Goal: Task Accomplishment & Management: Use online tool/utility

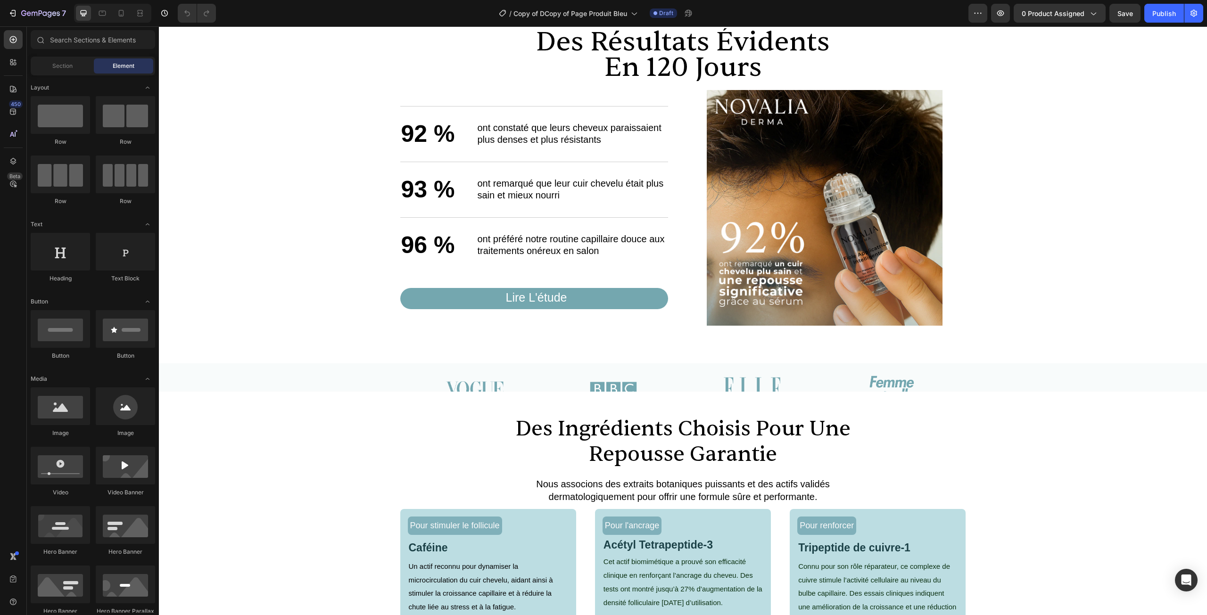
scroll to position [660, 0]
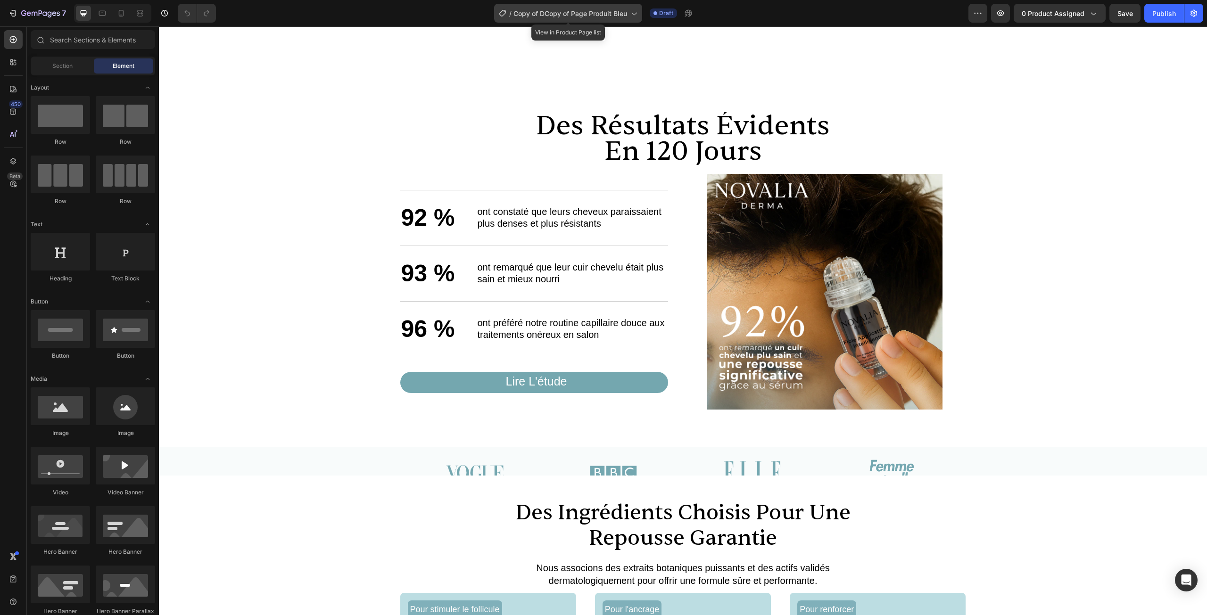
click at [538, 6] on div "/ Copy of DCopy of Page Produit Bleu" at bounding box center [568, 13] width 148 height 19
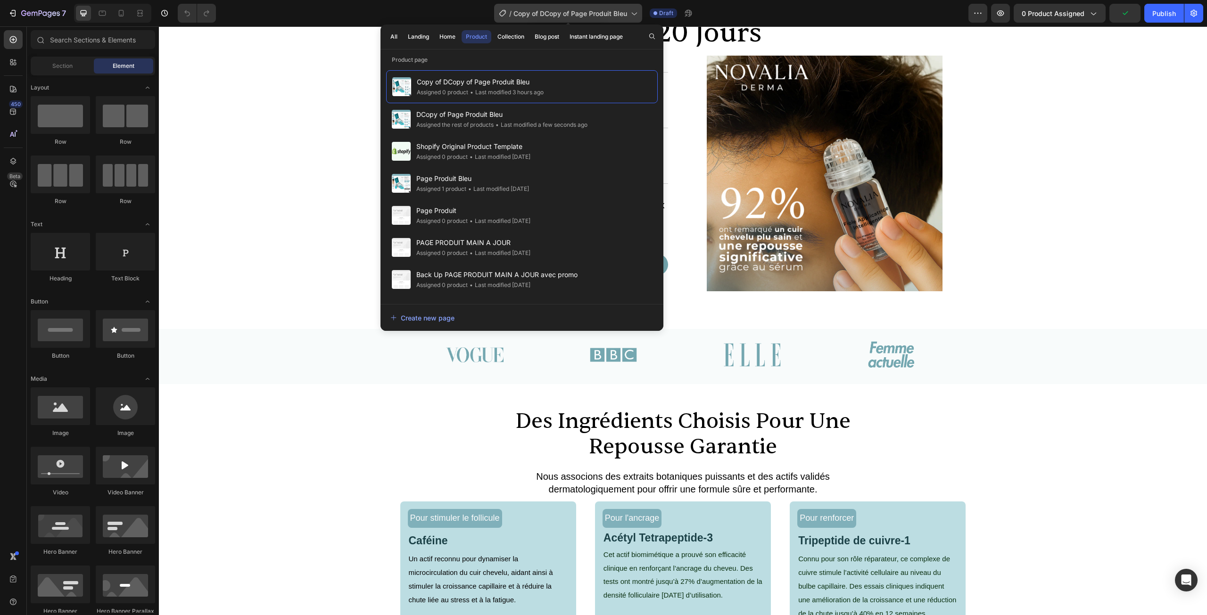
click at [575, 13] on span "Copy of DCopy of Page Produit Bleu" at bounding box center [570, 13] width 114 height 10
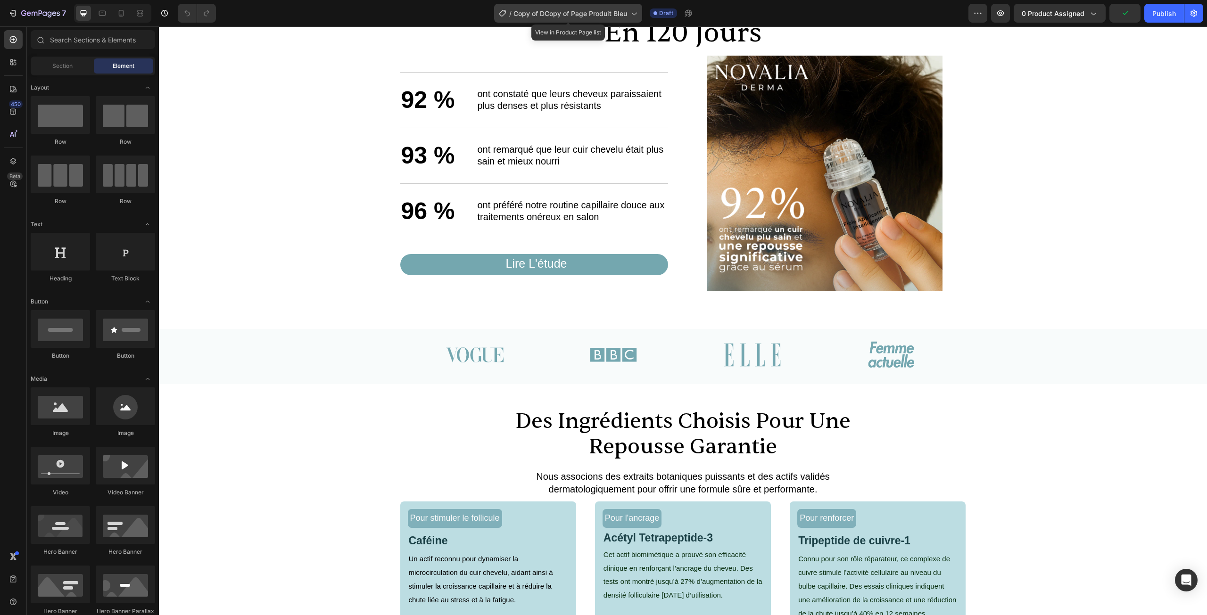
click at [575, 13] on span "Copy of DCopy of Page Produit Bleu" at bounding box center [570, 13] width 114 height 10
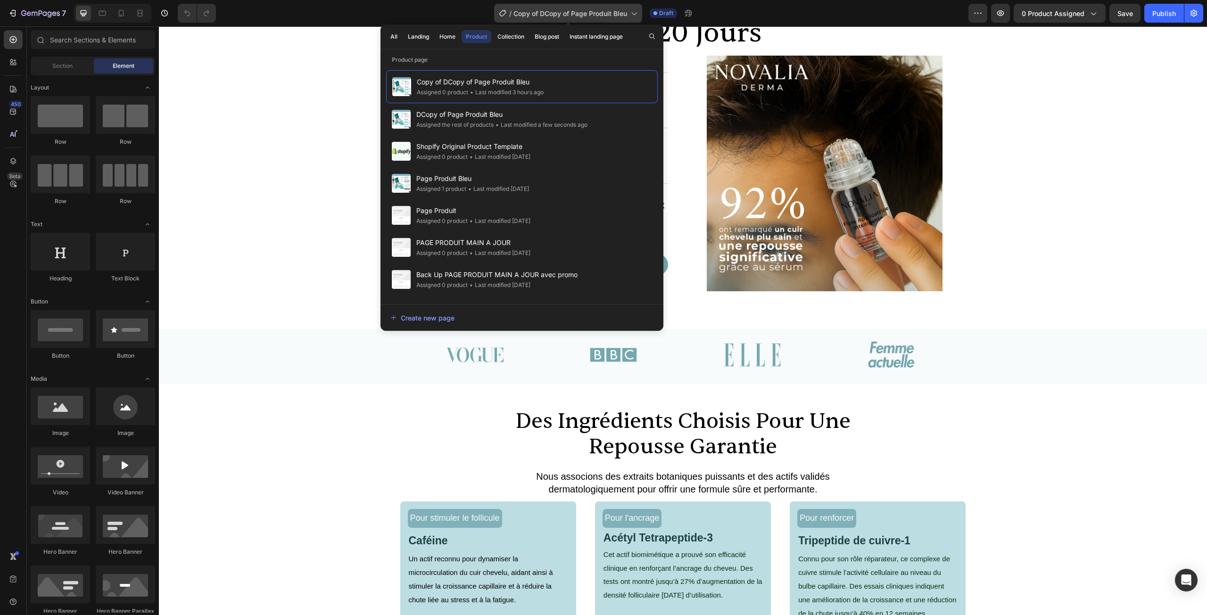
click at [571, 10] on span "Copy of DCopy of Page Produit Bleu" at bounding box center [570, 13] width 114 height 10
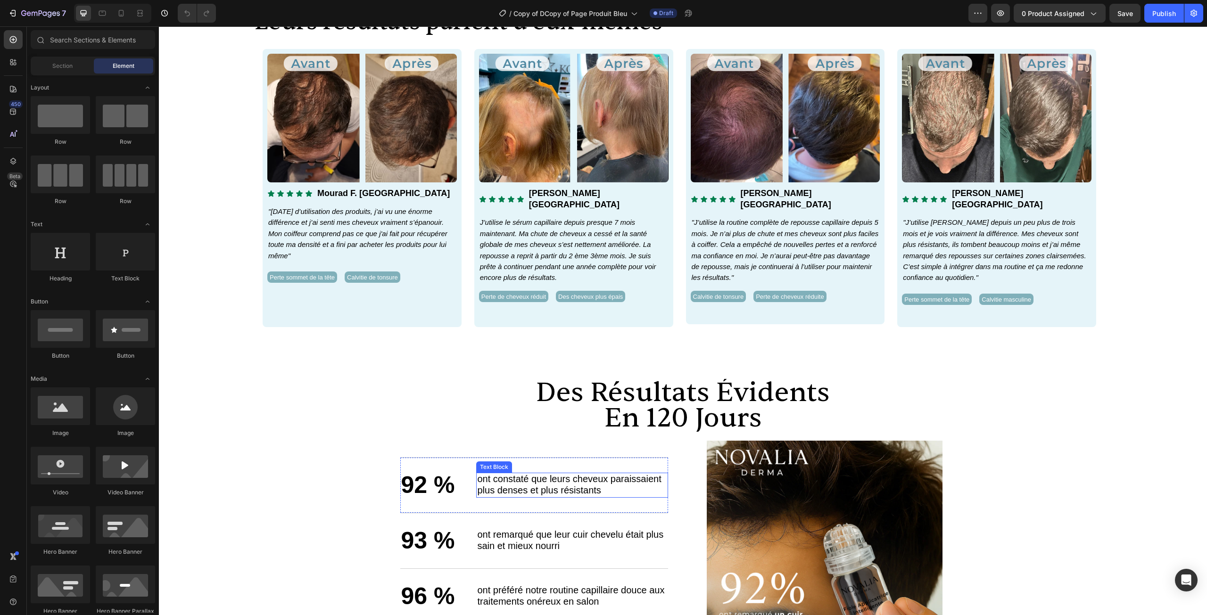
scroll to position [0, 0]
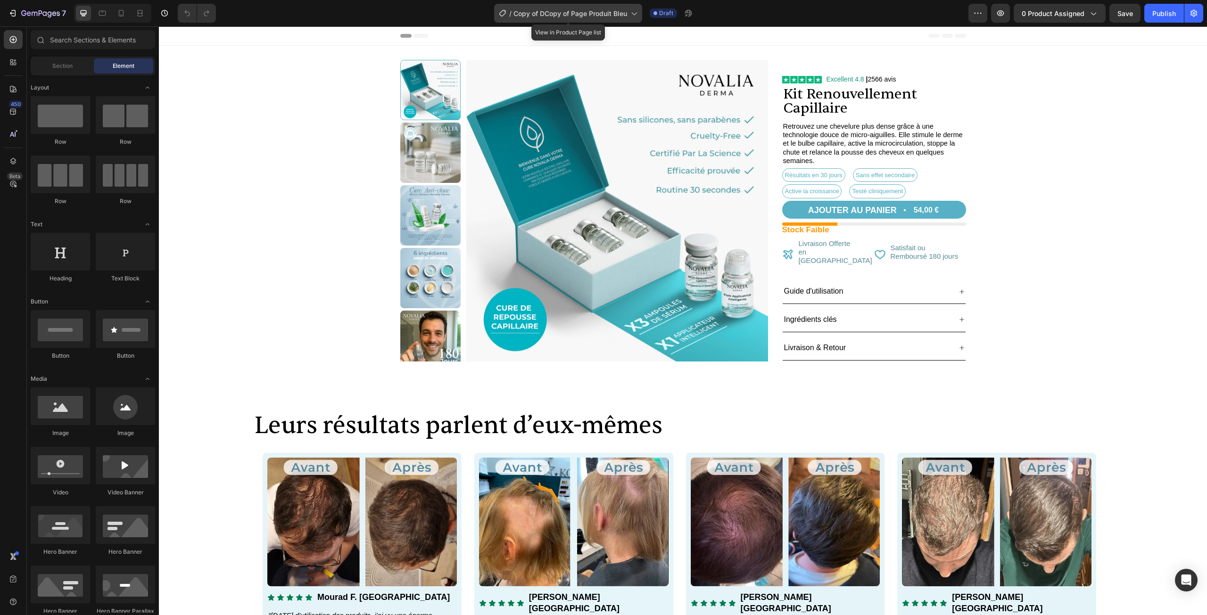
click at [603, 16] on span "Copy of DCopy of Page Produit Bleu" at bounding box center [570, 13] width 114 height 10
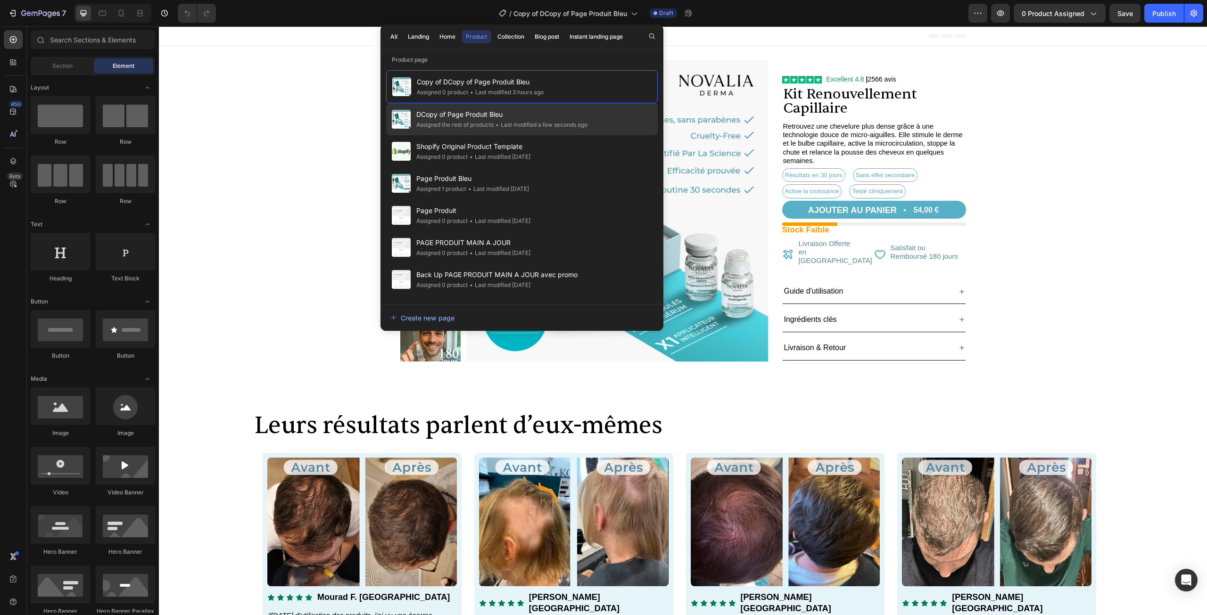
click at [451, 120] on div "Assigned the rest of products" at bounding box center [454, 124] width 77 height 9
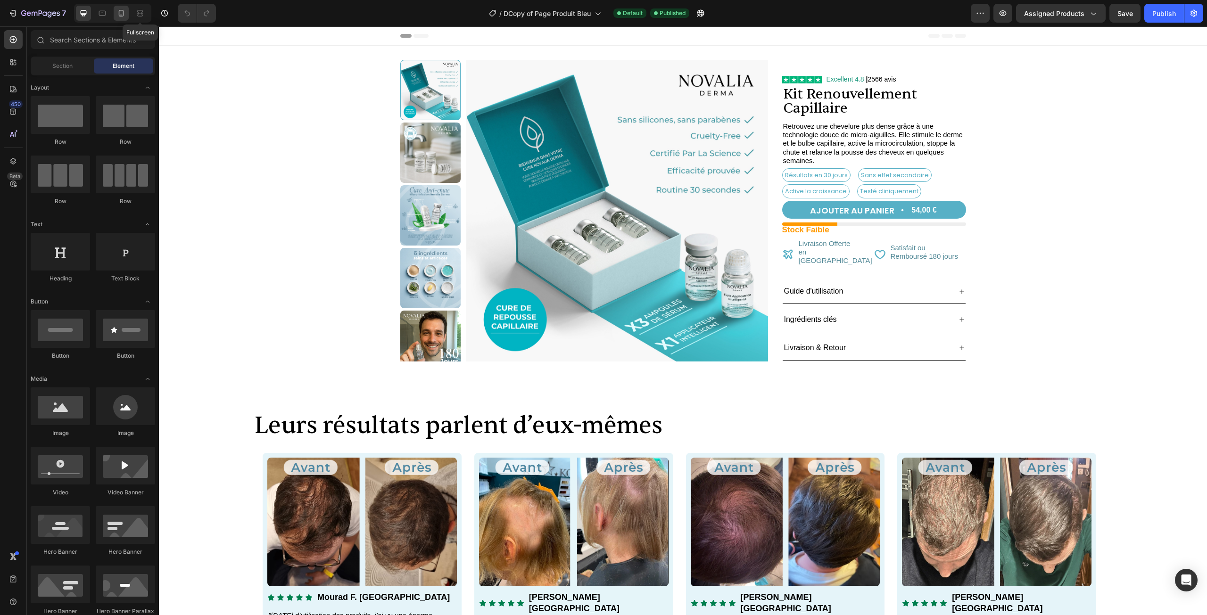
click at [120, 14] on icon at bounding box center [120, 12] width 9 height 9
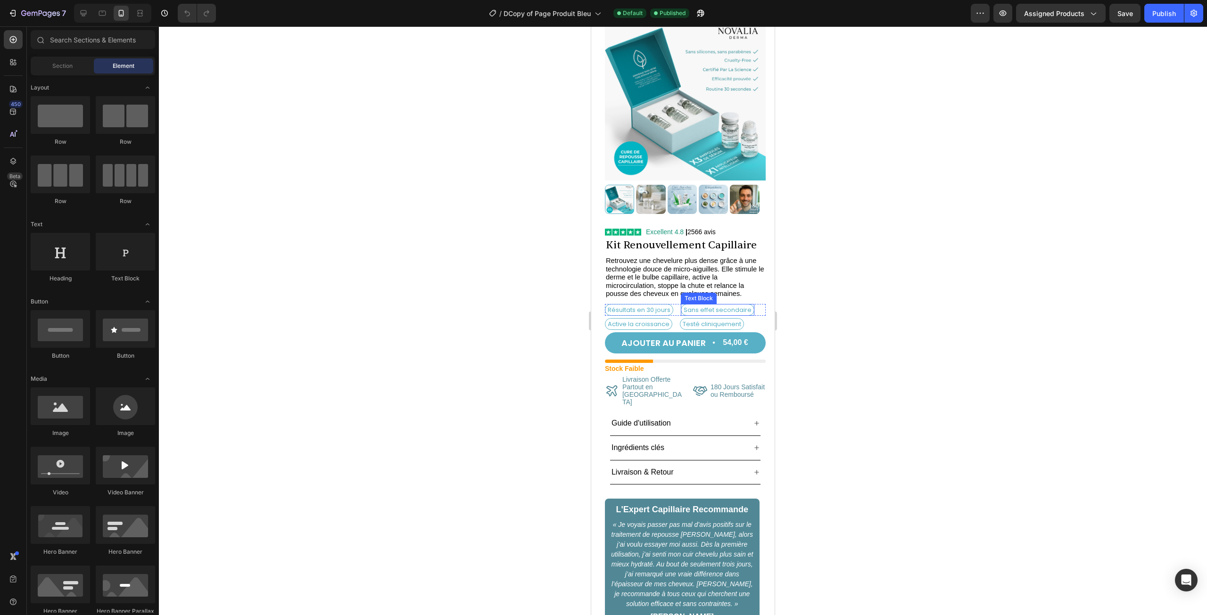
scroll to position [189, 0]
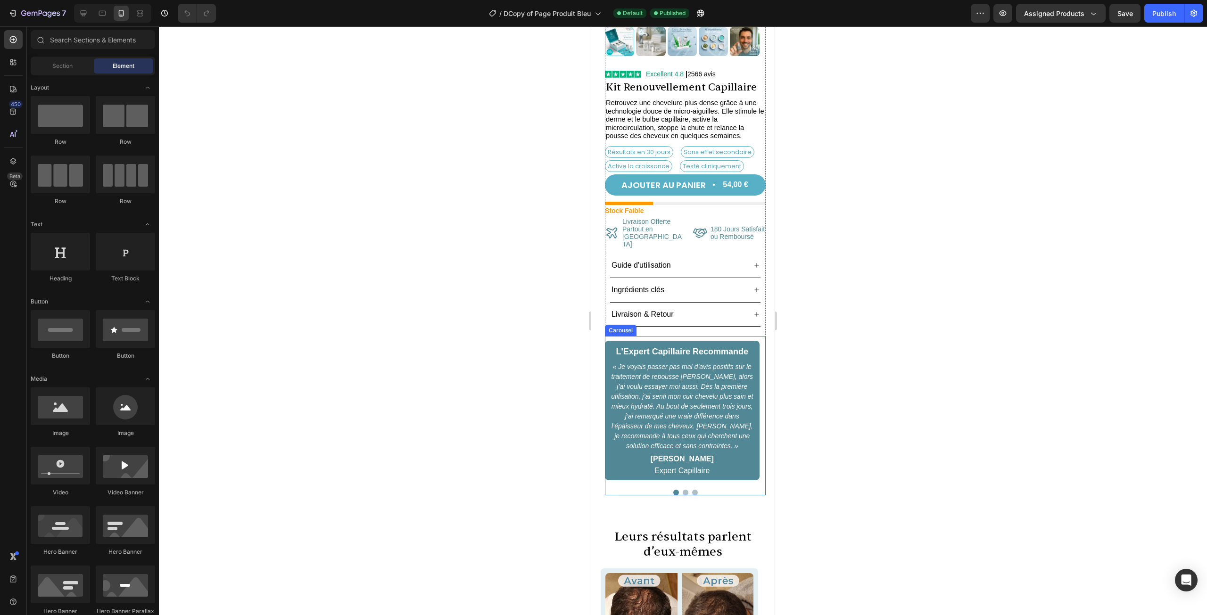
click at [709, 336] on div "L'Expert Capillaire Recommande Text Block « Je voyais passer pas mal d’avis pos…" at bounding box center [685, 415] width 161 height 159
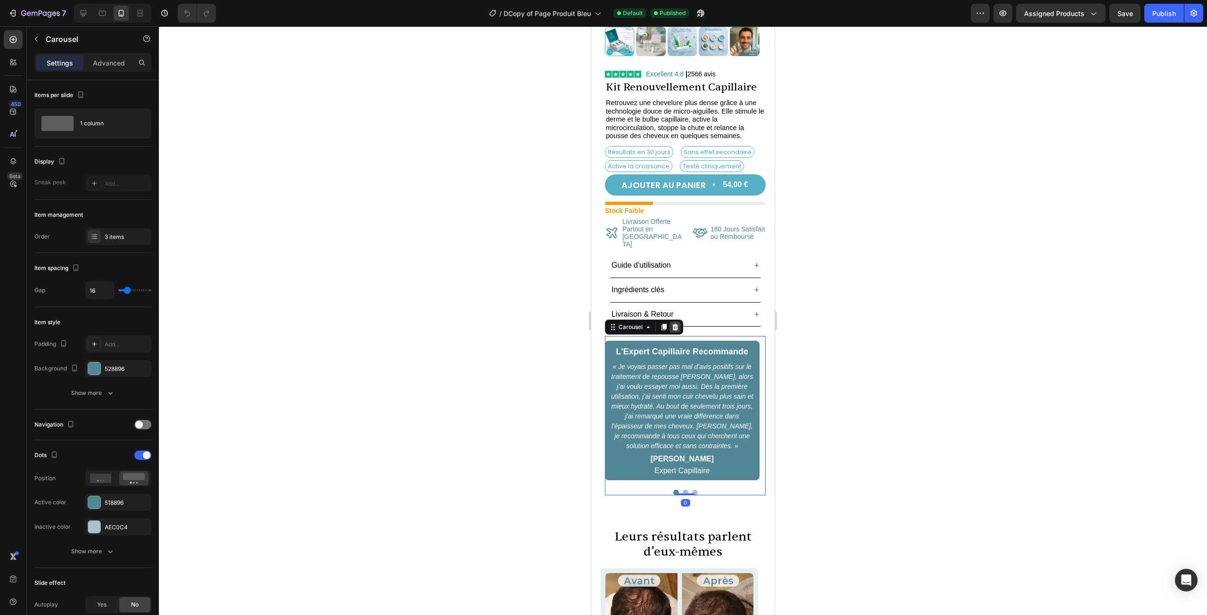
click at [675, 324] on icon at bounding box center [675, 327] width 6 height 7
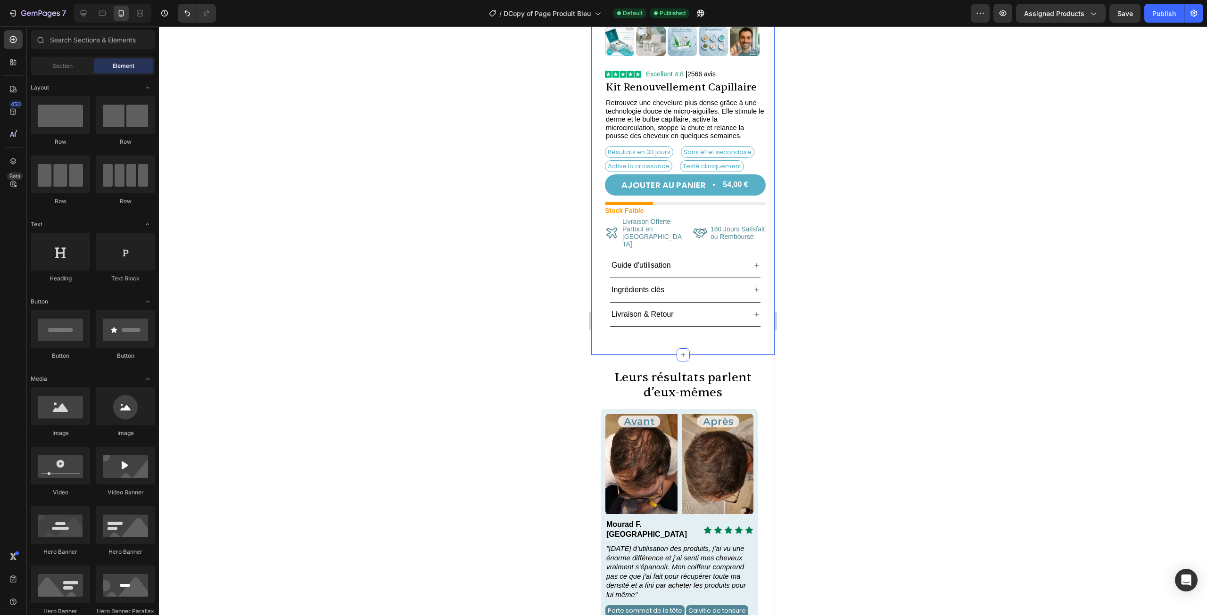
click at [704, 325] on div "Product Images Icon Icon List Excellent 4.8 | 2566 avis Text Block Row Kit Reno…" at bounding box center [682, 106] width 183 height 498
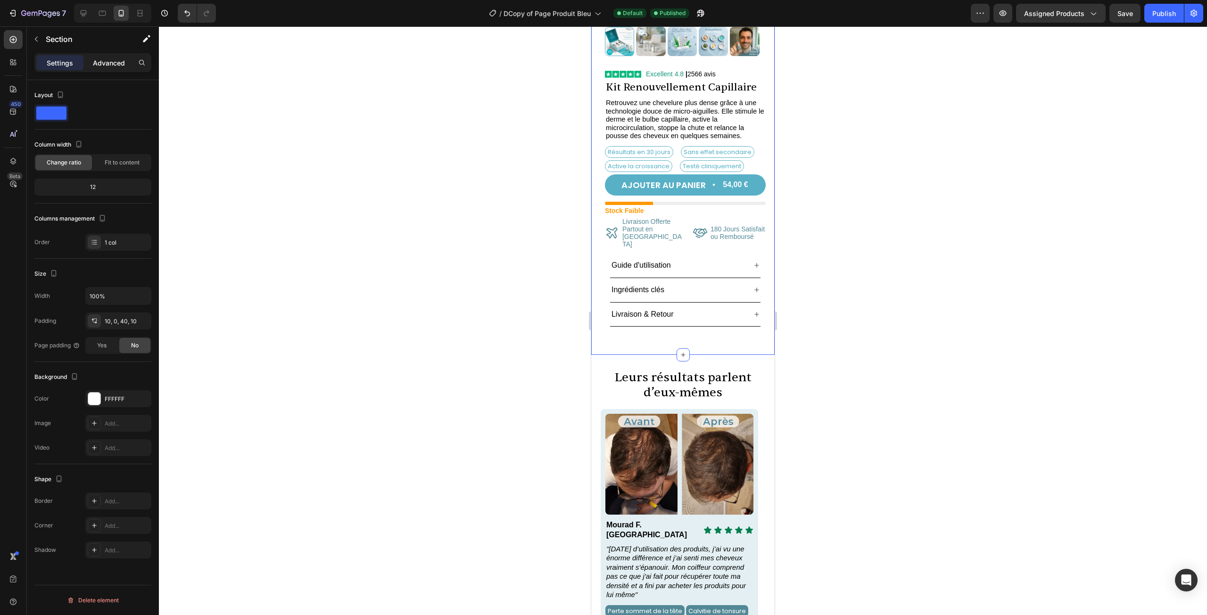
click at [99, 64] on p "Advanced" at bounding box center [109, 63] width 32 height 10
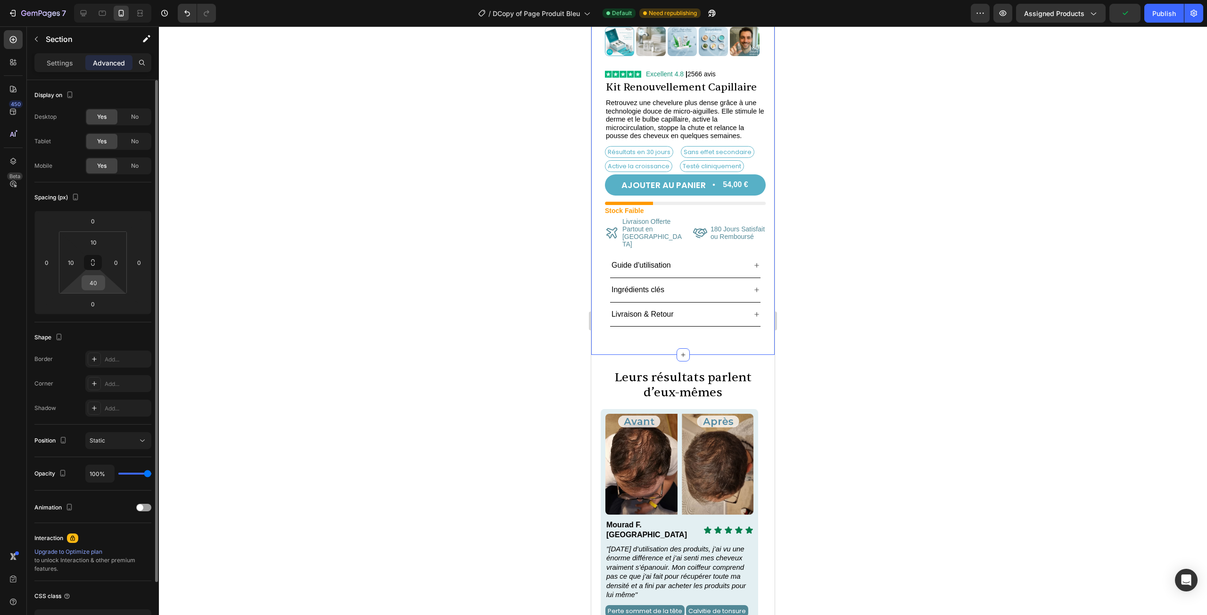
click at [93, 282] on input "40" at bounding box center [93, 283] width 19 height 14
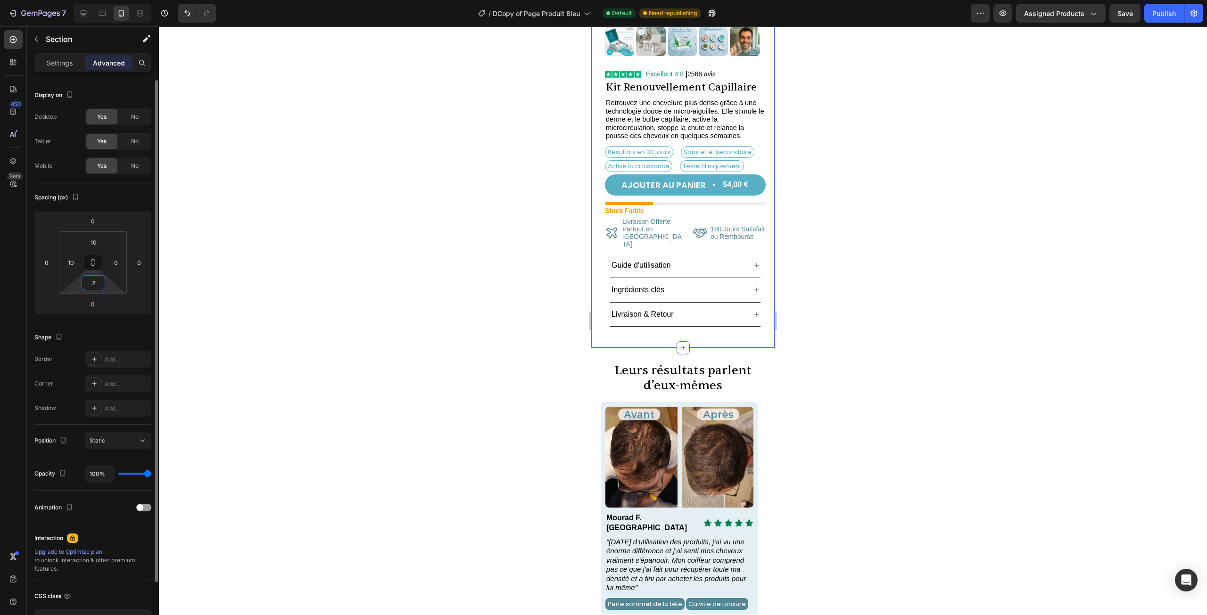
type input "20"
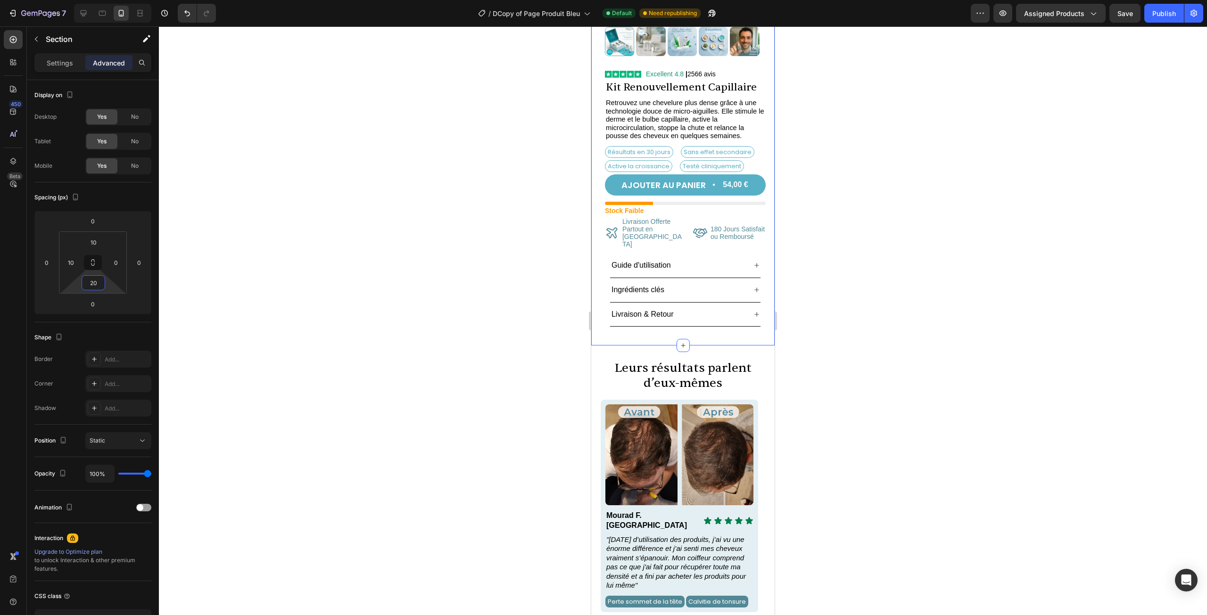
click at [471, 312] on div at bounding box center [683, 320] width 1048 height 589
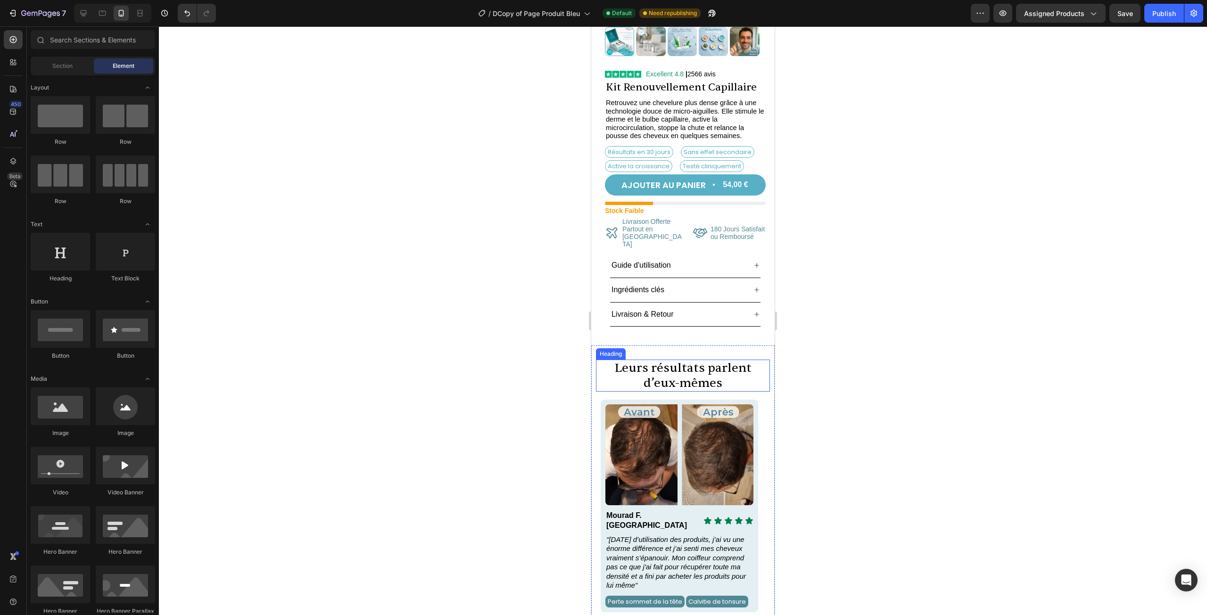
click at [713, 360] on h2 "Leurs résultats parlent d’eux-mêmes" at bounding box center [683, 376] width 174 height 32
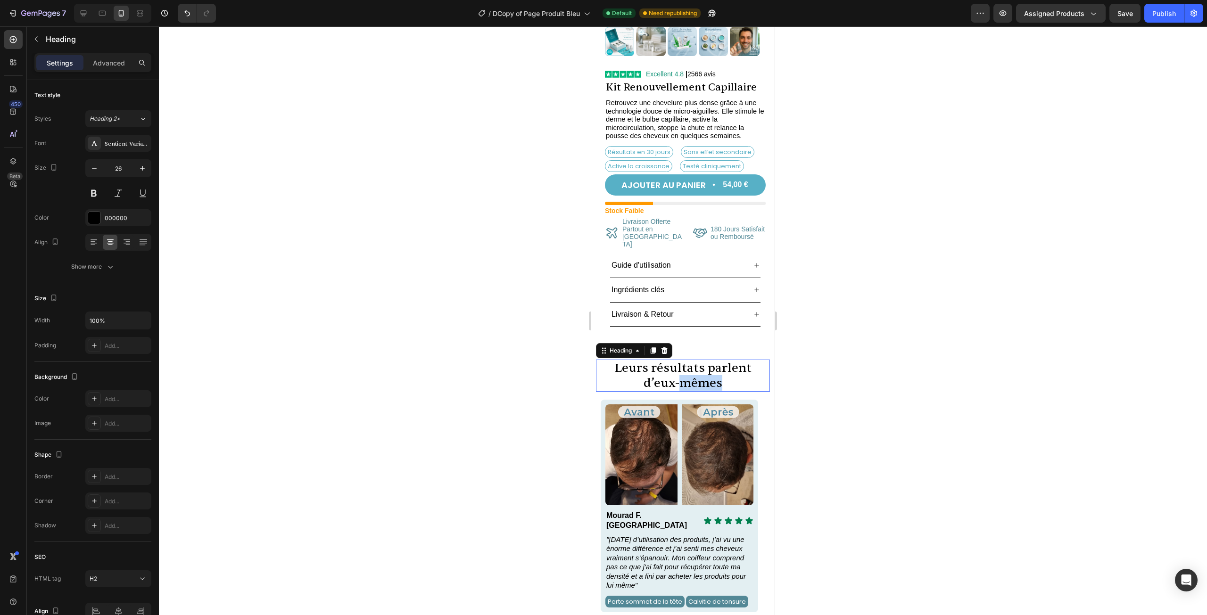
click at [713, 360] on h2 "Leurs résultats parlent d’eux-mêmes" at bounding box center [683, 376] width 174 height 32
click at [713, 361] on p "Leurs résultats parlent d’eux-mêmes" at bounding box center [683, 376] width 172 height 30
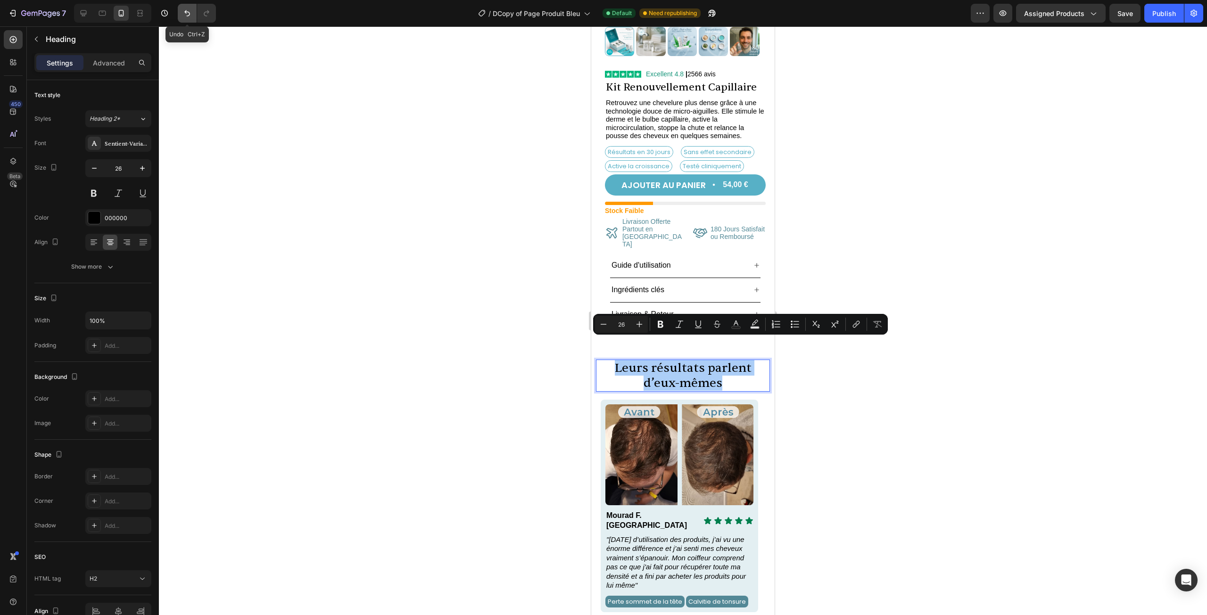
click at [190, 12] on icon "Undo/Redo" at bounding box center [186, 12] width 9 height 9
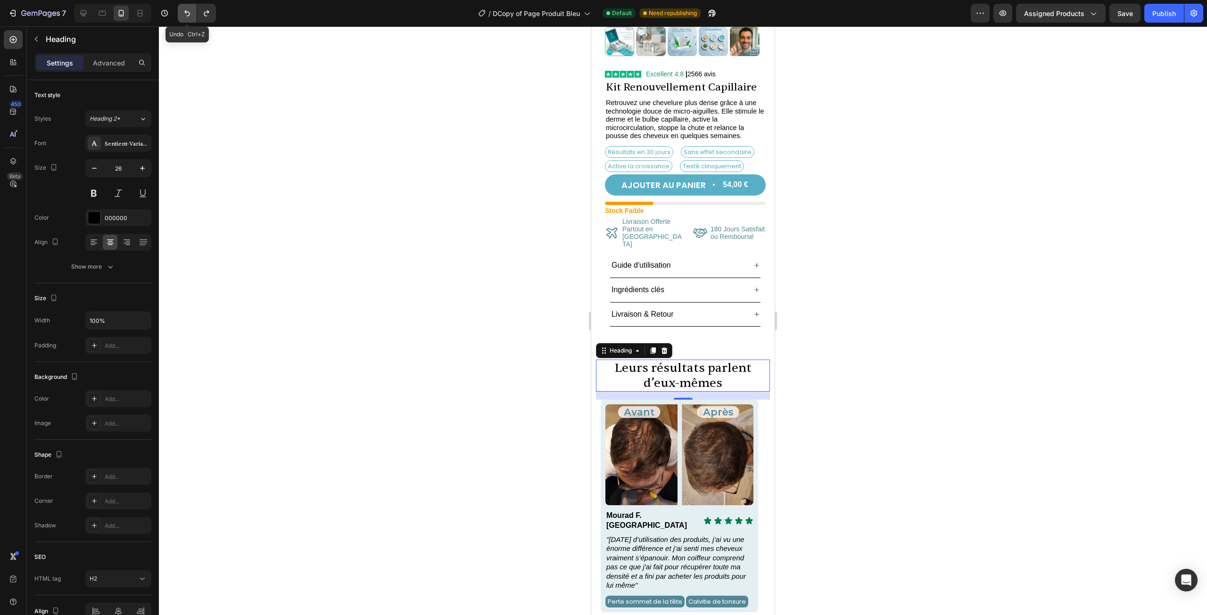
click at [190, 12] on icon "Undo/Redo" at bounding box center [186, 12] width 9 height 9
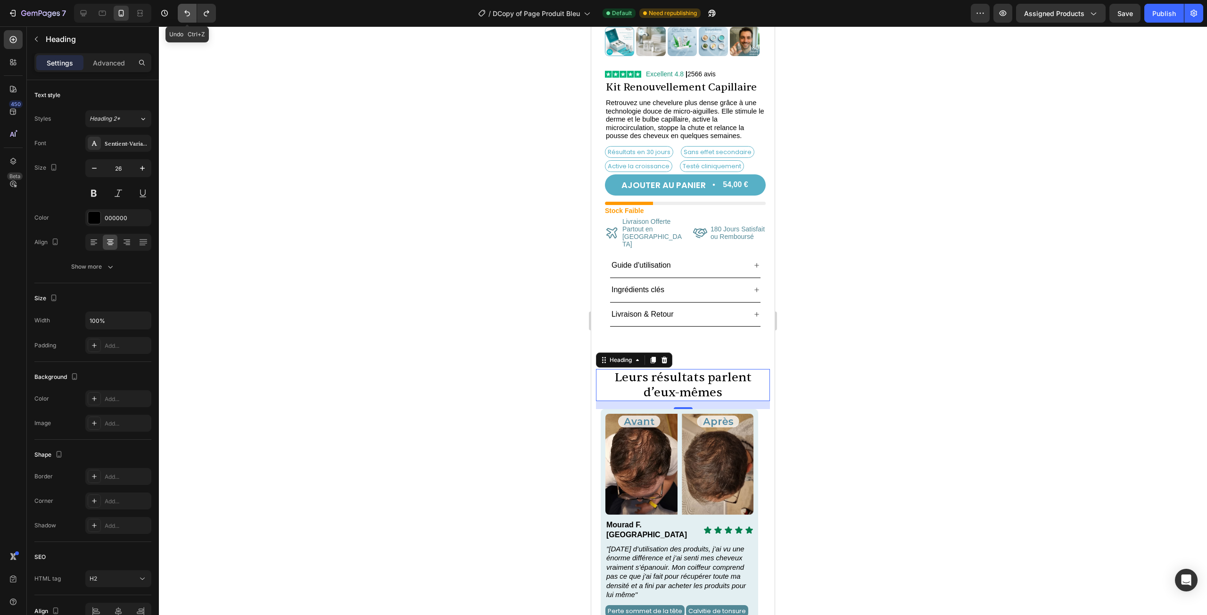
click at [190, 12] on icon "Undo/Redo" at bounding box center [186, 12] width 9 height 9
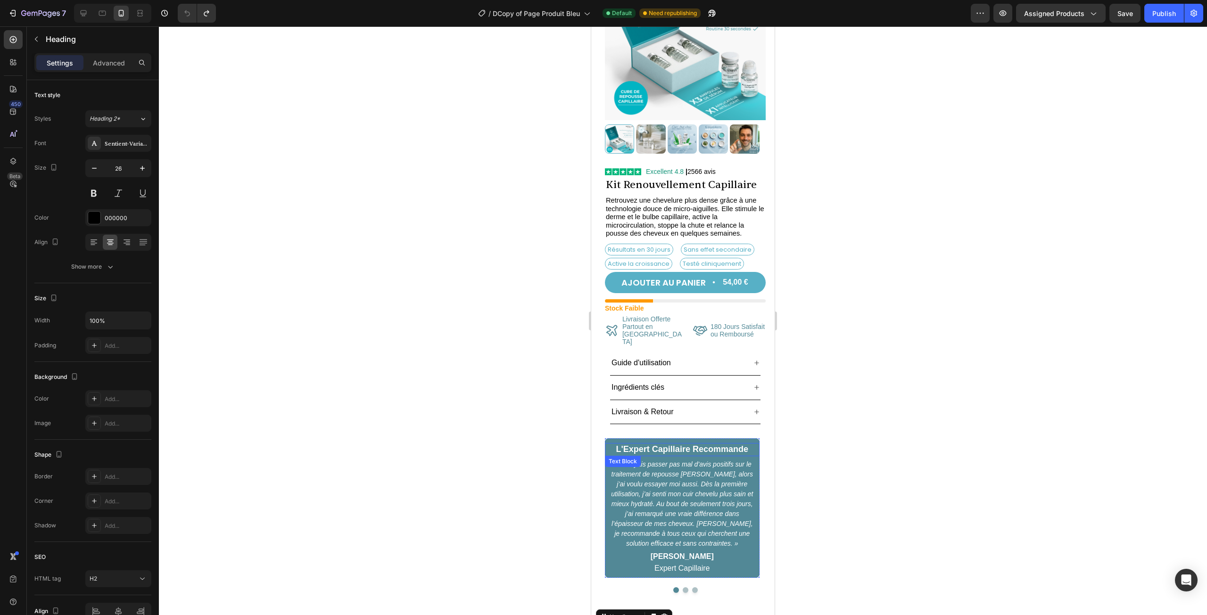
scroll to position [0, 0]
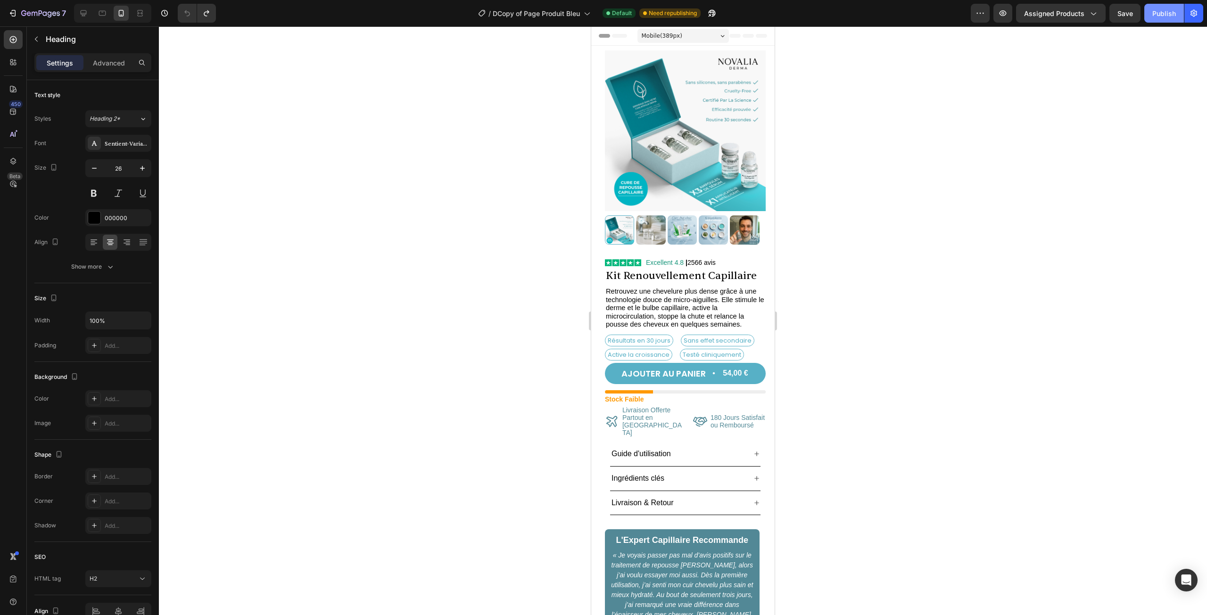
click at [1174, 18] on button "Publish" at bounding box center [1164, 13] width 40 height 19
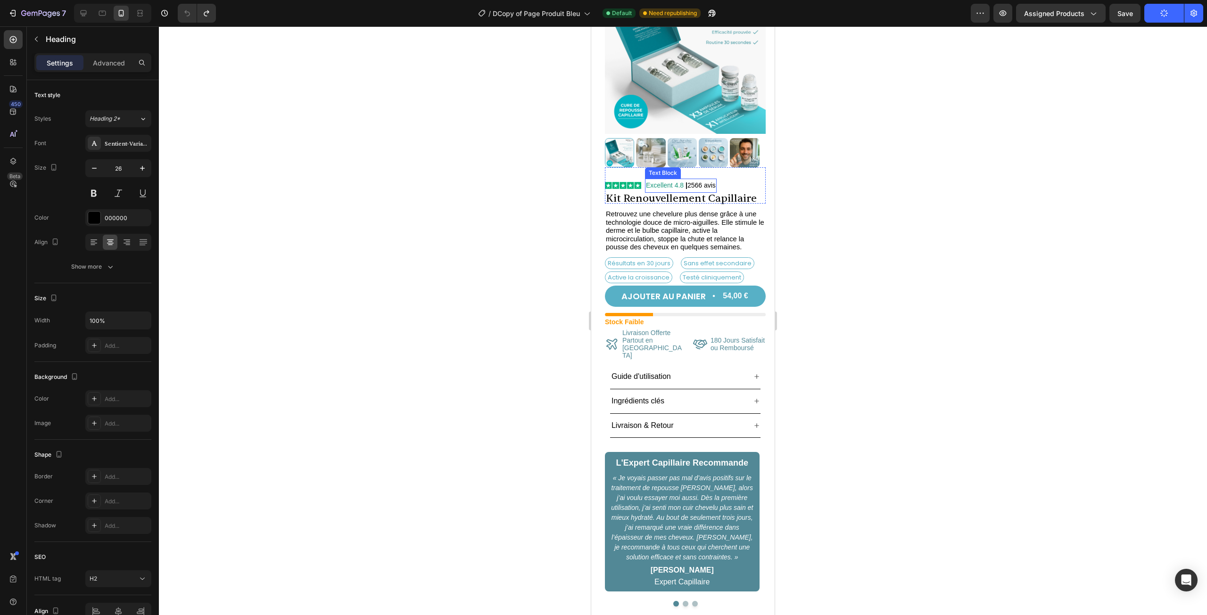
scroll to position [47, 0]
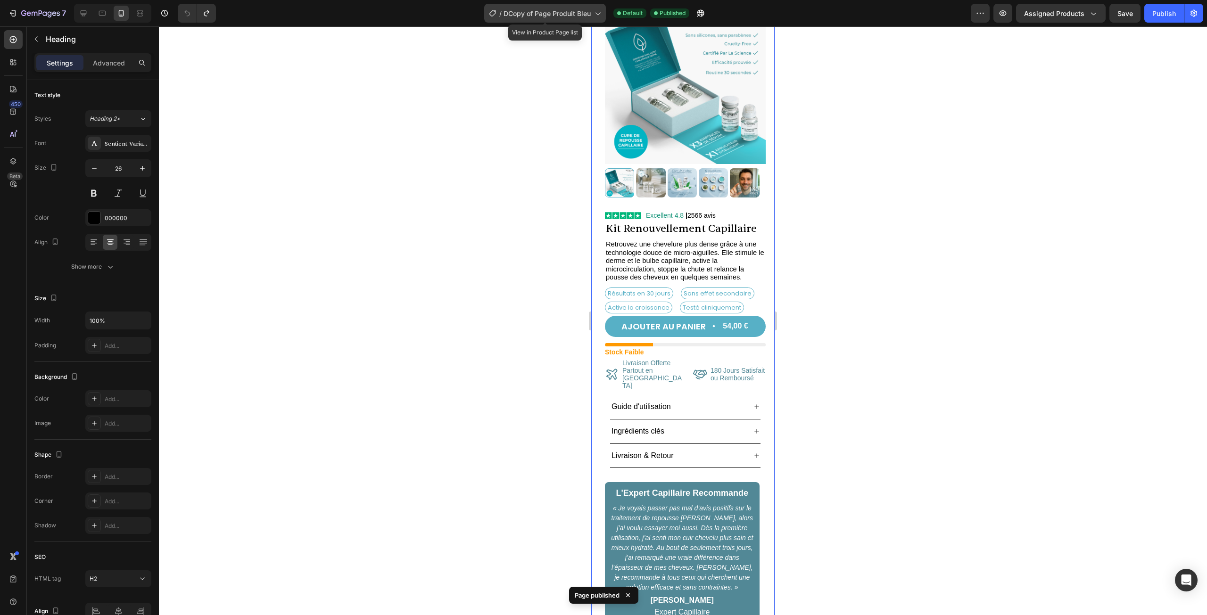
click at [532, 14] on span "DCopy of Page Produit Bleu" at bounding box center [546, 13] width 87 height 10
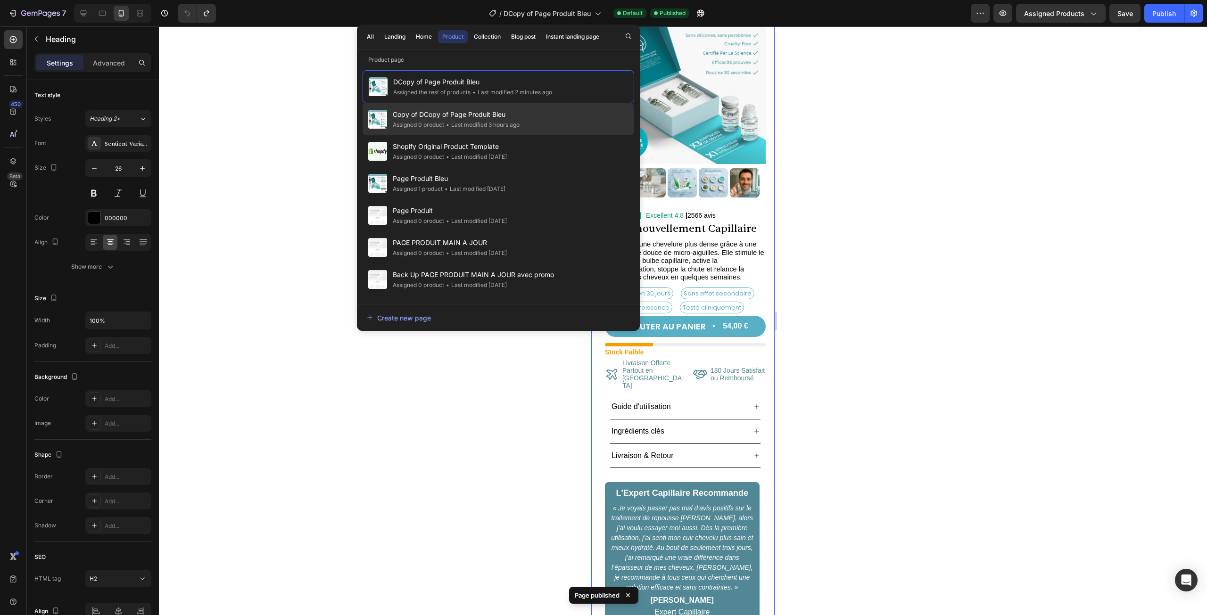
click at [470, 120] on div "• Last modified 3 hours ago" at bounding box center [481, 124] width 75 height 9
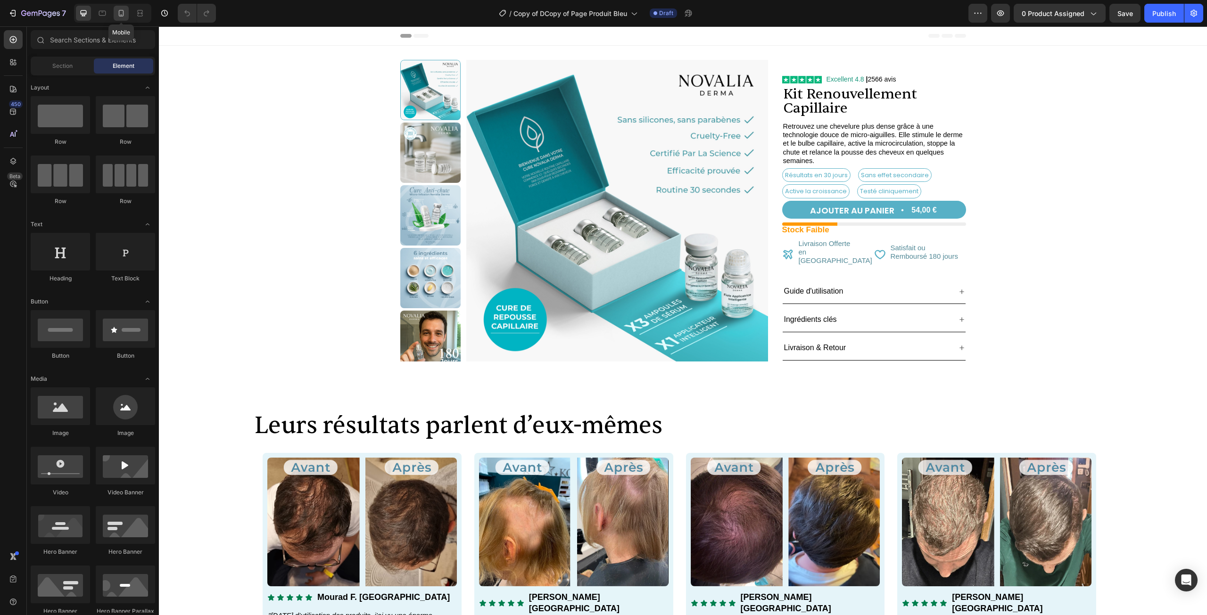
click at [125, 18] on div at bounding box center [121, 13] width 15 height 15
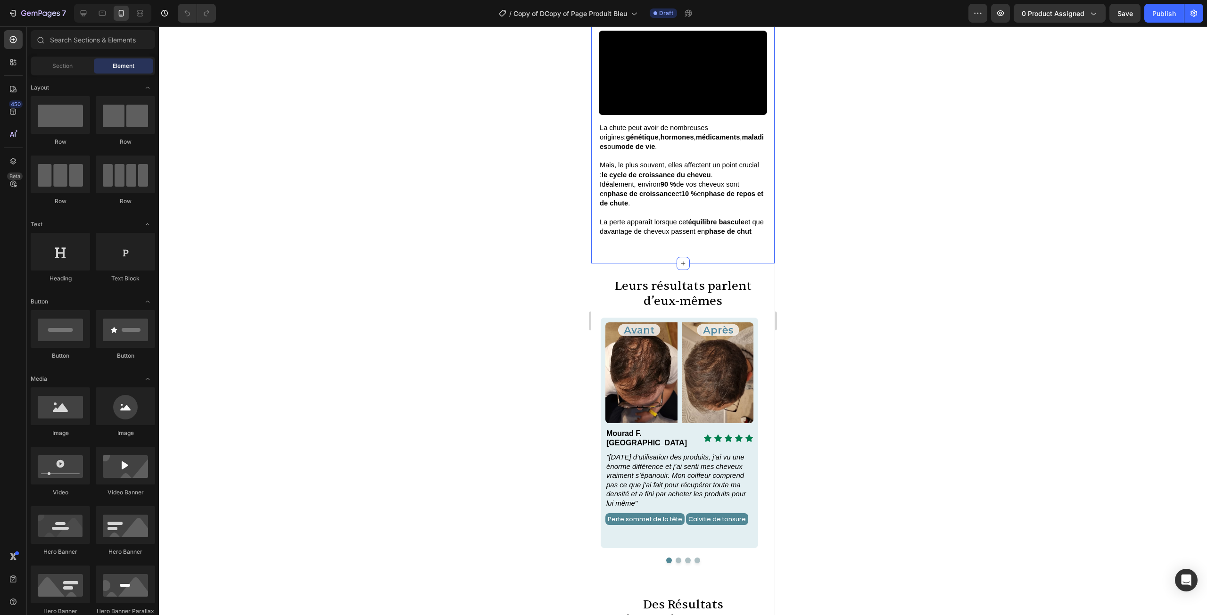
scroll to position [566, 0]
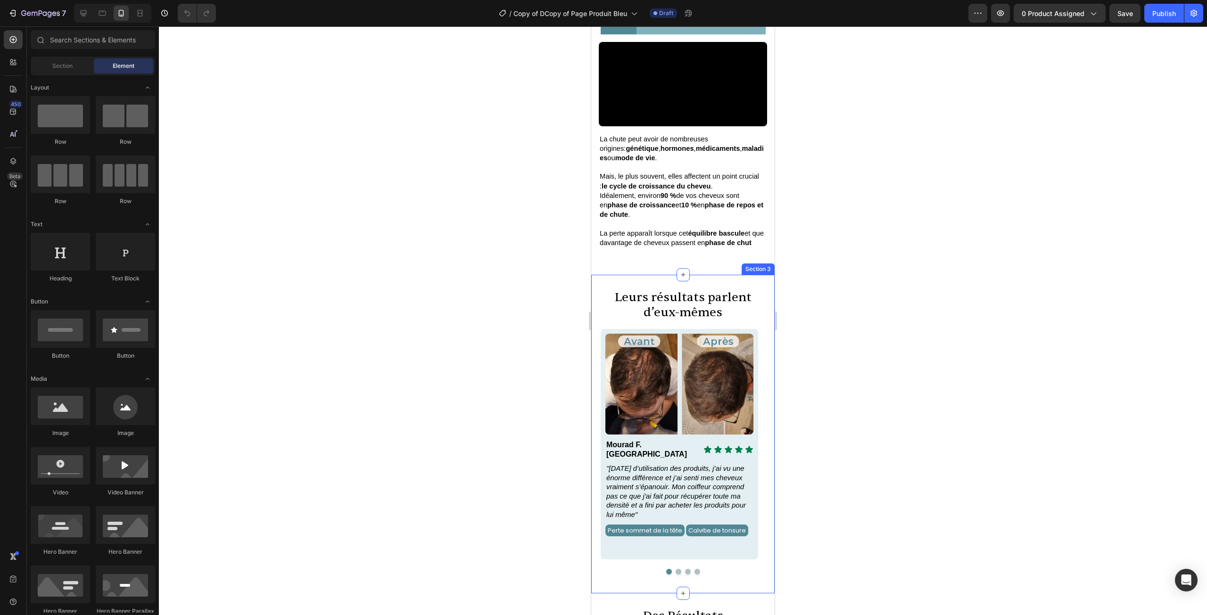
click at [739, 281] on div "Leurs résultats parlent d’eux-mêmes Heading Image Icon Icon Icon Icon Icon Icon…" at bounding box center [682, 434] width 183 height 319
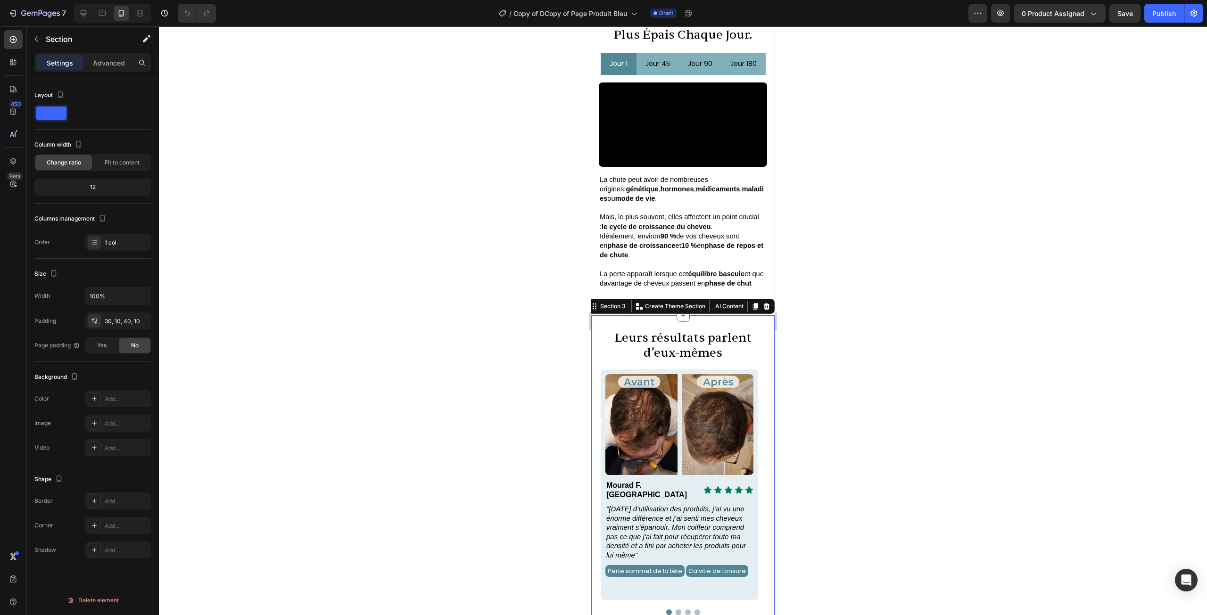
scroll to position [471, 0]
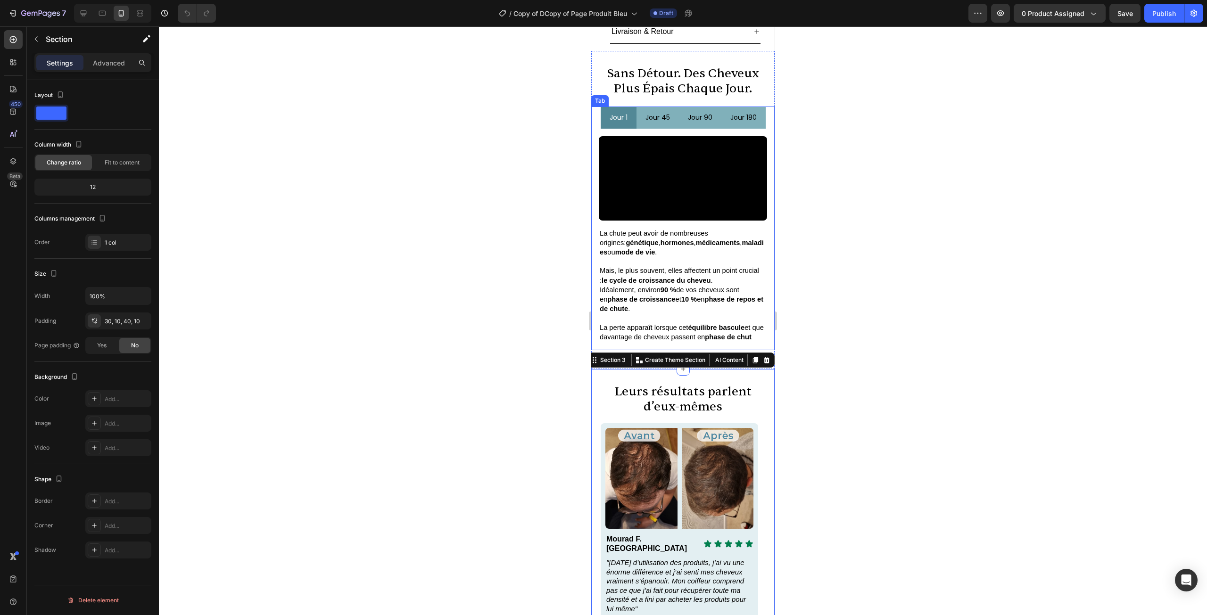
click at [652, 119] on p "jour 45" at bounding box center [657, 118] width 25 height 12
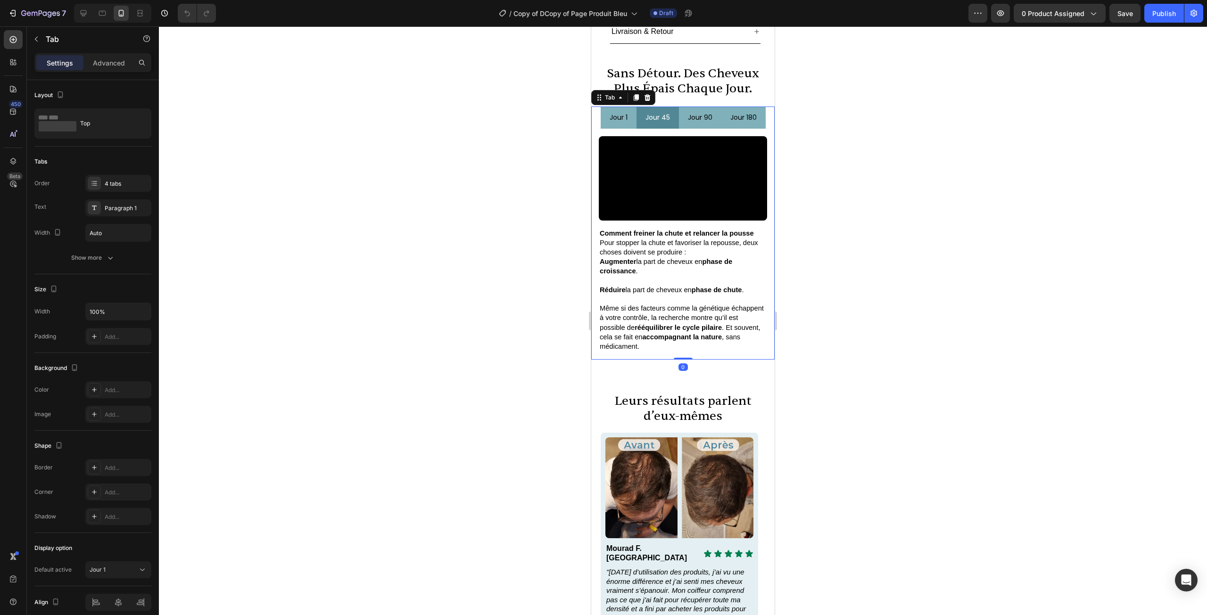
click at [701, 118] on p "jour 90" at bounding box center [700, 118] width 25 height 12
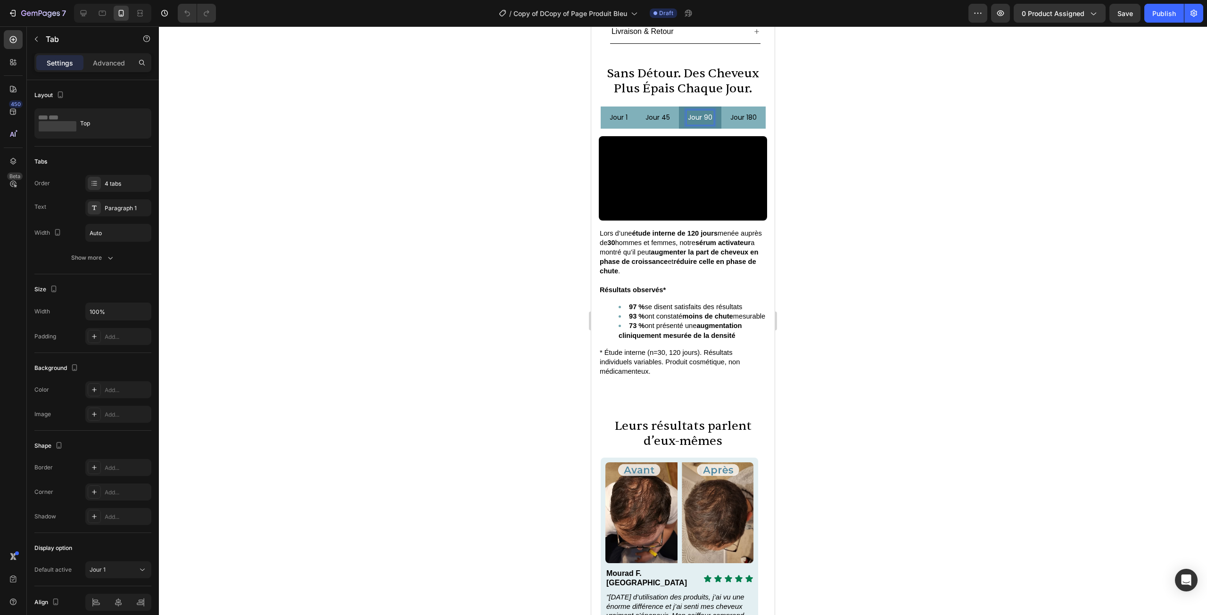
click at [735, 119] on p "jour 180" at bounding box center [743, 118] width 26 height 12
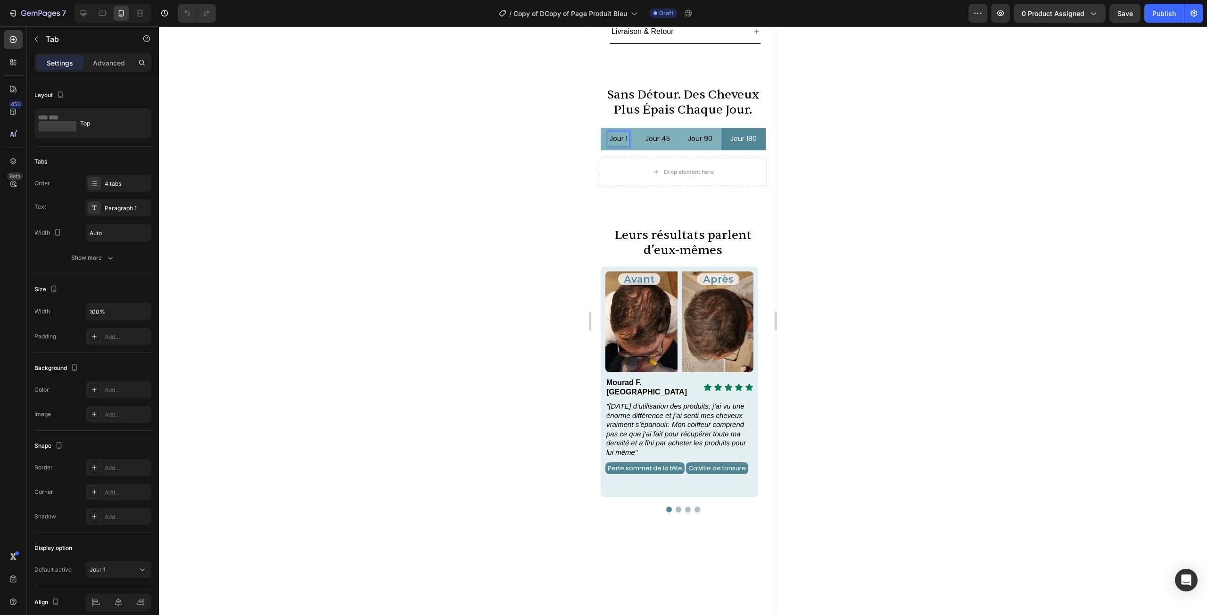
click at [622, 133] on p "jour 1" at bounding box center [619, 139] width 18 height 12
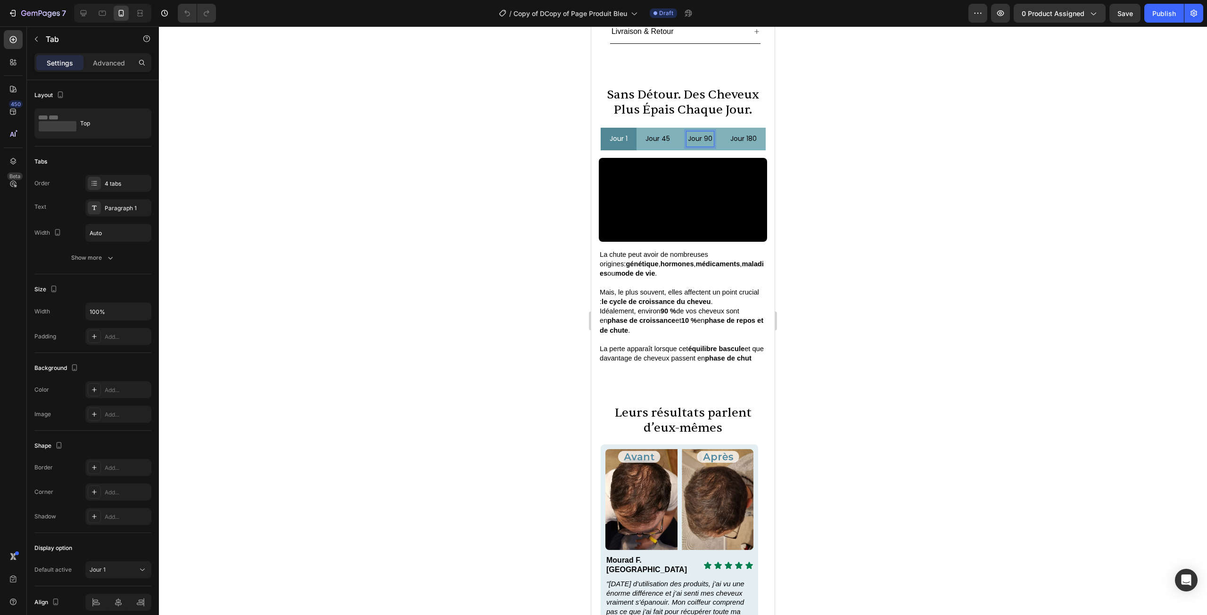
click at [705, 133] on p "jour 90" at bounding box center [700, 139] width 25 height 12
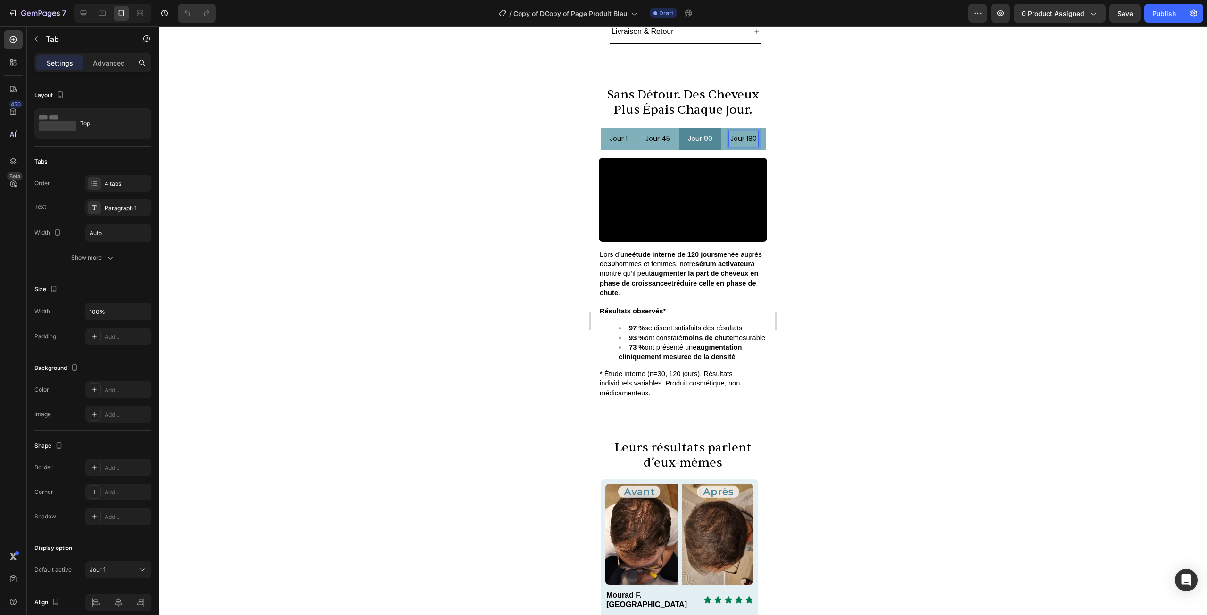
click at [749, 133] on p "jour 180" at bounding box center [743, 139] width 26 height 12
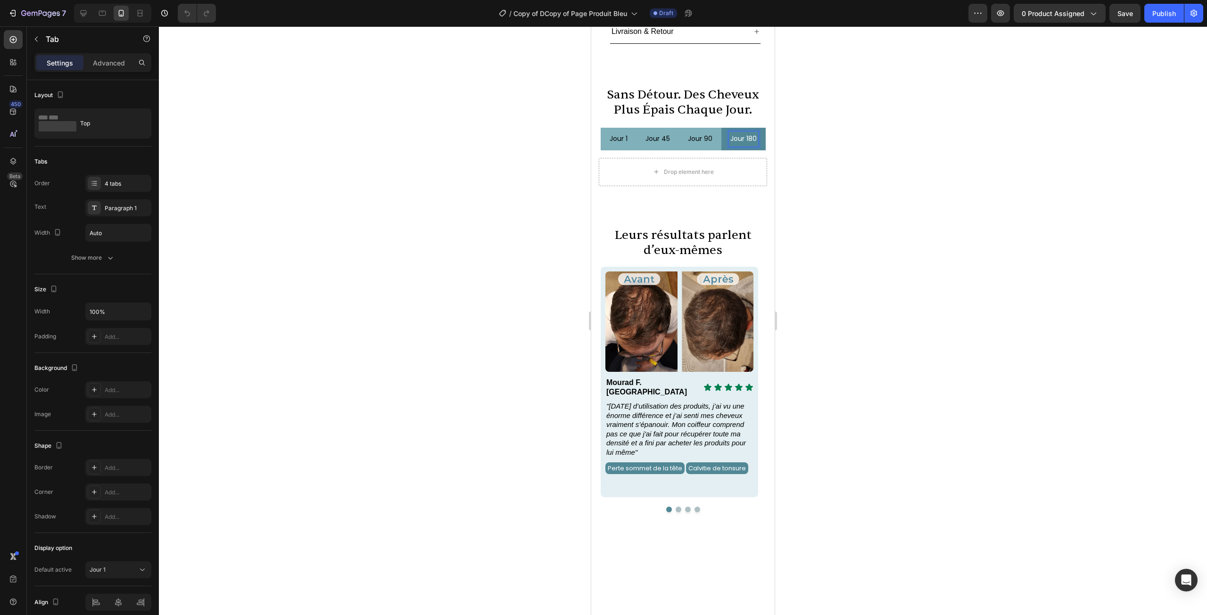
click at [701, 133] on p "jour 90" at bounding box center [700, 139] width 25 height 12
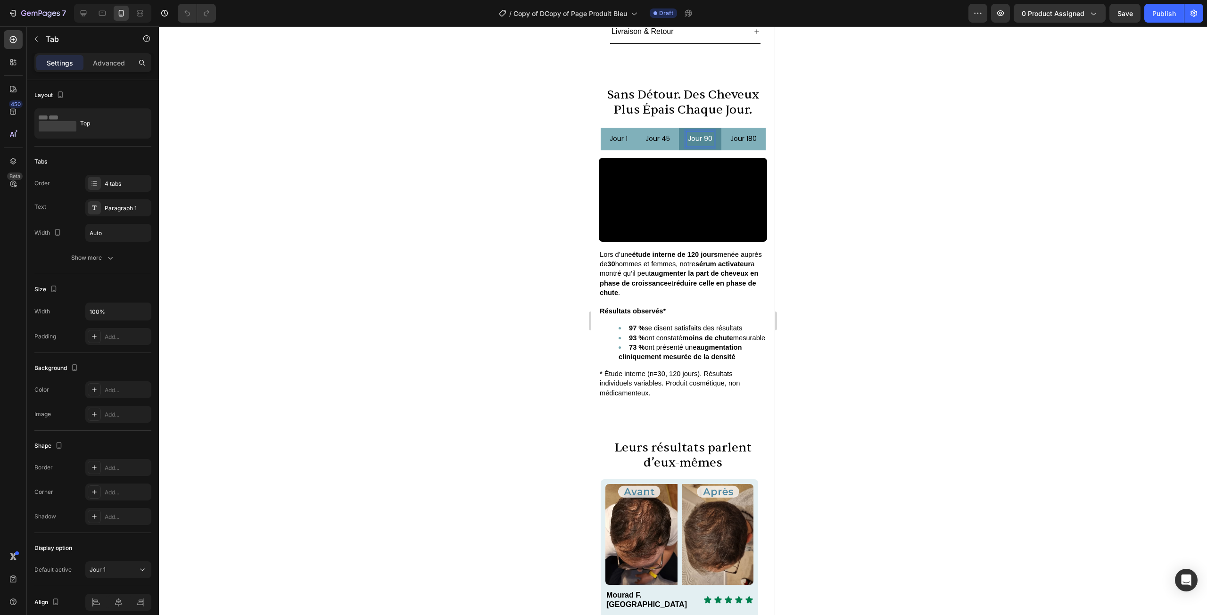
click at [655, 133] on p "jour 45" at bounding box center [657, 139] width 25 height 12
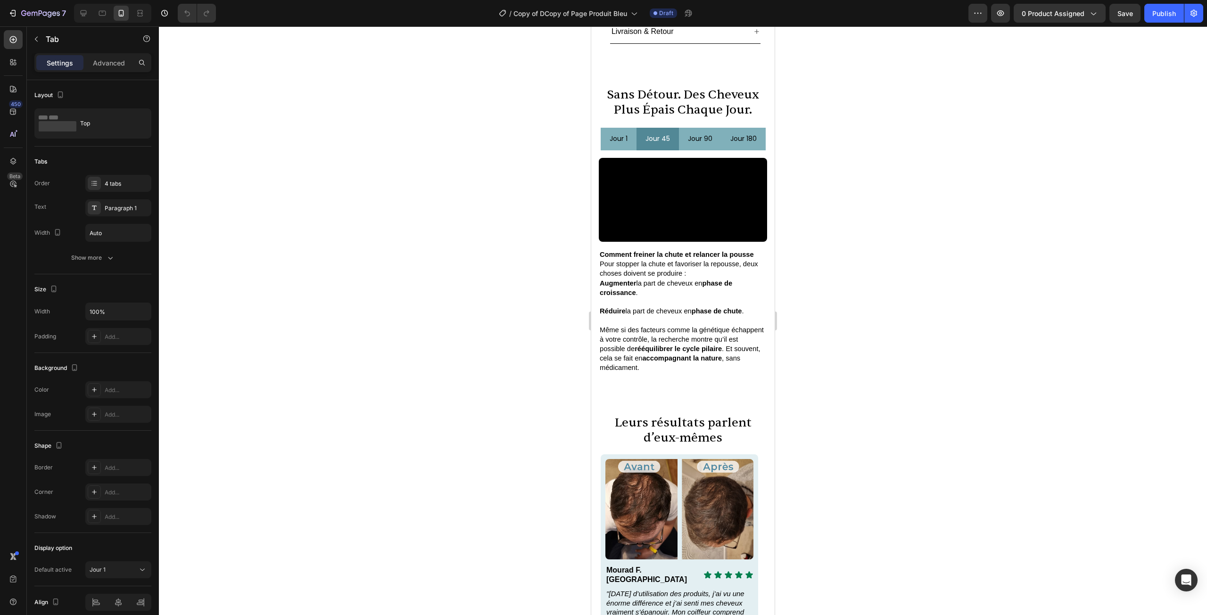
click at [630, 128] on li "jour 1" at bounding box center [619, 139] width 36 height 22
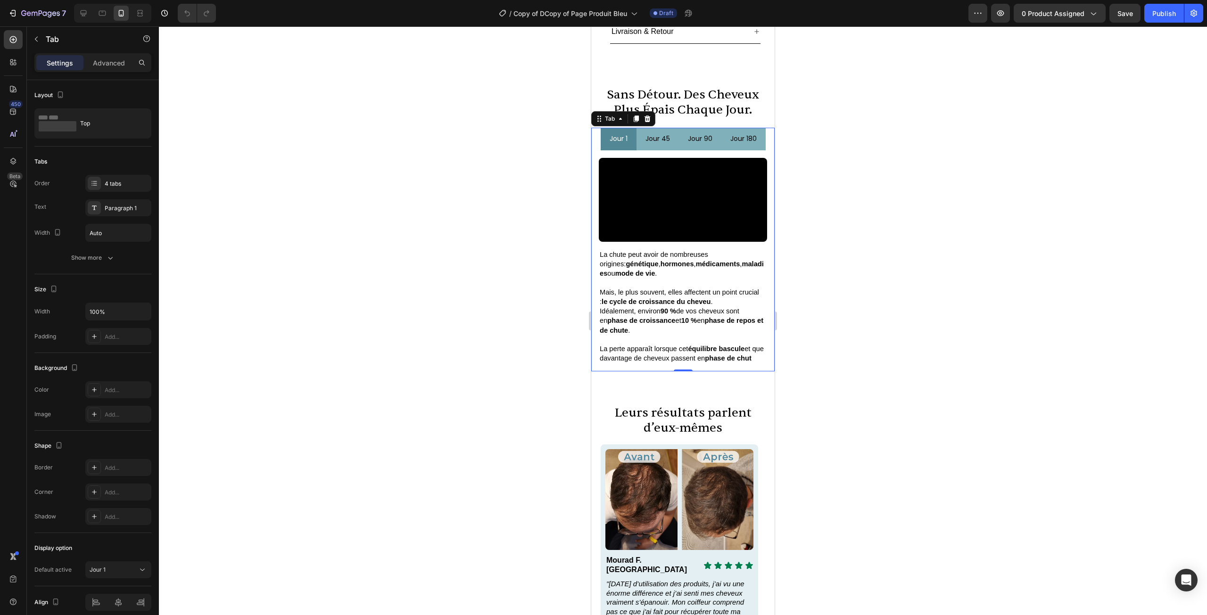
click at [841, 142] on div at bounding box center [683, 320] width 1048 height 589
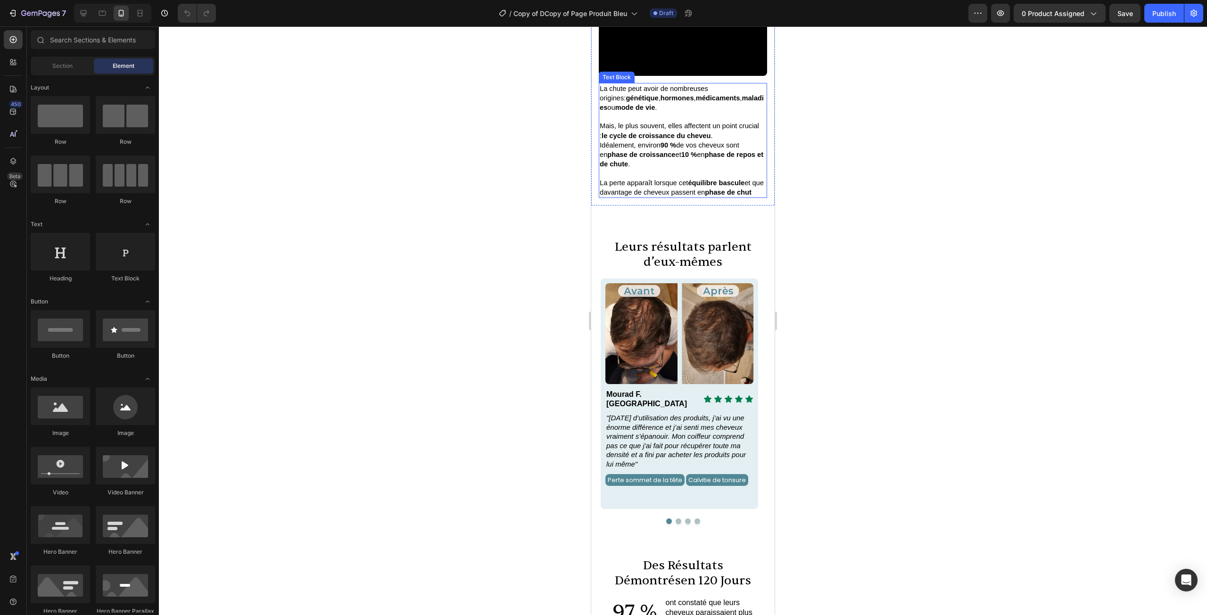
scroll to position [519, 0]
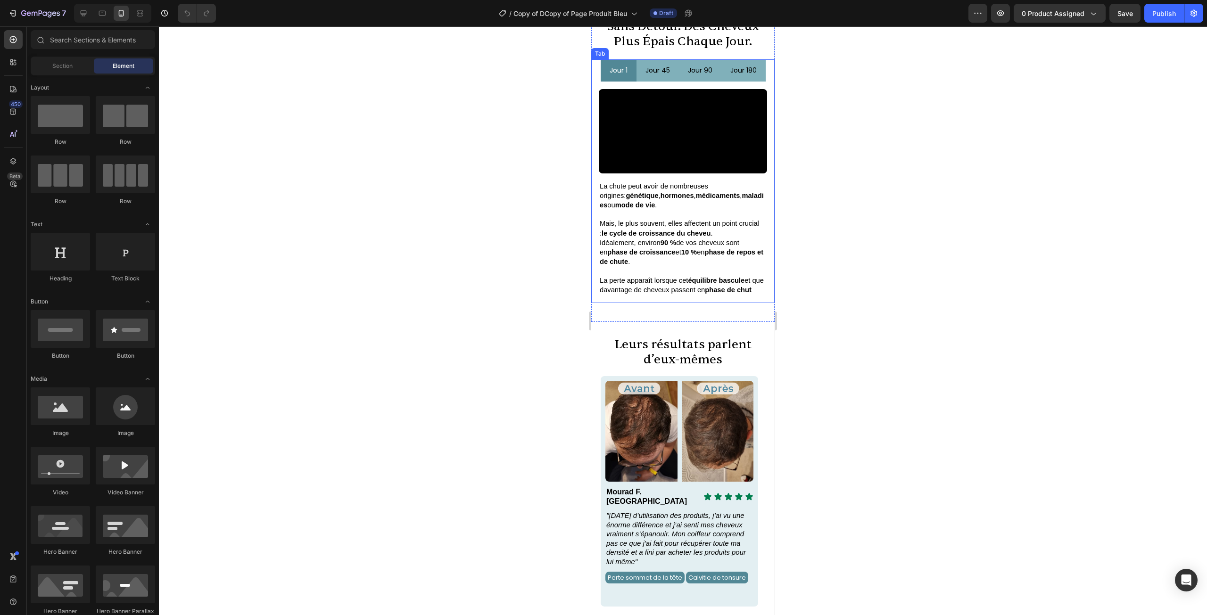
click at [662, 67] on p "jour 45" at bounding box center [657, 71] width 25 height 12
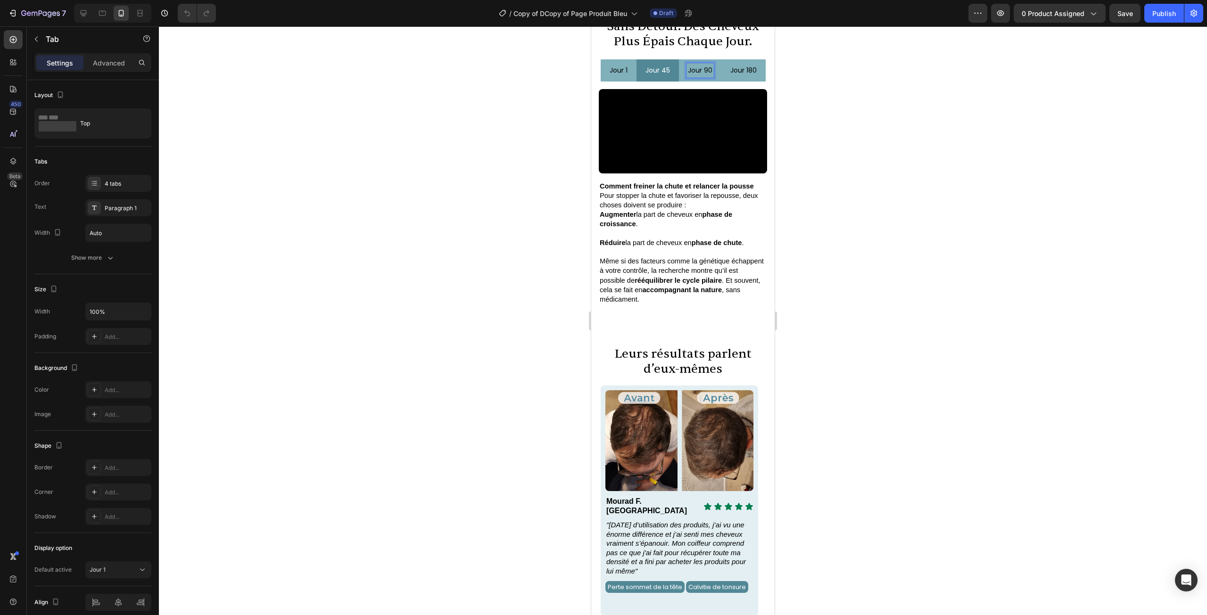
click at [733, 75] on p "jour 180" at bounding box center [743, 71] width 26 height 12
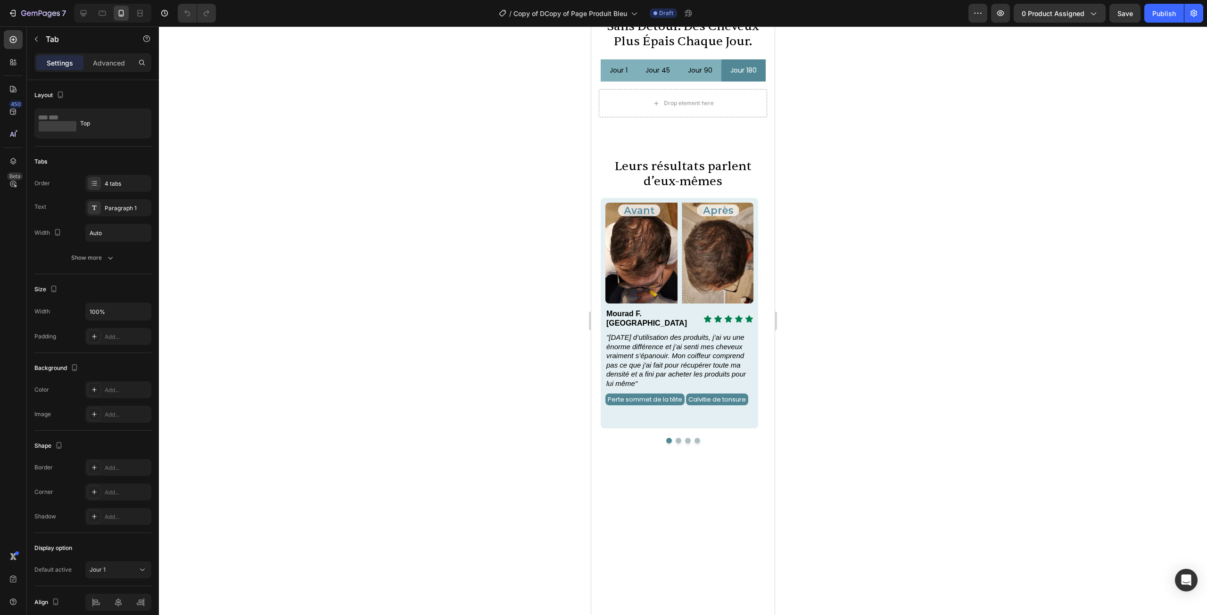
click at [679, 70] on li "jour 90" at bounding box center [700, 70] width 42 height 22
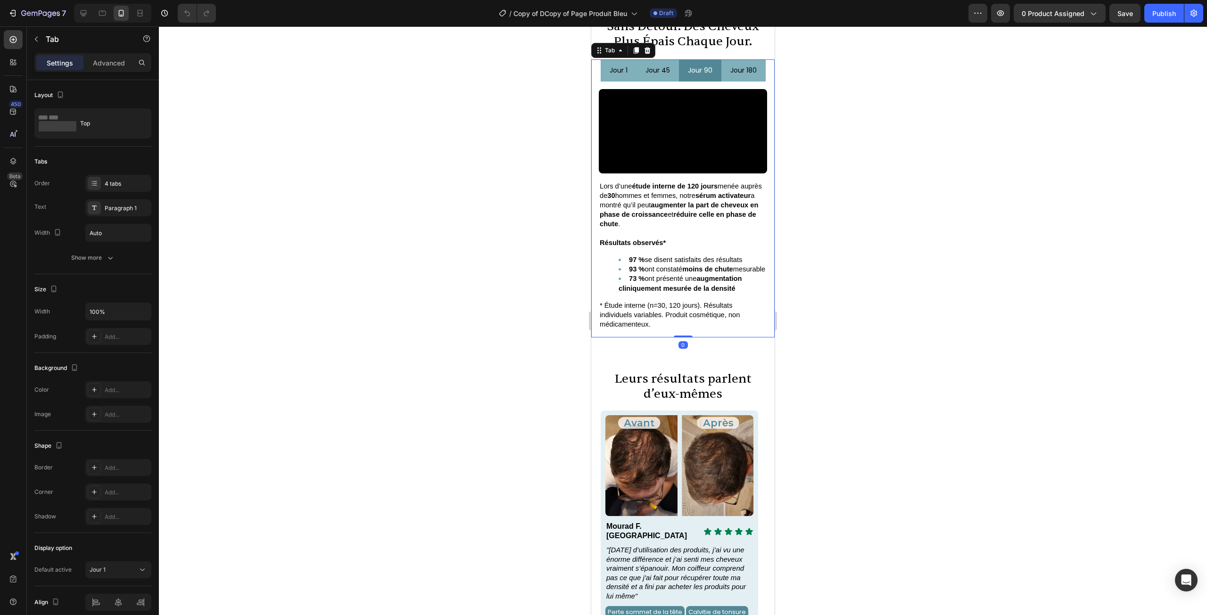
click at [663, 66] on p "jour 45" at bounding box center [657, 71] width 25 height 12
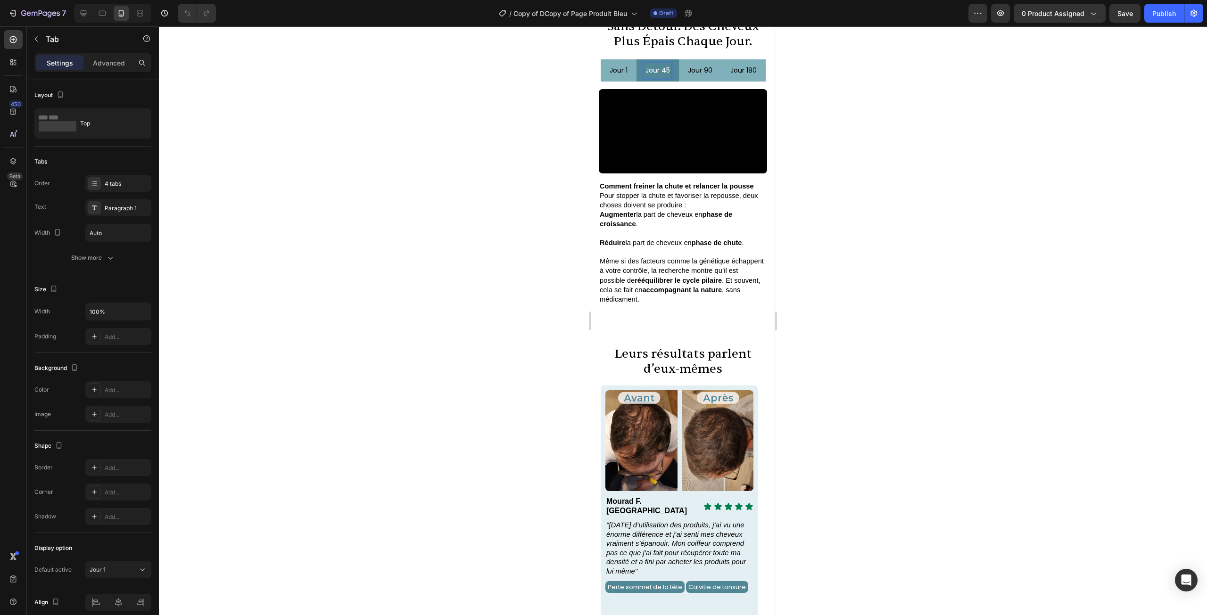
click at [612, 70] on p "jour 1" at bounding box center [619, 71] width 18 height 12
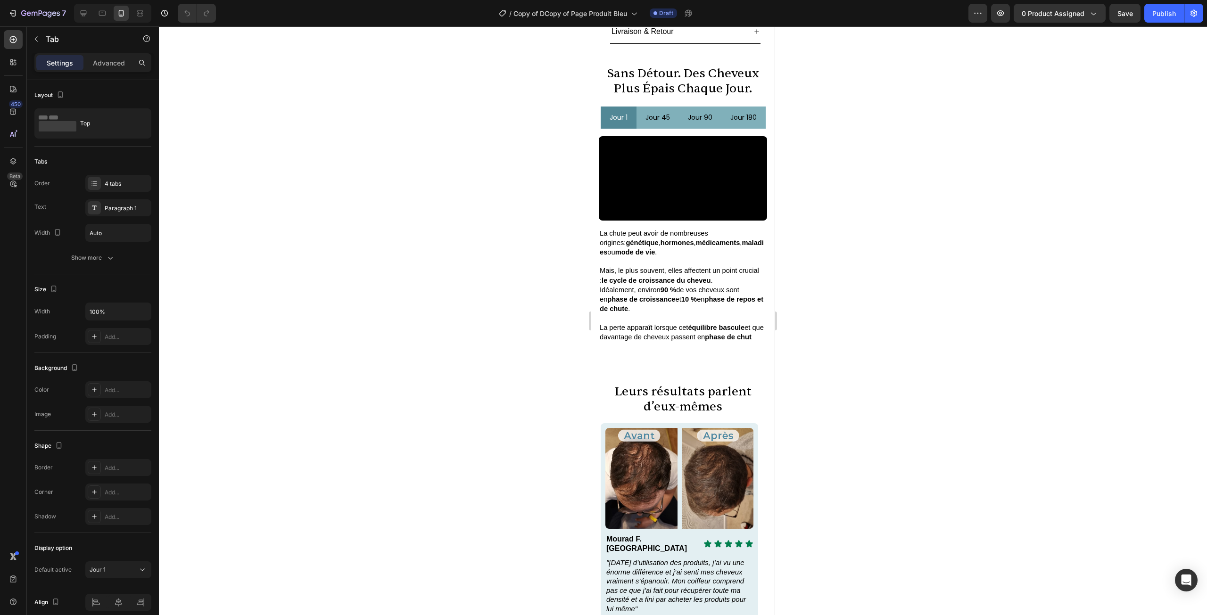
click at [830, 194] on div at bounding box center [683, 320] width 1048 height 589
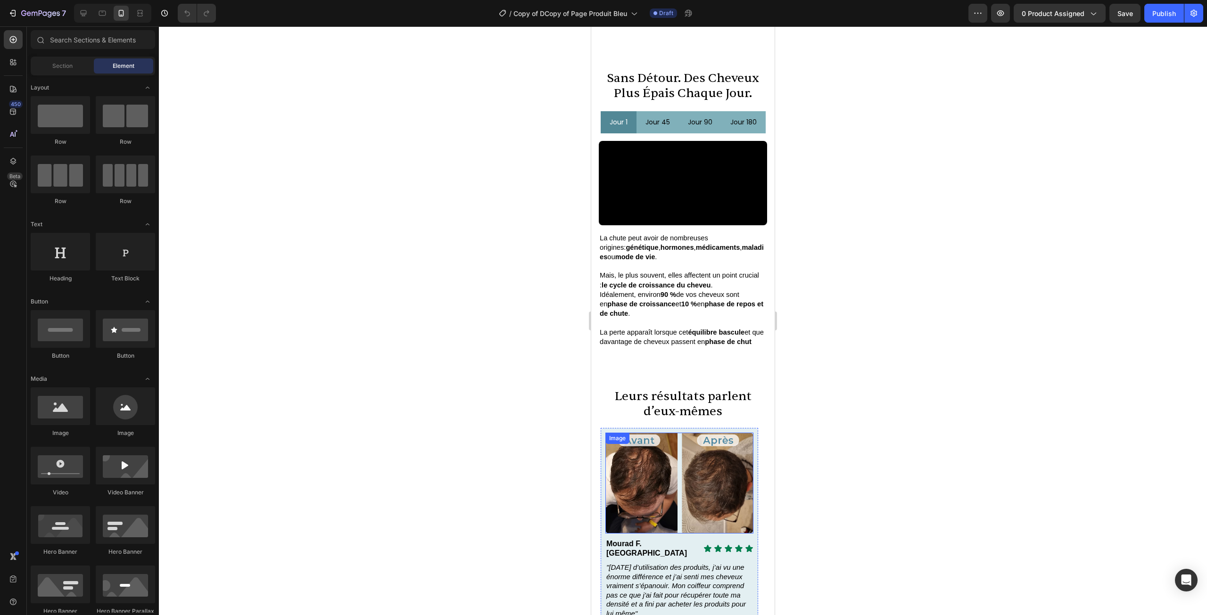
scroll to position [608, 0]
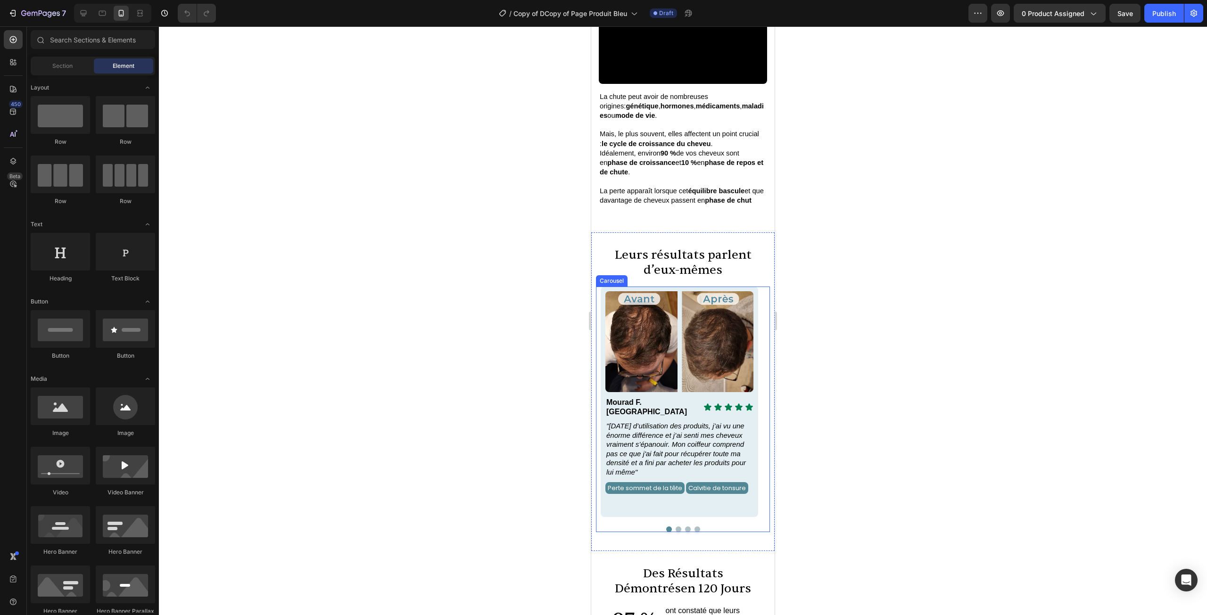
click at [672, 527] on div at bounding box center [683, 530] width 165 height 6
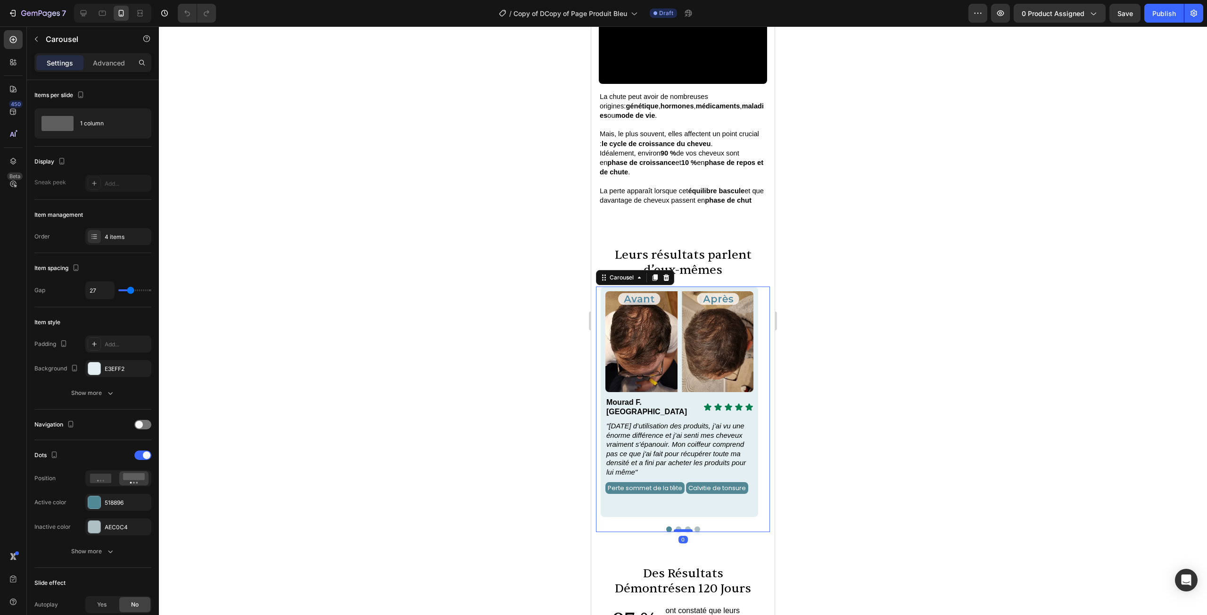
click at [674, 529] on div at bounding box center [683, 530] width 19 height 3
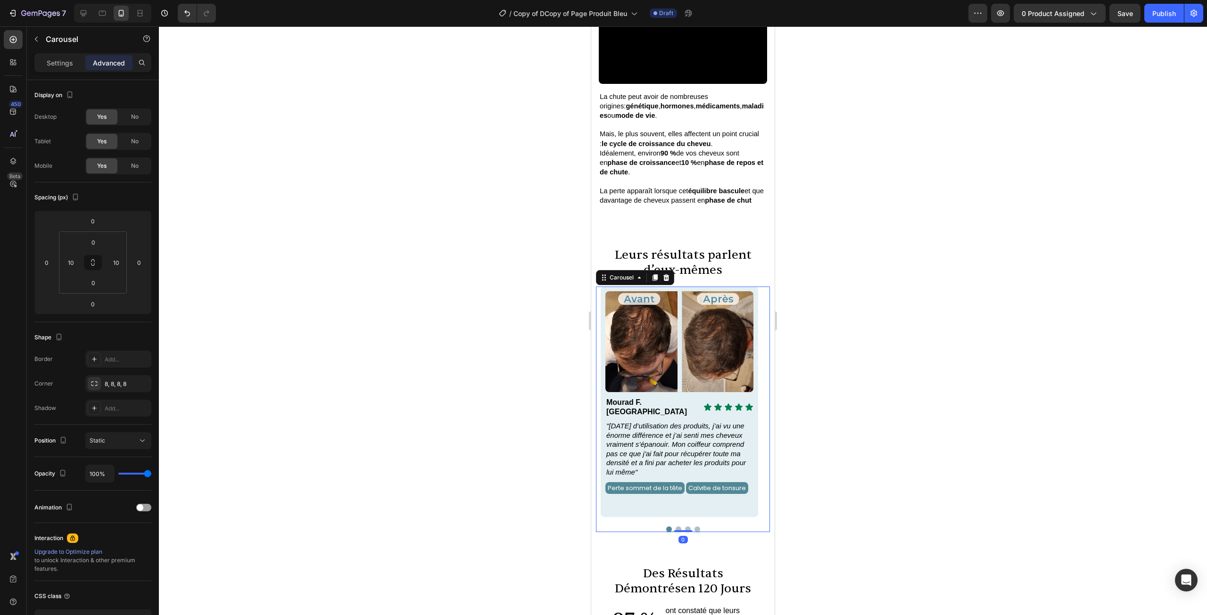
click at [674, 494] on div "Image Icon Icon Icon Icon Icon Icon List Mourad F. France Text Block Row "Après…" at bounding box center [683, 410] width 174 height 246
click at [676, 527] on button "Dot" at bounding box center [679, 530] width 6 height 6
click at [676, 510] on div "Image Icon Icon Icon Icon Icon Icon List Mourad F. France Text Block Row "Après…" at bounding box center [683, 410] width 174 height 246
click at [676, 527] on button "Dot" at bounding box center [679, 530] width 6 height 6
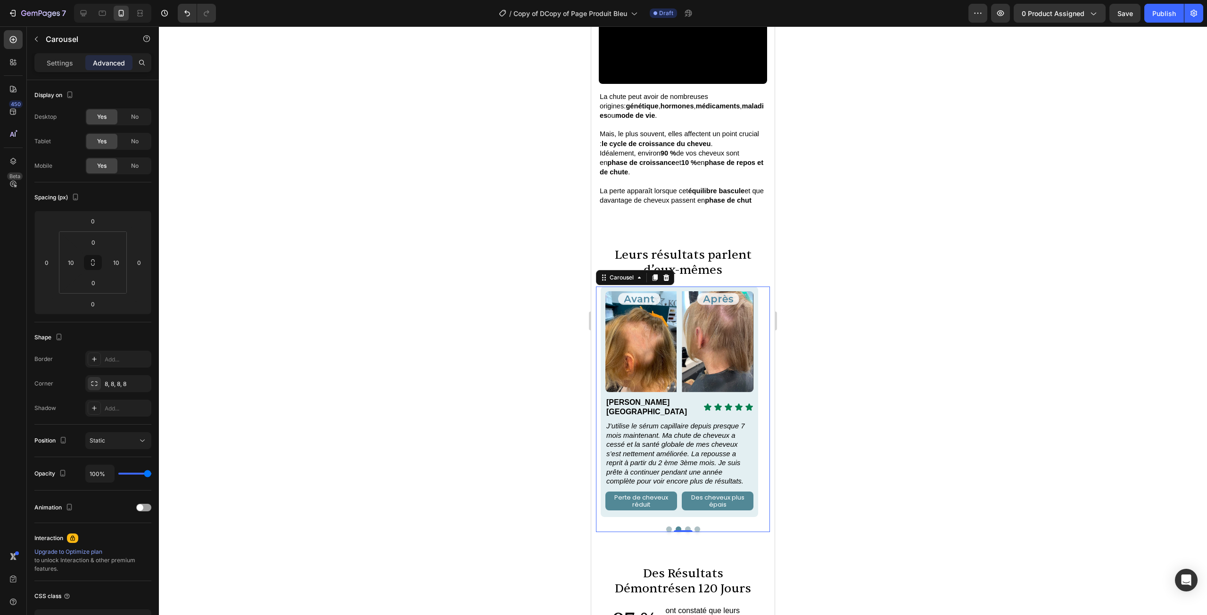
click at [685, 527] on button "Dot" at bounding box center [688, 530] width 6 height 6
click at [694, 511] on div "Image Icon Icon Icon Icon Icon Icon List Mourad F. France Text Block Row "Après…" at bounding box center [683, 410] width 174 height 246
click at [694, 527] on button "Dot" at bounding box center [697, 530] width 6 height 6
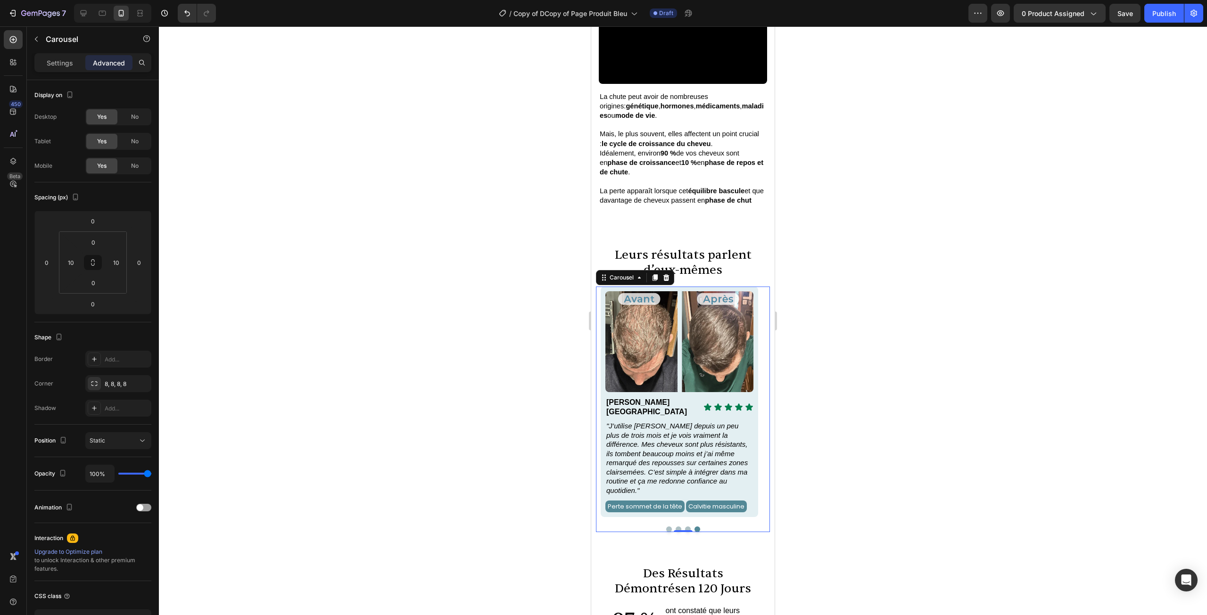
click at [668, 527] on div at bounding box center [683, 530] width 165 height 6
click at [668, 527] on button "Dot" at bounding box center [669, 530] width 6 height 6
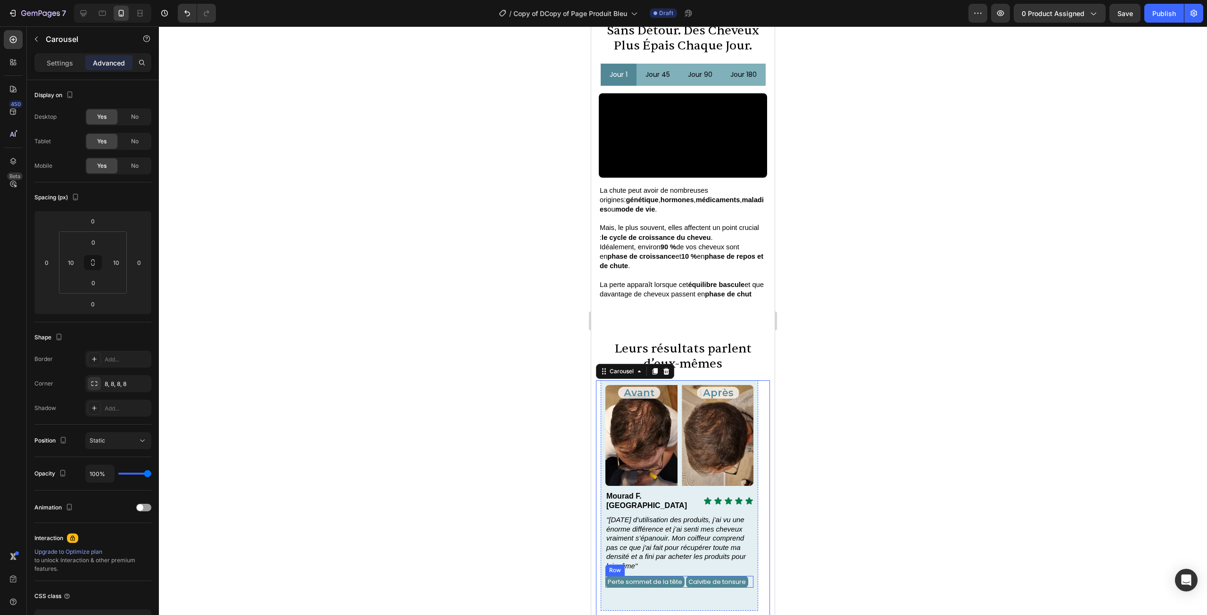
scroll to position [514, 0]
click at [817, 389] on div at bounding box center [683, 320] width 1048 height 589
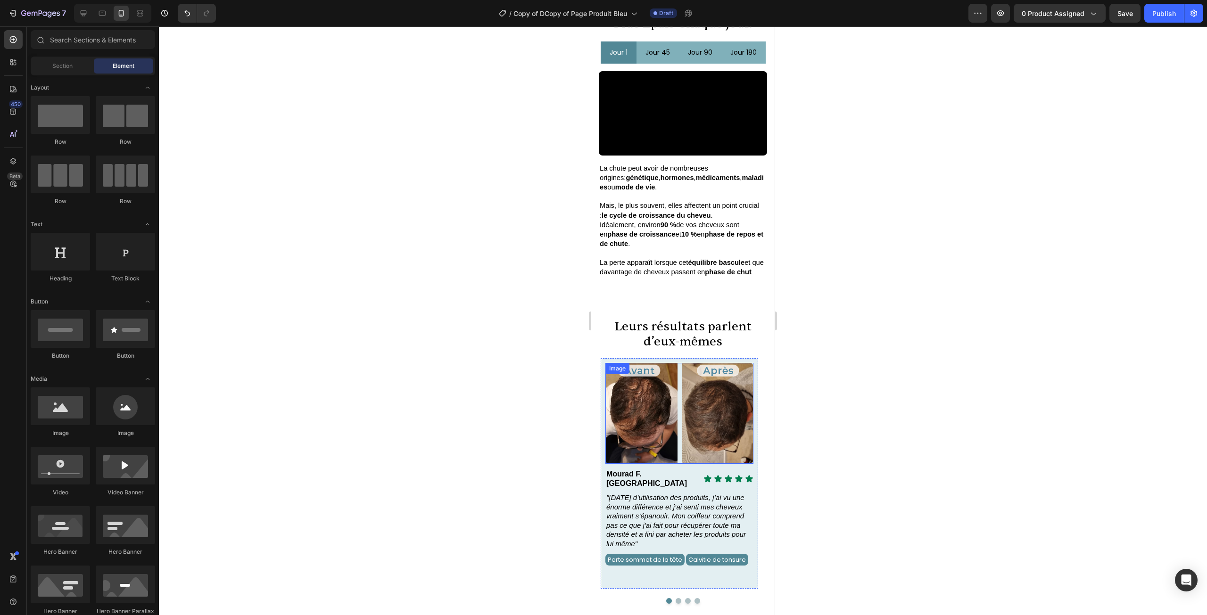
scroll to position [561, 0]
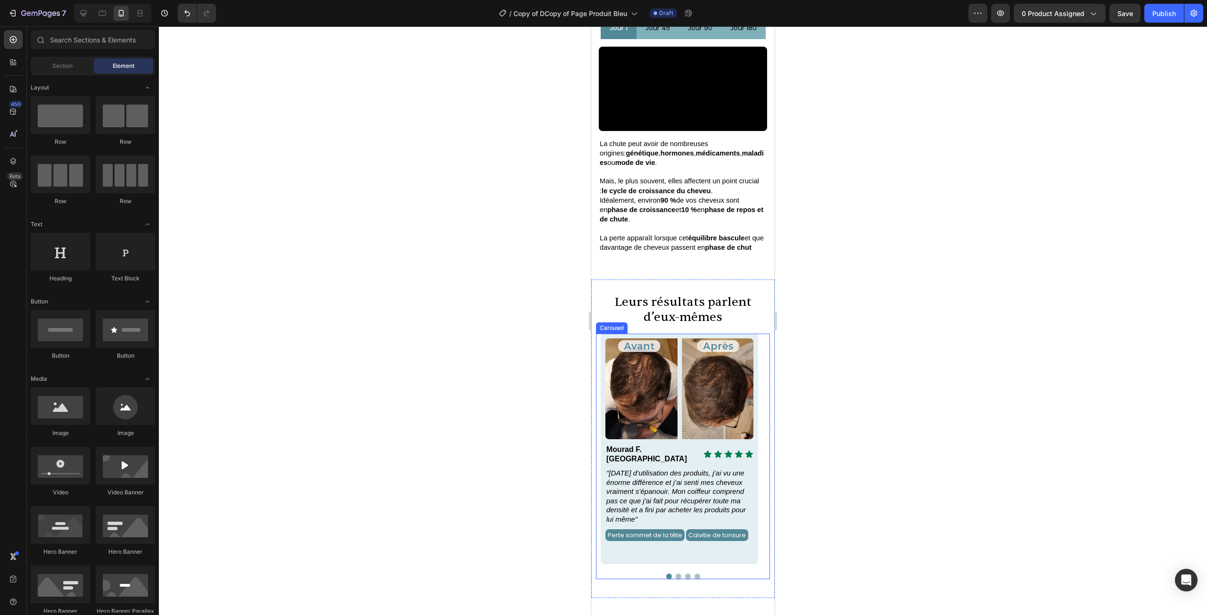
click at [676, 574] on button "Dot" at bounding box center [679, 577] width 6 height 6
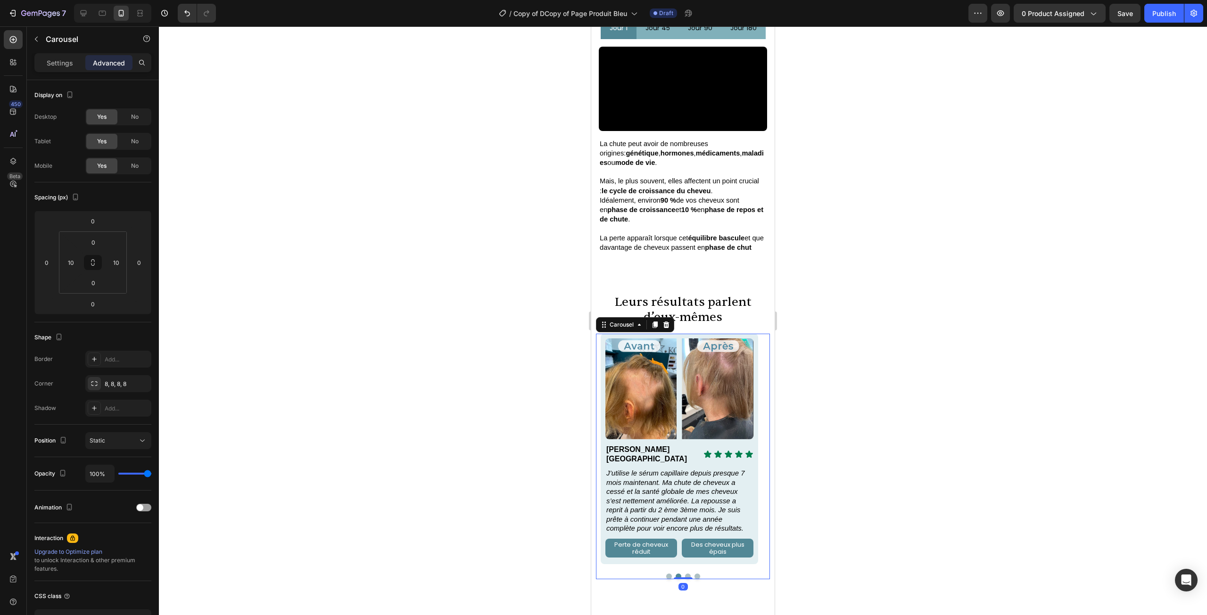
click at [690, 574] on div at bounding box center [683, 577] width 165 height 6
click at [685, 574] on button "Dot" at bounding box center [688, 577] width 6 height 6
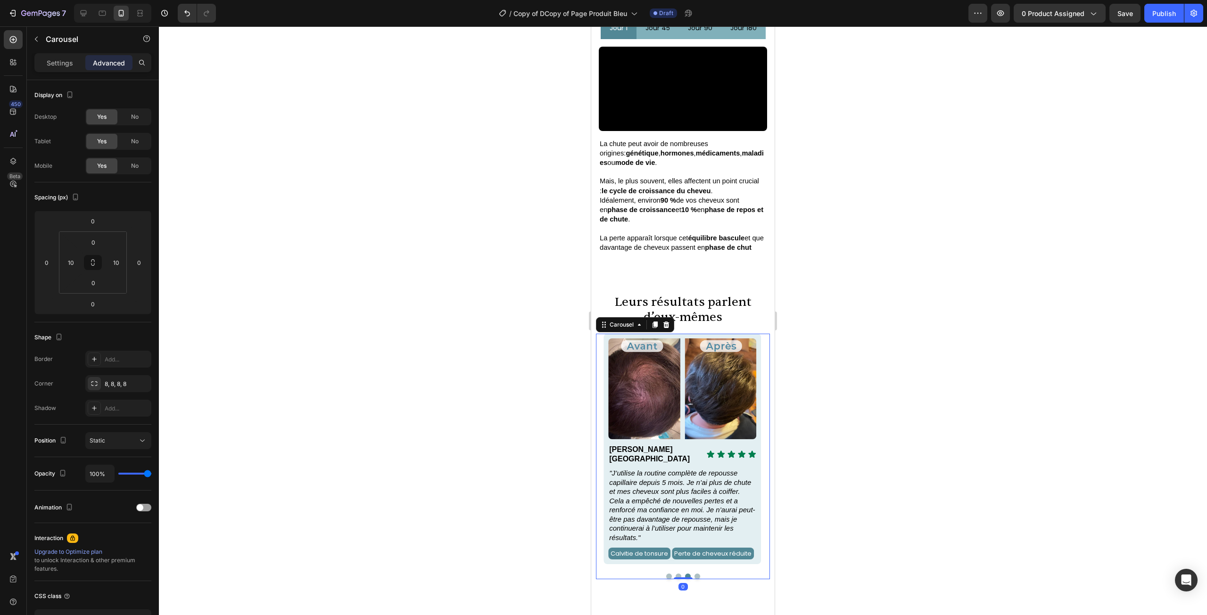
click at [696, 574] on div at bounding box center [683, 577] width 165 height 6
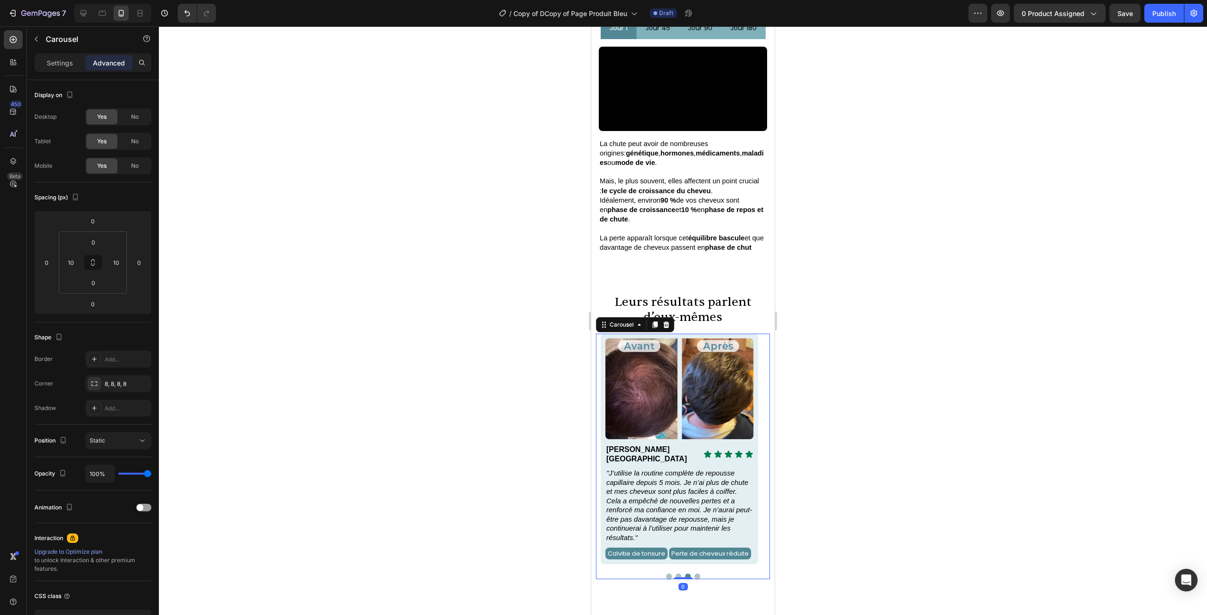
click at [694, 574] on button "Dot" at bounding box center [697, 577] width 6 height 6
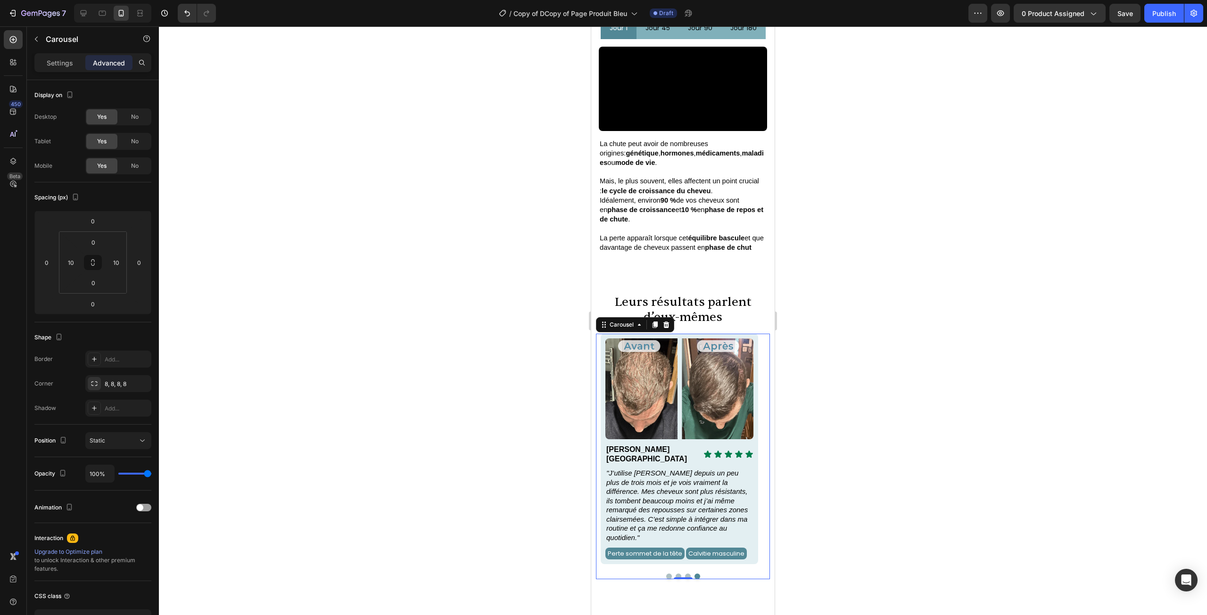
click at [685, 574] on button "Dot" at bounding box center [688, 577] width 6 height 6
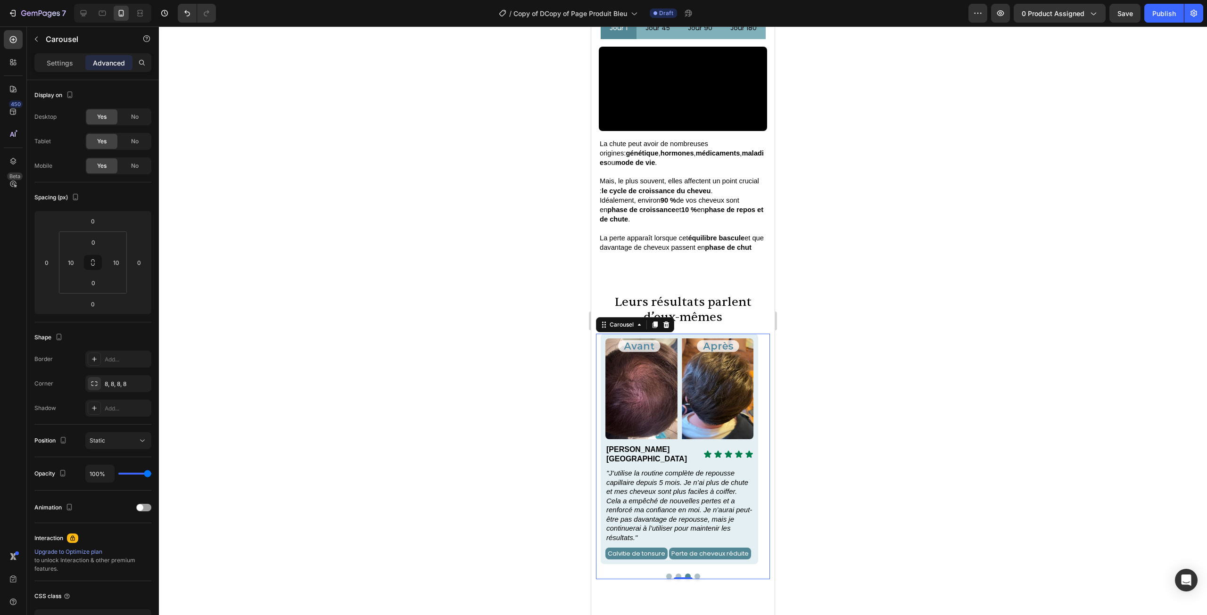
click at [676, 574] on button "Dot" at bounding box center [679, 577] width 6 height 6
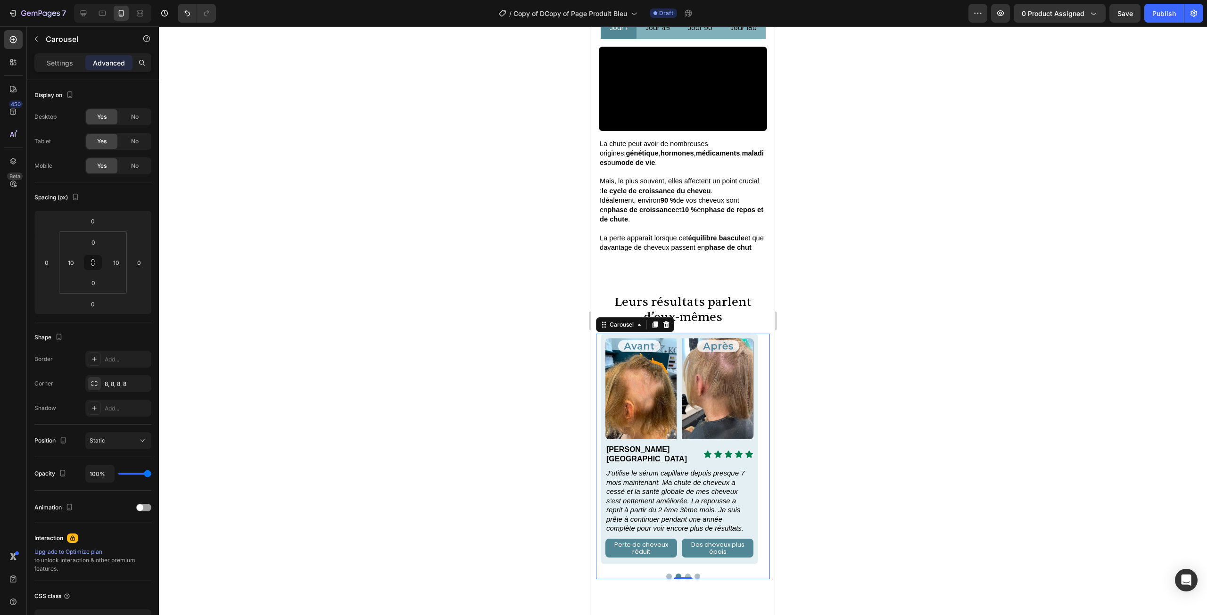
click at [668, 574] on button "Dot" at bounding box center [669, 577] width 6 height 6
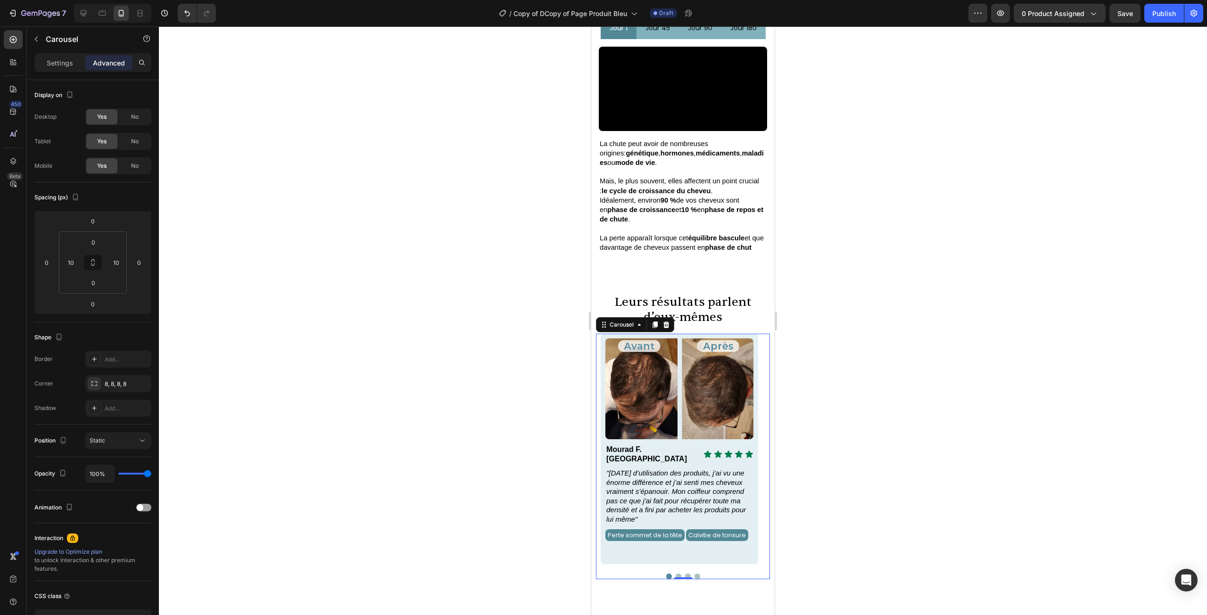
click at [676, 574] on button "Dot" at bounding box center [679, 577] width 6 height 6
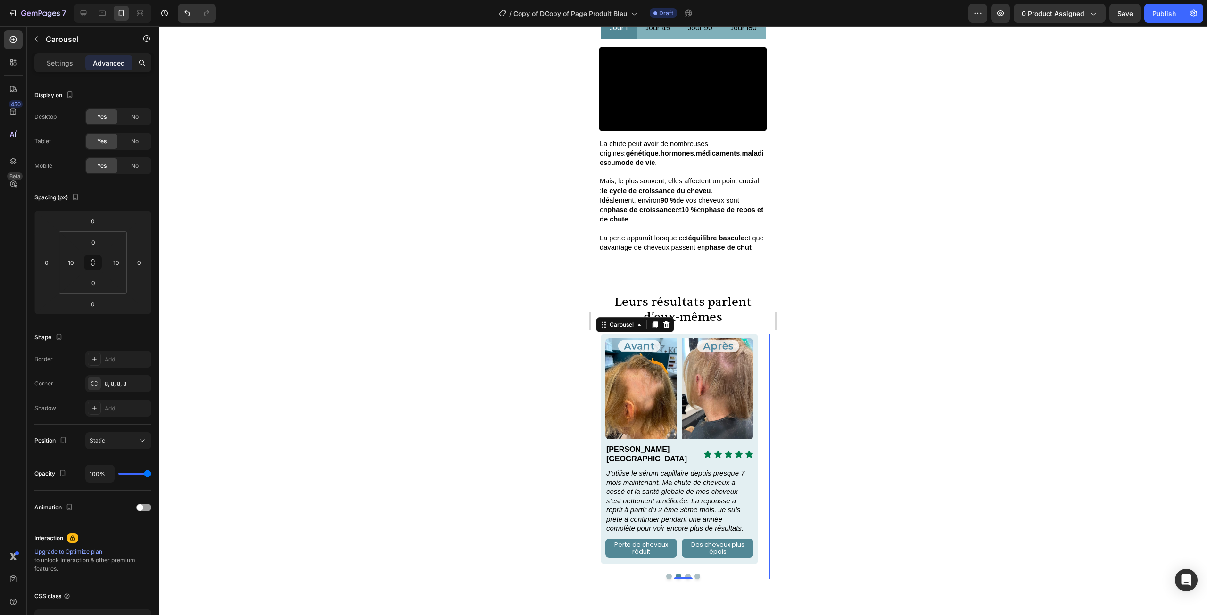
click at [667, 574] on button "Dot" at bounding box center [669, 577] width 6 height 6
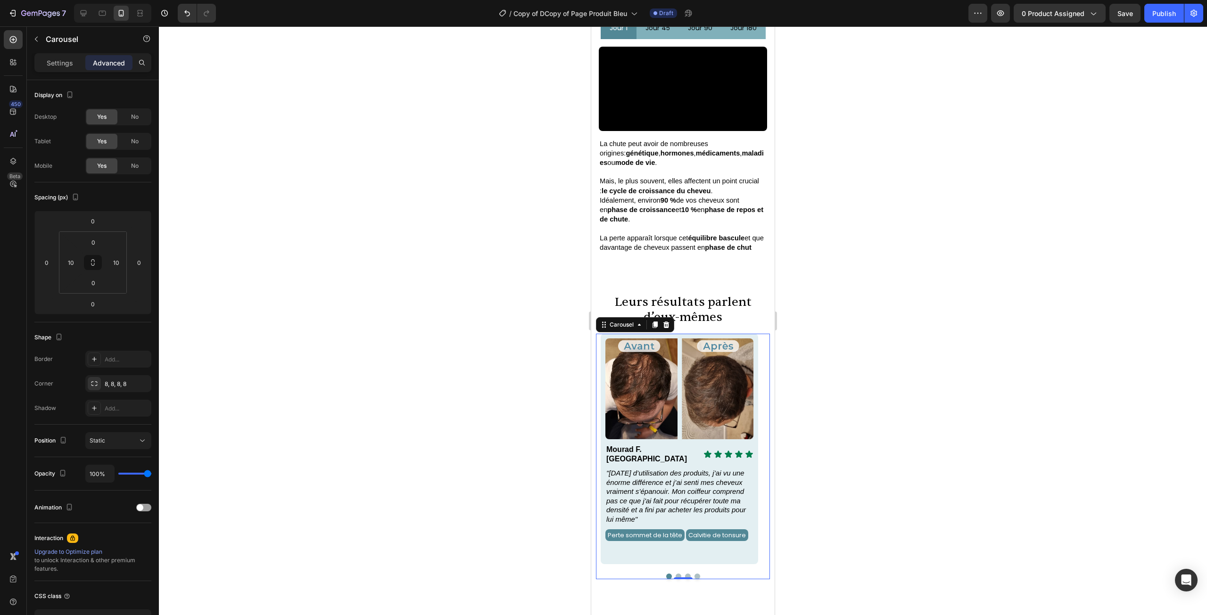
click at [685, 574] on button "Dot" at bounding box center [688, 577] width 6 height 6
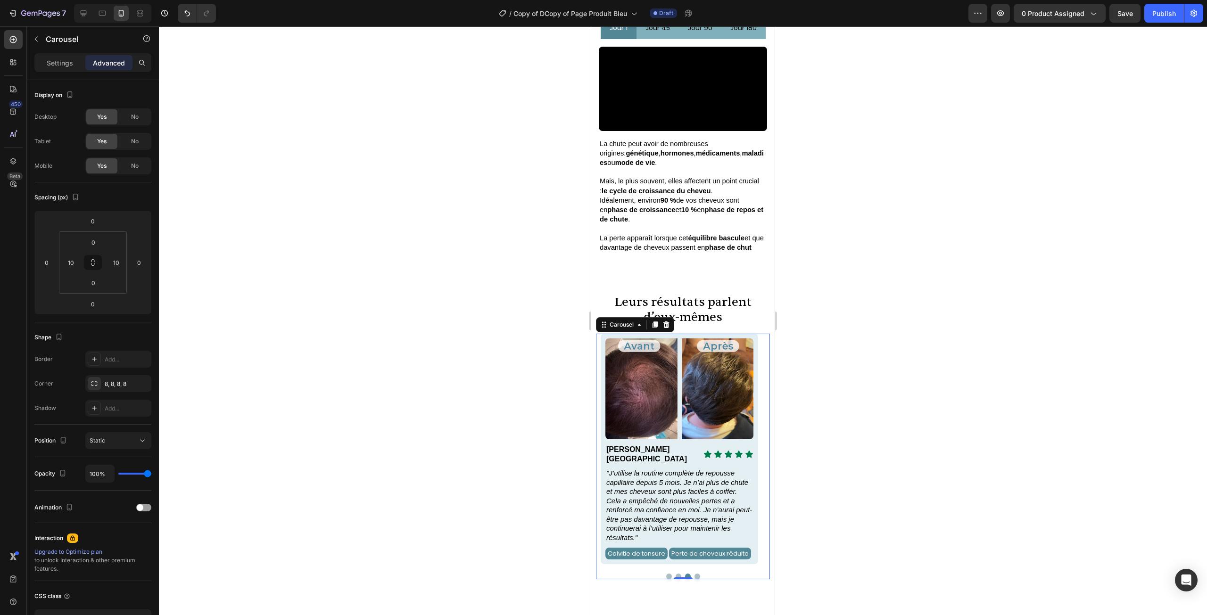
click at [694, 574] on button "Dot" at bounding box center [697, 577] width 6 height 6
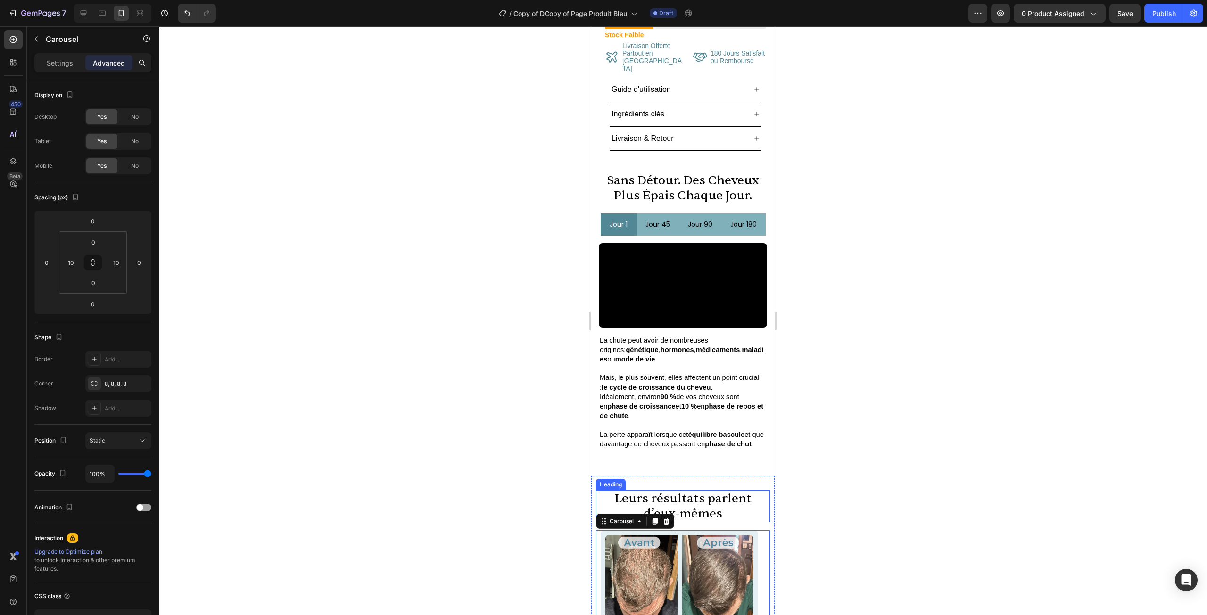
scroll to position [325, 0]
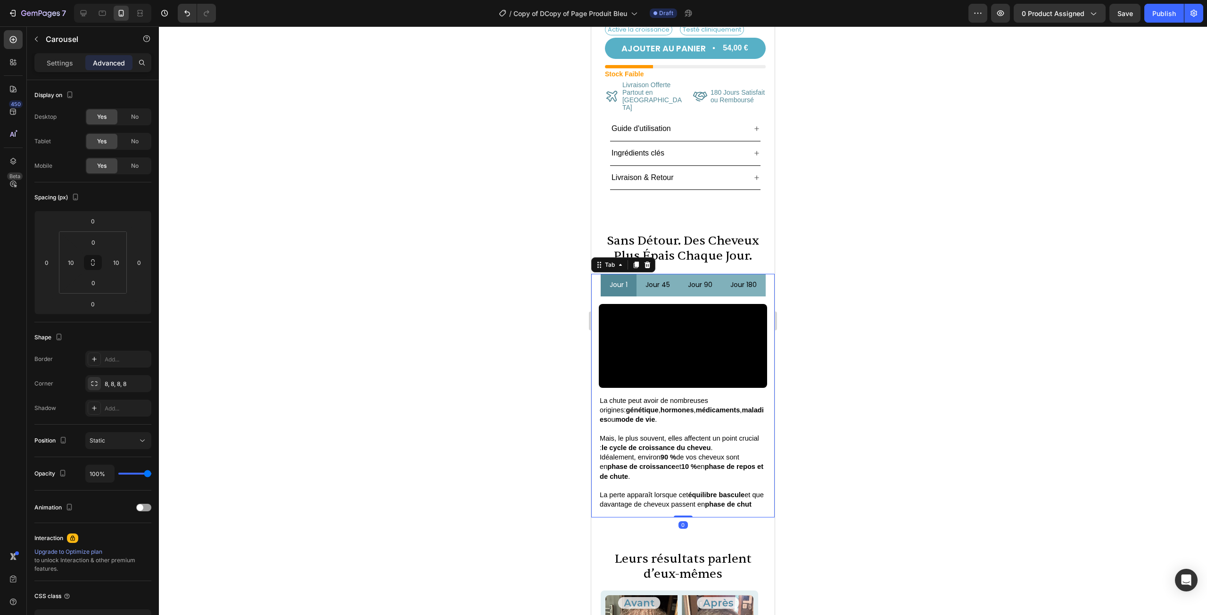
click at [658, 279] on p "jour 45" at bounding box center [657, 285] width 25 height 12
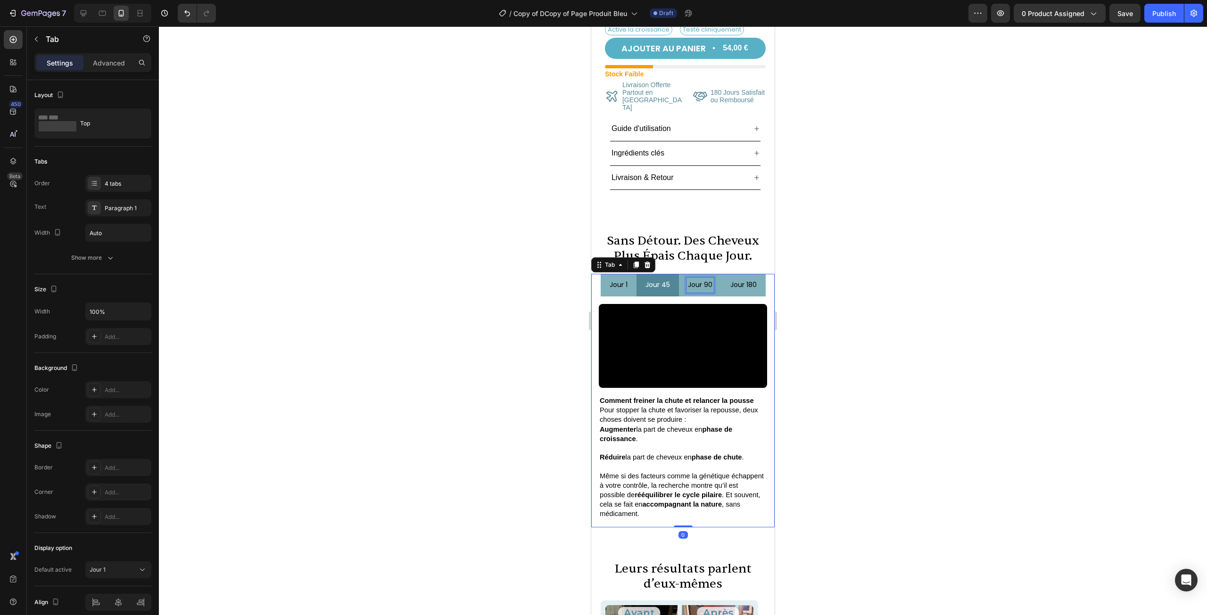
click at [701, 278] on div "jour 90" at bounding box center [699, 285] width 27 height 15
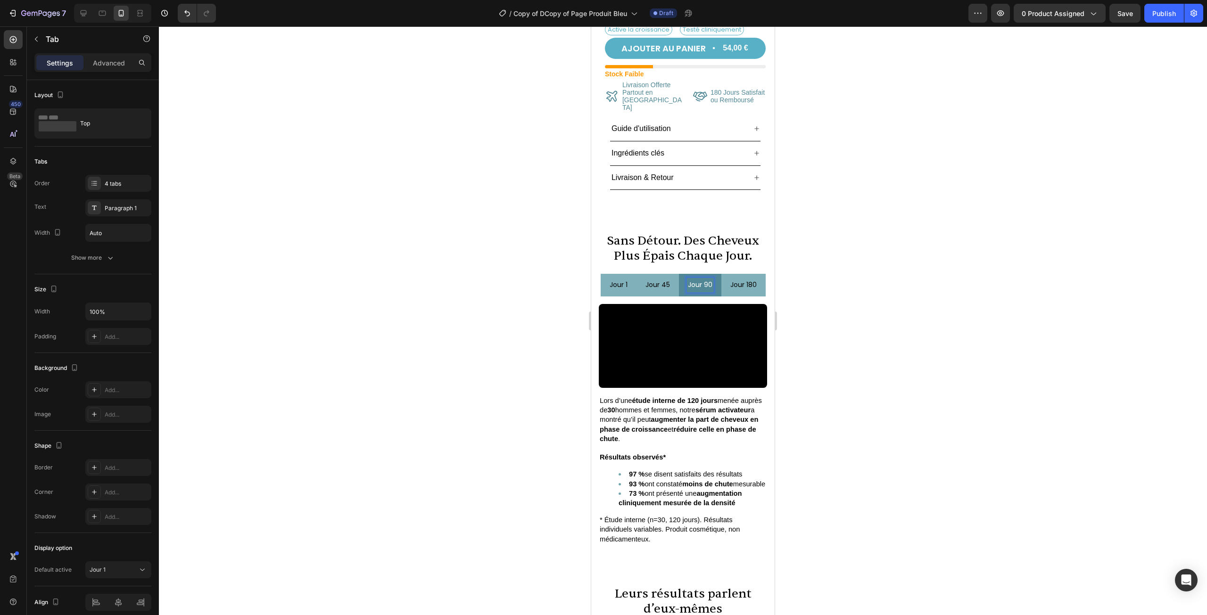
click at [735, 278] on div "jour 180" at bounding box center [743, 285] width 29 height 15
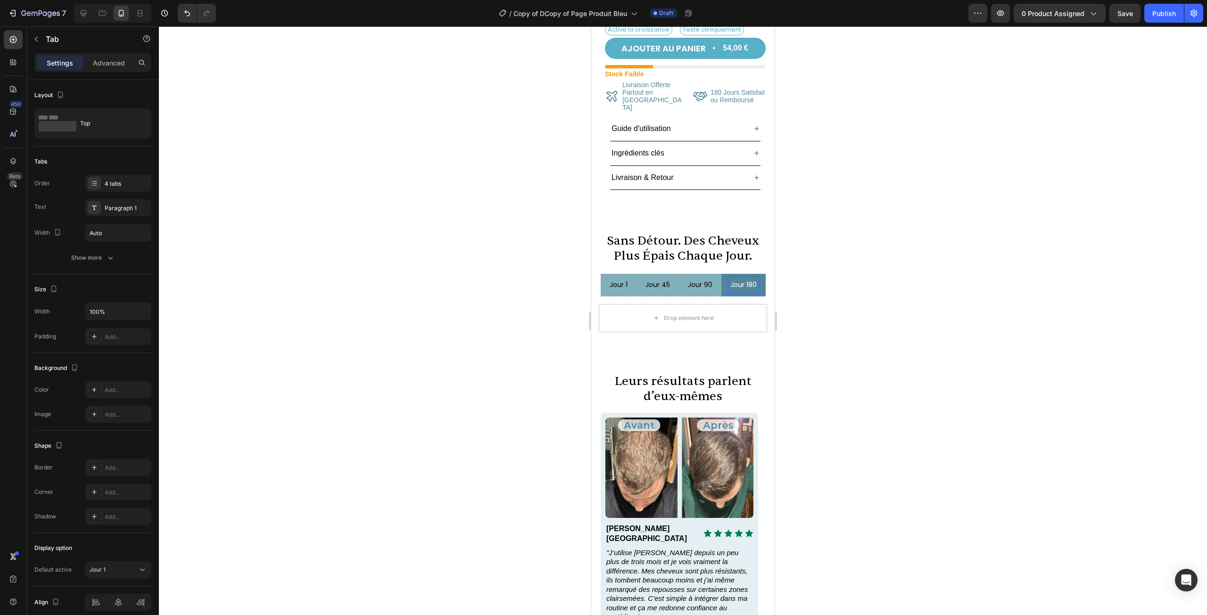
click at [615, 279] on p "jour 1" at bounding box center [619, 285] width 18 height 12
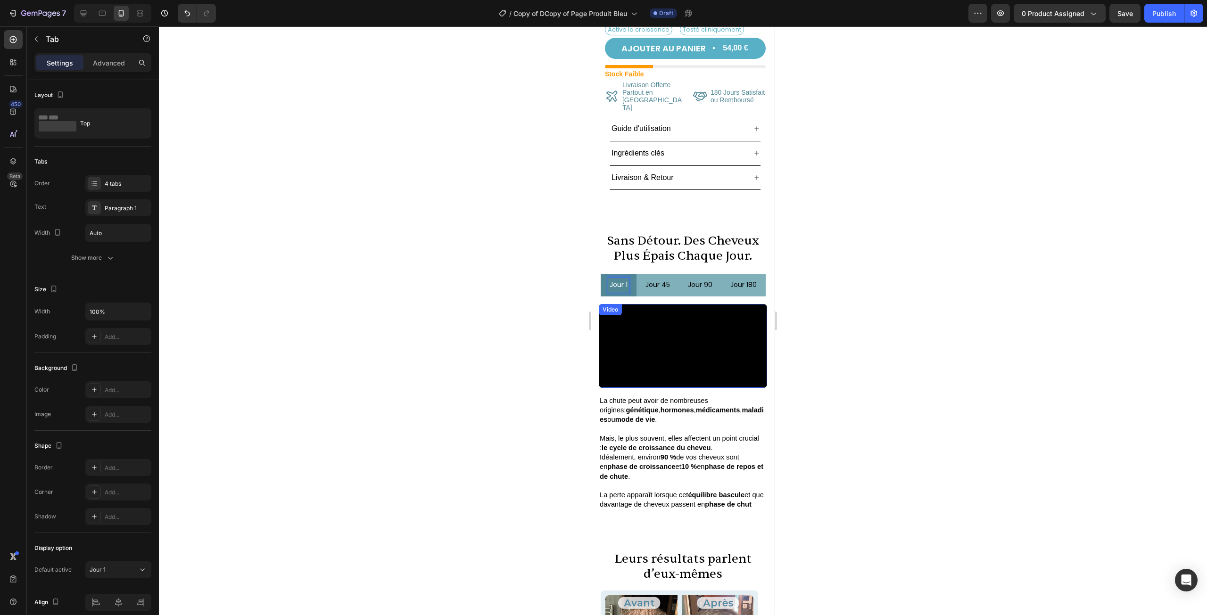
click at [848, 316] on div at bounding box center [683, 320] width 1048 height 589
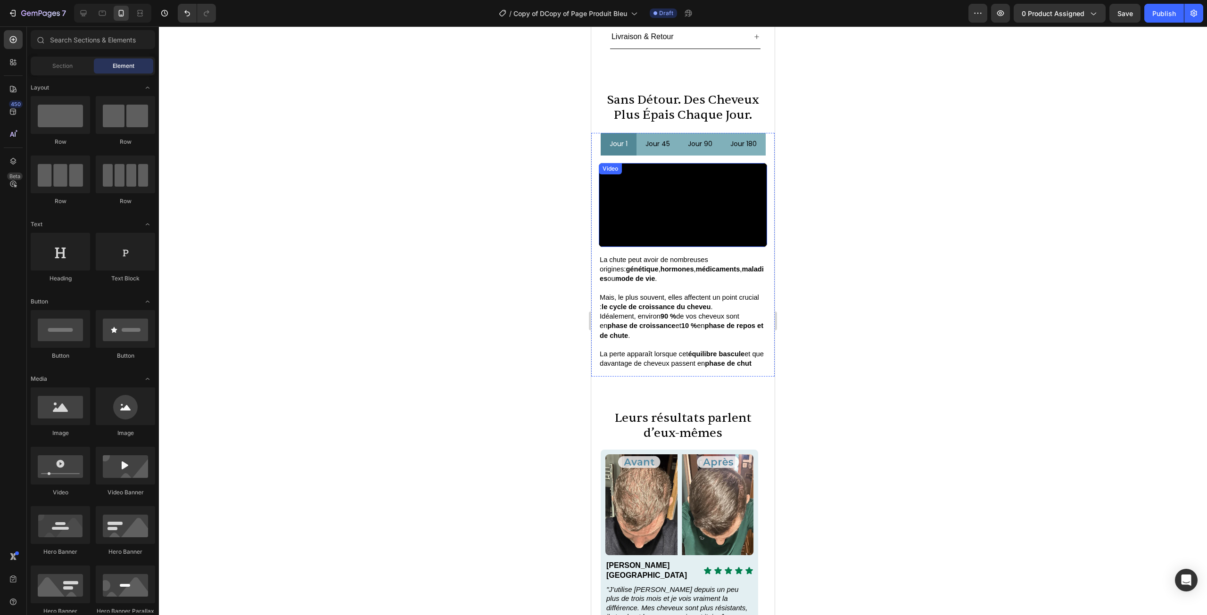
scroll to position [467, 0]
click at [692, 191] on video at bounding box center [683, 205] width 168 height 84
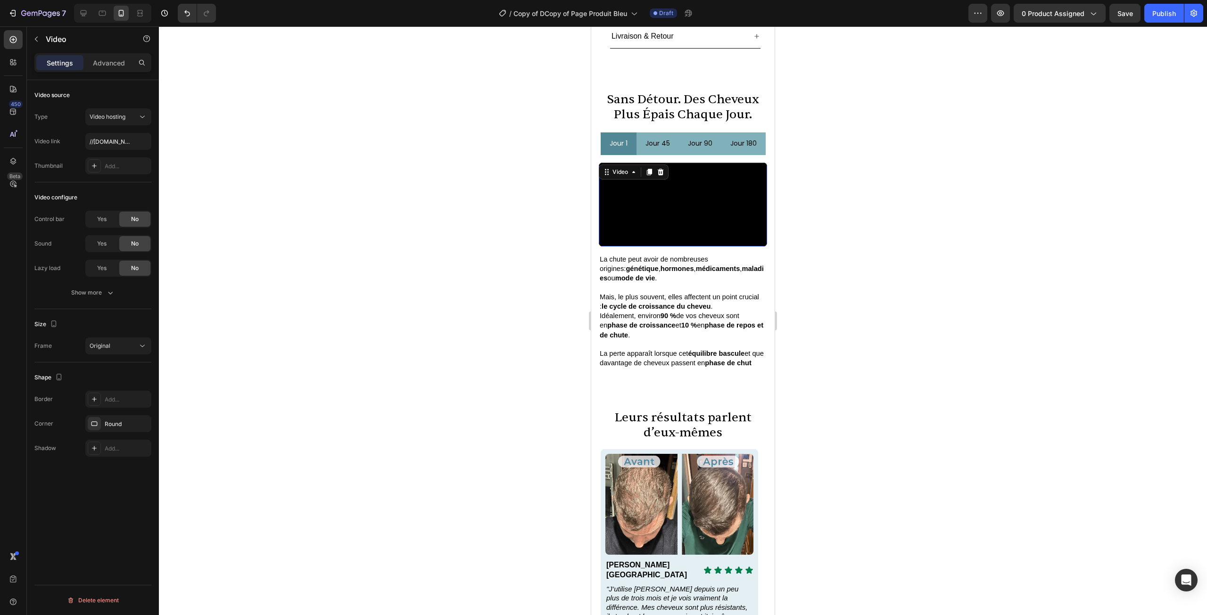
click at [819, 155] on div at bounding box center [683, 320] width 1048 height 589
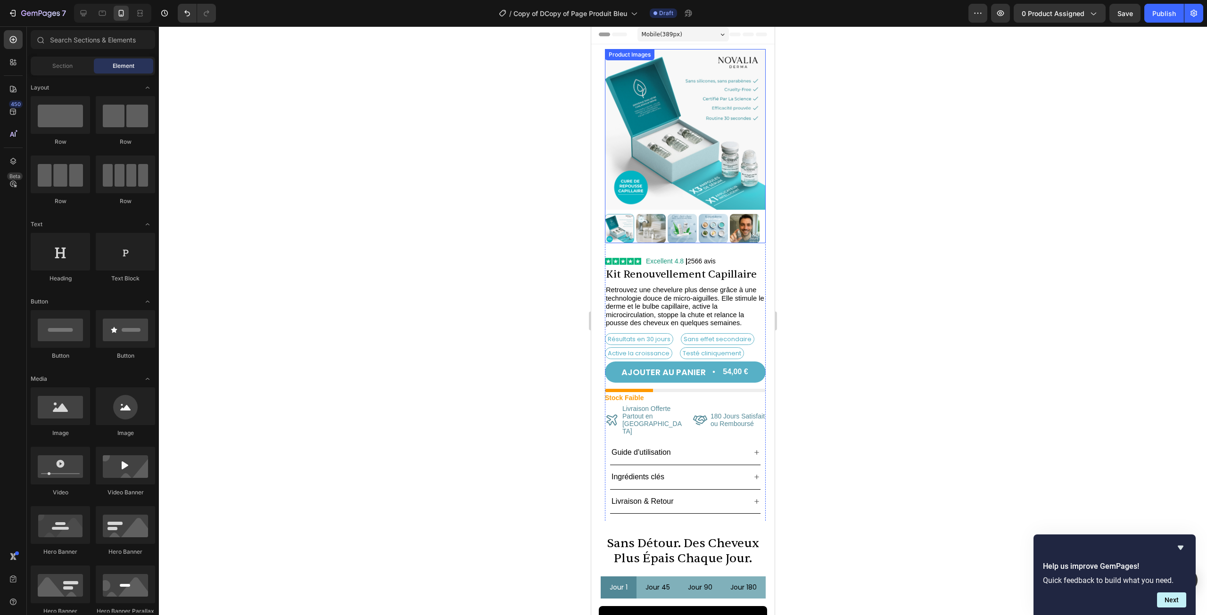
scroll to position [0, 0]
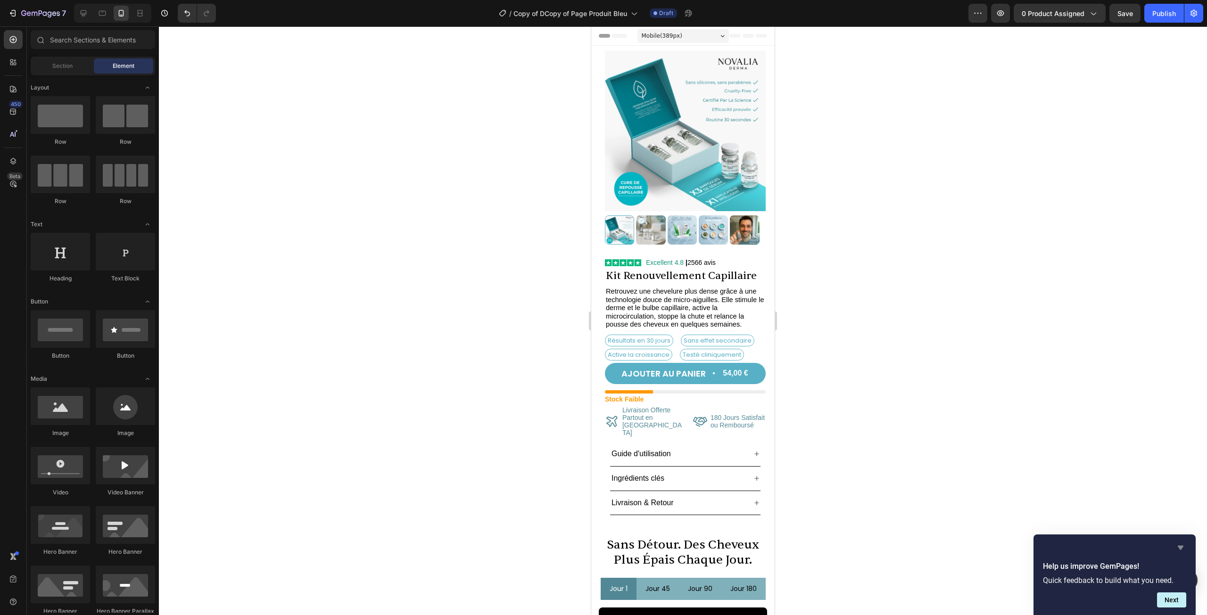
click at [1181, 549] on icon "Hide survey" at bounding box center [1181, 548] width 6 height 4
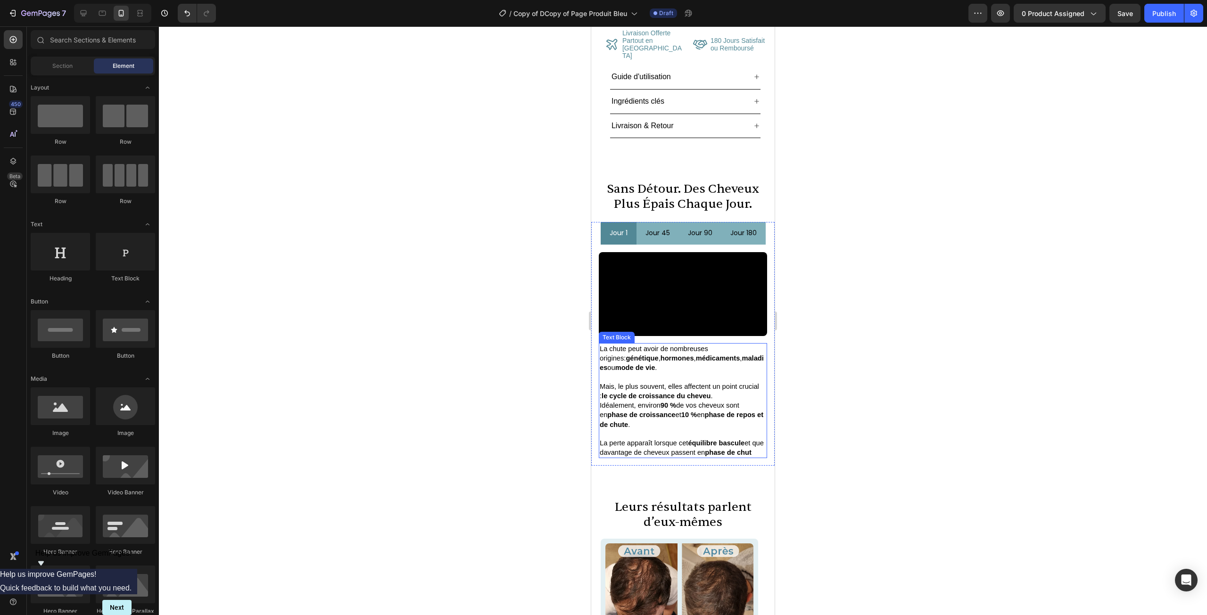
scroll to position [141, 0]
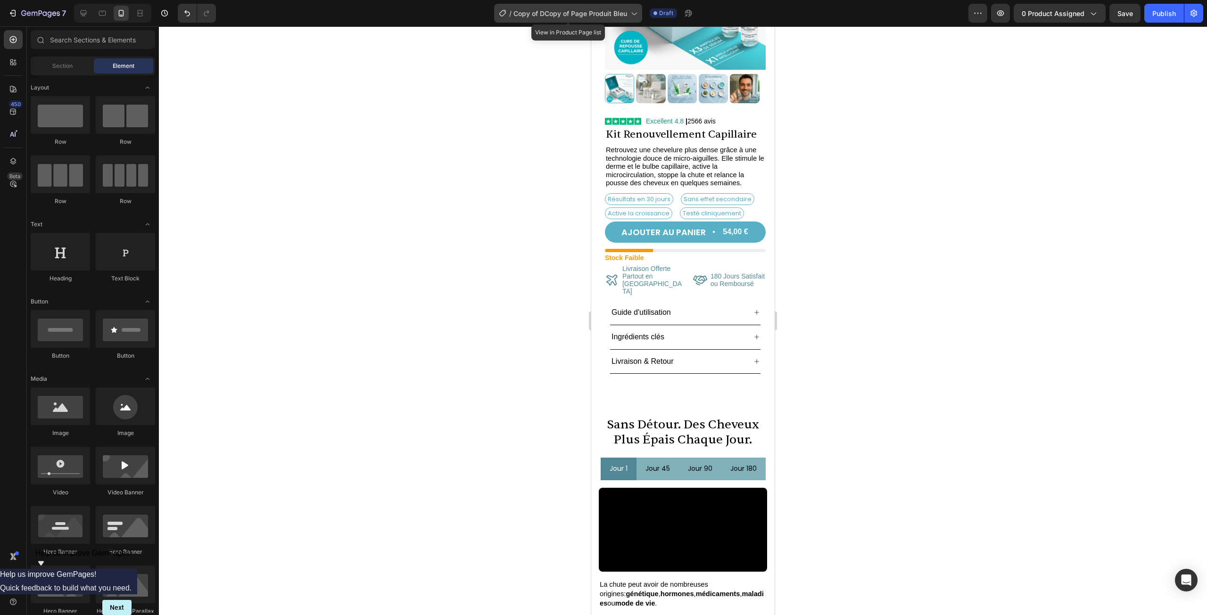
click at [587, 17] on span "Copy of DCopy of Page Produit Bleu" at bounding box center [570, 13] width 114 height 10
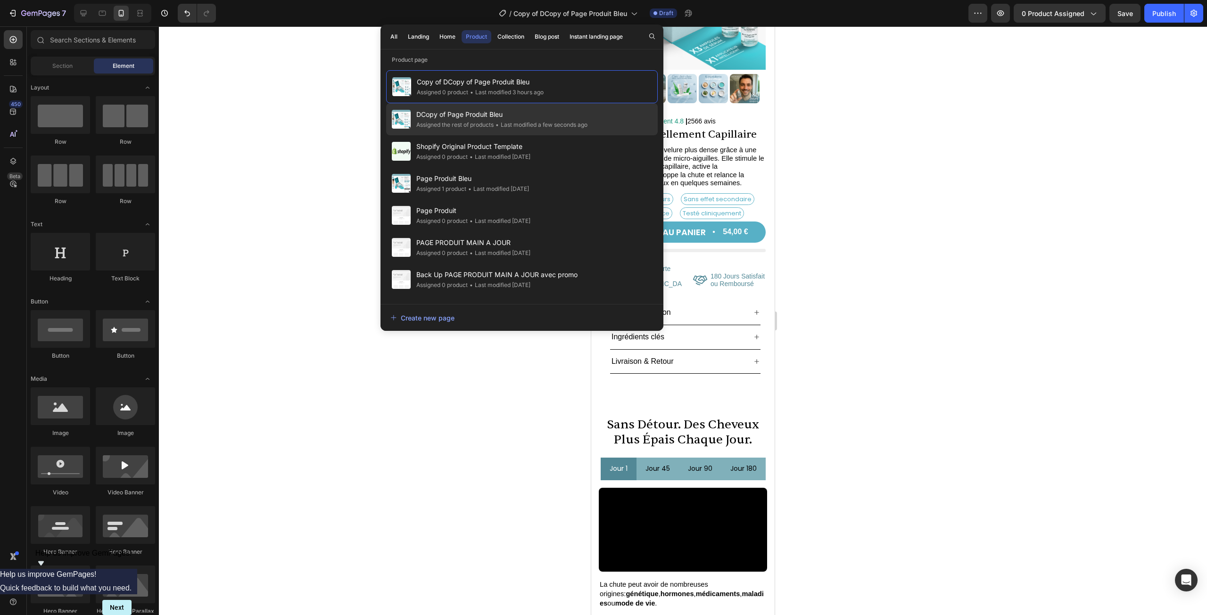
click at [493, 114] on span "DCopy of Page Produit Bleu" at bounding box center [501, 114] width 171 height 11
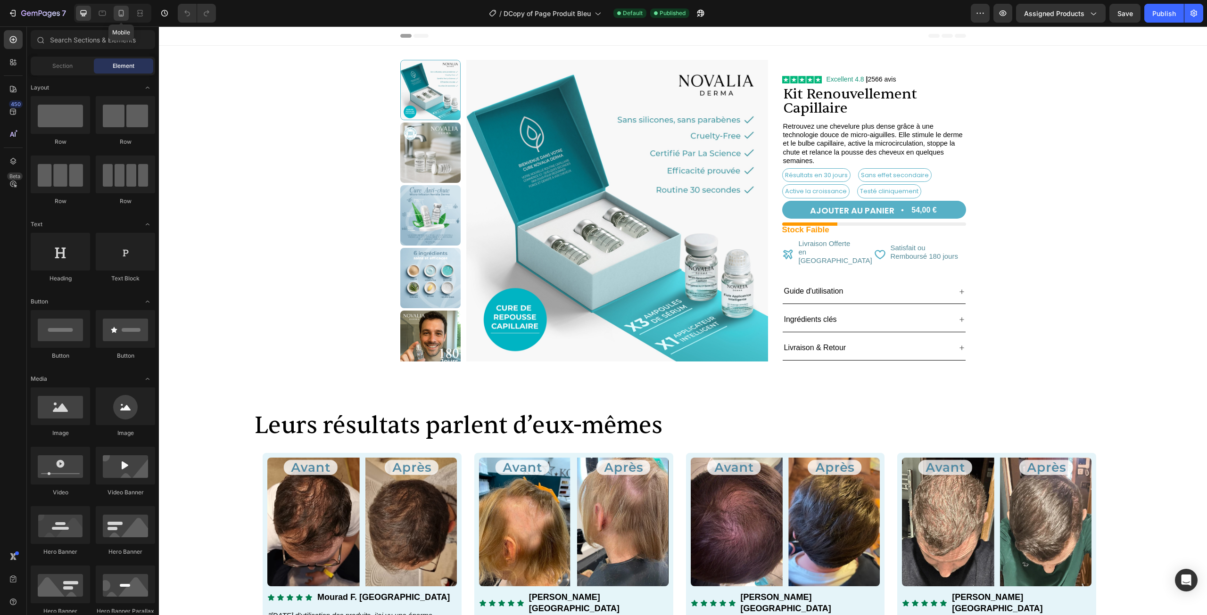
click at [115, 11] on div at bounding box center [121, 13] width 15 height 15
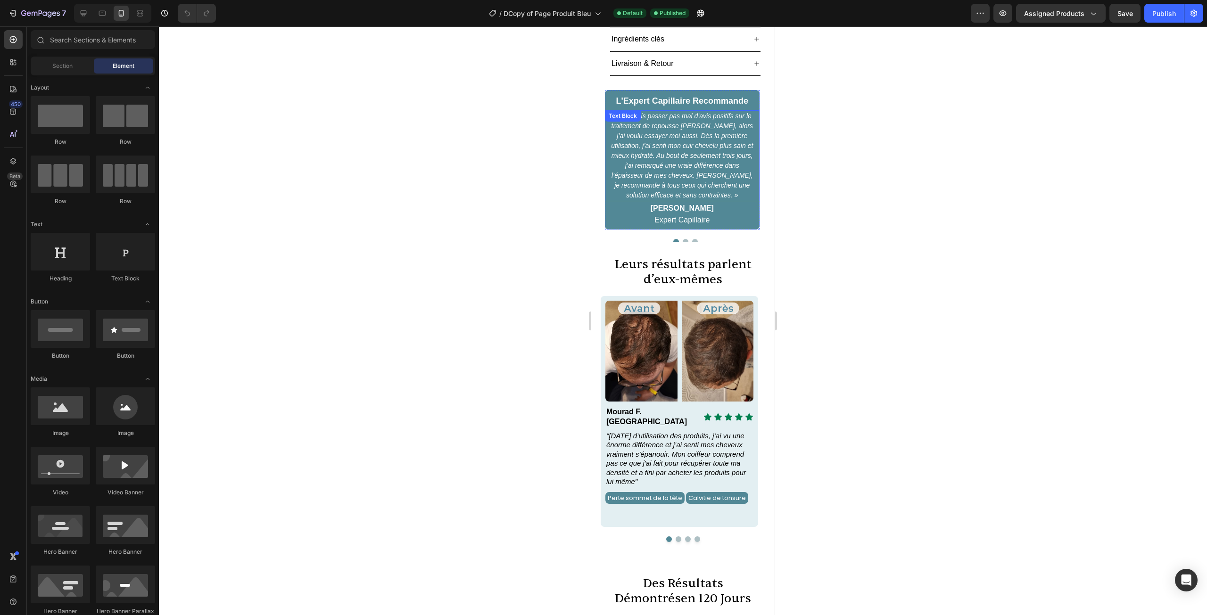
scroll to position [330, 0]
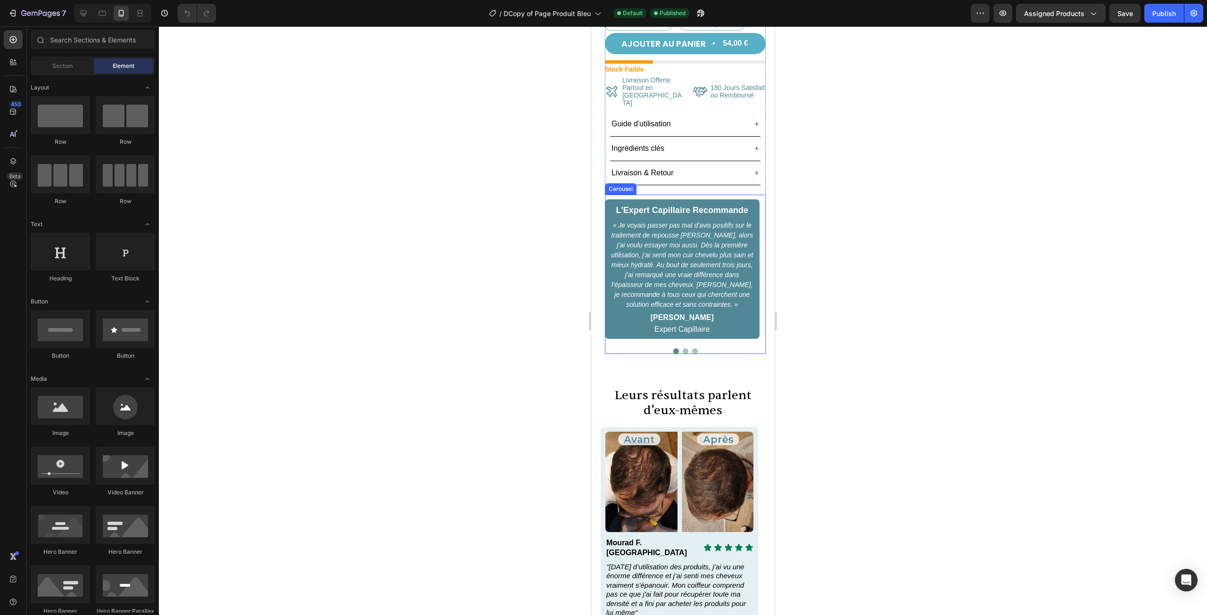
click at [675, 195] on div "L'Expert Capillaire Recommande Text Block « Je voyais passer pas mal d’avis pos…" at bounding box center [685, 274] width 161 height 159
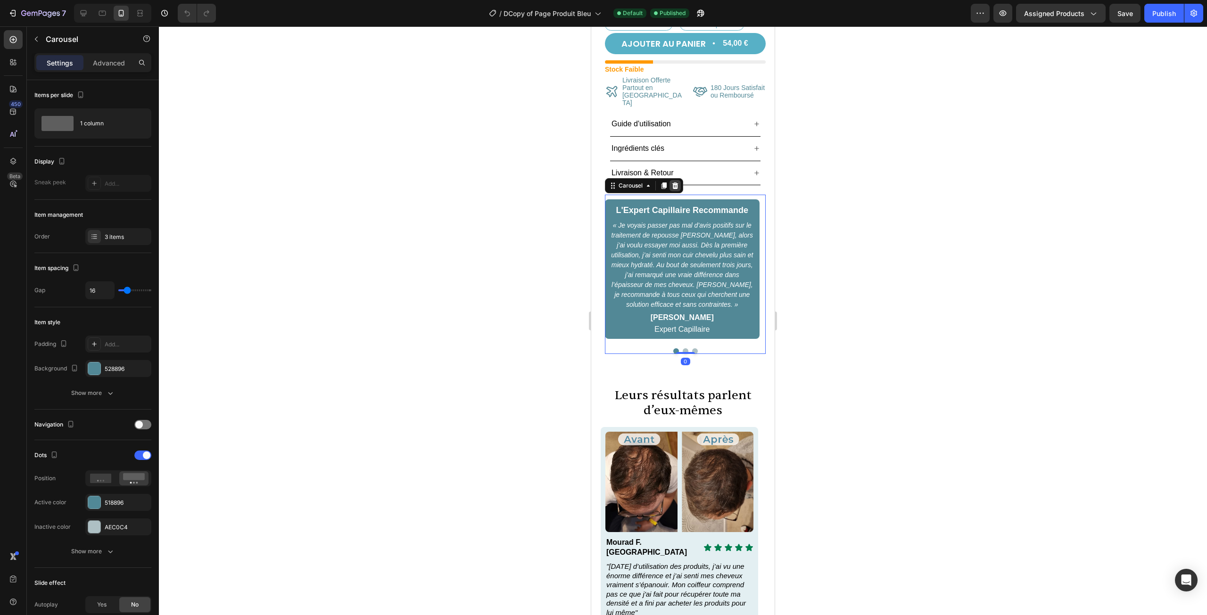
click at [676, 182] on icon at bounding box center [675, 186] width 8 height 8
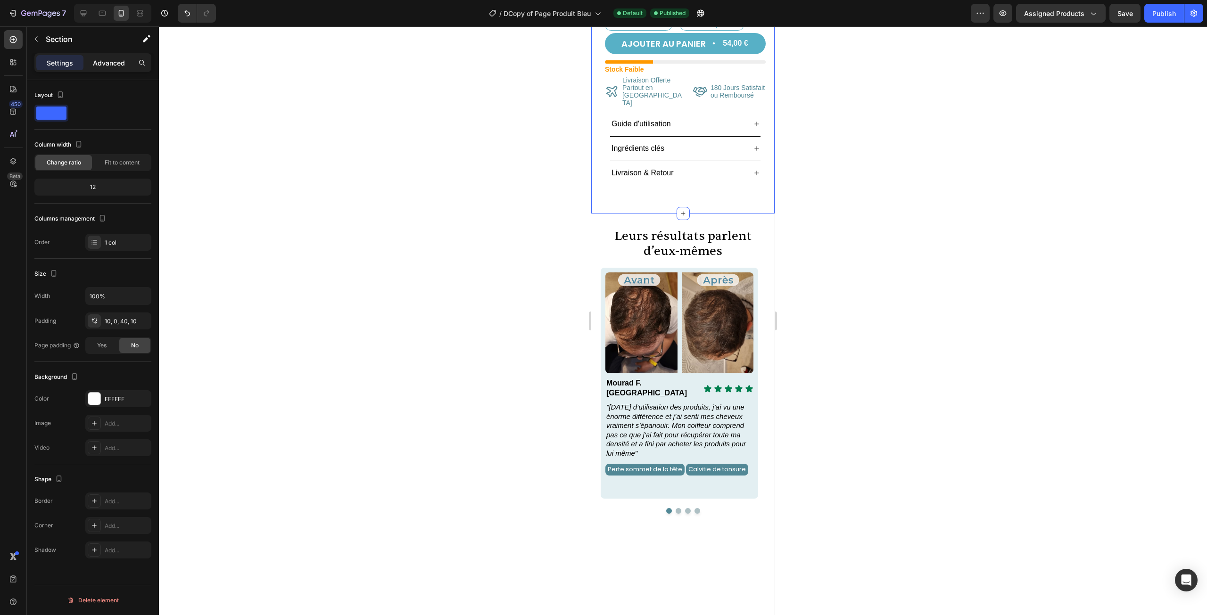
click at [131, 62] on div "Advanced" at bounding box center [108, 62] width 47 height 15
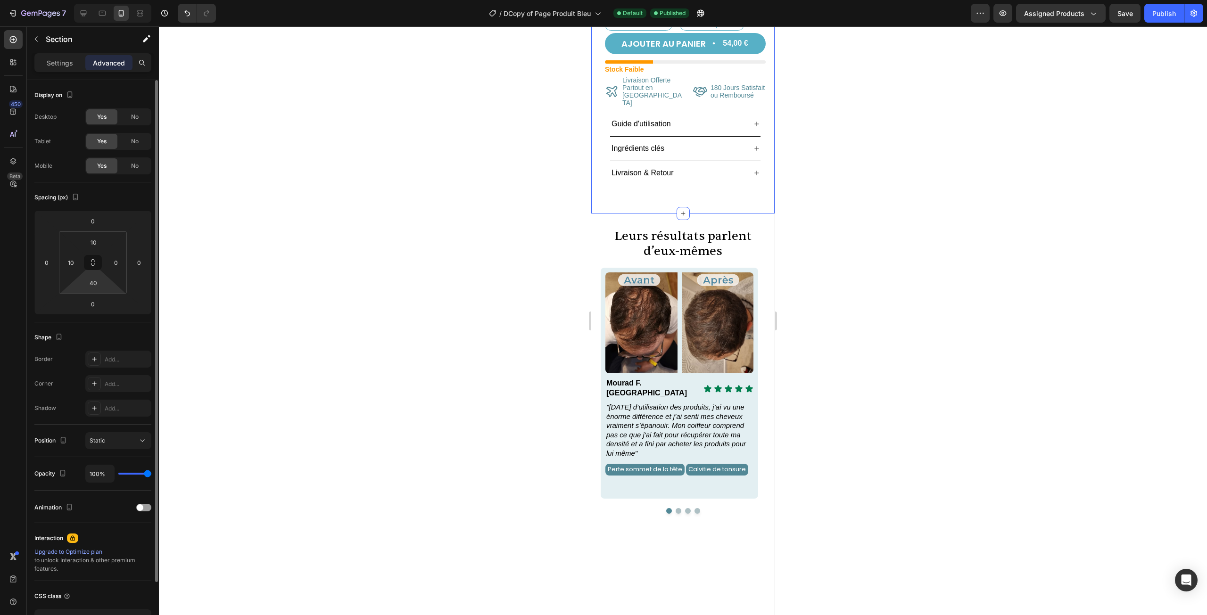
click at [89, 0] on html "7 Version history / DCopy of Page Produit Bleu Default Published Preview Assign…" at bounding box center [603, 0] width 1207 height 0
type input "20"
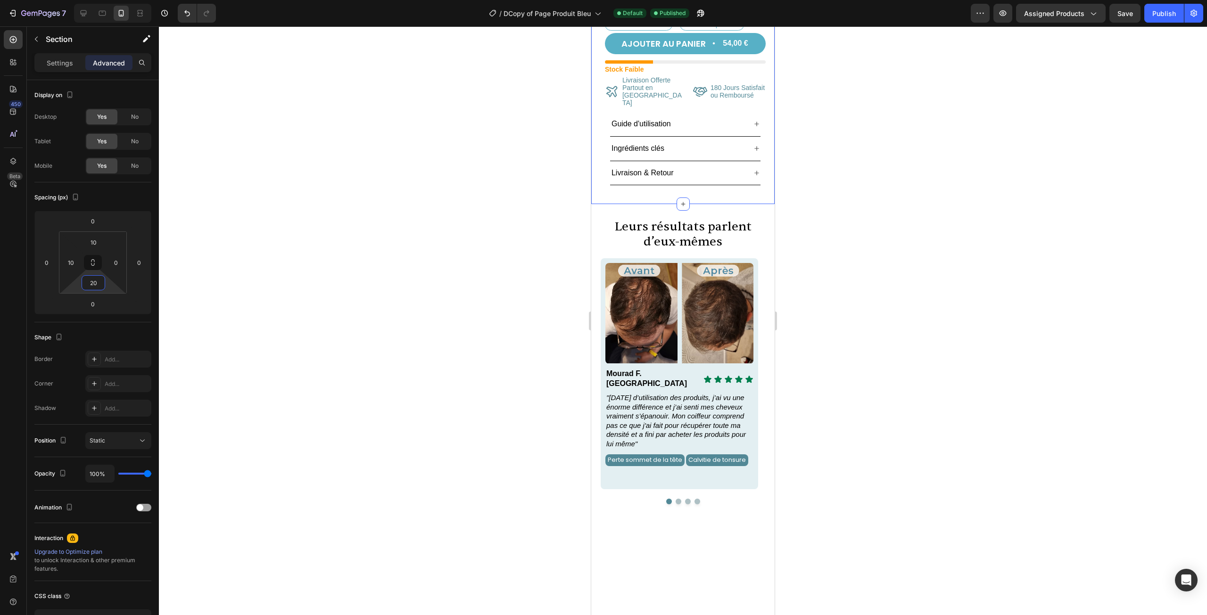
click at [518, 301] on div at bounding box center [683, 320] width 1048 height 589
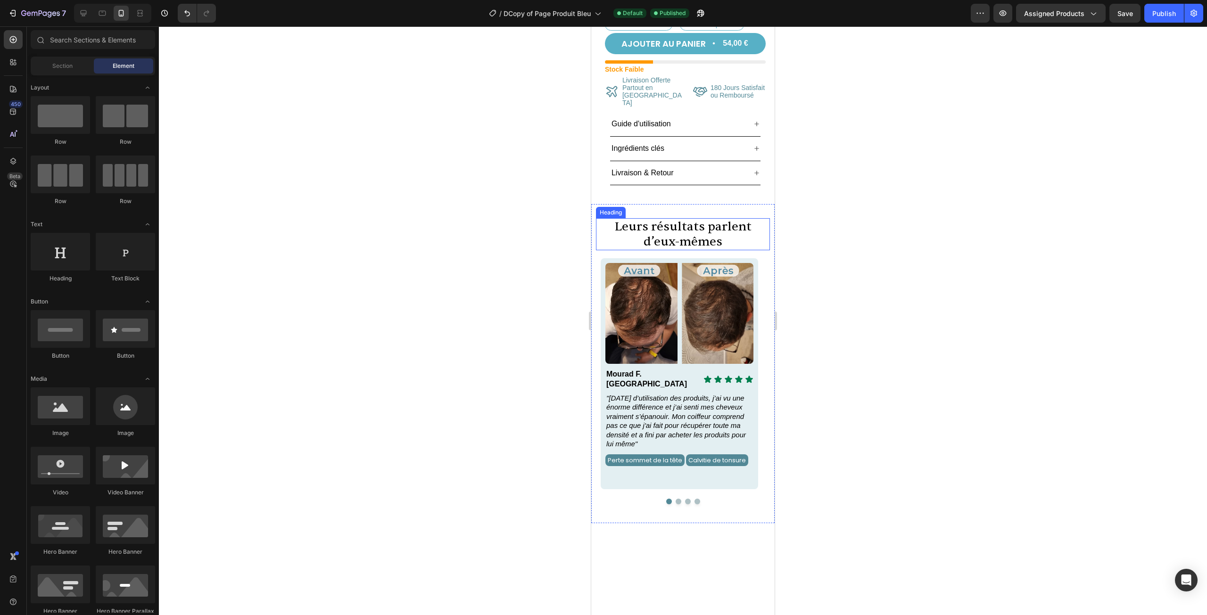
click at [692, 218] on h2 "Leurs résultats parlent d’eux-mêmes" at bounding box center [683, 234] width 174 height 32
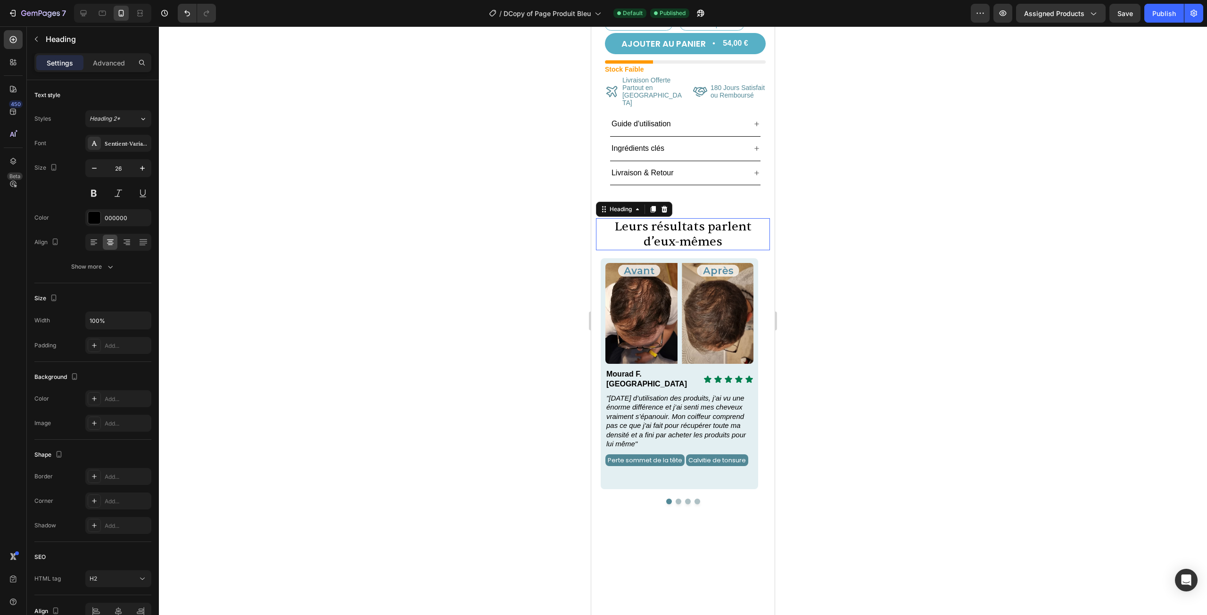
click at [692, 218] on h2 "Leurs résultats parlent d’eux-mêmes" at bounding box center [683, 234] width 174 height 32
click at [692, 219] on p "Leurs résultats parlent d’eux-mêmes" at bounding box center [683, 234] width 172 height 30
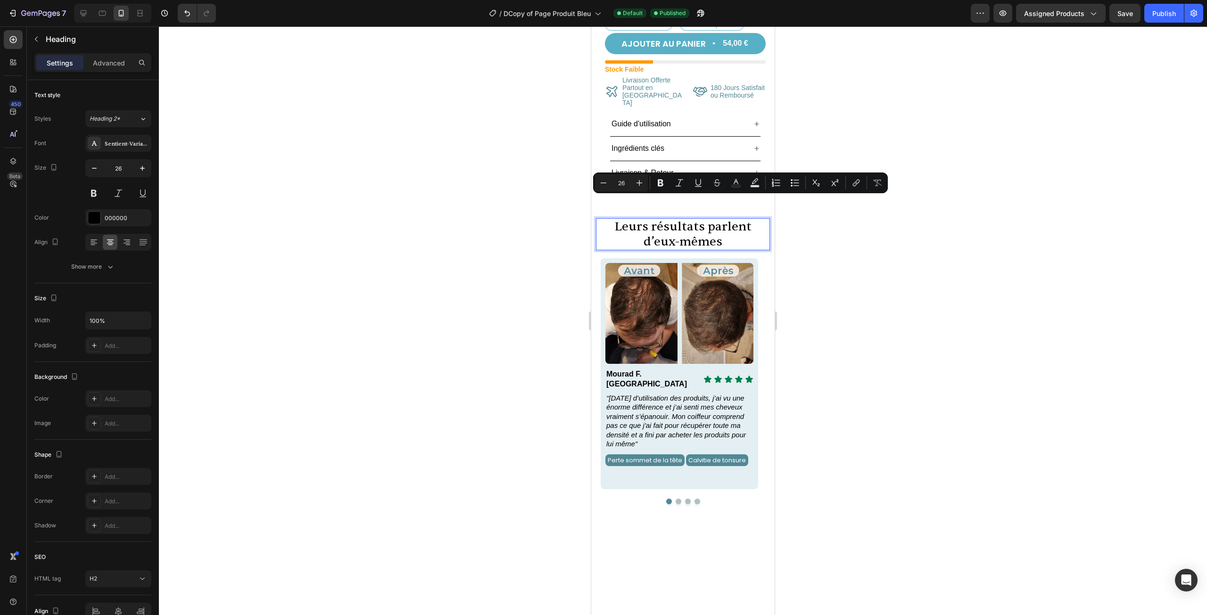
click at [741, 219] on p "Leurs résultats parlent d’eux-mêmes" at bounding box center [683, 234] width 172 height 30
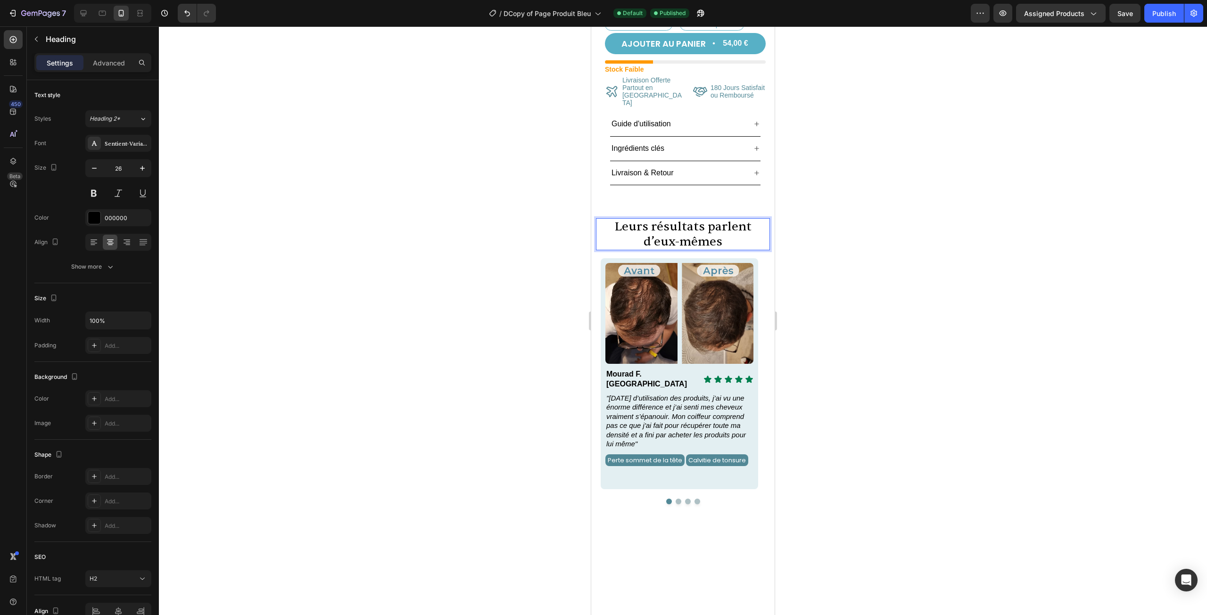
click at [741, 219] on p "Leurs résultats parlent d’eux-mêmes" at bounding box center [683, 234] width 172 height 30
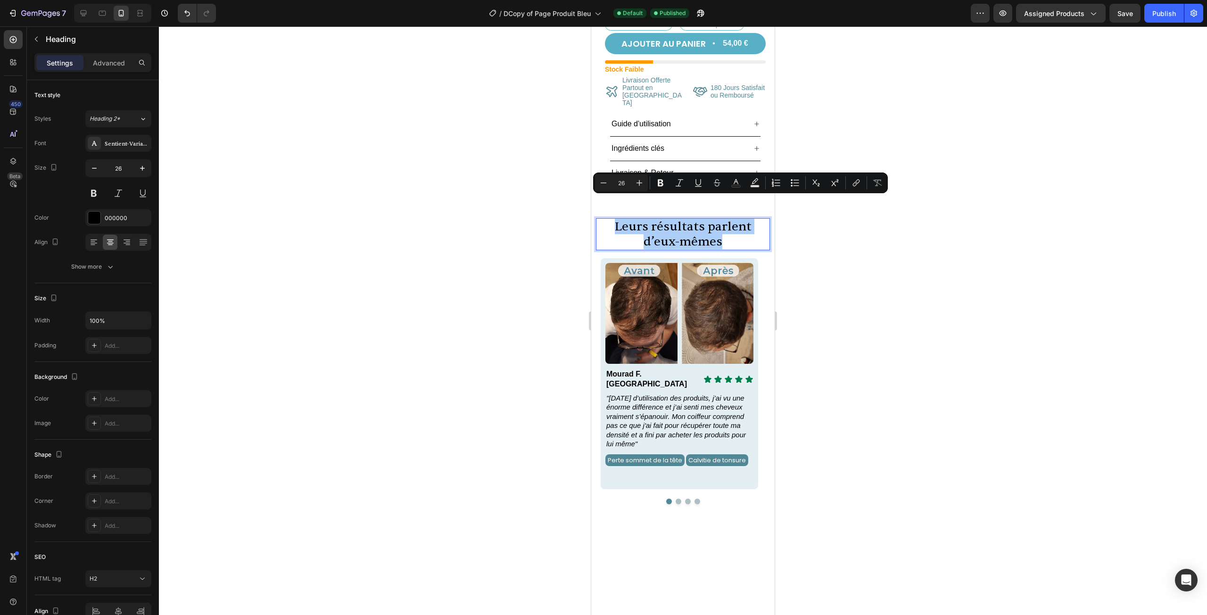
click at [817, 233] on div at bounding box center [683, 320] width 1048 height 589
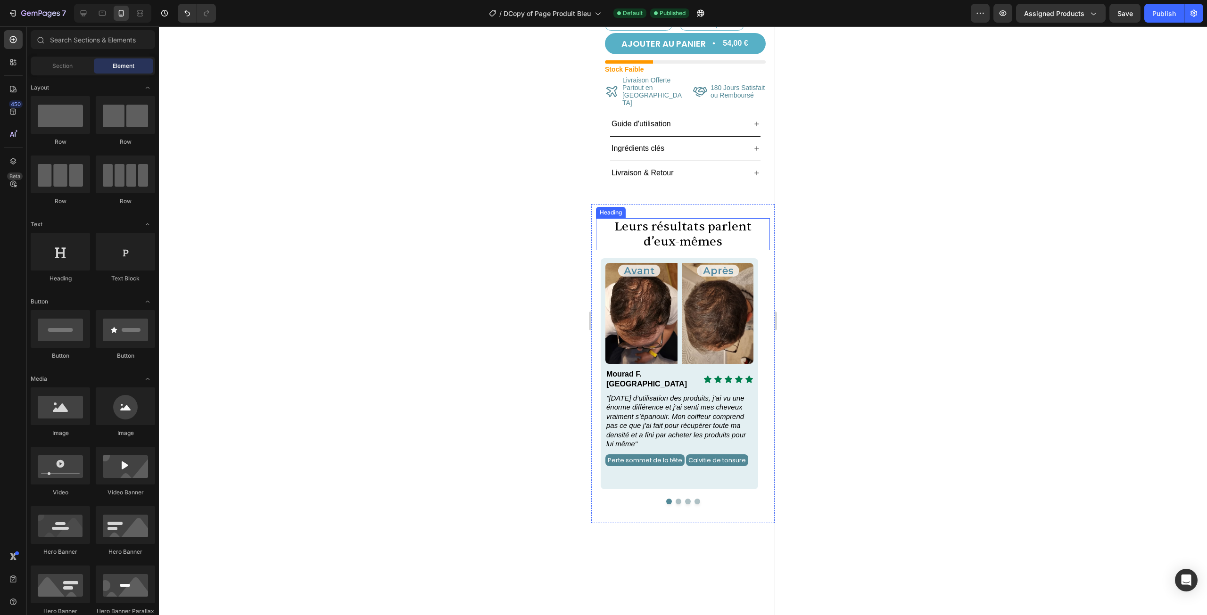
click at [734, 219] on p "Leurs résultats parlent d’eux-mêmes" at bounding box center [683, 234] width 172 height 30
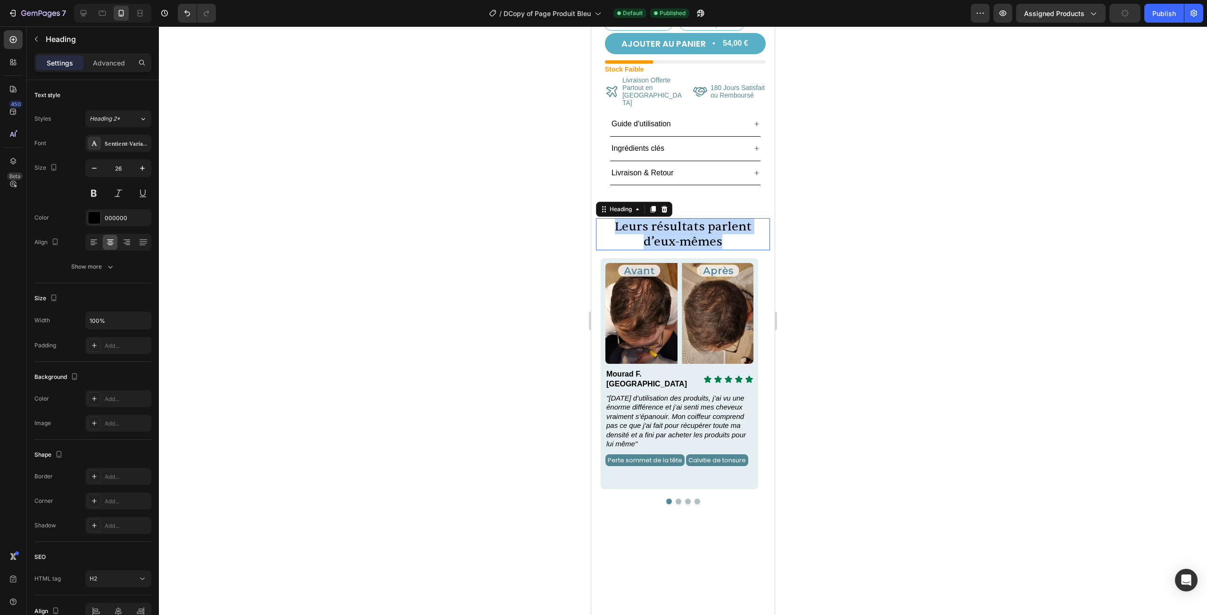
click at [734, 219] on p "Leurs résultats parlent d’eux-mêmes" at bounding box center [683, 234] width 172 height 30
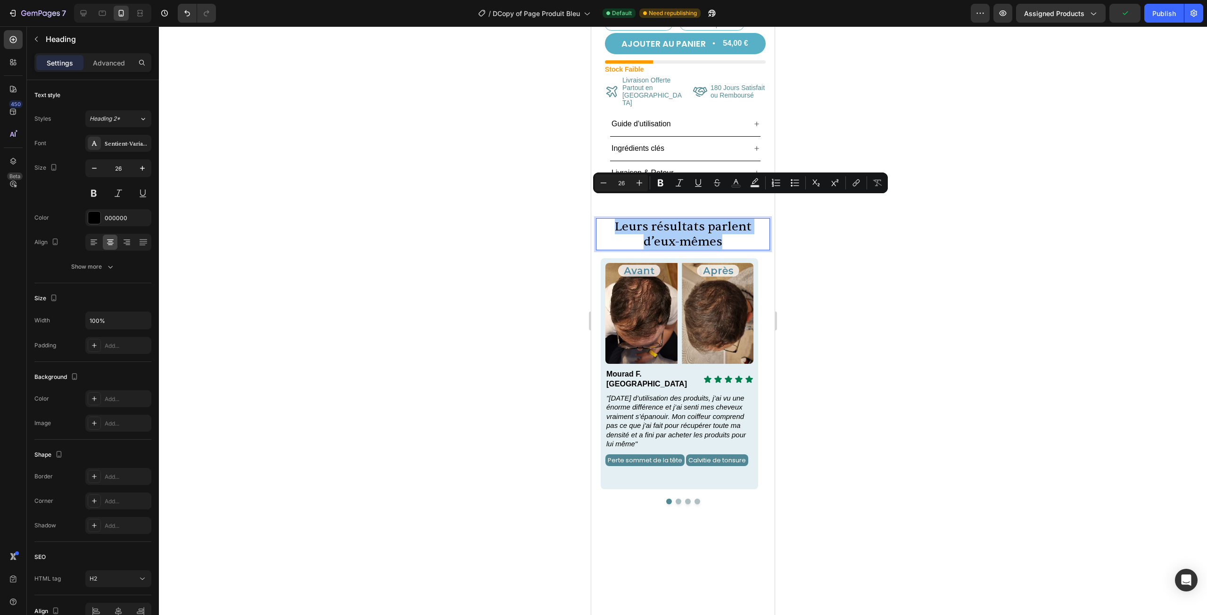
click at [829, 229] on div at bounding box center [683, 320] width 1048 height 589
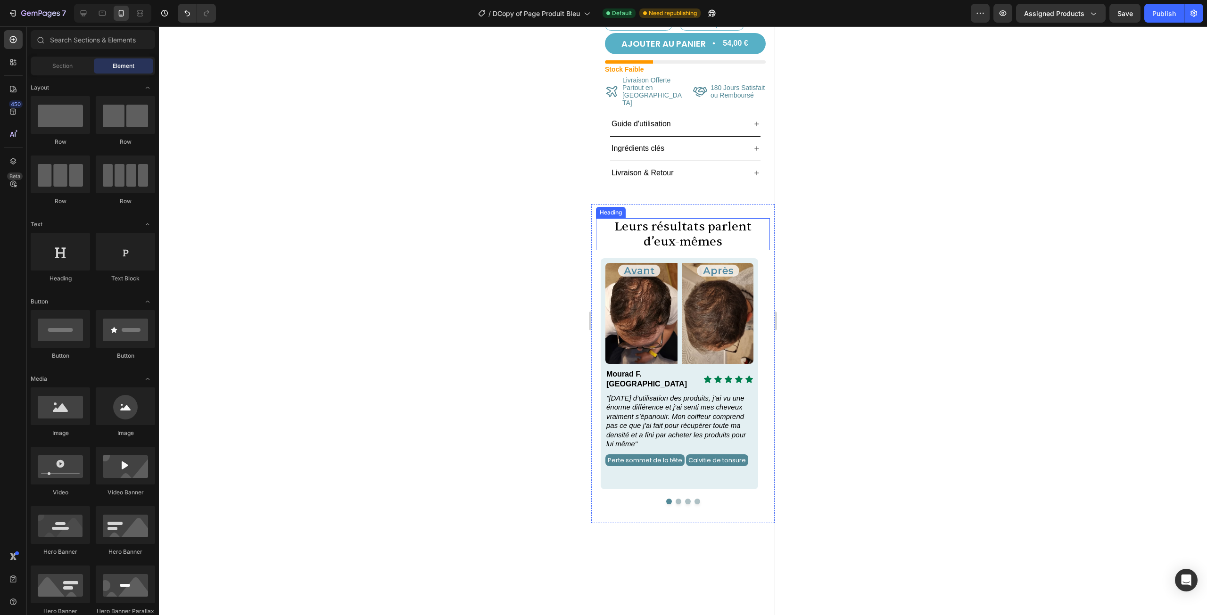
click at [723, 219] on p "Leurs résultats parlent d’eux-mêmes" at bounding box center [683, 234] width 172 height 30
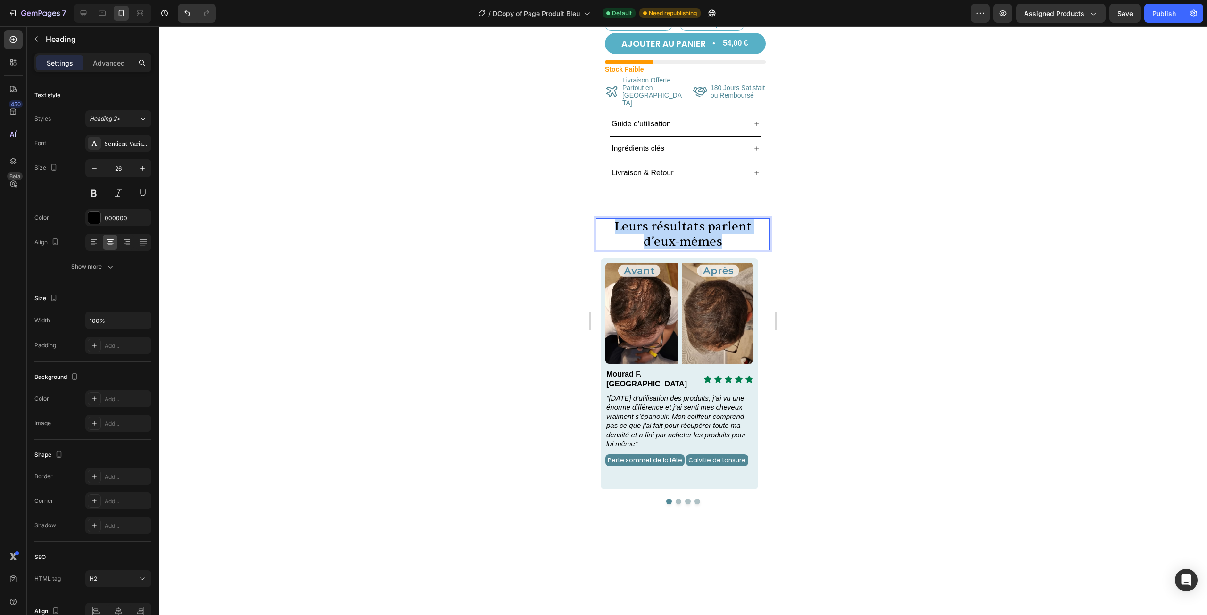
click at [723, 219] on p "Leurs résultats parlent d’eux-mêmes" at bounding box center [683, 234] width 172 height 30
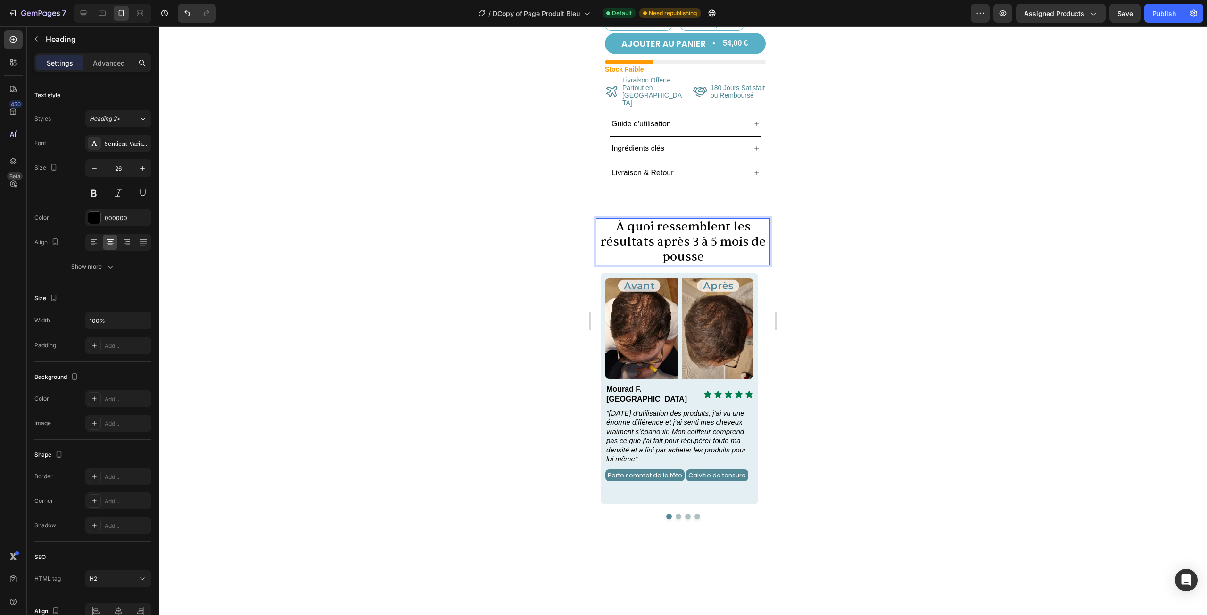
click at [848, 220] on div at bounding box center [683, 320] width 1048 height 589
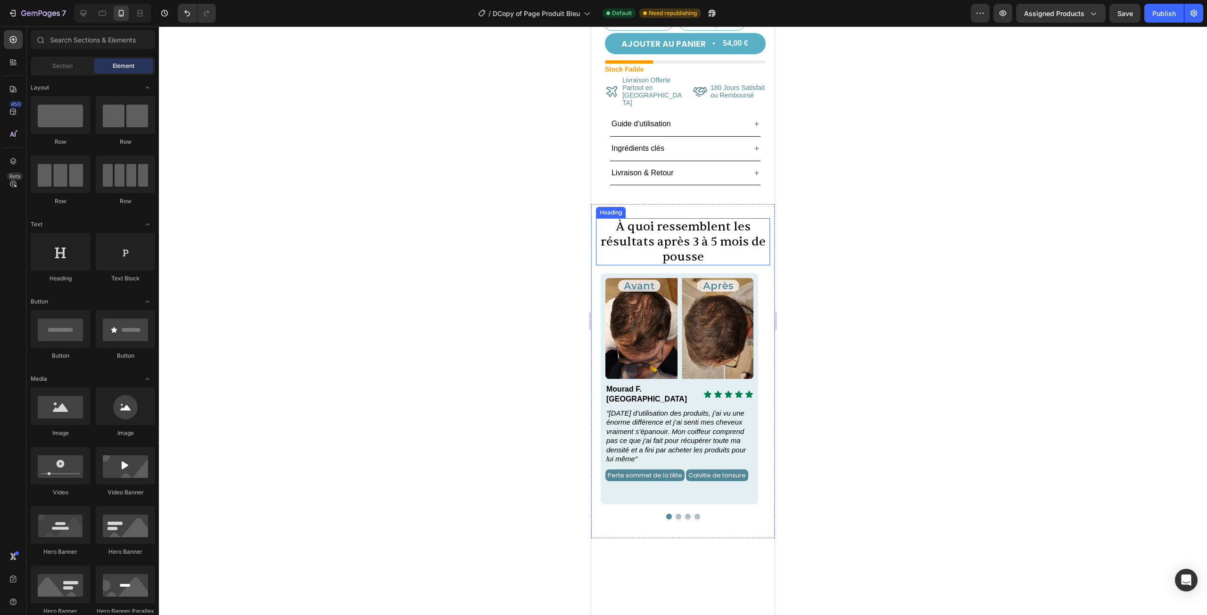
click at [691, 219] on p "À quoi ressemblent les résultats après 3 à 5 mois de pousse" at bounding box center [683, 241] width 172 height 45
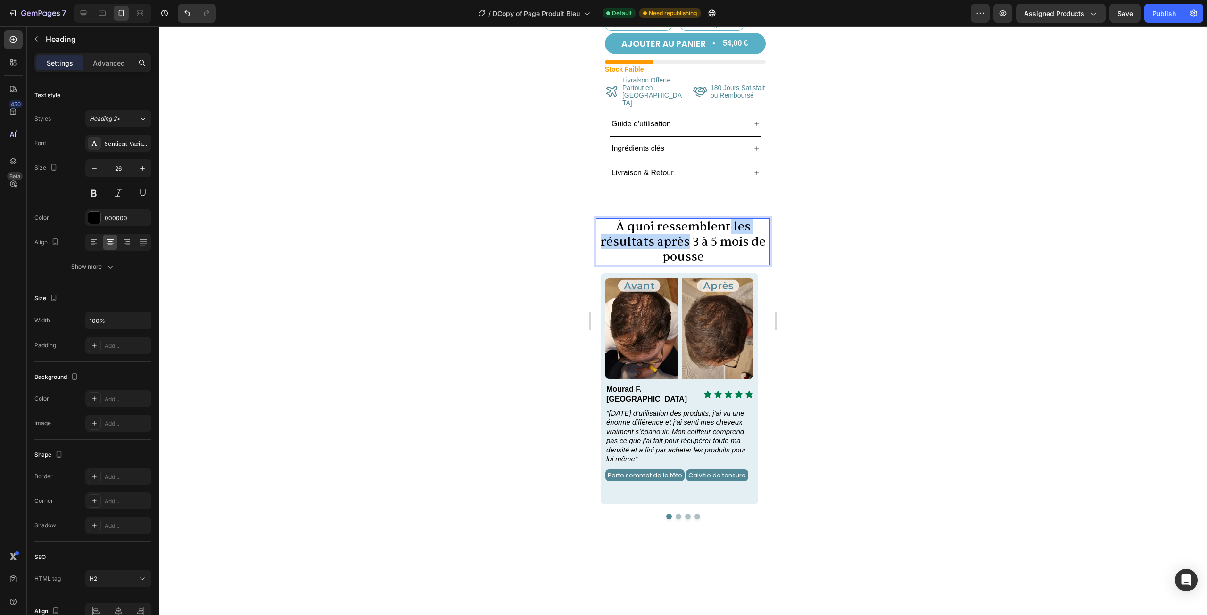
drag, startPoint x: 684, startPoint y: 218, endPoint x: 726, endPoint y: 207, distance: 43.3
click at [726, 219] on p "À quoi ressemblent les résultats après 3 à 5 mois de pousse" at bounding box center [683, 241] width 172 height 45
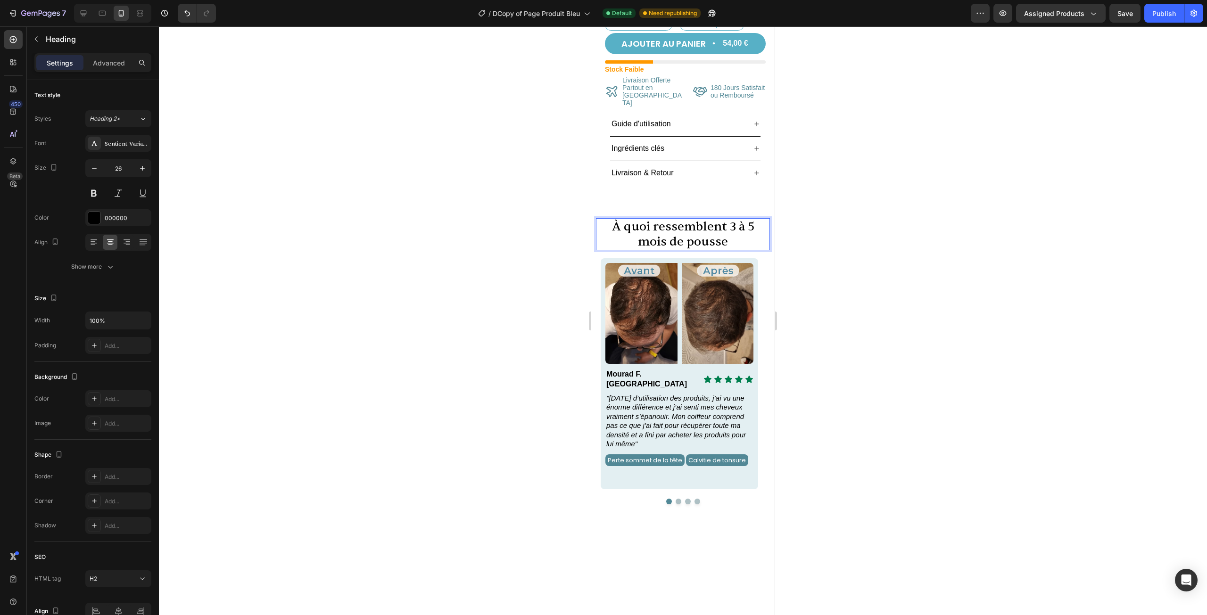
click at [817, 222] on div at bounding box center [683, 320] width 1048 height 589
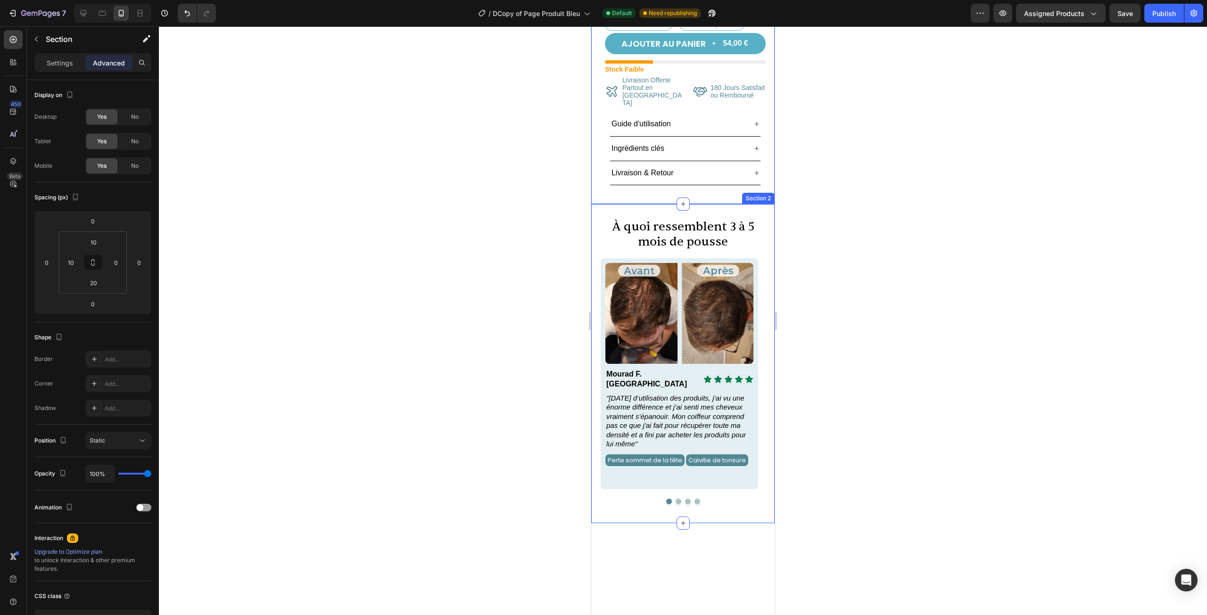
click at [718, 204] on div "À quoi ressemblent 3 à 5 mois de pousse Heading Image Icon Icon Icon Icon Icon …" at bounding box center [682, 363] width 183 height 319
click at [845, 216] on div at bounding box center [683, 320] width 1048 height 589
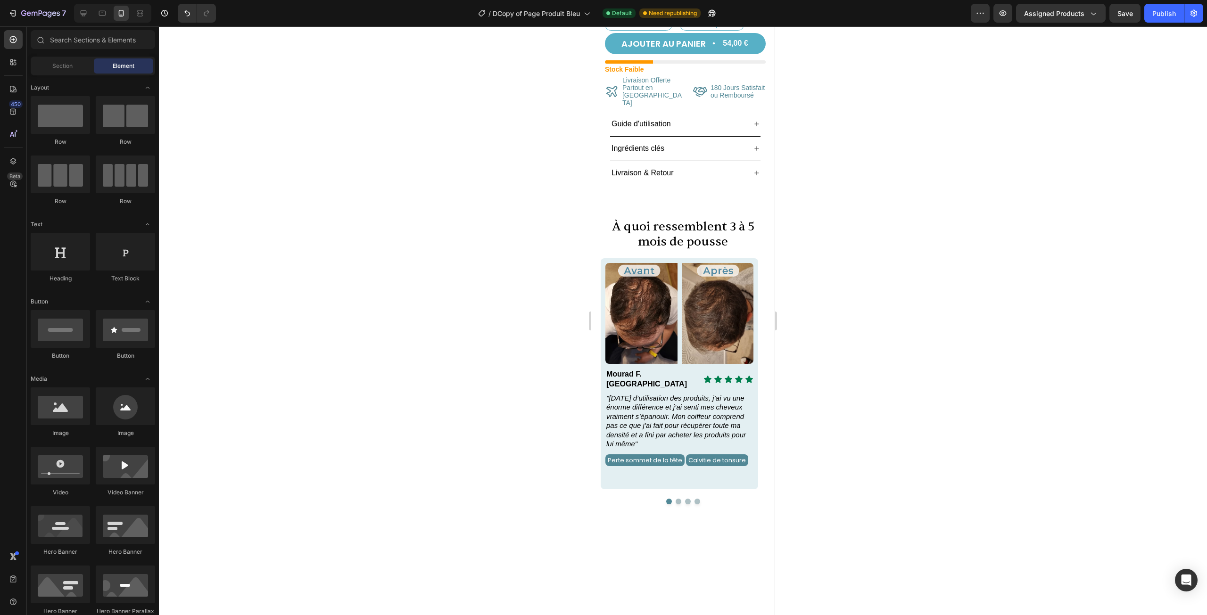
click at [716, 219] on p "À quoi ressemblent 3 à 5 mois de pousse" at bounding box center [683, 234] width 172 height 30
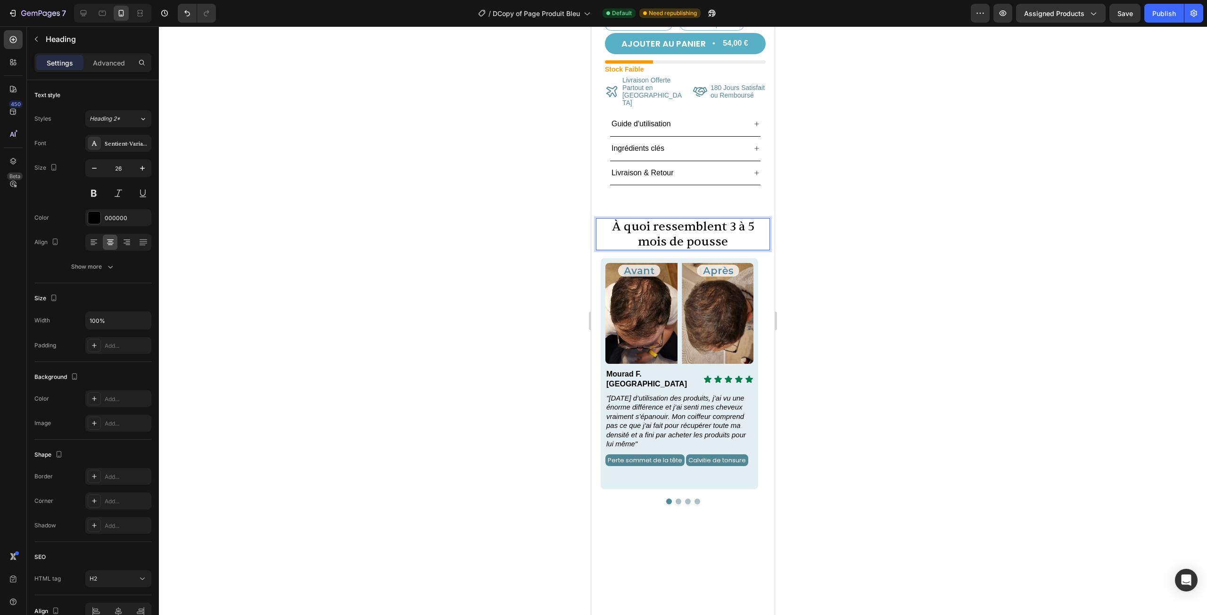
click at [685, 220] on p "À quoi ressemblent 3 à 5 mois de pousse" at bounding box center [683, 234] width 172 height 30
click at [859, 226] on div at bounding box center [683, 320] width 1048 height 589
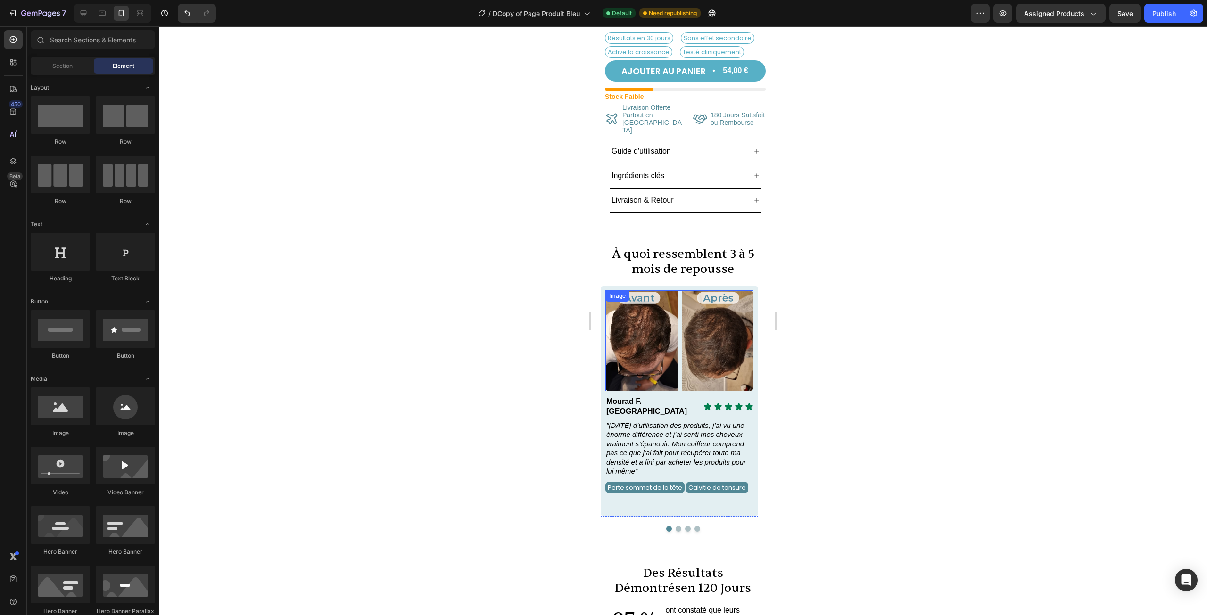
scroll to position [283, 0]
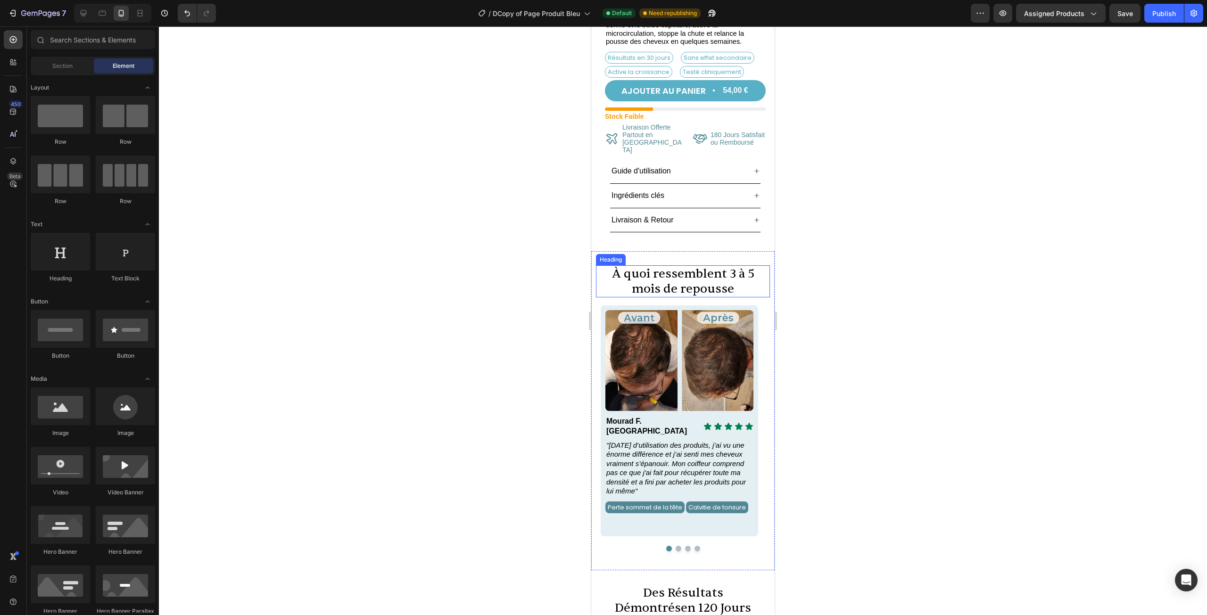
click at [729, 266] on p "À quoi ressemblent 3 à 5 mois de repousse" at bounding box center [683, 281] width 172 height 30
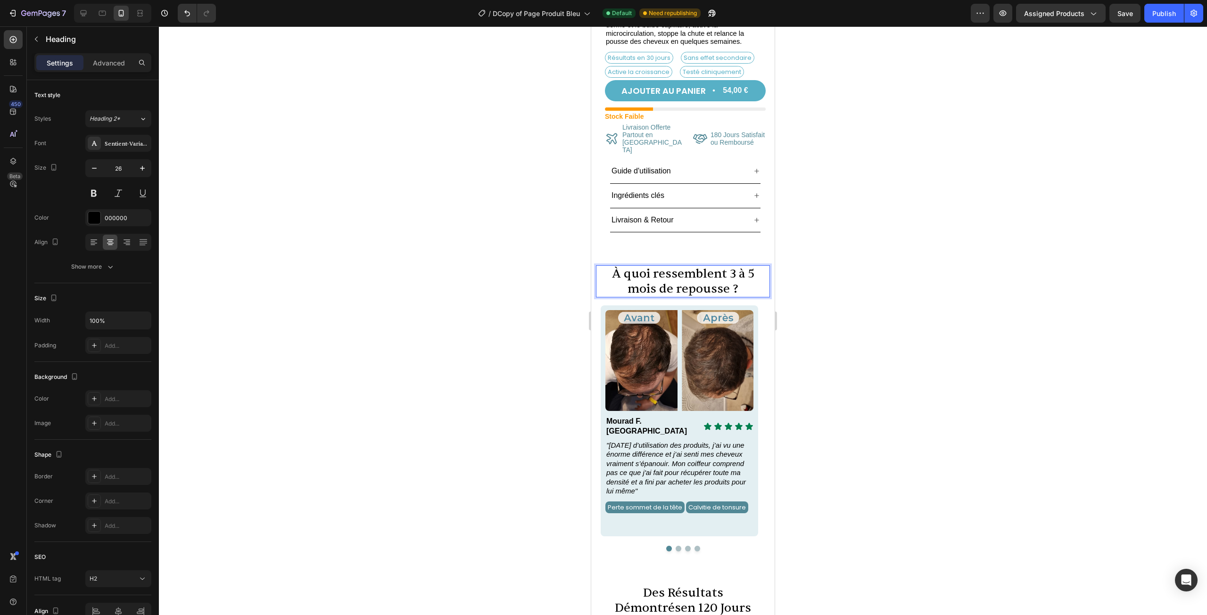
click at [853, 273] on div at bounding box center [683, 320] width 1048 height 589
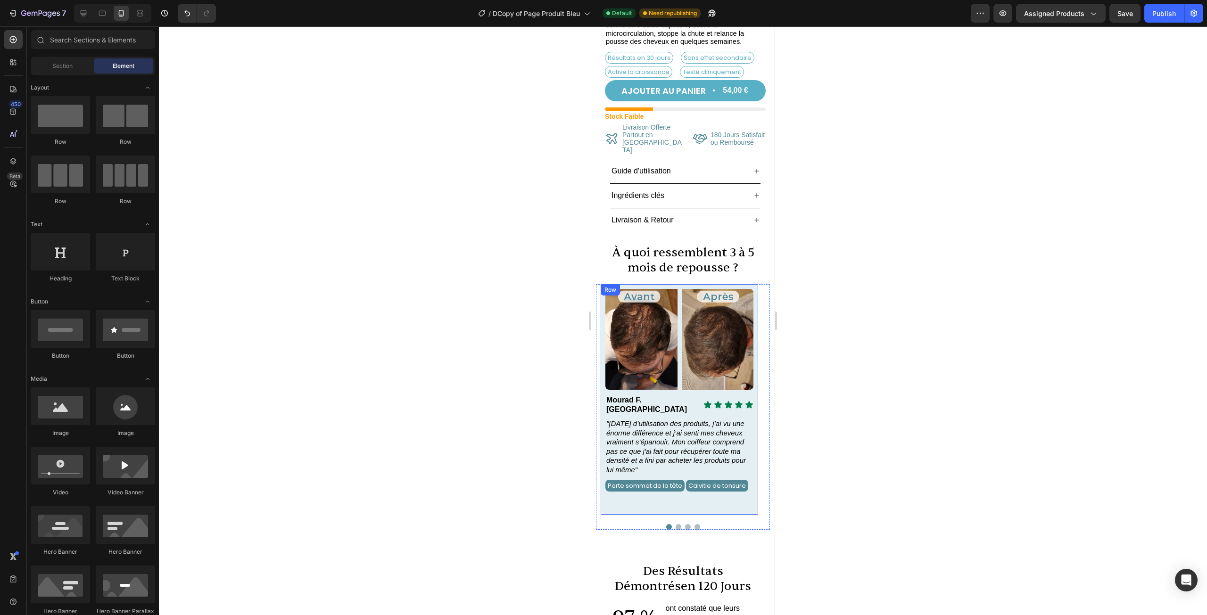
click at [737, 259] on p "À quoi ressemblent 3 à 5 mois de repousse ?" at bounding box center [683, 260] width 172 height 30
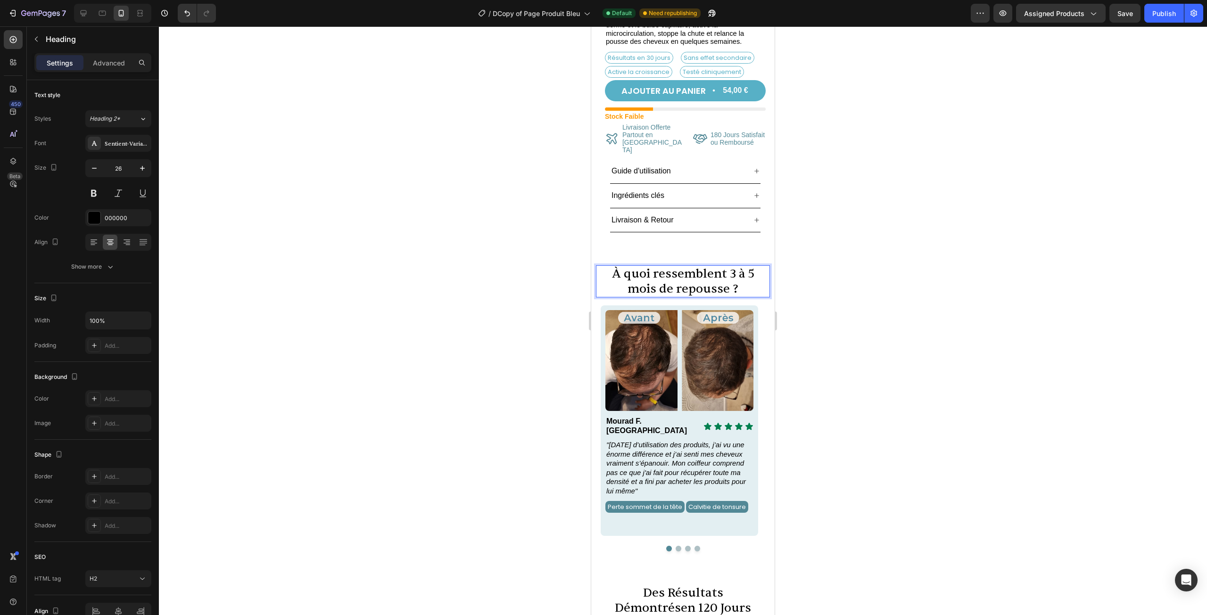
click at [744, 266] on p "À quoi ressemblent 3 à 5 mois de repousse ?" at bounding box center [683, 281] width 172 height 30
click at [849, 265] on div at bounding box center [683, 320] width 1048 height 589
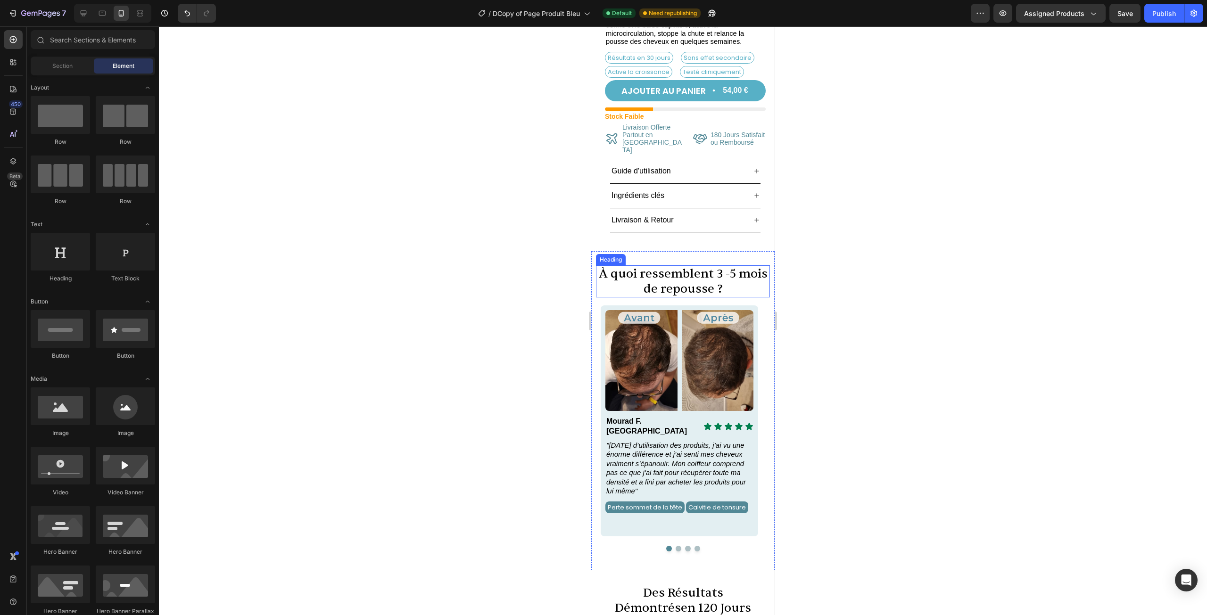
click at [745, 266] on p "À quoi ressemblent 3 -5 mois de repousse ?" at bounding box center [683, 281] width 172 height 30
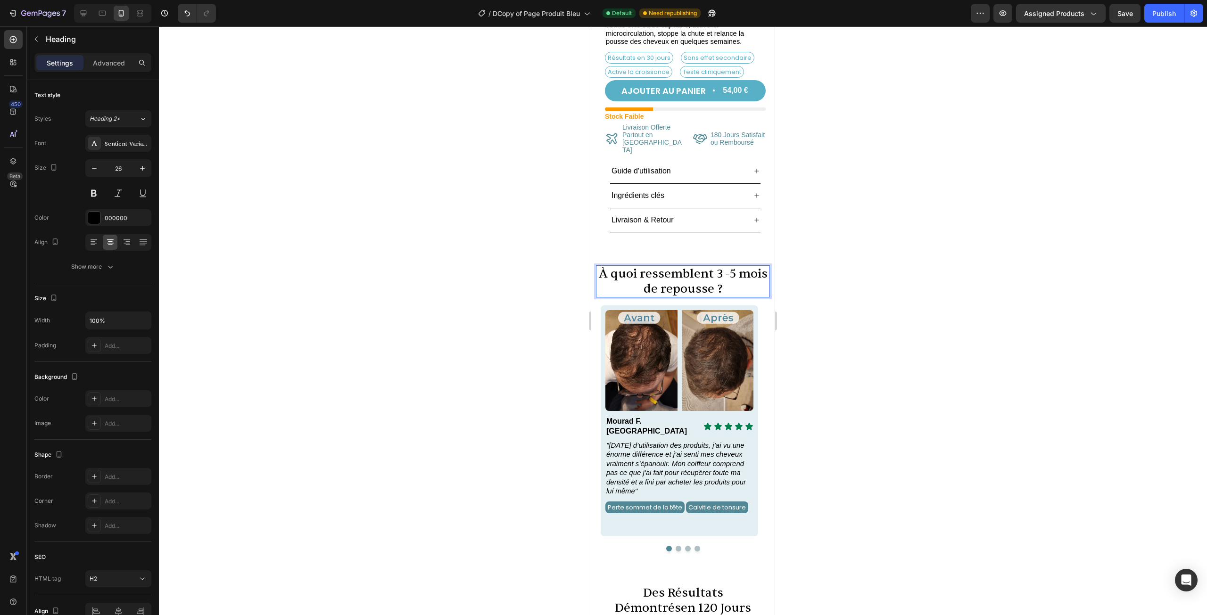
click at [739, 266] on p "À quoi ressemblent 3 -5 mois de repousse ?" at bounding box center [683, 281] width 172 height 30
click at [741, 266] on p "À quoi ressemblent 3-5 mois de repousse ?" at bounding box center [683, 281] width 172 height 30
click at [732, 266] on p "À quoi ressemblent 3- 5 mois de repousse ?" at bounding box center [683, 281] width 172 height 30
click at [741, 266] on p "À quoi ressemblent 3 - 5 mois de repousse ?" at bounding box center [683, 281] width 172 height 30
click at [799, 267] on div at bounding box center [683, 320] width 1048 height 589
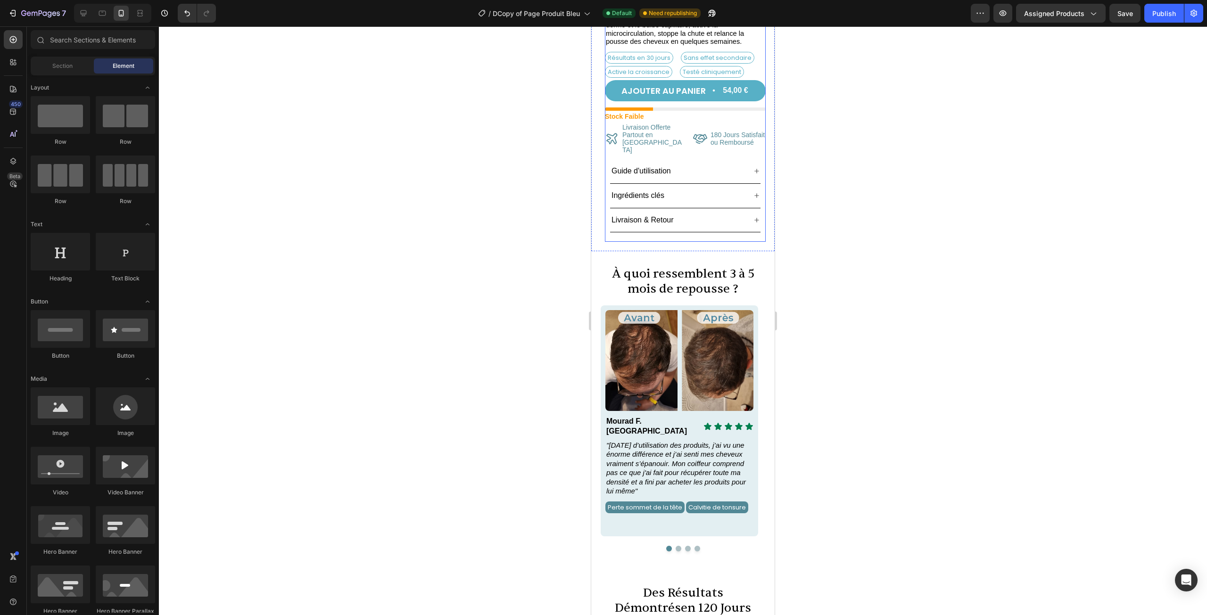
click at [704, 217] on div "Icon Icon List Excellent 4.8 | 2566 avis Text Block Row Kit Renouvellement Capi…" at bounding box center [685, 102] width 161 height 280
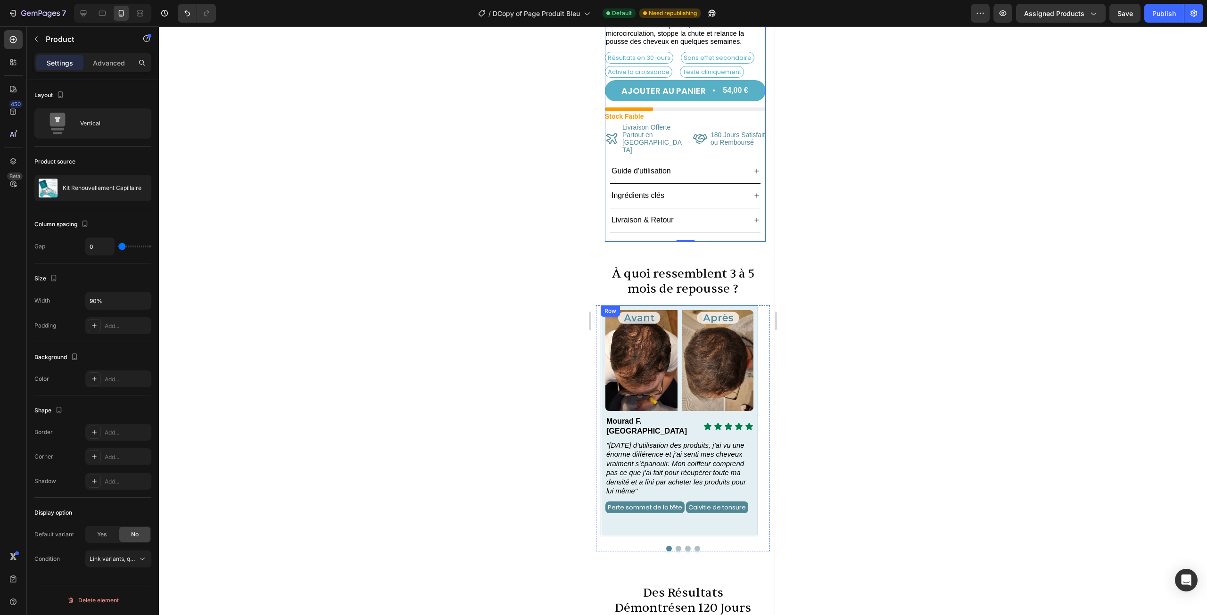
scroll to position [377, 0]
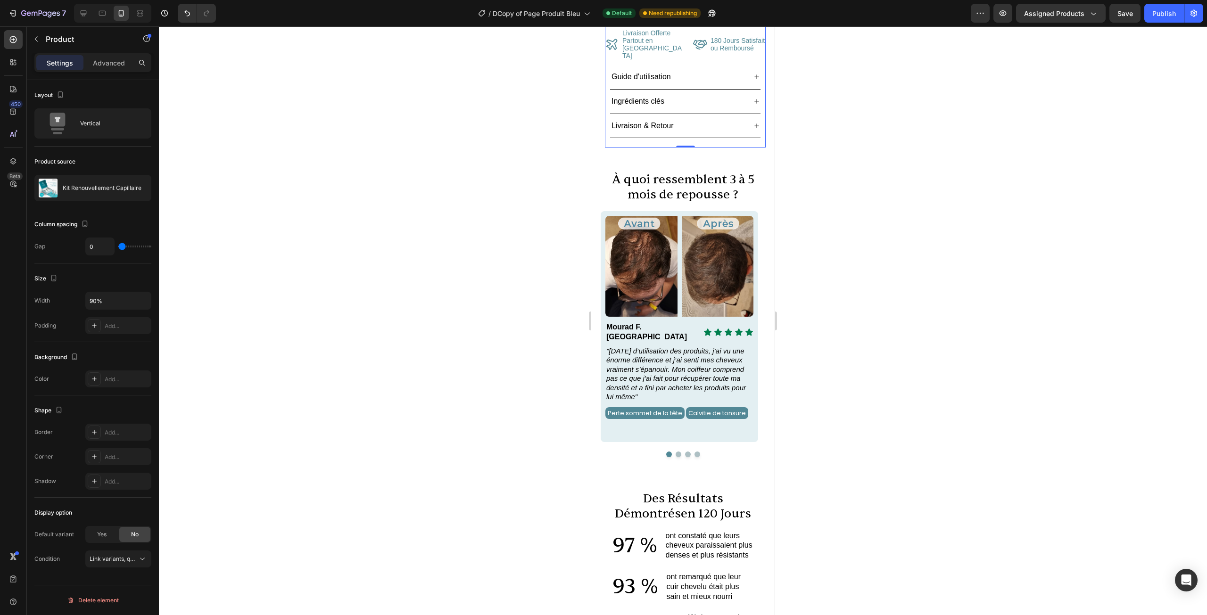
click at [822, 318] on div at bounding box center [683, 320] width 1048 height 589
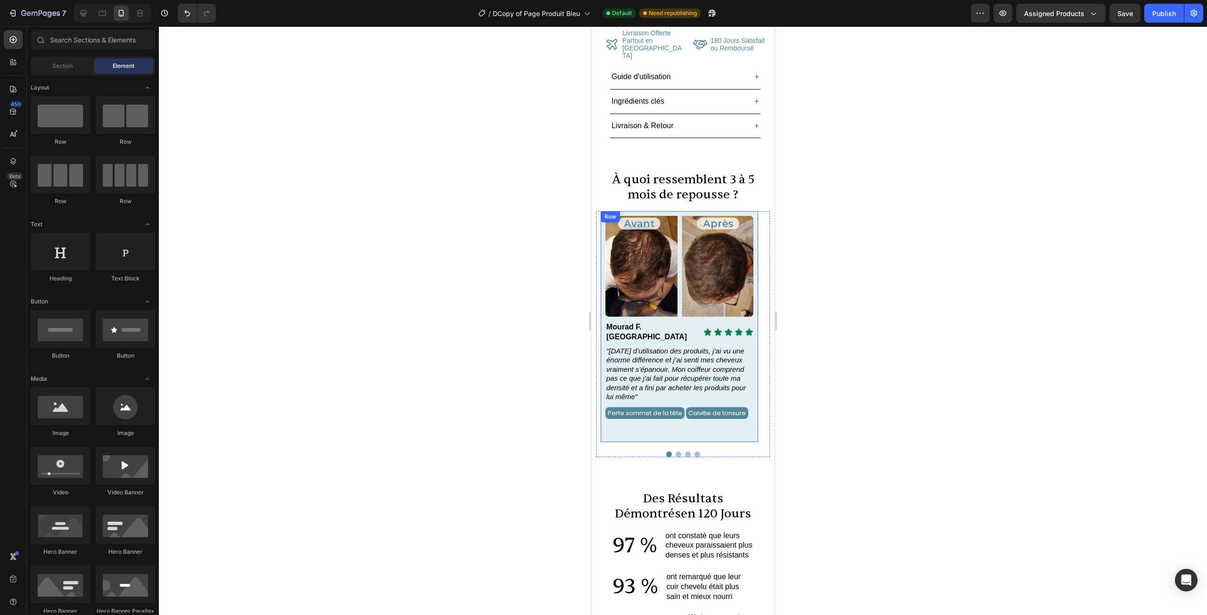
click at [756, 211] on div "Image Icon Icon Icon Icon Icon Icon List Mourad F. France Text Block Row "Après…" at bounding box center [679, 326] width 157 height 231
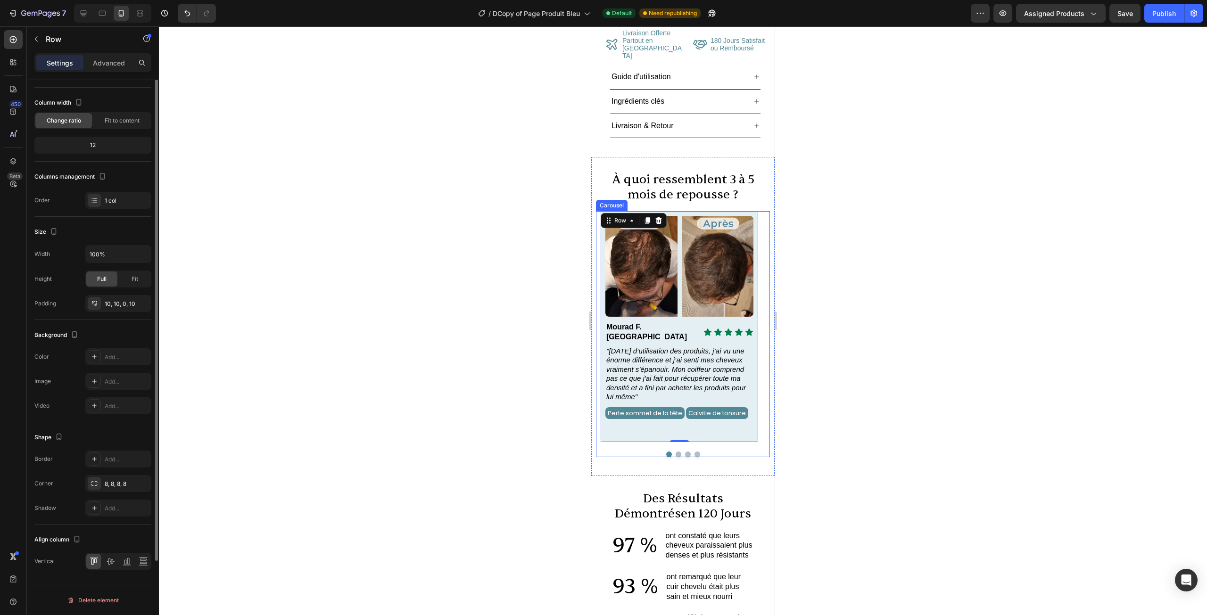
scroll to position [0, 0]
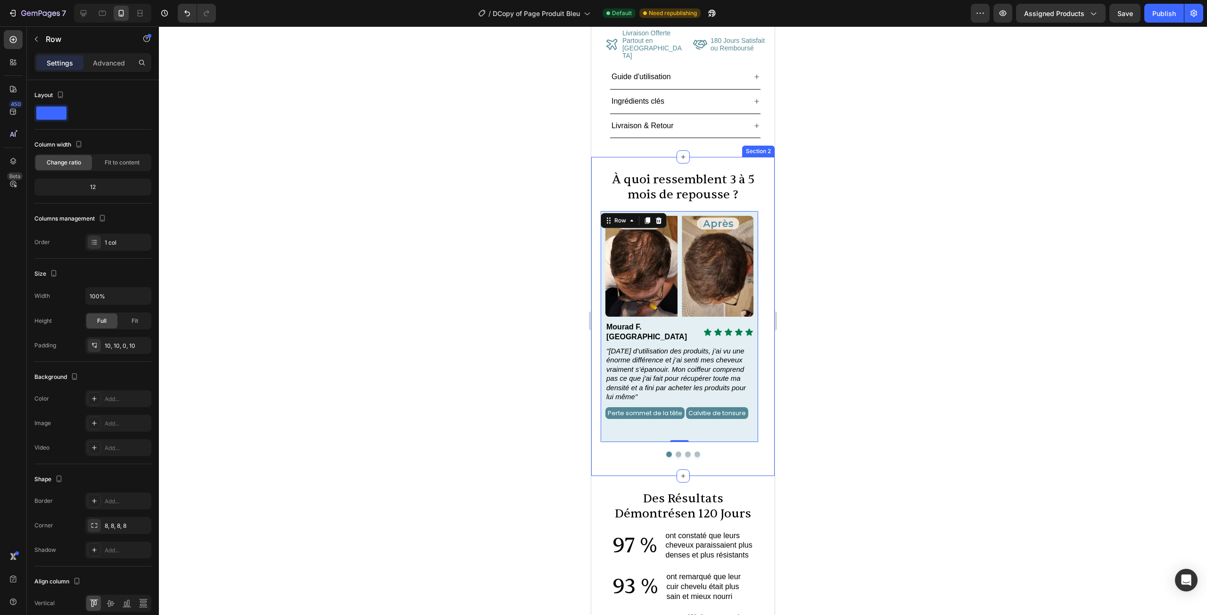
click at [637, 157] on div "À quoi ressemblent 3 à 5 mois de repousse ? Heading Image Icon Icon Icon Icon I…" at bounding box center [682, 316] width 183 height 319
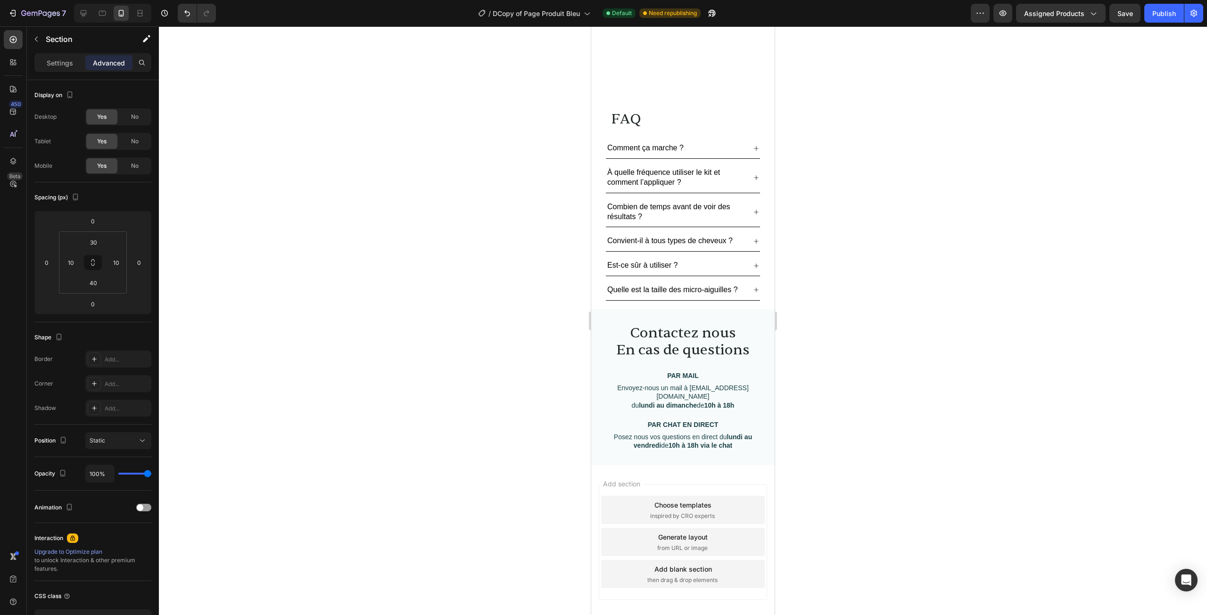
scroll to position [2251, 0]
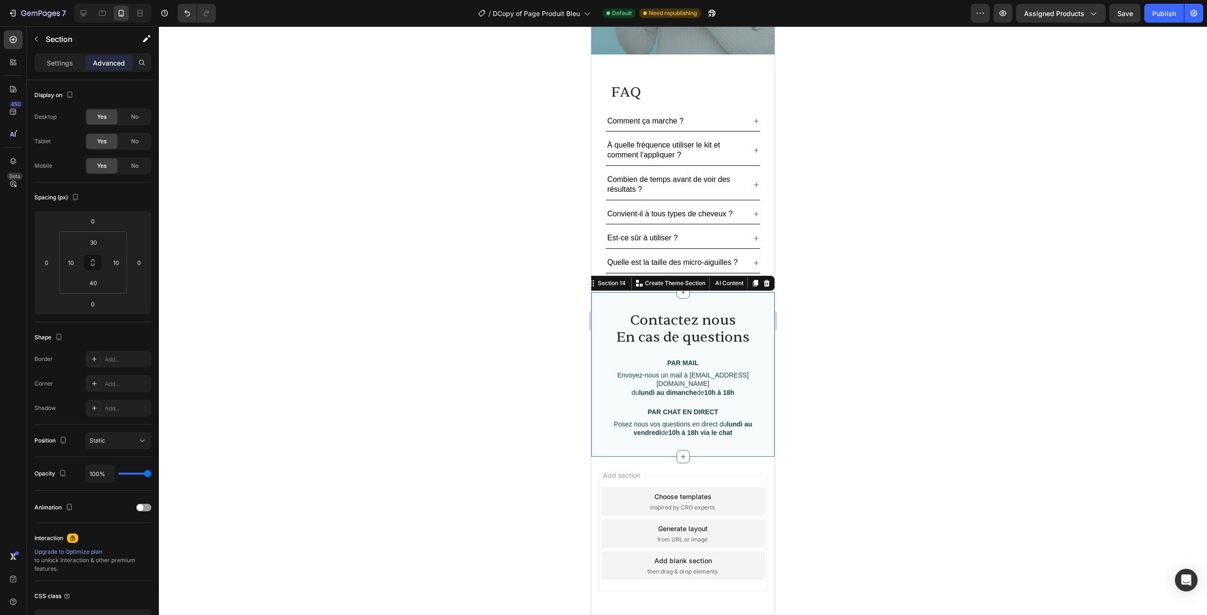
click at [612, 306] on div "Contactez nous En cas de questions Heading PAR MAIL Text block Envoyez-nous un …" at bounding box center [682, 374] width 183 height 165
click at [68, 61] on p "Settings" at bounding box center [60, 63] width 26 height 10
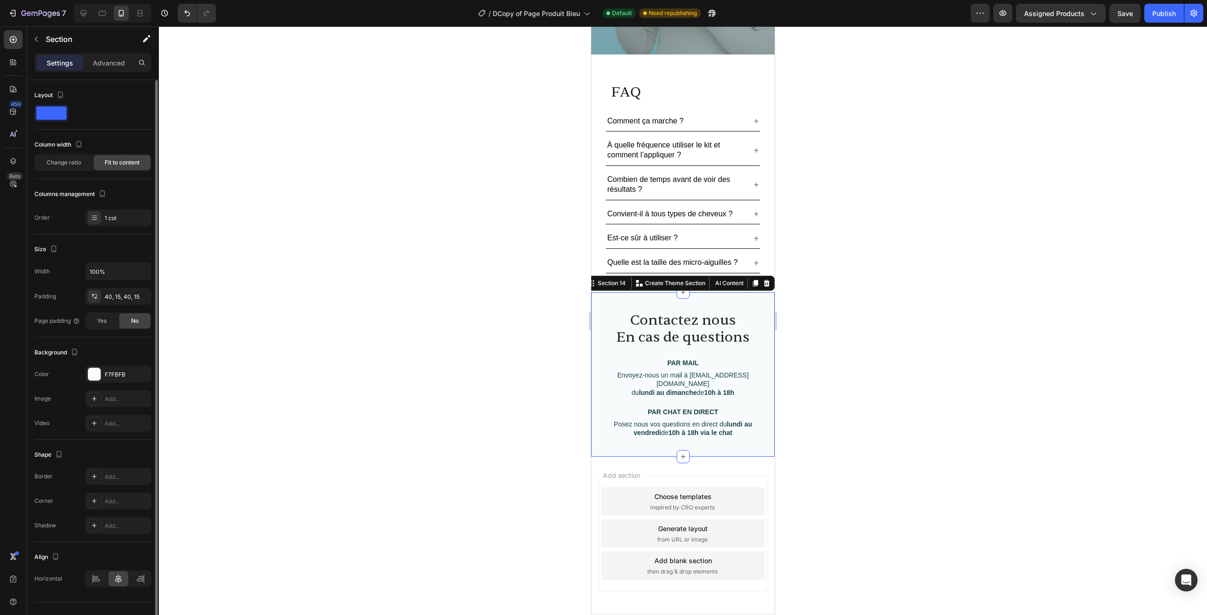
scroll to position [17, 0]
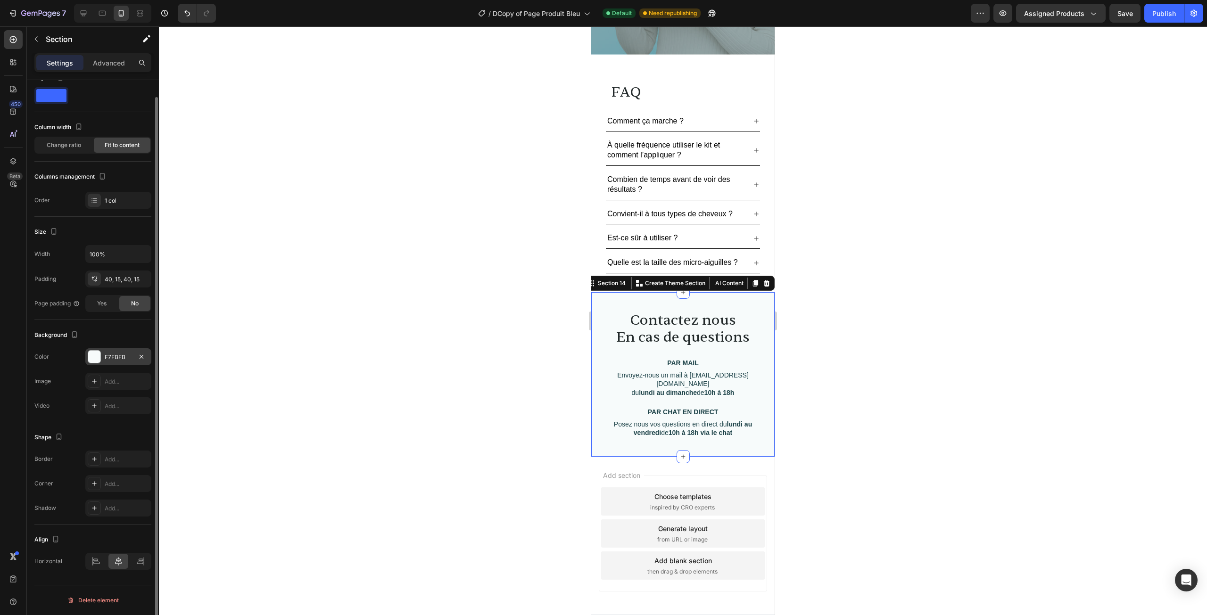
click at [96, 358] on div at bounding box center [94, 357] width 12 height 12
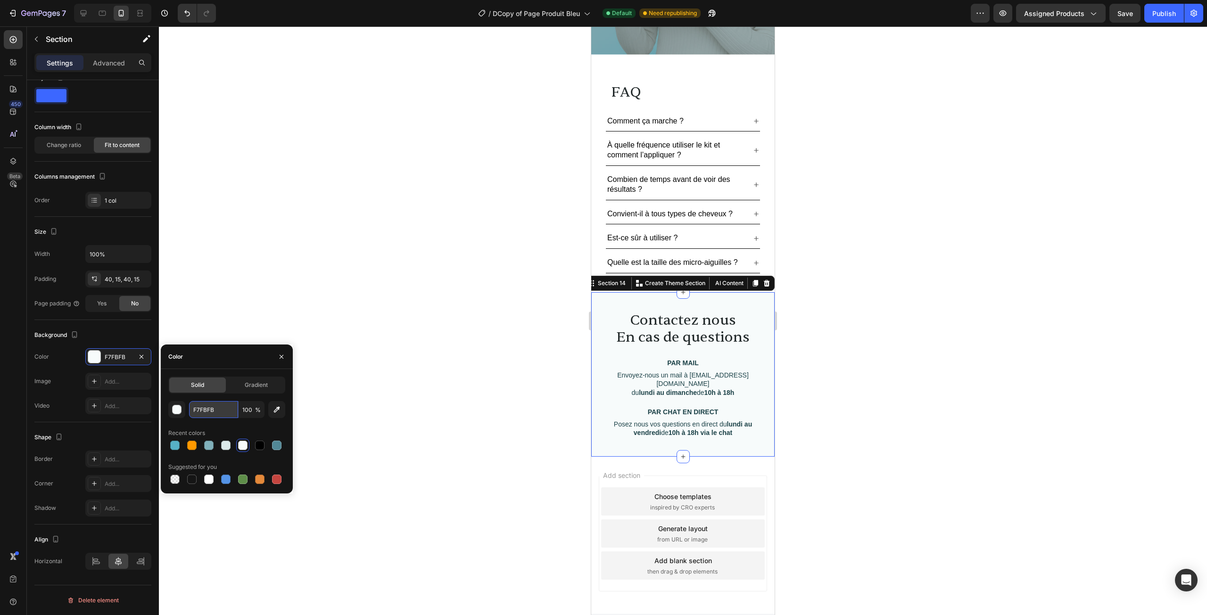
click at [225, 408] on input "F7FBFB" at bounding box center [213, 409] width 49 height 17
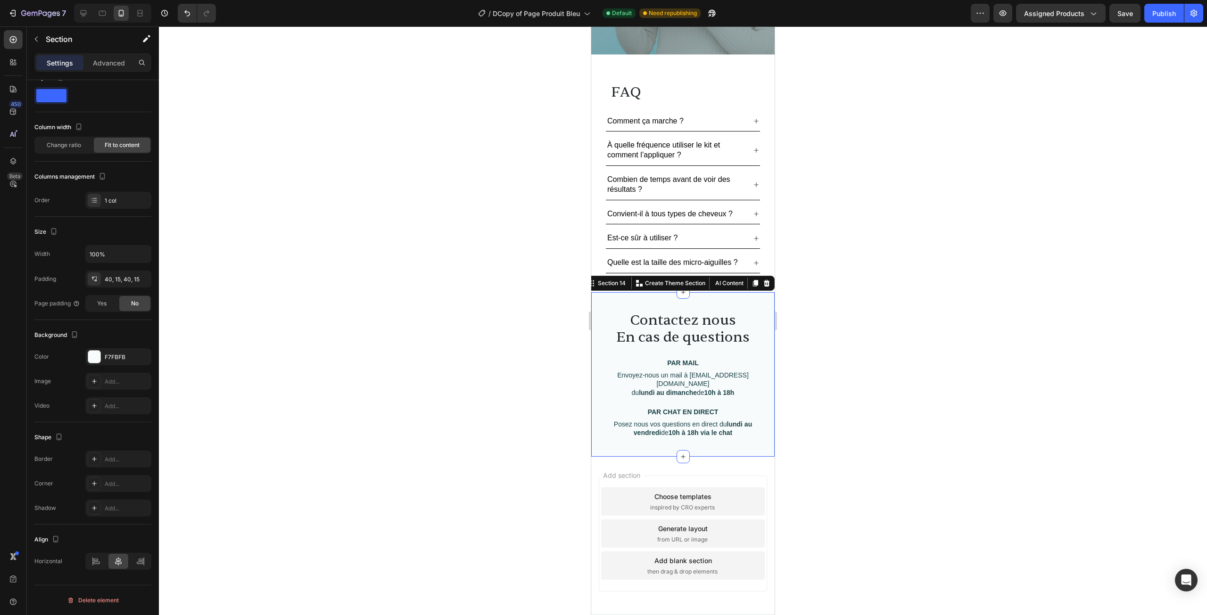
click at [409, 342] on div at bounding box center [683, 320] width 1048 height 589
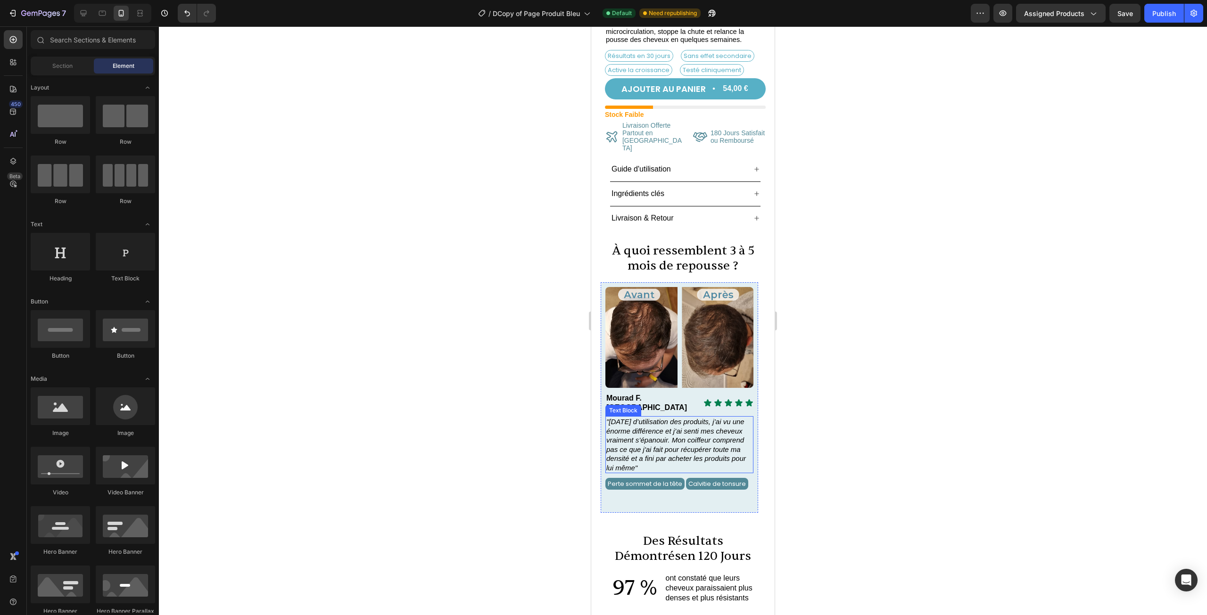
scroll to position [330, 0]
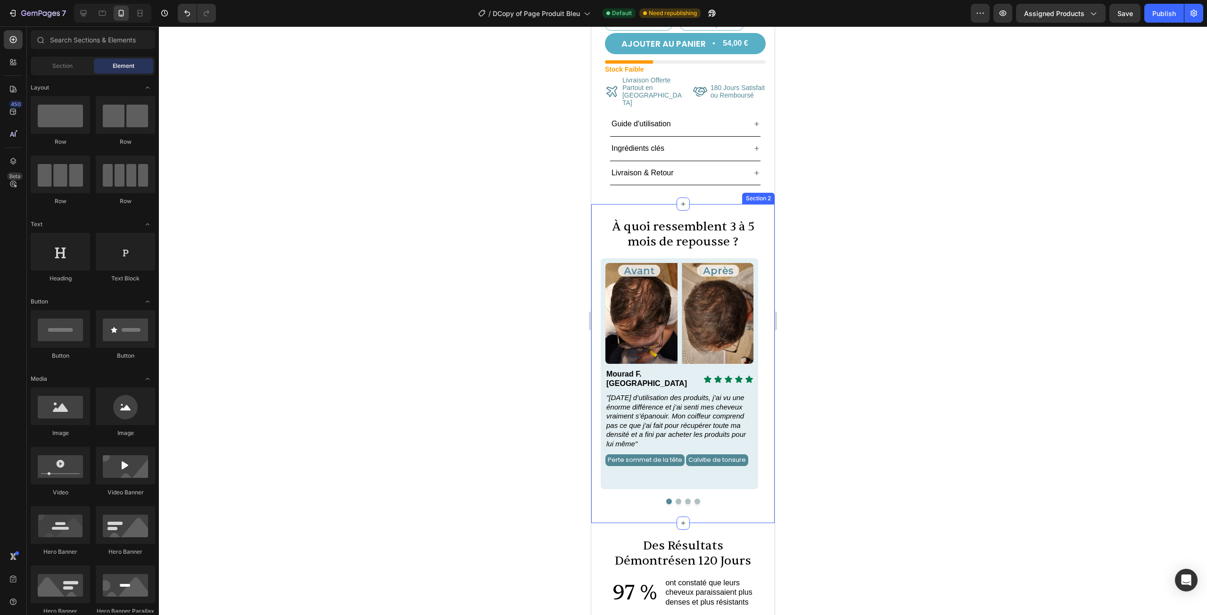
click at [692, 204] on div "À quoi ressemblent 3 à 5 mois de repousse ? Heading Image Icon Icon Icon Icon I…" at bounding box center [682, 363] width 183 height 319
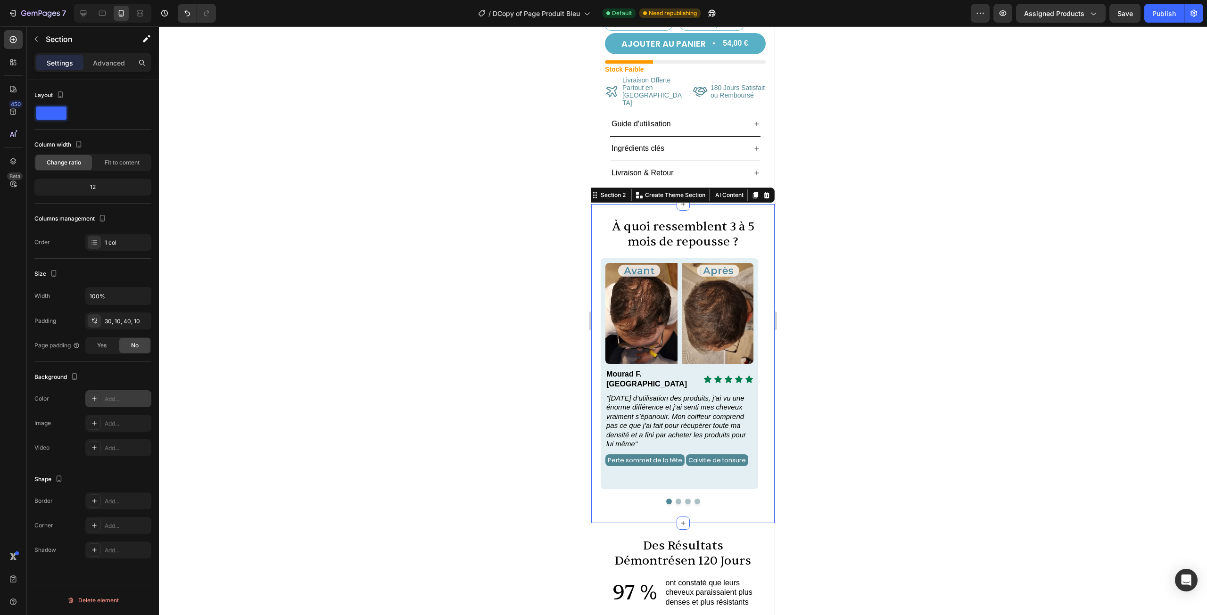
click at [93, 397] on icon at bounding box center [95, 399] width 8 height 8
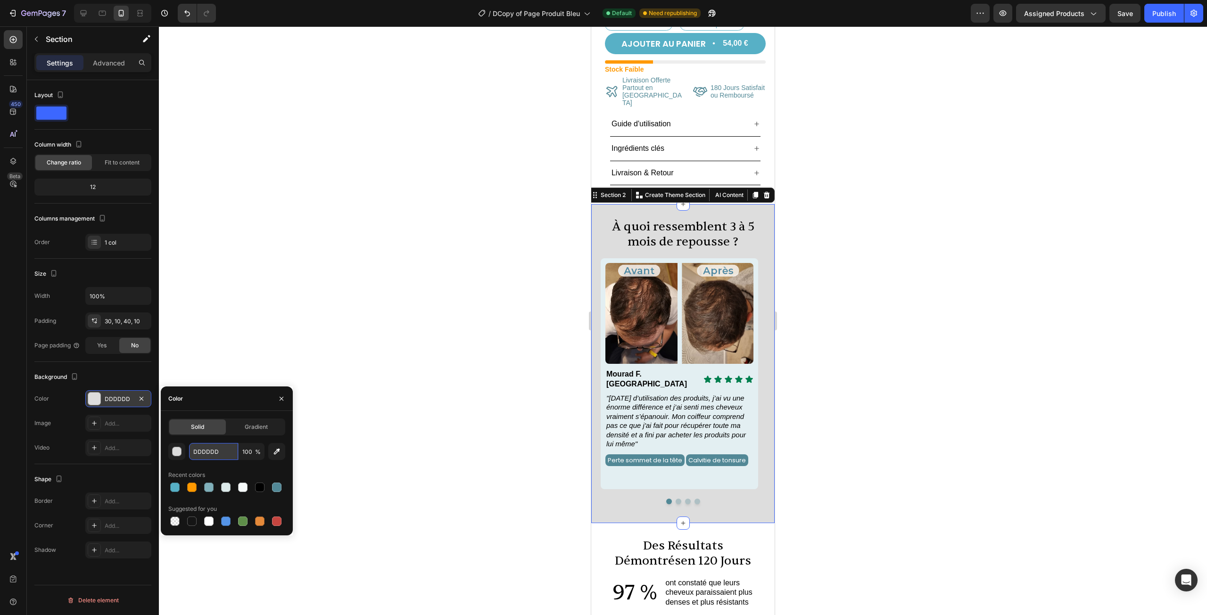
click at [217, 449] on input "DDDDDD" at bounding box center [213, 451] width 49 height 17
paste input "F7FBFB"
type input "F7FBFB"
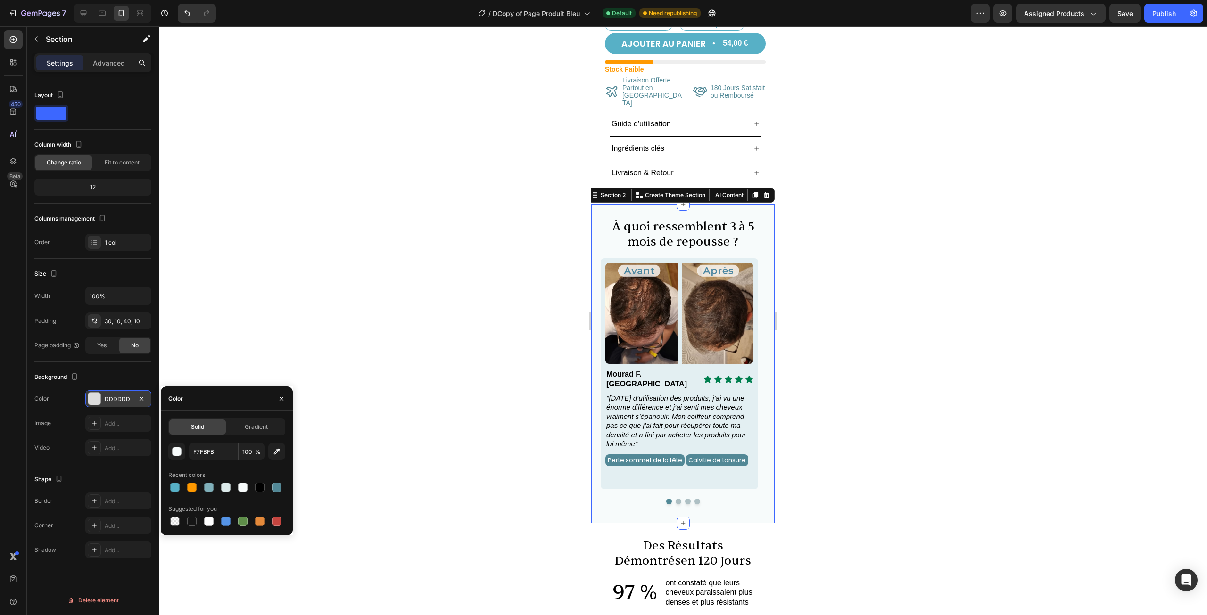
click at [336, 278] on div at bounding box center [683, 320] width 1048 height 589
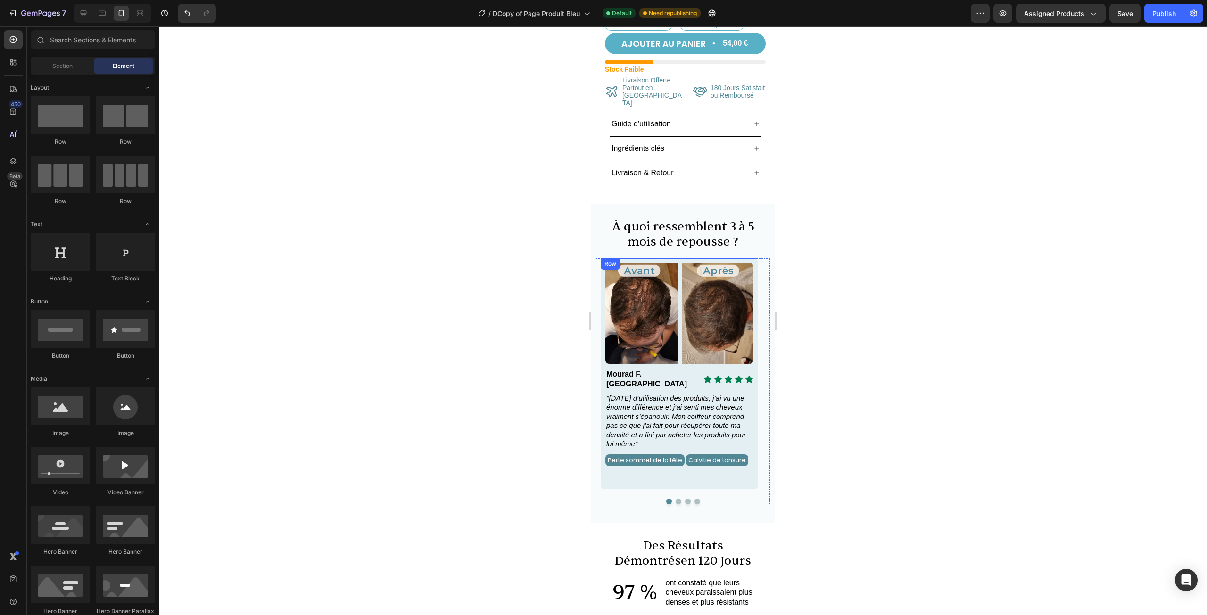
click at [663, 258] on div "Image Icon Icon Icon Icon Icon Icon List Mourad F. France Text Block Row "Après…" at bounding box center [679, 373] width 157 height 231
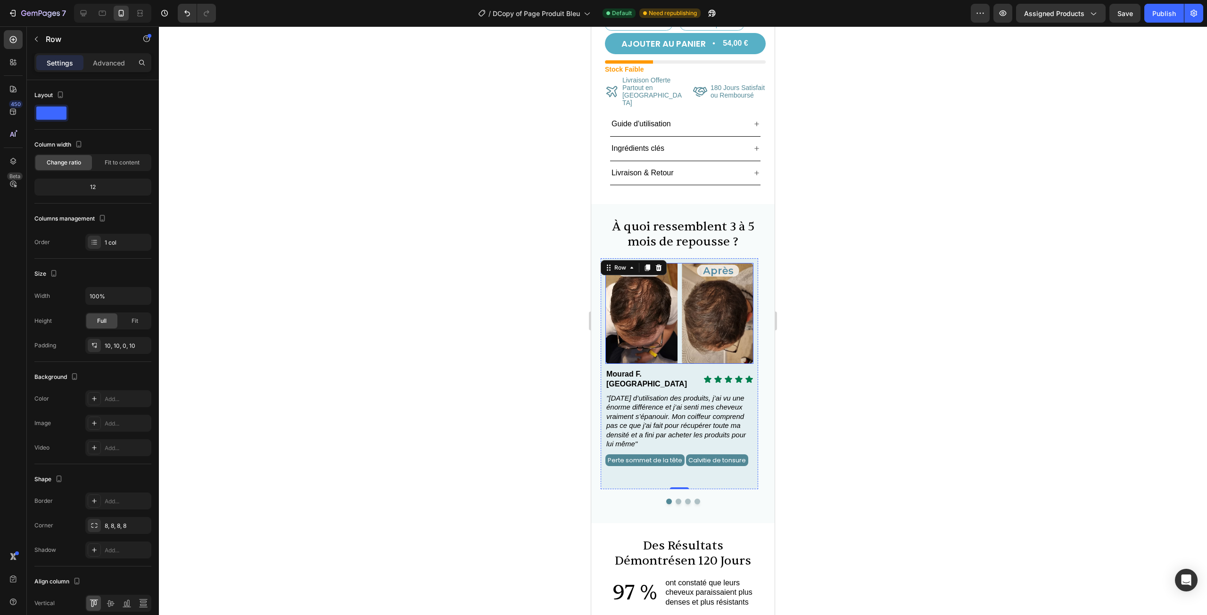
click at [678, 263] on img at bounding box center [679, 313] width 148 height 101
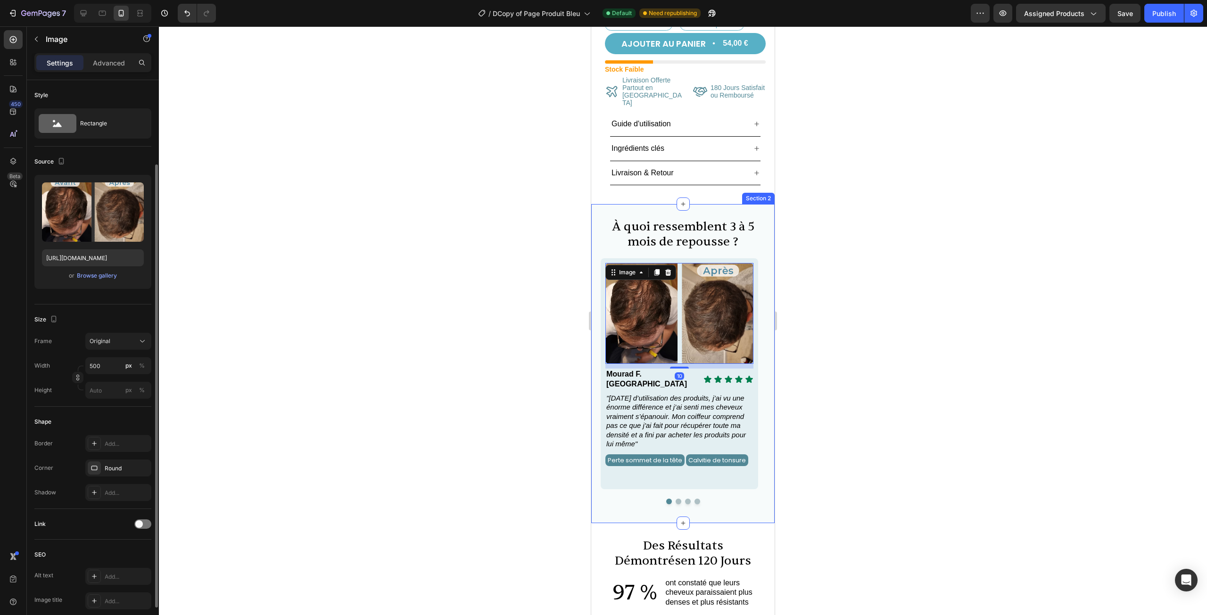
scroll to position [94, 0]
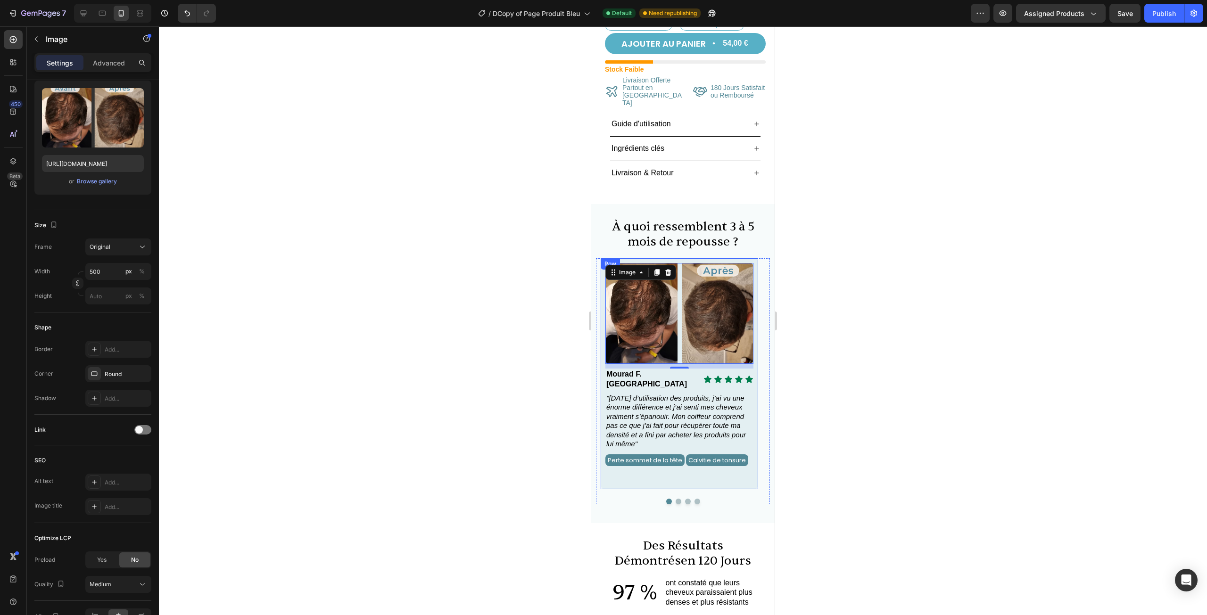
click at [682, 258] on div "Image 10 Icon Icon Icon Icon Icon Icon List Mourad F. France Text Block Row "Ap…" at bounding box center [679, 373] width 157 height 231
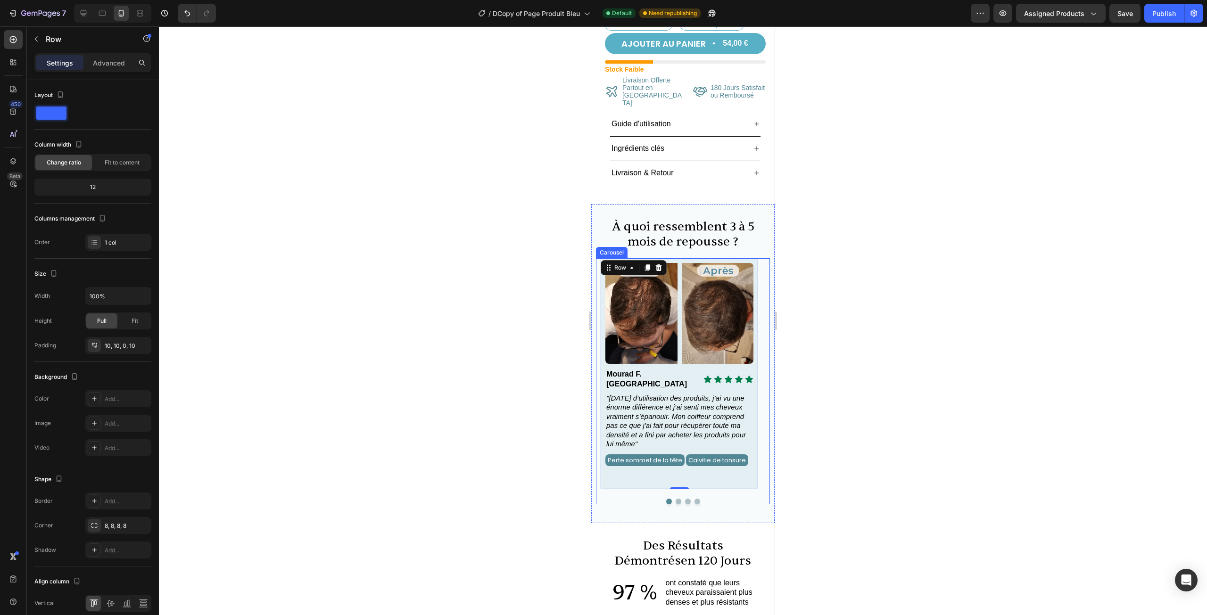
click at [759, 258] on div "Image Icon Icon Icon Icon Icon Icon List Mourad F. France Text Block Row "Après…" at bounding box center [683, 381] width 174 height 246
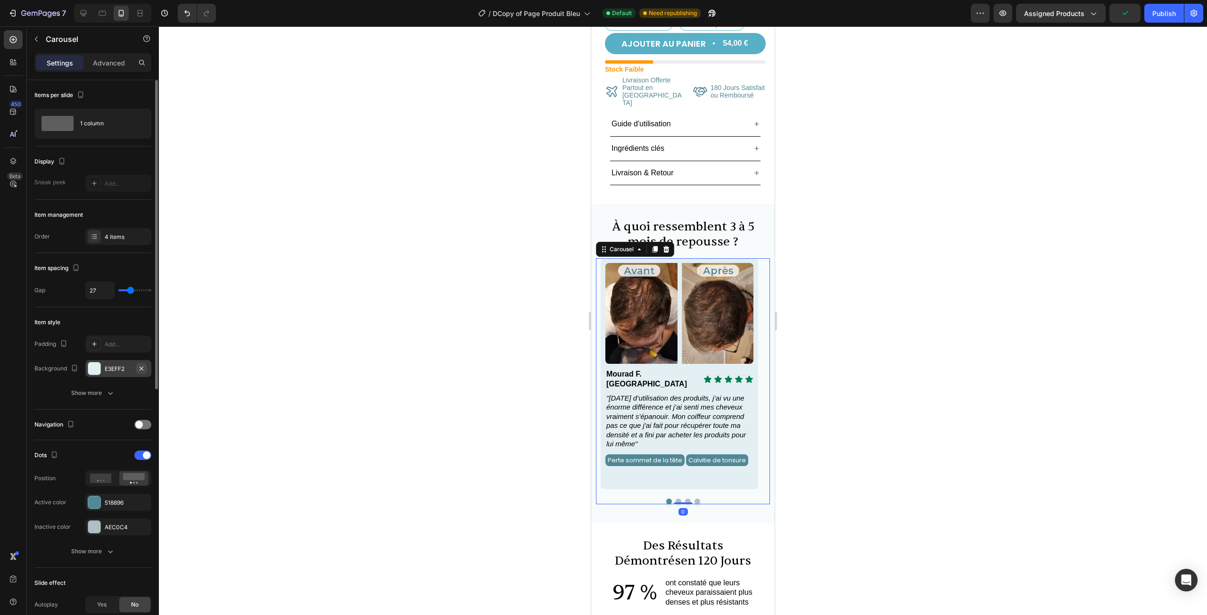
click at [144, 367] on icon "button" at bounding box center [142, 369] width 8 height 8
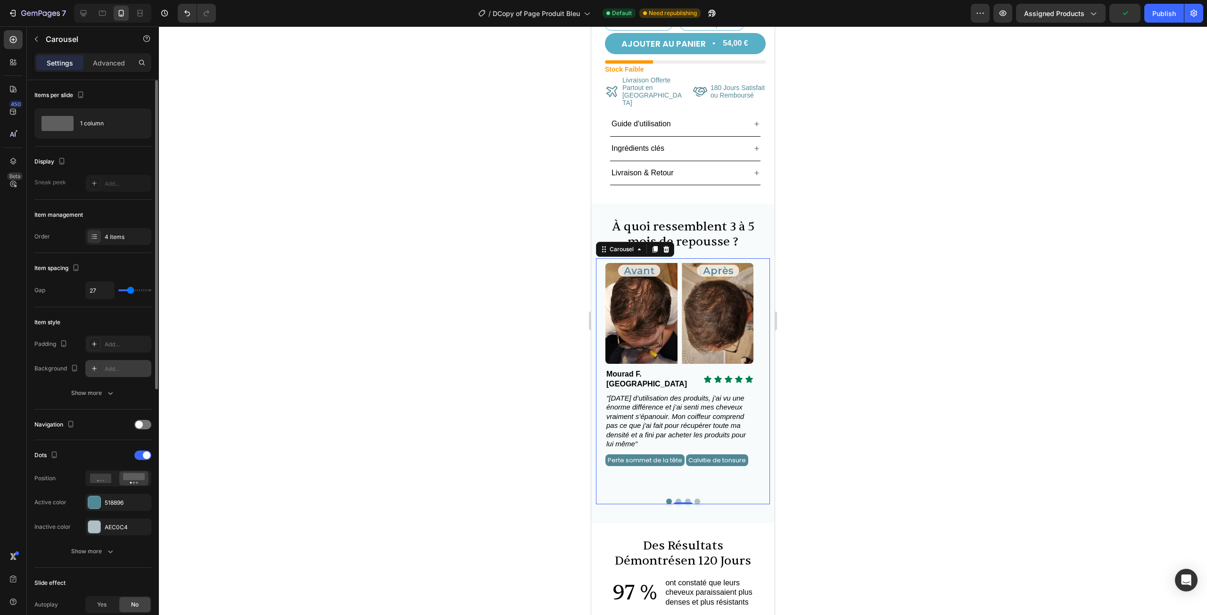
click at [313, 306] on div at bounding box center [683, 320] width 1048 height 589
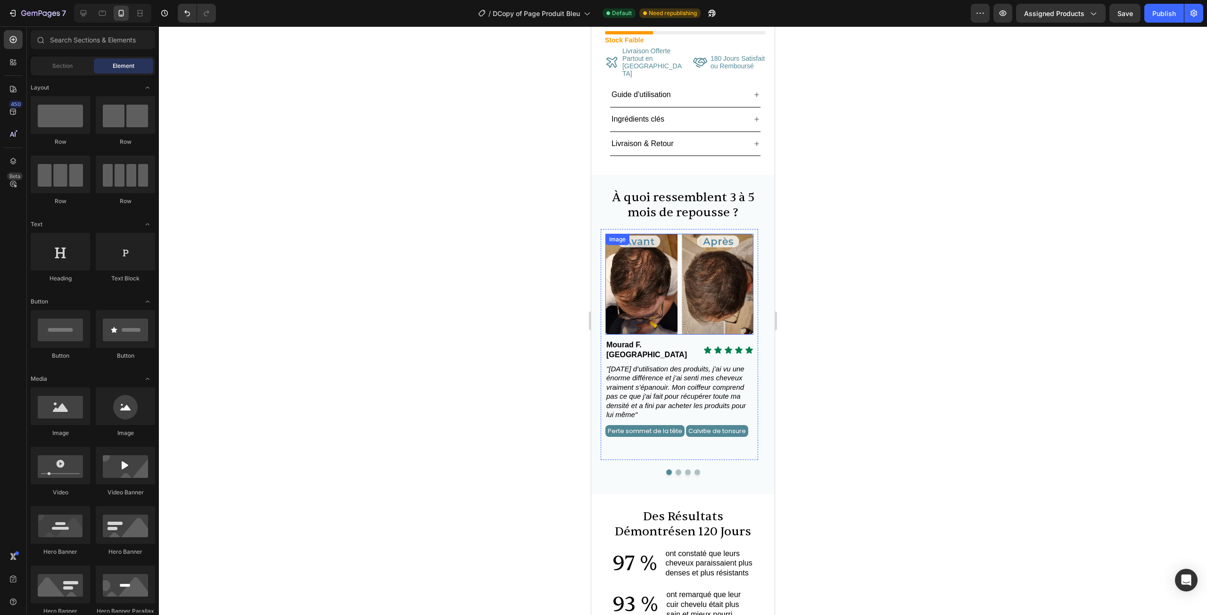
scroll to position [377, 0]
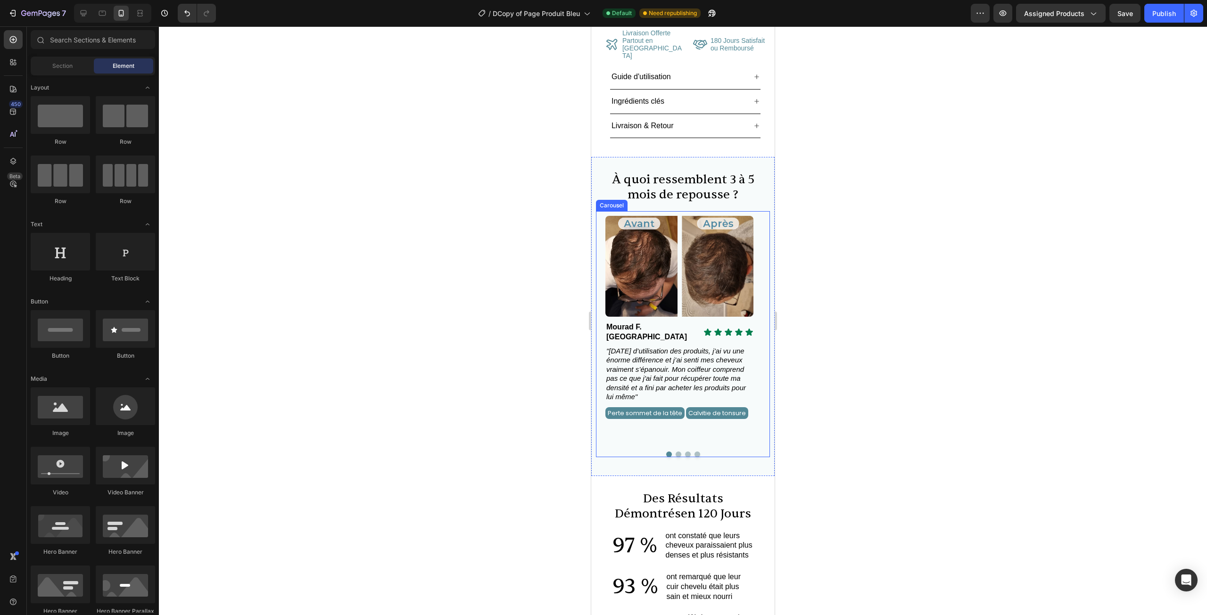
click at [676, 452] on button "Dot" at bounding box center [679, 455] width 6 height 6
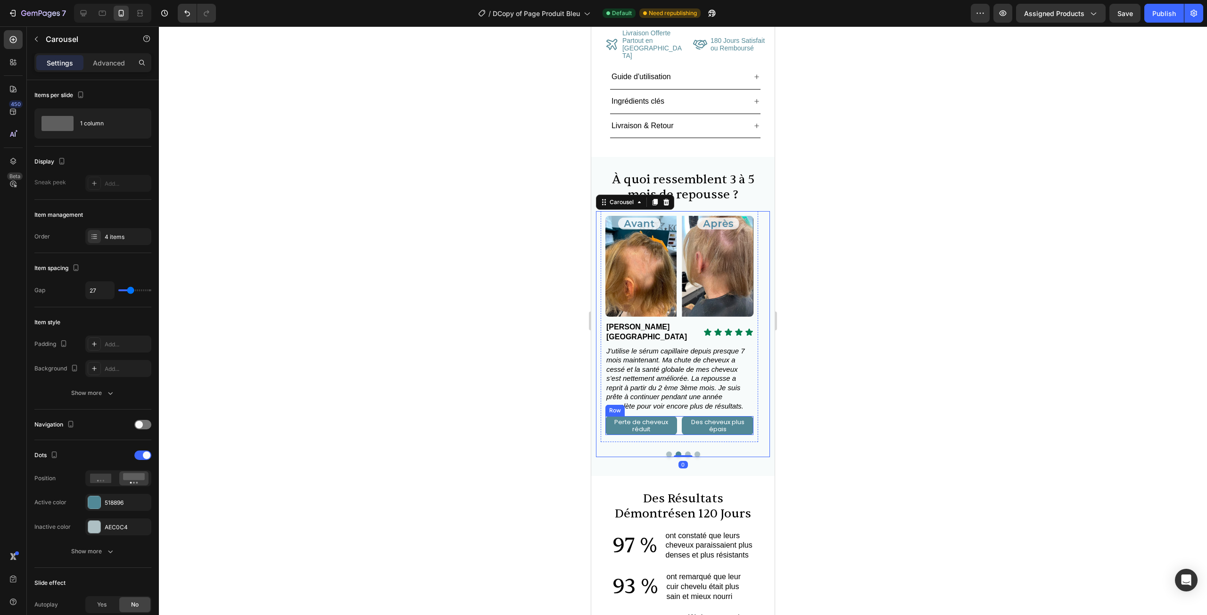
click at [688, 416] on div "Des cheveux plus épais" at bounding box center [718, 425] width 72 height 19
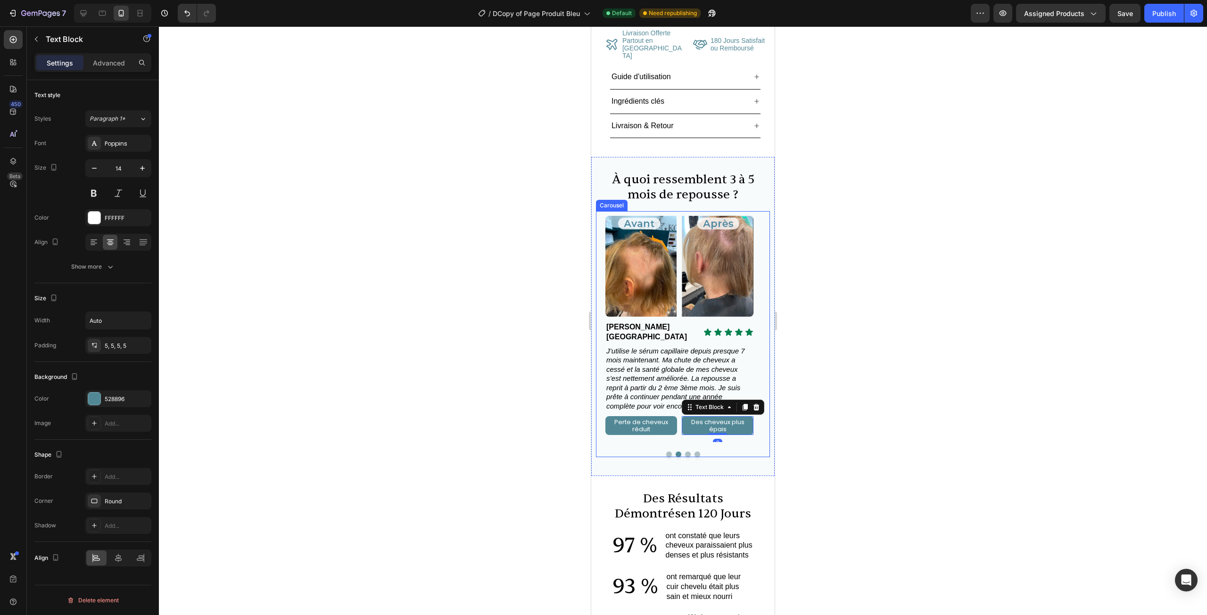
click at [685, 452] on button "Dot" at bounding box center [688, 455] width 6 height 6
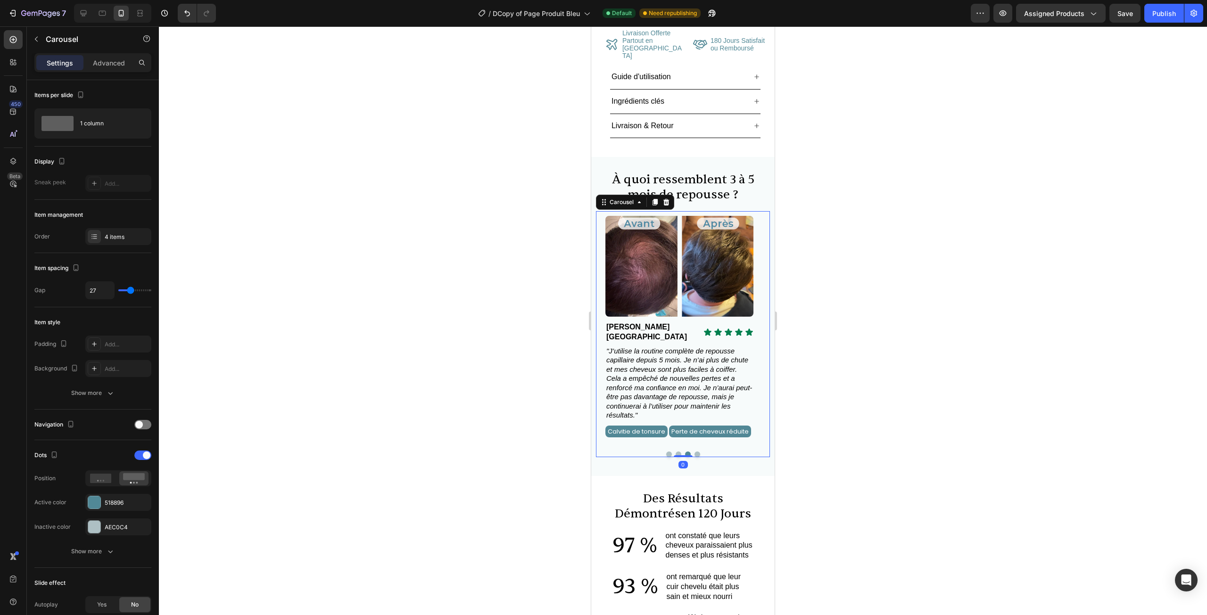
click at [694, 452] on button "Dot" at bounding box center [697, 455] width 6 height 6
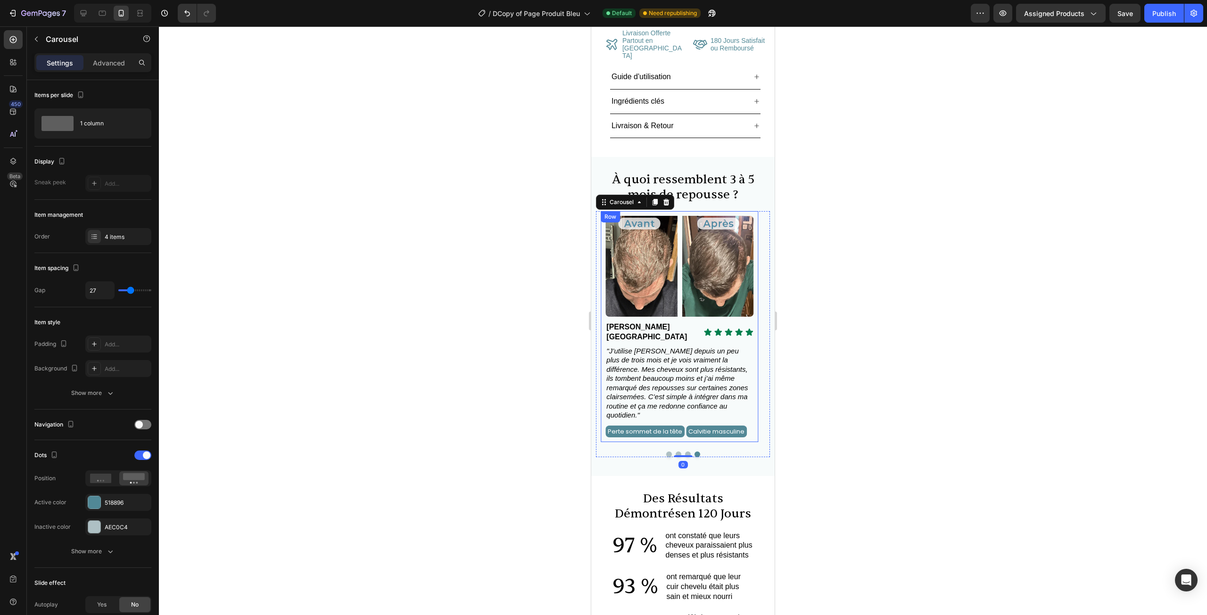
click at [834, 369] on div at bounding box center [683, 320] width 1048 height 589
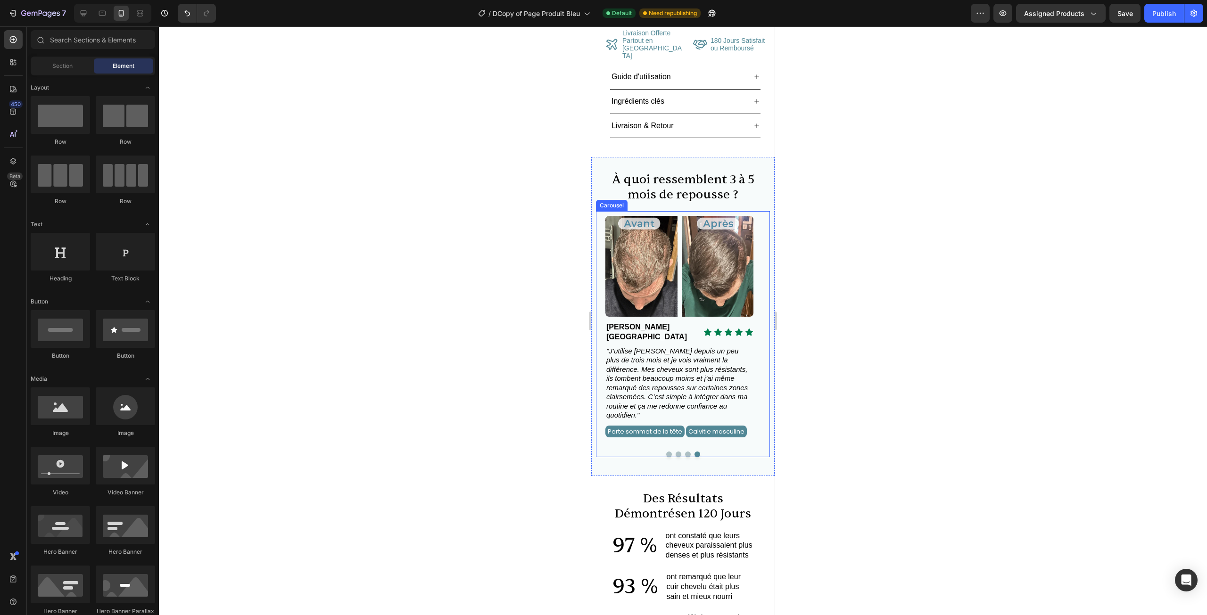
click at [666, 452] on button "Dot" at bounding box center [669, 455] width 6 height 6
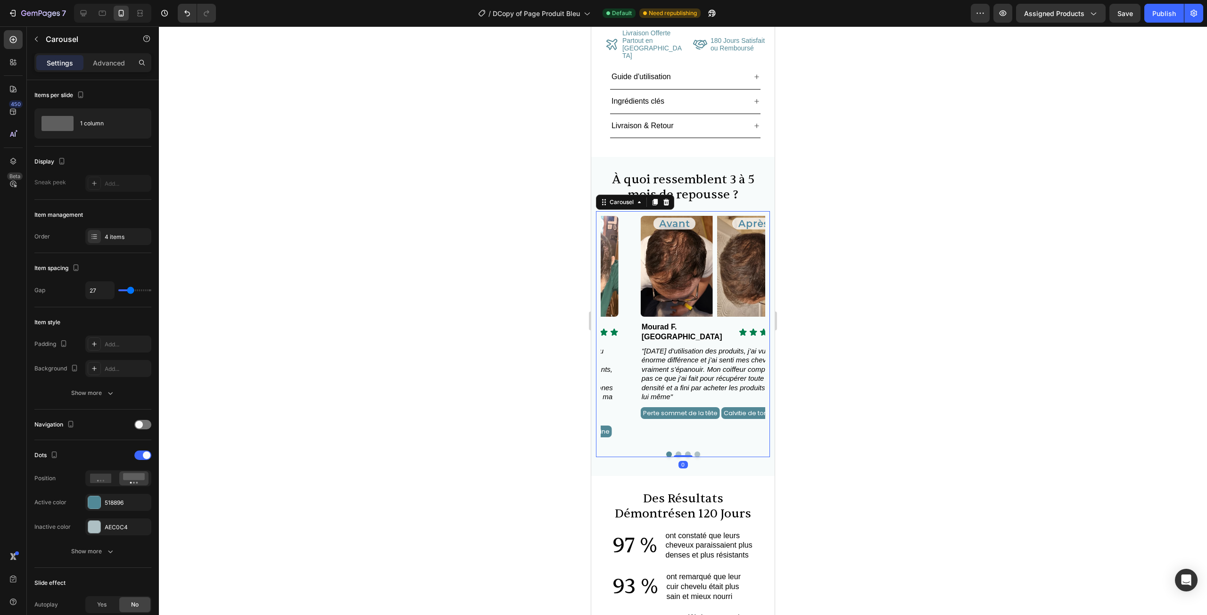
click at [850, 380] on div at bounding box center [683, 320] width 1048 height 589
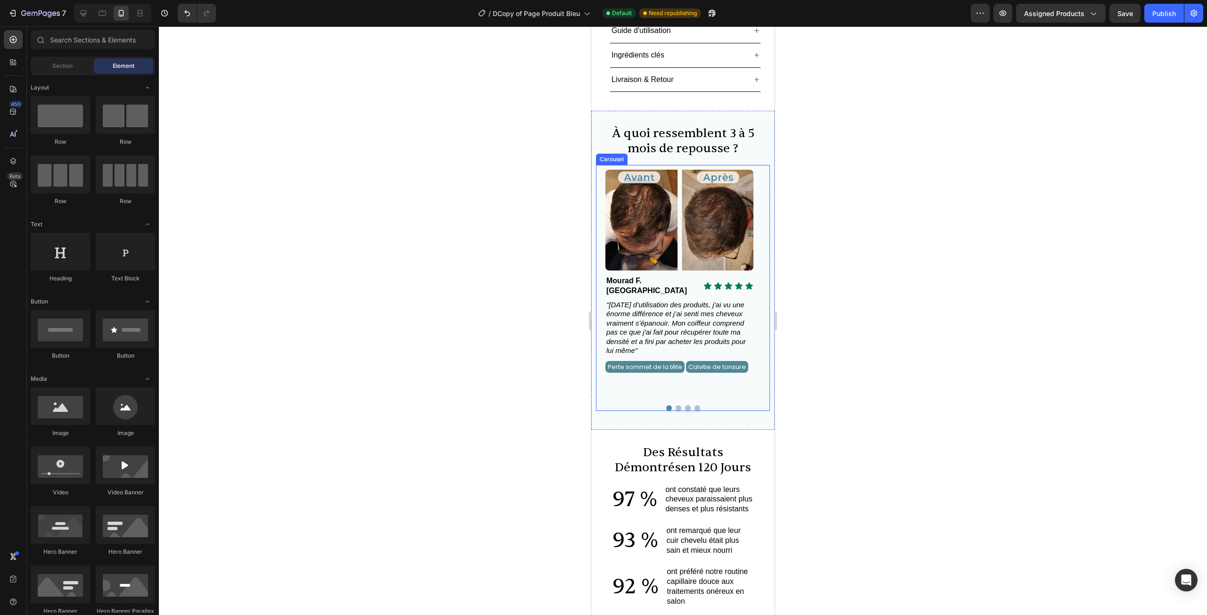
scroll to position [424, 0]
click at [694, 303] on span ""Après six mois d’utilisation des produits, j’ai vu une énorme différence et j’…" at bounding box center [676, 327] width 140 height 54
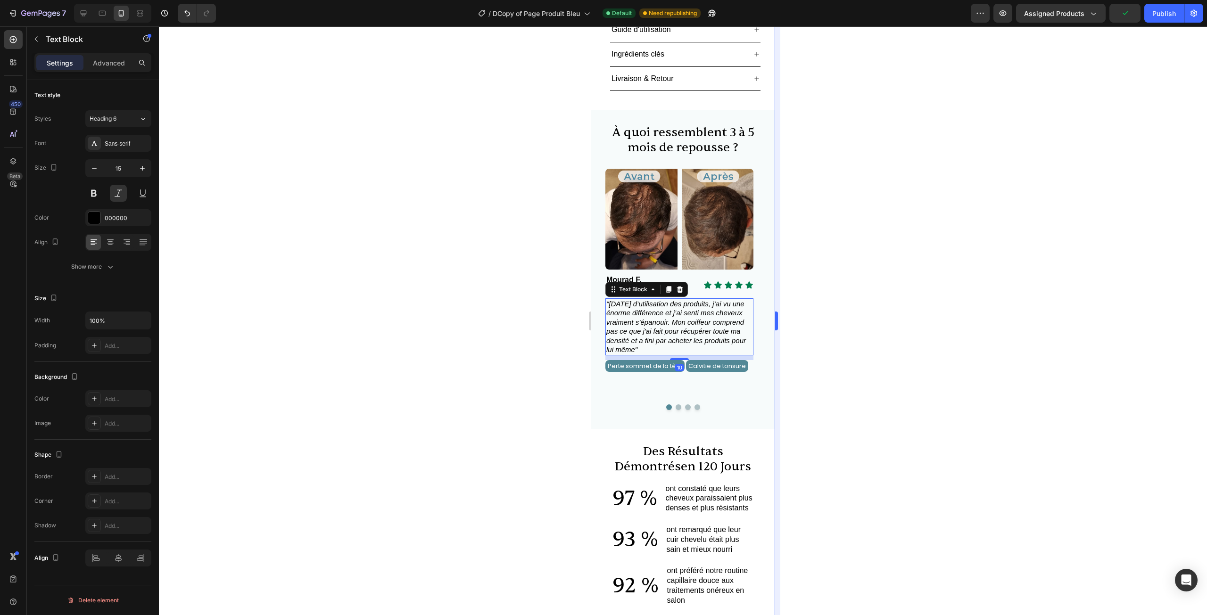
drag, startPoint x: 847, startPoint y: 311, endPoint x: 778, endPoint y: 310, distance: 68.8
click at [847, 311] on div at bounding box center [683, 320] width 1048 height 589
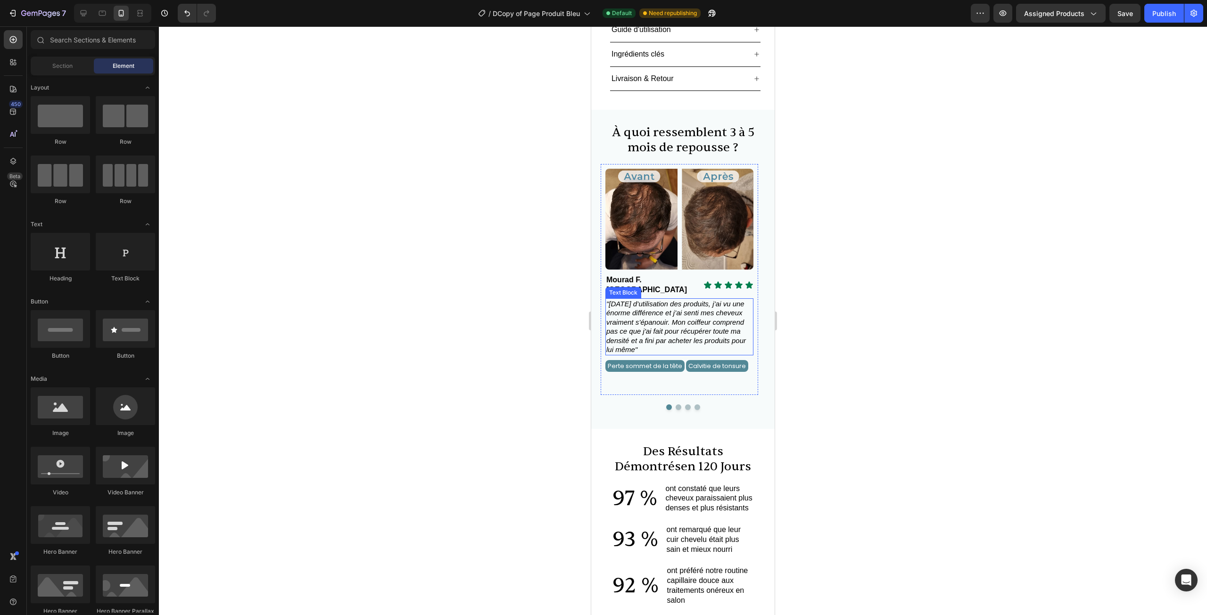
click at [693, 310] on span ""Après six mois d’utilisation des produits, j’ai vu une énorme différence et j’…" at bounding box center [676, 327] width 140 height 54
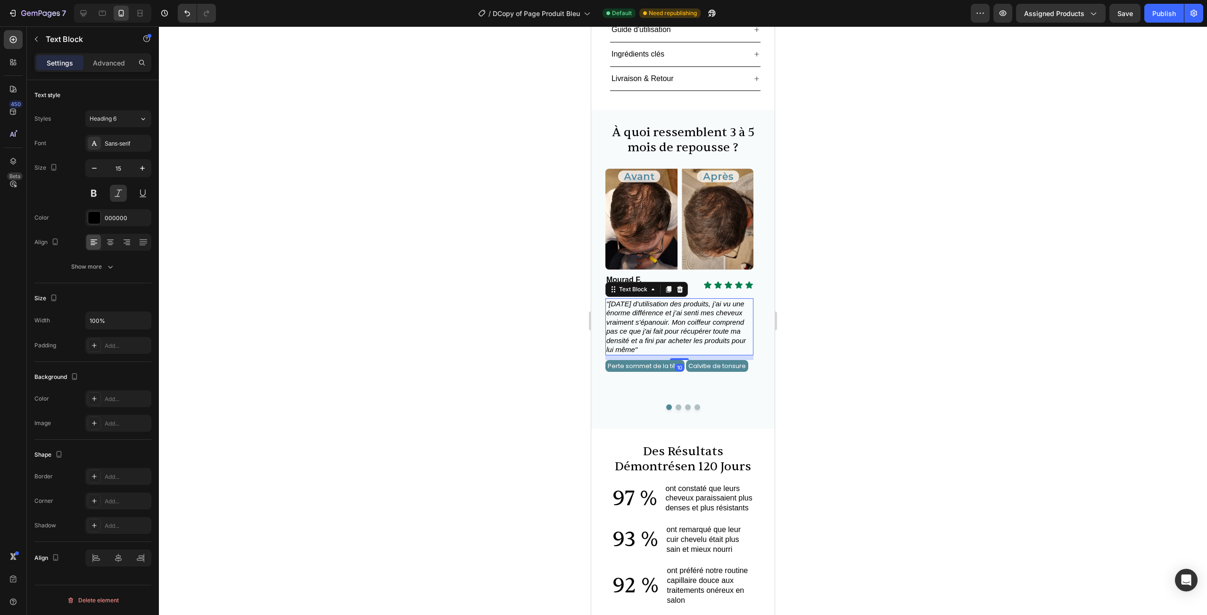
click at [698, 316] on p ""Après six mois d’utilisation des produits, j’ai vu une énorme différence et j’…" at bounding box center [679, 326] width 146 height 55
drag, startPoint x: 737, startPoint y: 273, endPoint x: 712, endPoint y: 270, distance: 25.1
click at [712, 300] on span ""Après six mois d’utilisation des produits, j’ai vu une énorme différence et j’…" at bounding box center [676, 327] width 140 height 54
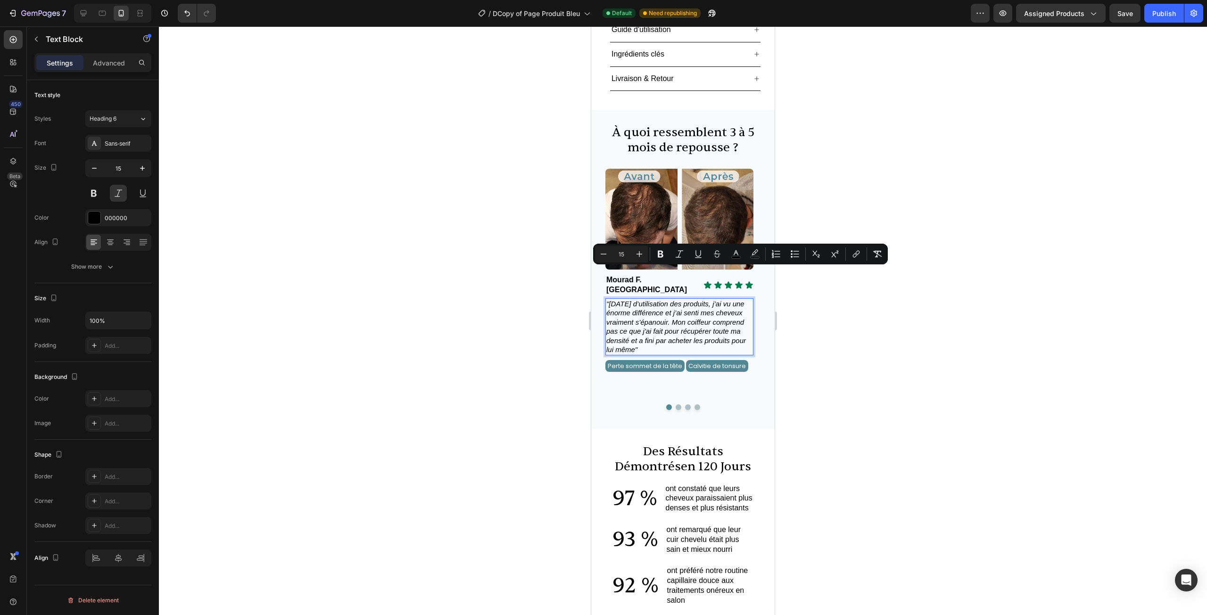
click at [709, 300] on span ""Après six mois d’utilisation des produits, j’ai vu une énorme différence et j’…" at bounding box center [676, 327] width 140 height 54
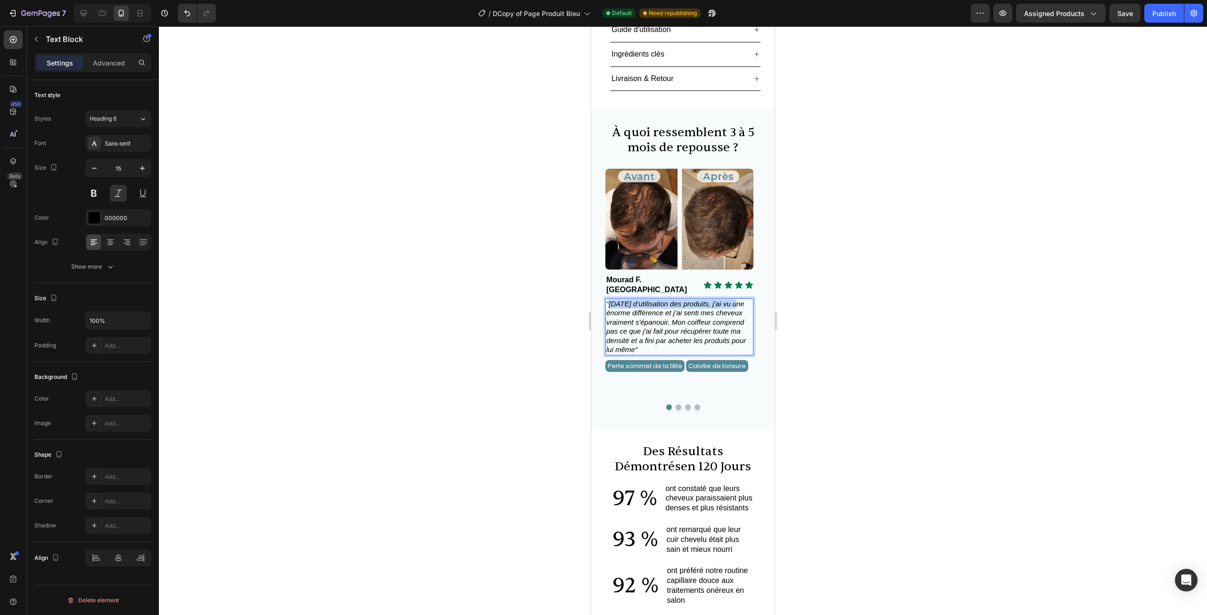
drag, startPoint x: 738, startPoint y: 275, endPoint x: 609, endPoint y: 272, distance: 128.7
click at [609, 300] on span ""Après six mois d’utilisation des produits, j’ai vu une énorme différence et j’…" at bounding box center [676, 327] width 140 height 54
click at [855, 288] on div at bounding box center [683, 320] width 1048 height 589
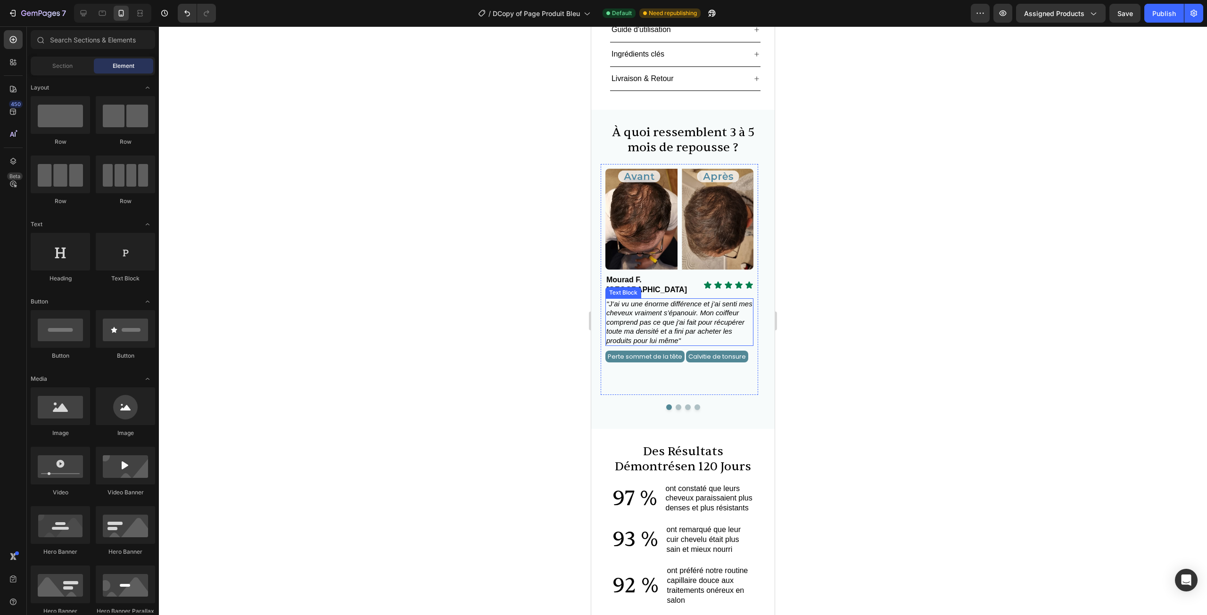
click at [671, 299] on p ""J’ai vu une énorme différence et j’ai senti mes cheveux vraiment s’épanouir. M…" at bounding box center [679, 322] width 146 height 46
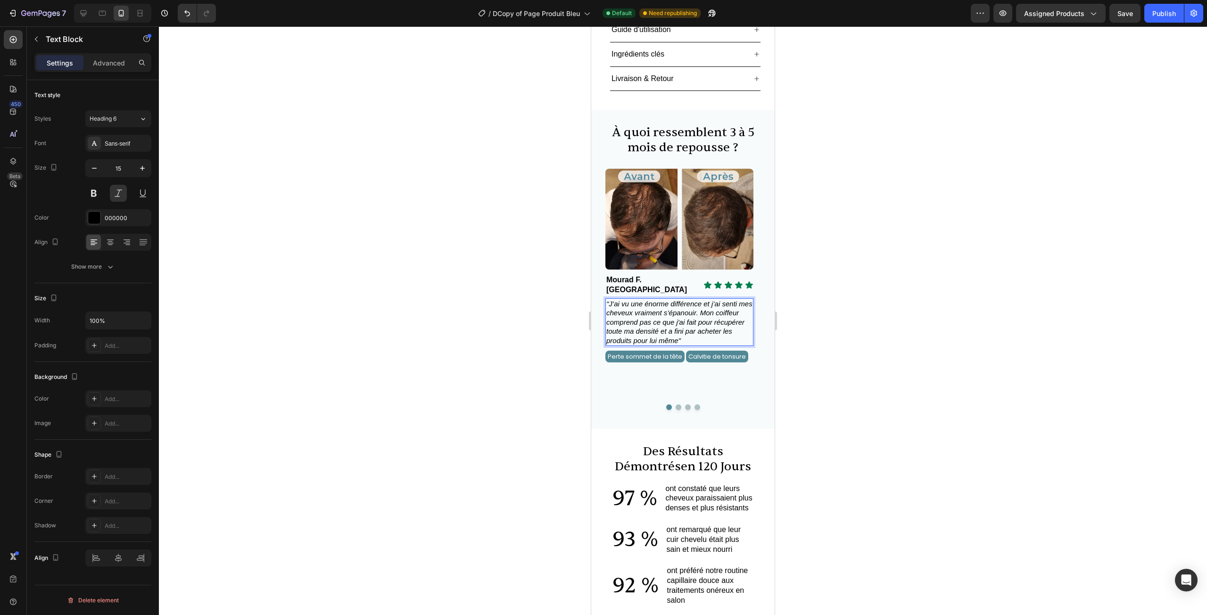
click at [695, 300] on span ""J’ai vu une énorme différence et j’ai senti mes cheveux vraiment s’épanouir. M…" at bounding box center [679, 322] width 146 height 45
click at [693, 300] on span ""J’ai vu une énorme différence et j’ai senti mes cheveux vraiment s’épanouir. M…" at bounding box center [679, 322] width 146 height 45
click at [695, 300] on span ""J’ai vu une énorme différence et j’ai senti mes cheveux vraiment s’épanouir. M…" at bounding box center [679, 322] width 146 height 45
click at [694, 305] on p ""J’ai vu une énorme différence et j’ai senti mes cheveux vraiment s’épanouir. M…" at bounding box center [679, 322] width 146 height 46
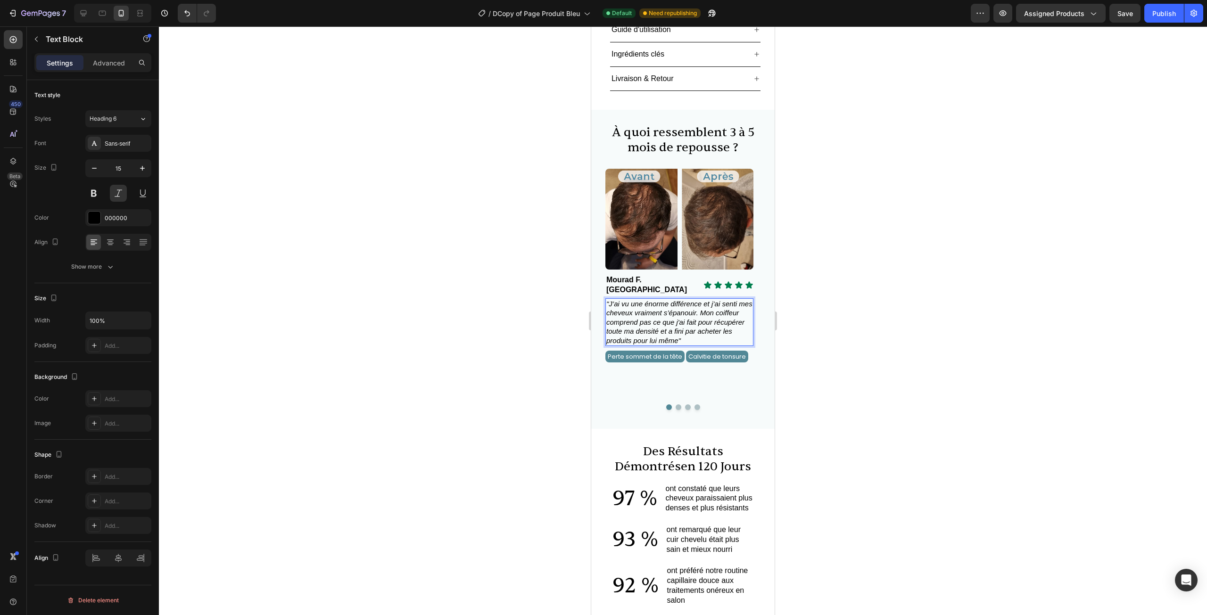
click at [726, 300] on span ""J’ai vu une énorme différence et j’ai senti mes cheveux vraiment s’épanouir. M…" at bounding box center [679, 322] width 146 height 45
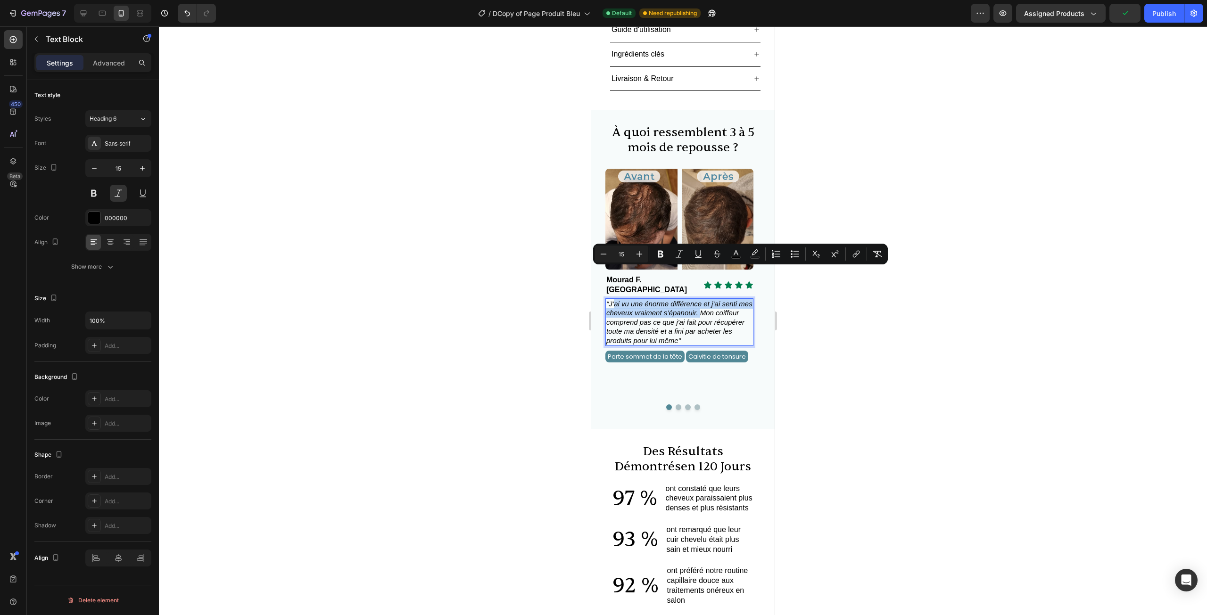
drag, startPoint x: 701, startPoint y: 282, endPoint x: 614, endPoint y: 272, distance: 88.3
click at [614, 300] on span ""J’ai vu une énorme différence et j’ai senti mes cheveux vraiment s’épanouir. M…" at bounding box center [679, 322] width 146 height 45
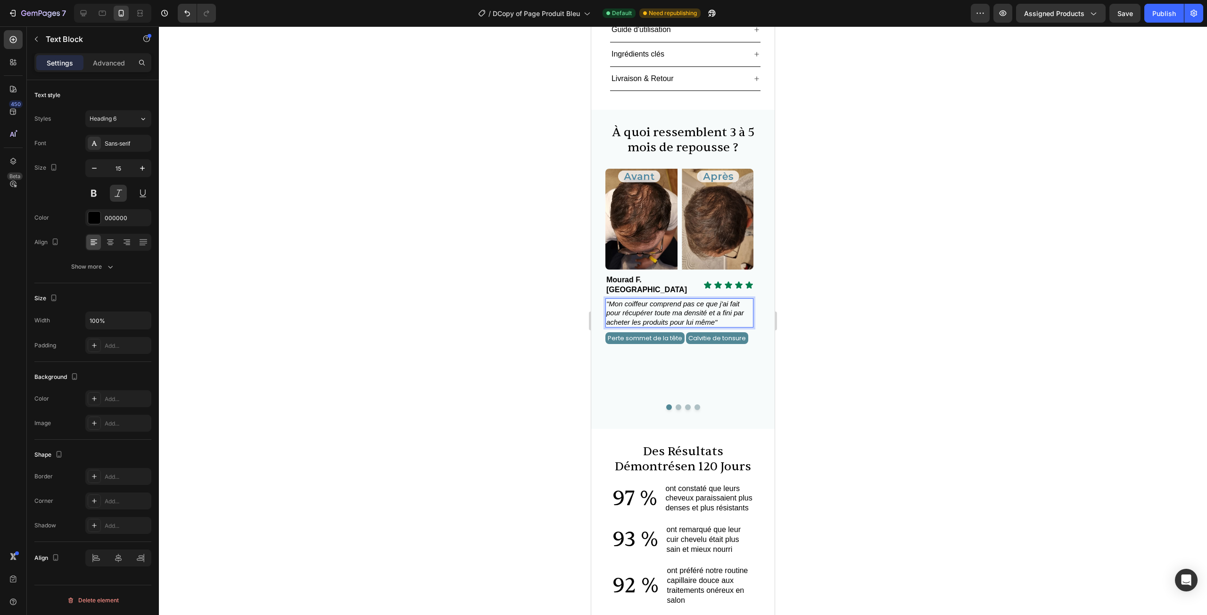
click at [822, 284] on div at bounding box center [683, 320] width 1048 height 589
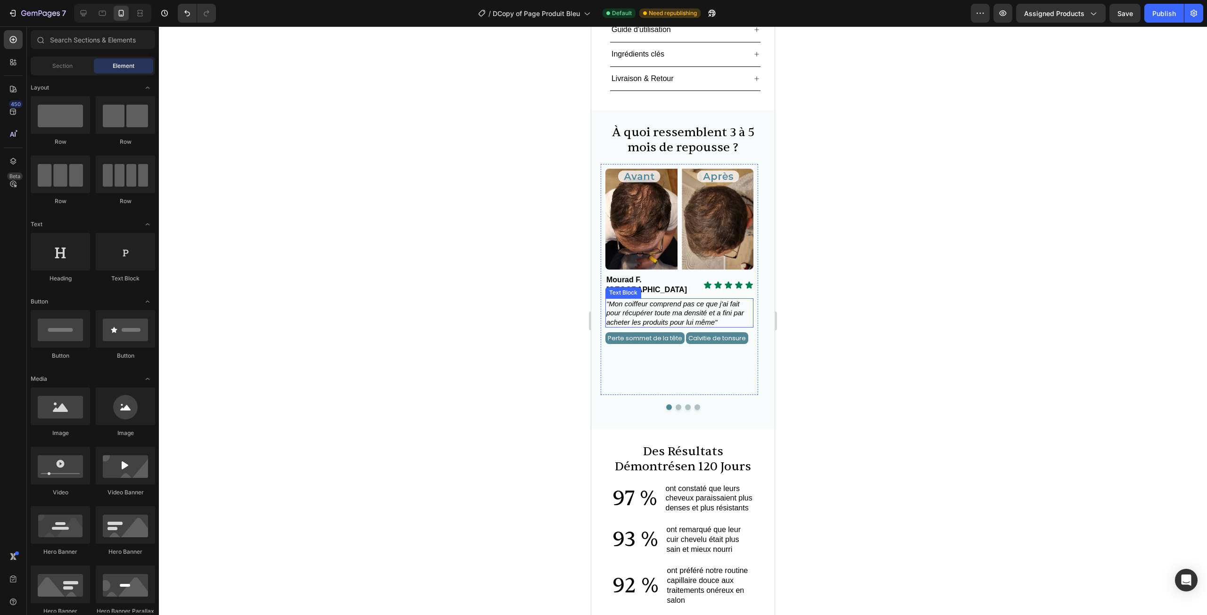
click at [725, 300] on span ""Mon coiffeur comprend pas ce que j'ai fait pour récupérer toute ma densité et …" at bounding box center [675, 313] width 138 height 26
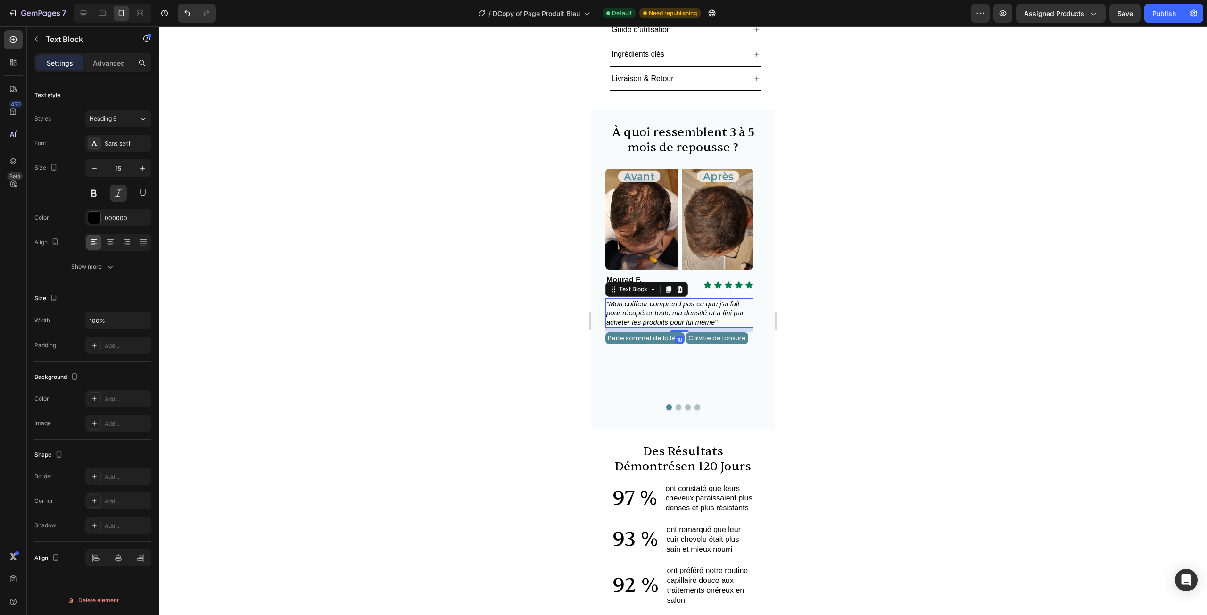
click at [814, 291] on div at bounding box center [683, 320] width 1048 height 589
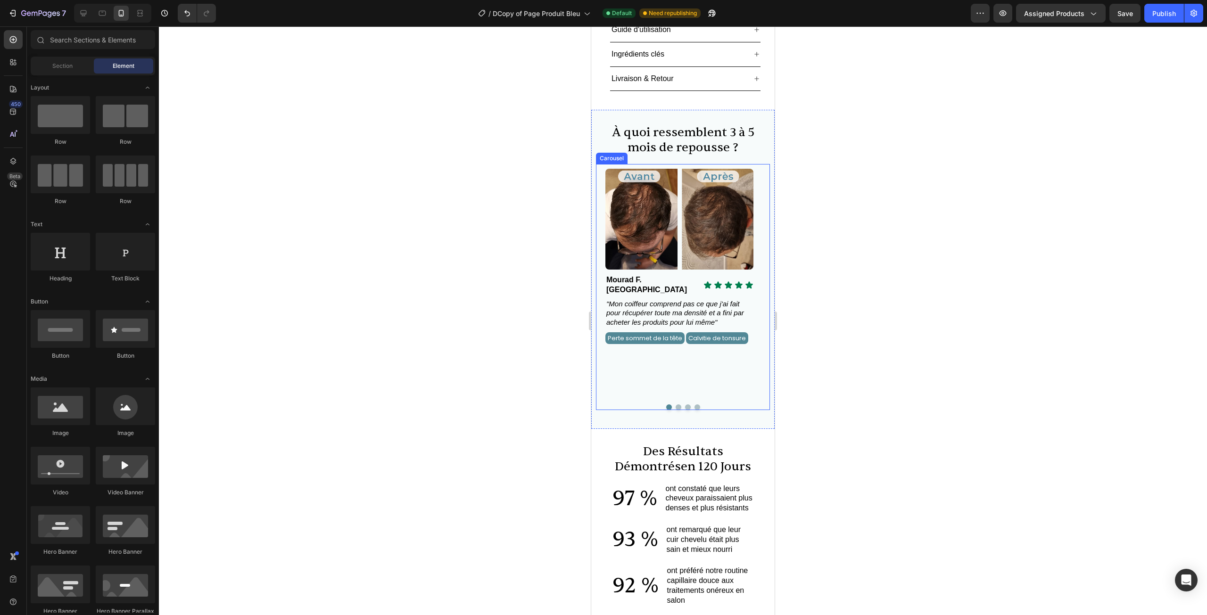
click at [676, 404] on button "Dot" at bounding box center [679, 407] width 6 height 6
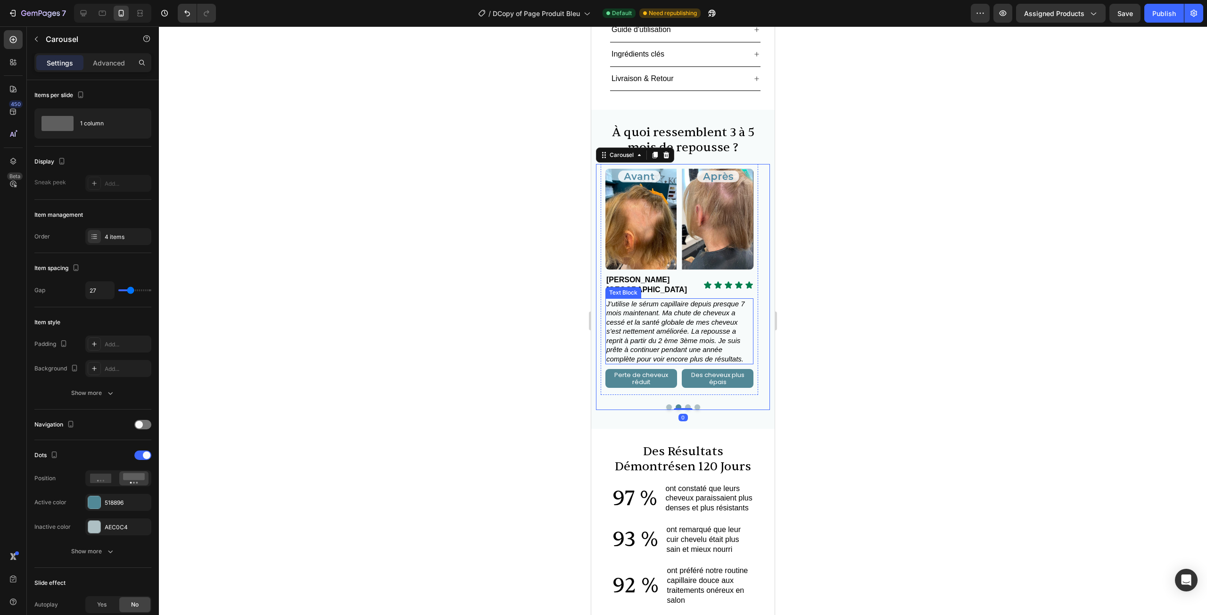
click at [711, 300] on span "J’utilise le sérum capillaire depuis presque 7 mois maintenant. Ma chute de che…" at bounding box center [675, 331] width 138 height 63
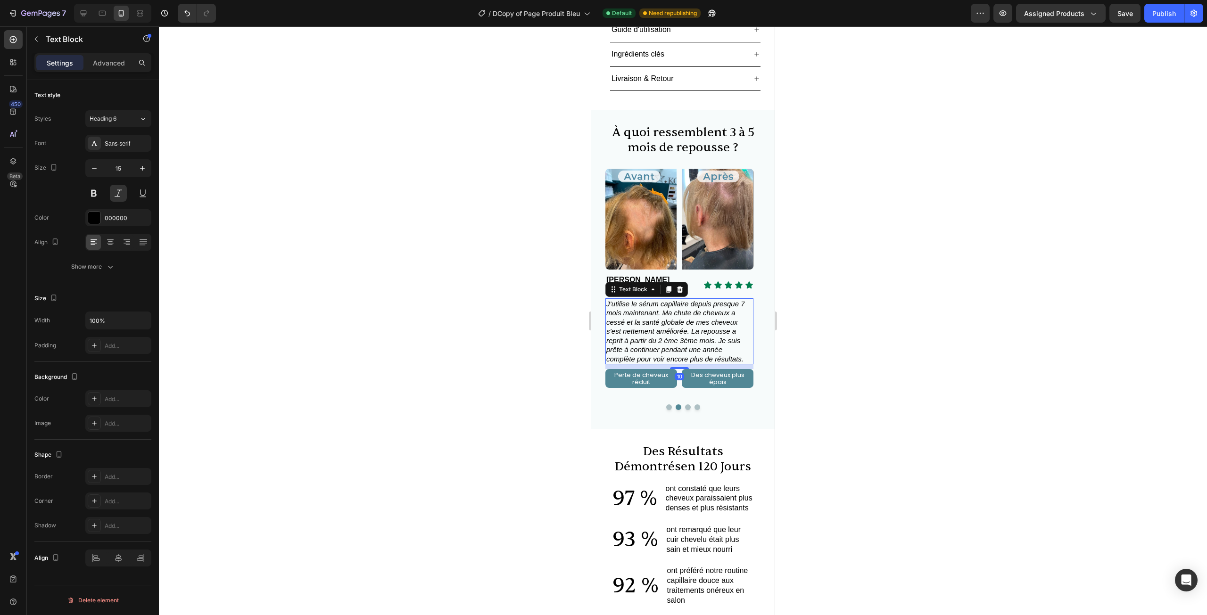
click at [711, 300] on span "J’utilise le sérum capillaire depuis presque 7 mois maintenant. Ma chute de che…" at bounding box center [675, 331] width 138 height 63
click at [681, 305] on span "J’utilise le sérum capillaire depuis presque 7 mois maintenant. Ma chute de che…" at bounding box center [675, 331] width 138 height 63
drag, startPoint x: 691, startPoint y: 301, endPoint x: 608, endPoint y: 274, distance: 87.1
click at [608, 300] on span "J’utilise le sérum capillaire depuis presque 7 mois maintenant. Ma chute de che…" at bounding box center [675, 331] width 138 height 63
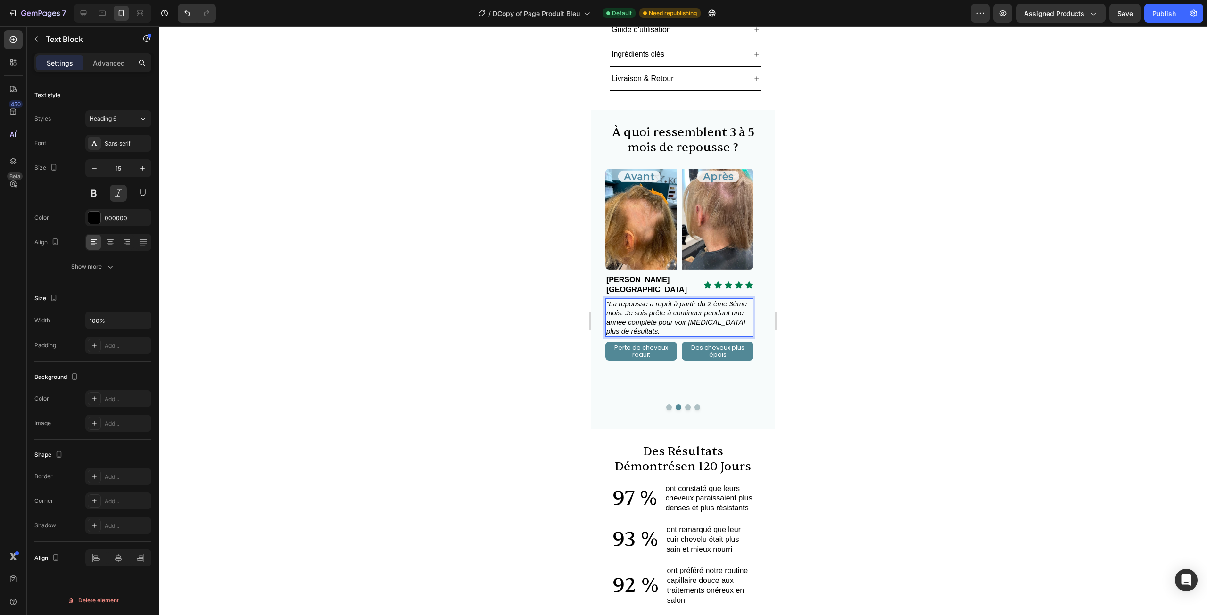
click at [653, 303] on p ""La repousse a reprit à partir du 2 ème 3ème mois. Je suis prête à continuer pe…" at bounding box center [679, 317] width 146 height 37
click at [852, 290] on div at bounding box center [683, 320] width 1048 height 589
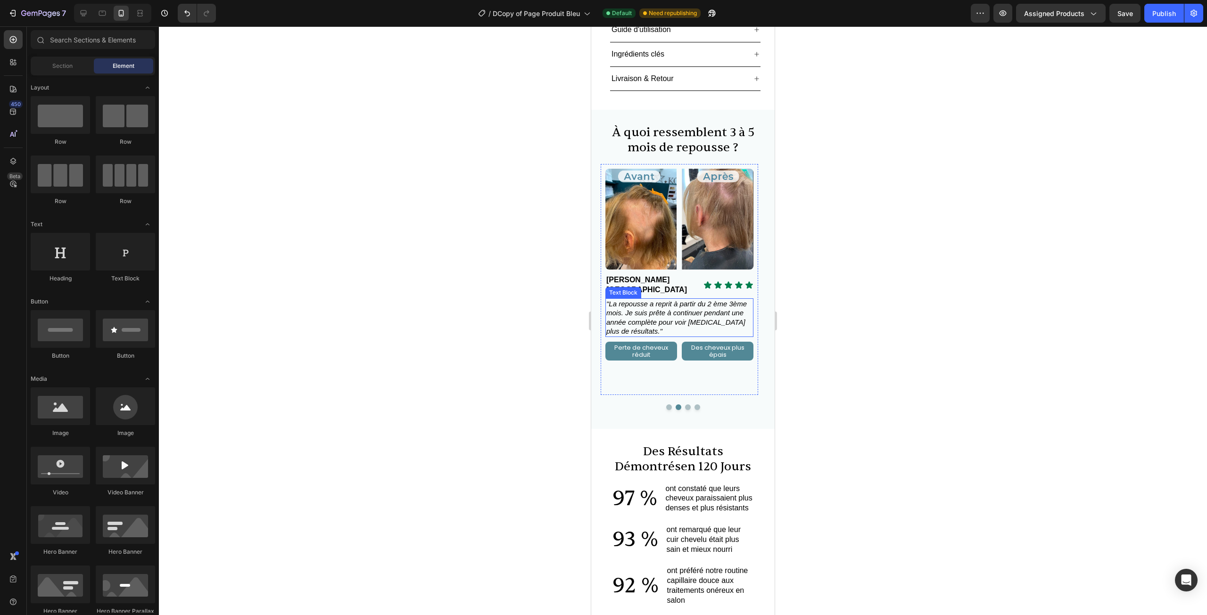
click at [650, 300] on span ""La repousse a reprit à partir du 2 ème 3ème mois. Je suis prête à continuer pe…" at bounding box center [676, 318] width 140 height 36
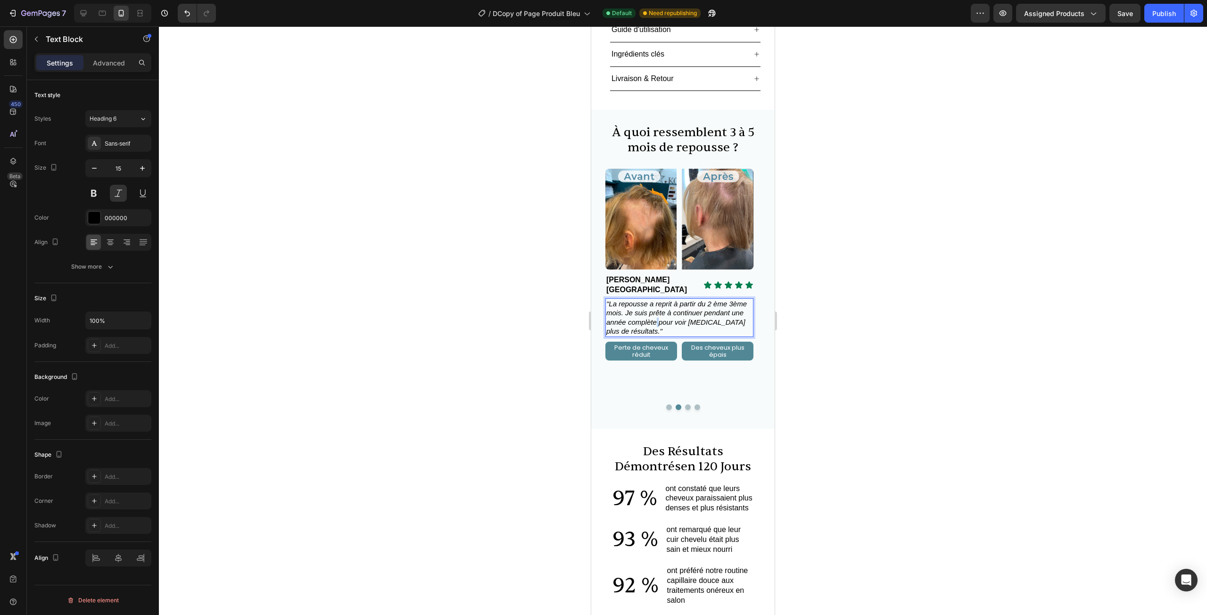
click at [656, 300] on span ""La repousse a reprit à partir du 2 ème 3ème mois. Je suis prête à continuer pe…" at bounding box center [676, 318] width 140 height 36
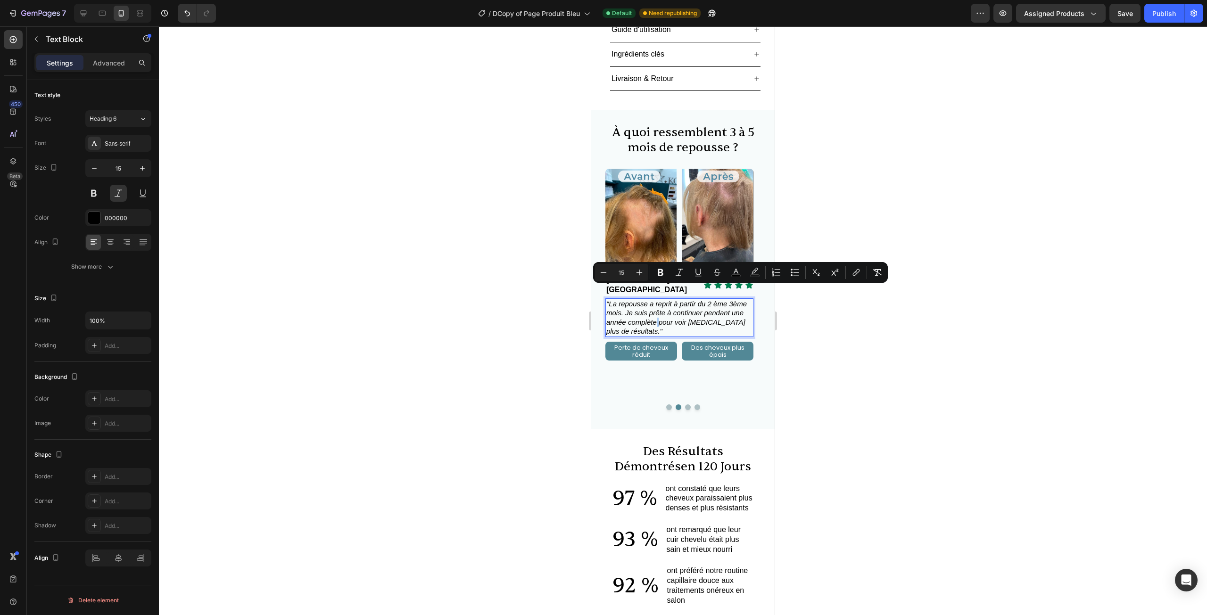
click at [820, 310] on div at bounding box center [683, 320] width 1048 height 589
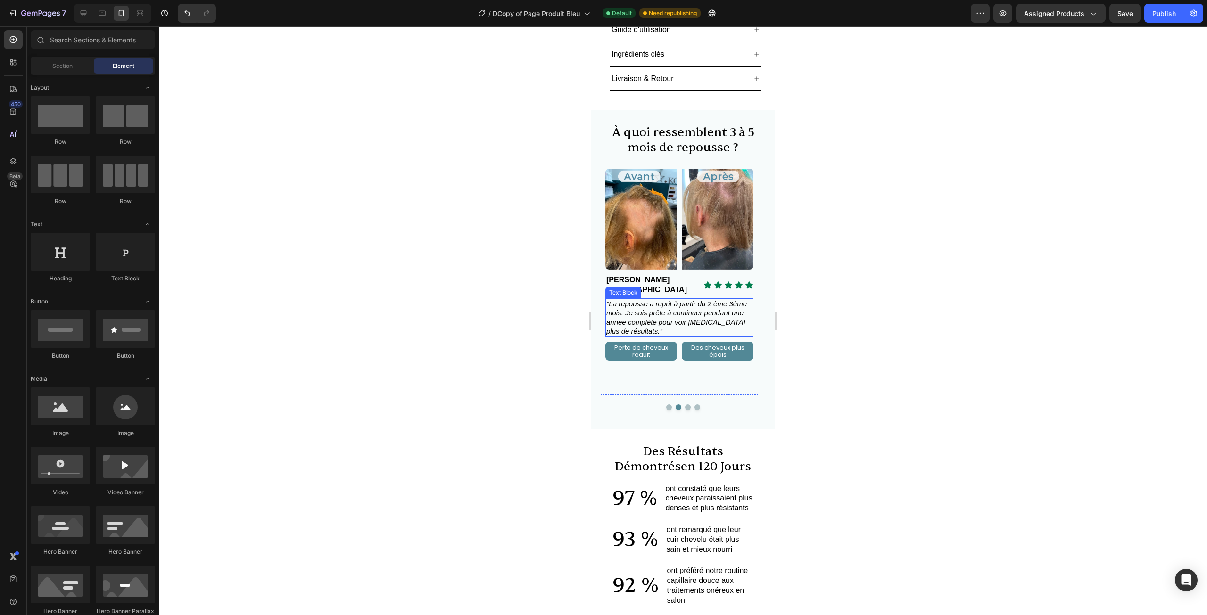
click at [653, 299] on p ""La repousse a reprit à partir du 2 ème 3ème mois. Je suis prête à continuer pe…" at bounding box center [679, 317] width 146 height 37
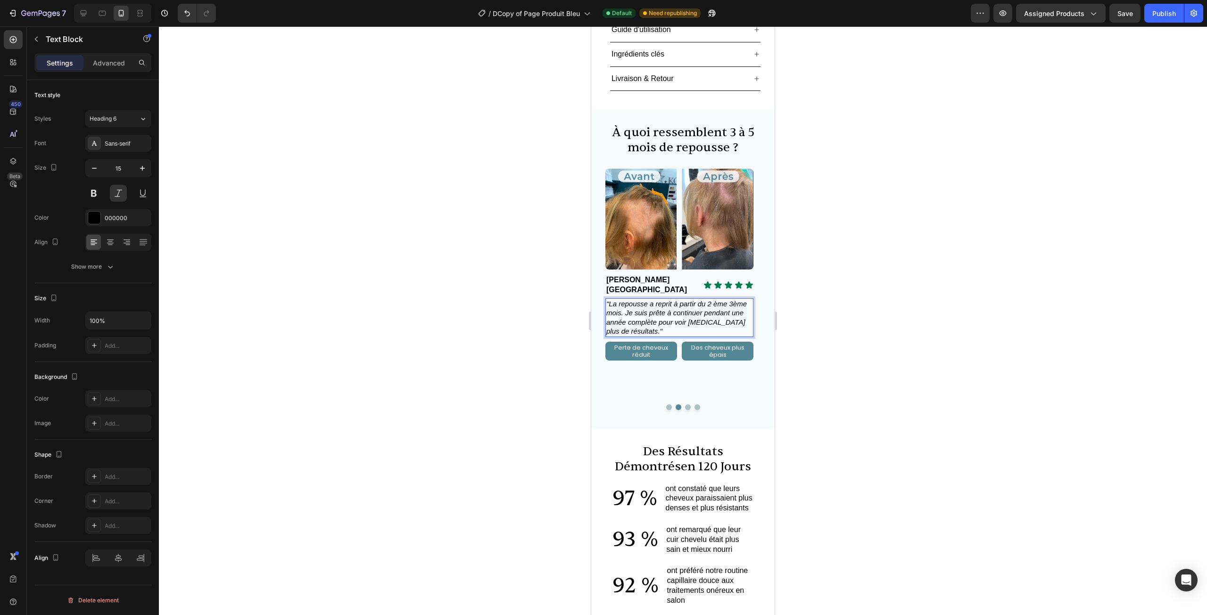
click at [850, 316] on div at bounding box center [683, 320] width 1048 height 589
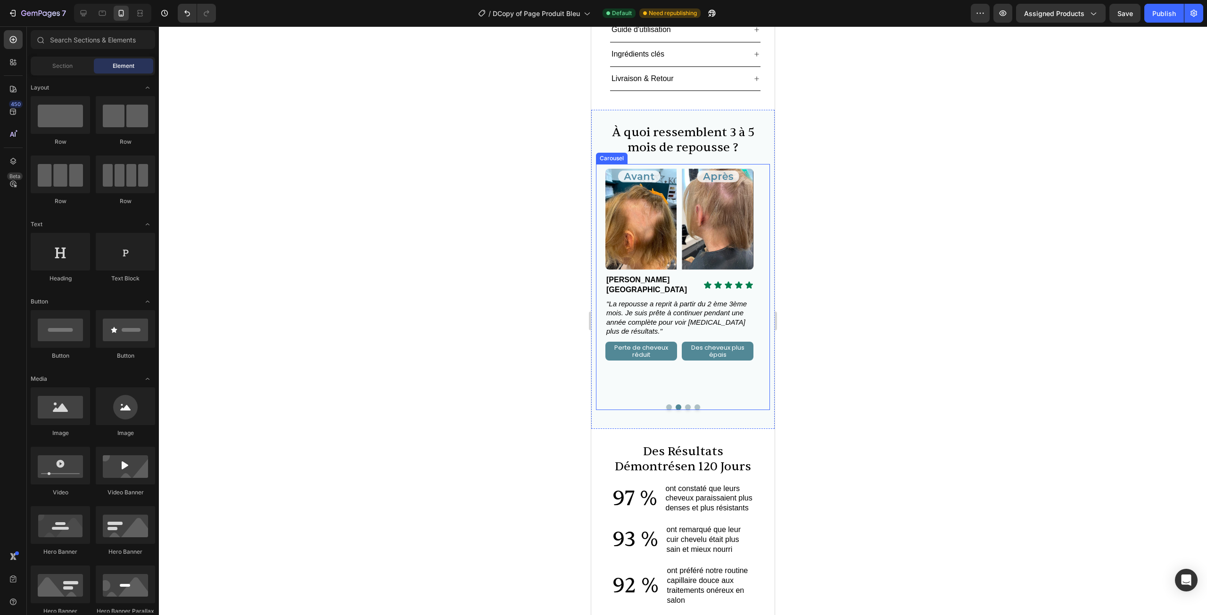
click at [685, 404] on button "Dot" at bounding box center [688, 407] width 6 height 6
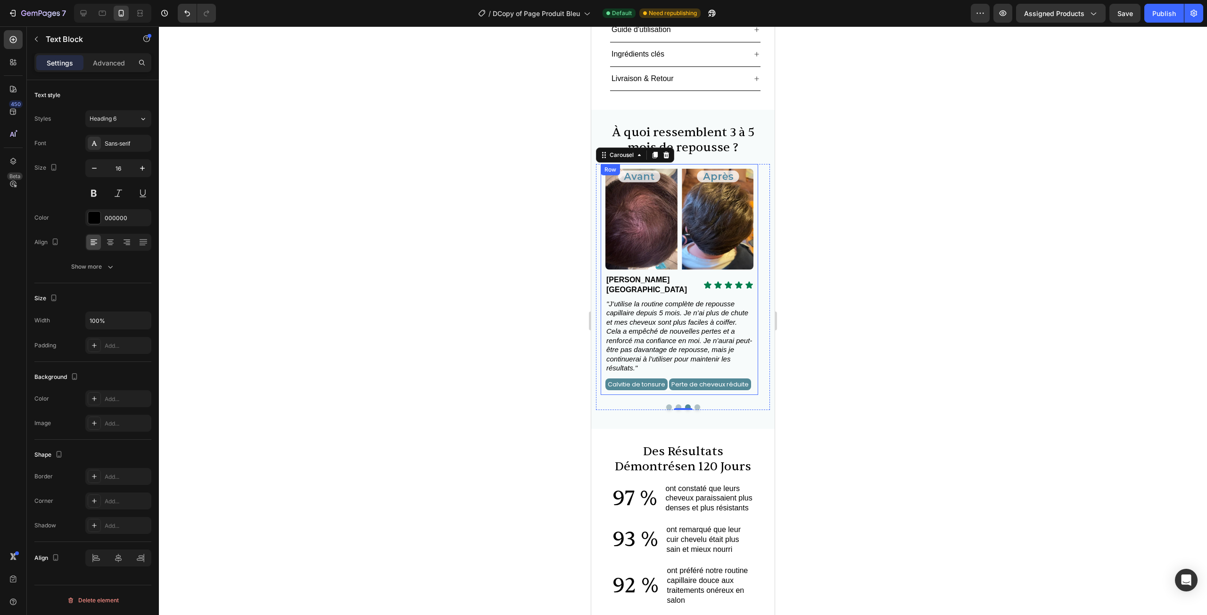
click at [670, 276] on strong "François D. Belgique" at bounding box center [646, 285] width 81 height 18
click at [688, 300] on span ""J’utilise la routine complète de repousse capillaire depuis 5 mois. Je n’ai pl…" at bounding box center [679, 336] width 146 height 73
click at [823, 296] on div at bounding box center [683, 320] width 1048 height 589
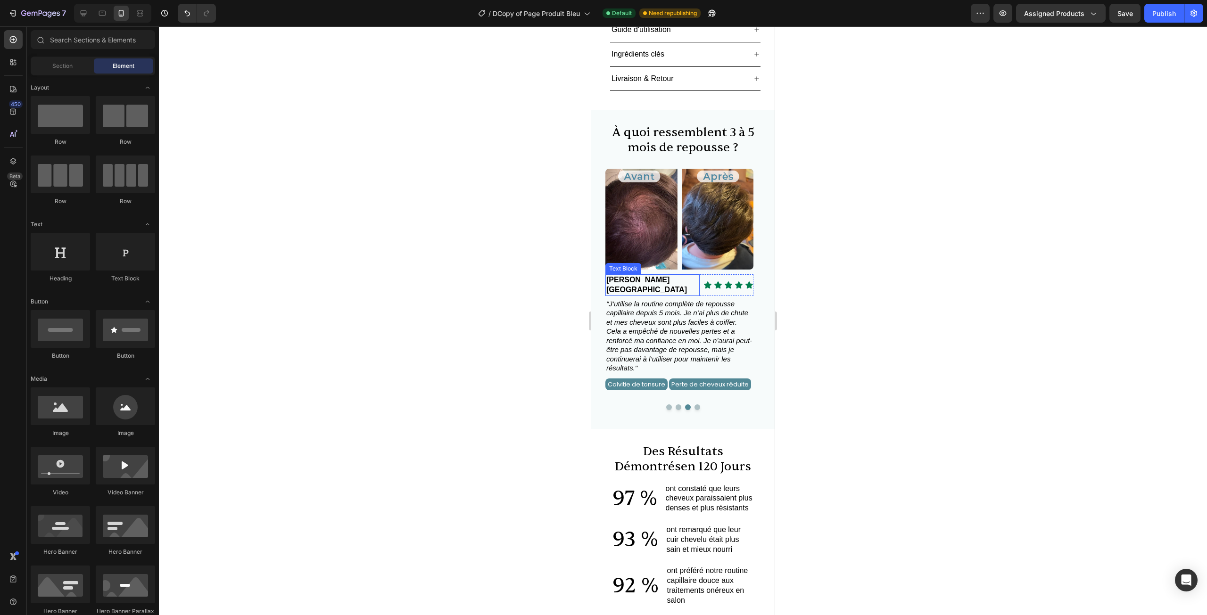
click at [662, 276] on strong "François D. Belgique" at bounding box center [646, 285] width 81 height 18
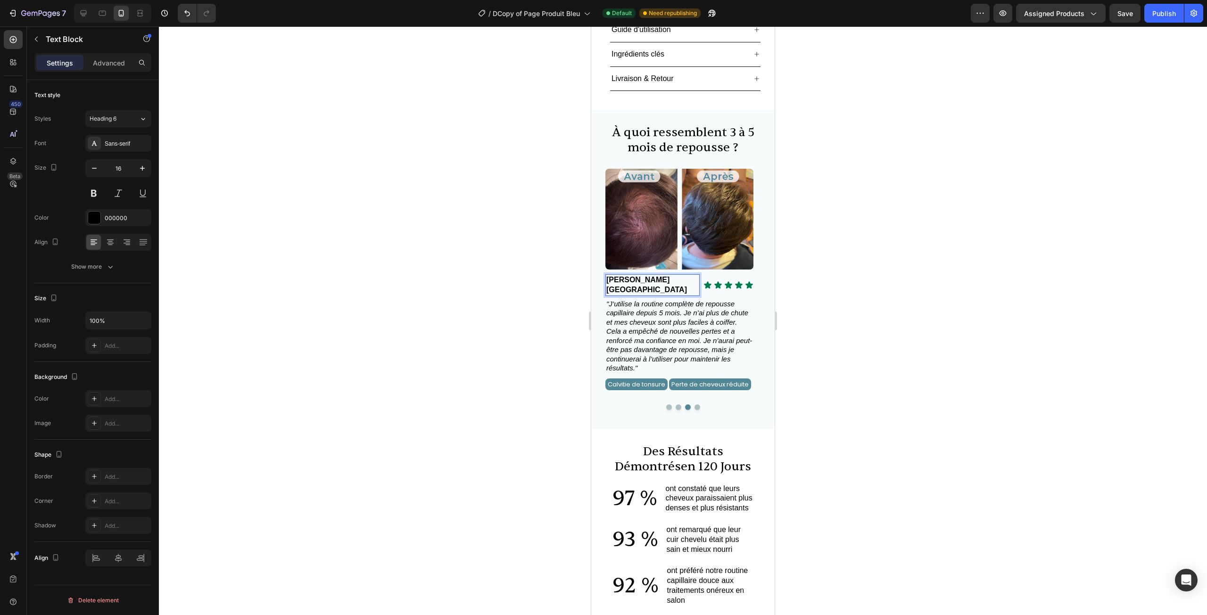
click at [671, 276] on strong "François D. Belgique" at bounding box center [646, 285] width 81 height 18
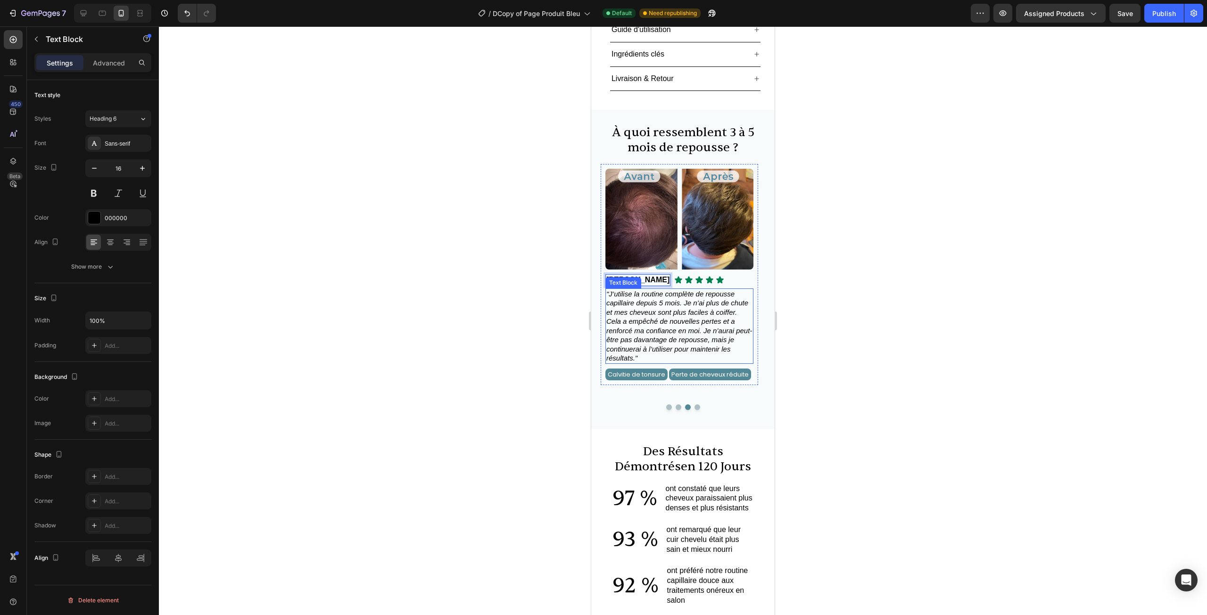
click at [850, 278] on div at bounding box center [683, 320] width 1048 height 589
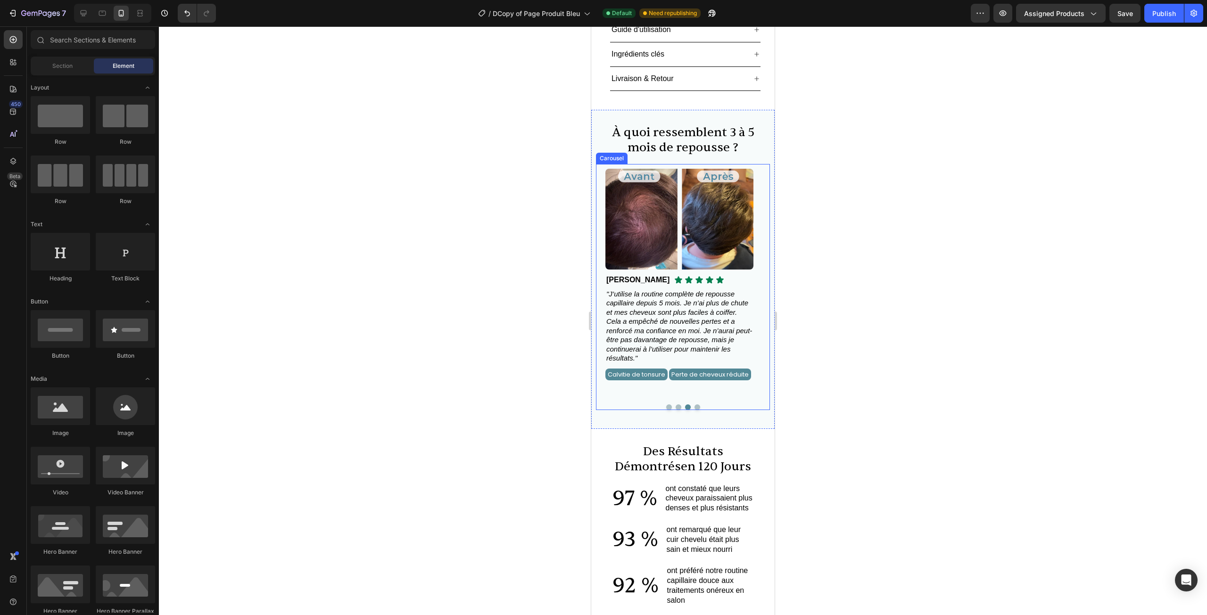
click at [694, 404] on button "Dot" at bounding box center [697, 407] width 6 height 6
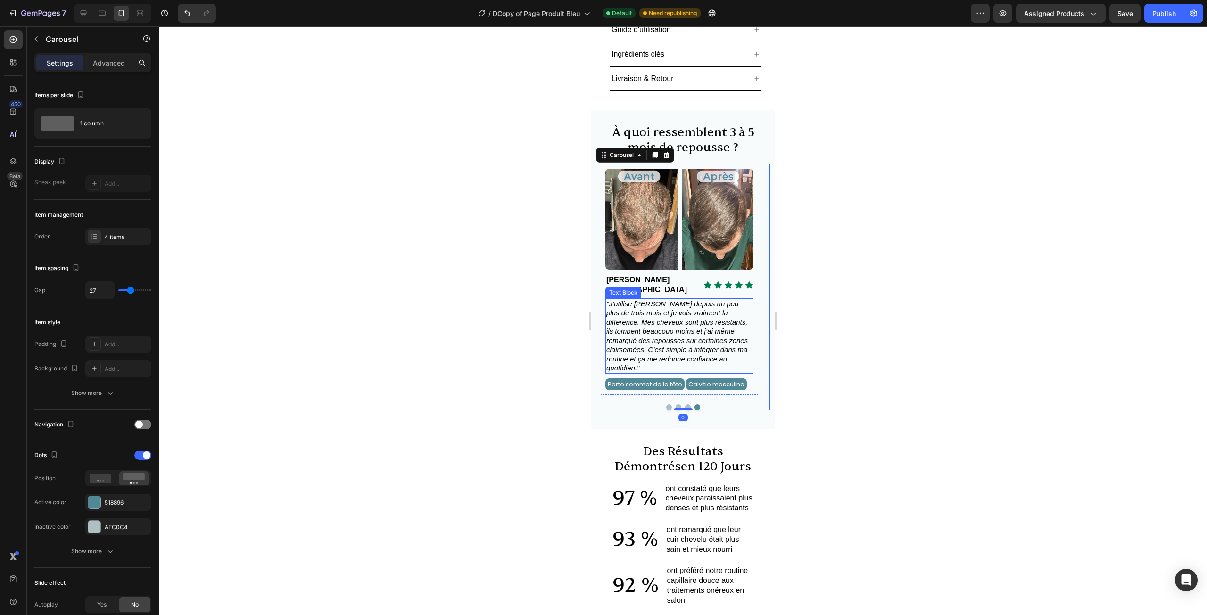
click at [662, 275] on p "Thomas D. France" at bounding box center [652, 285] width 92 height 20
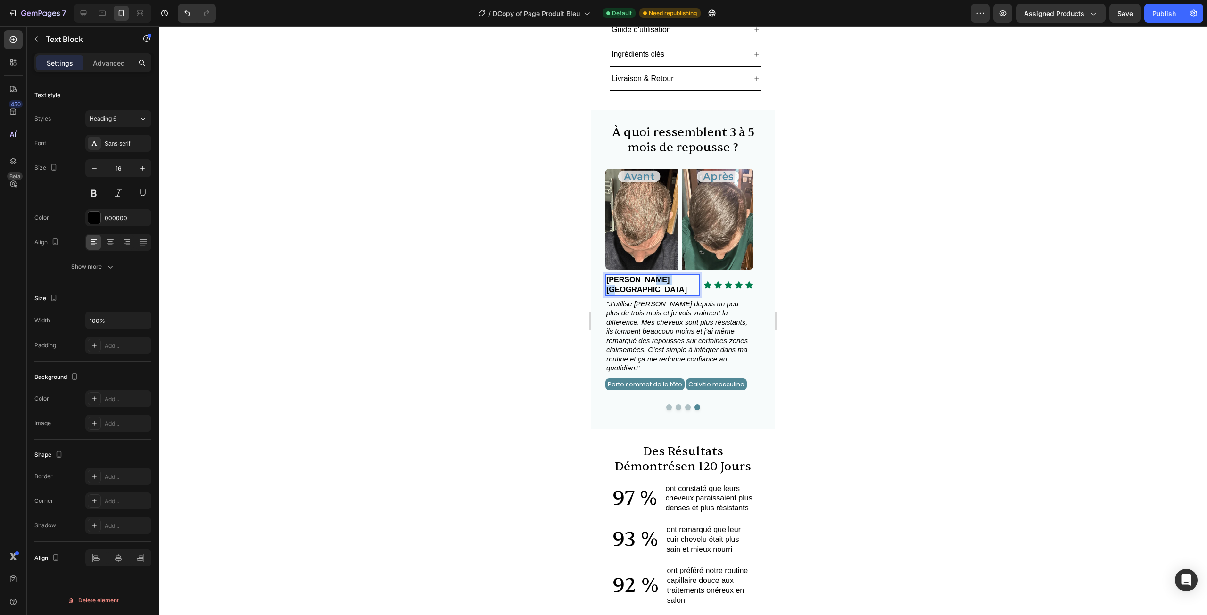
click at [663, 276] on strong "Thomas D. France" at bounding box center [646, 285] width 81 height 18
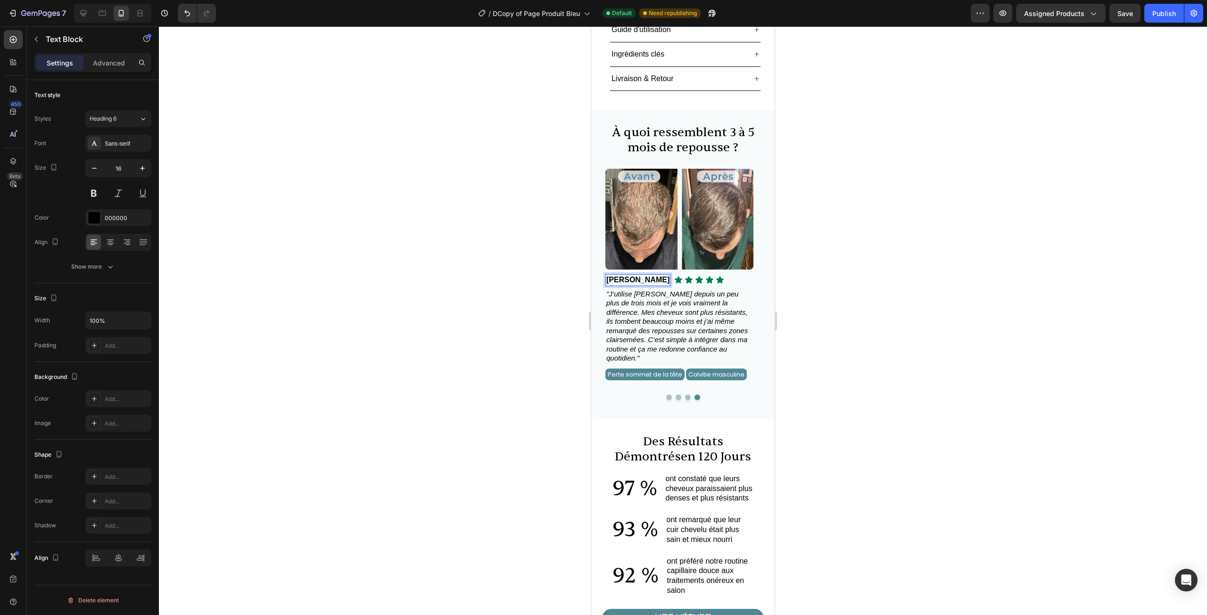
click at [828, 296] on div at bounding box center [683, 320] width 1048 height 589
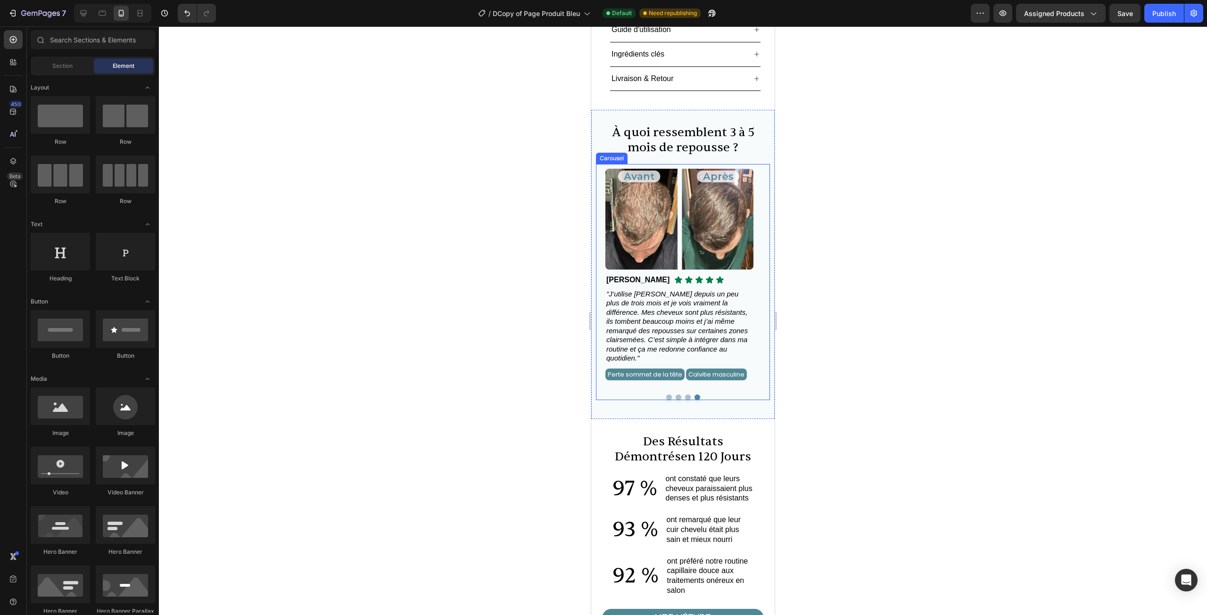
click at [668, 395] on div at bounding box center [683, 398] width 165 height 6
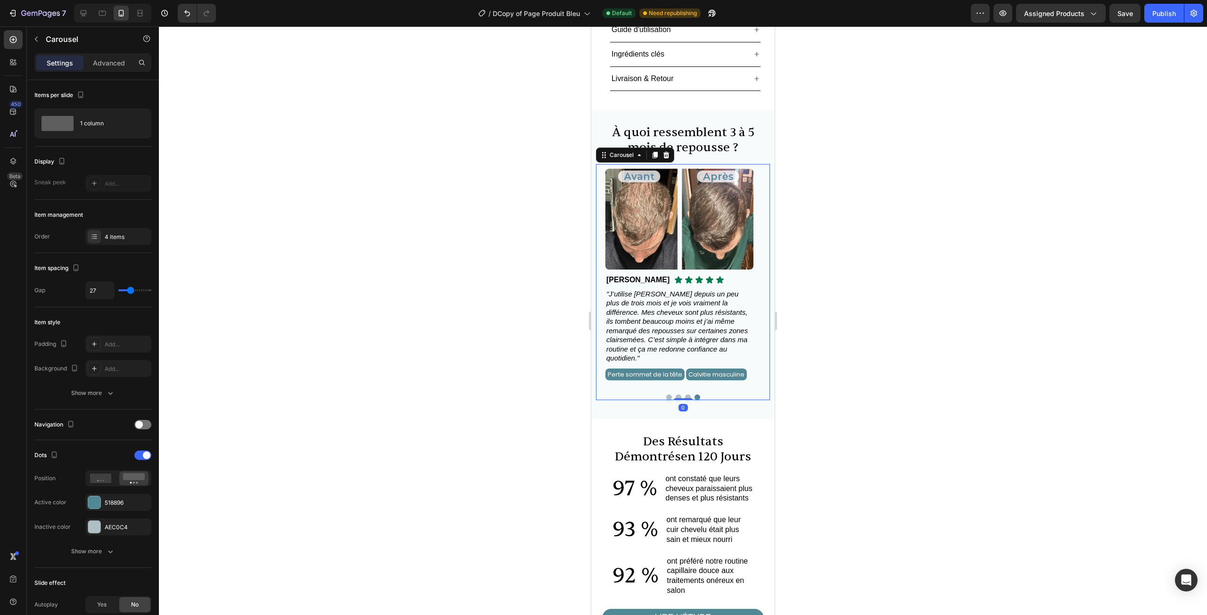
click at [676, 395] on button "Dot" at bounding box center [679, 398] width 6 height 6
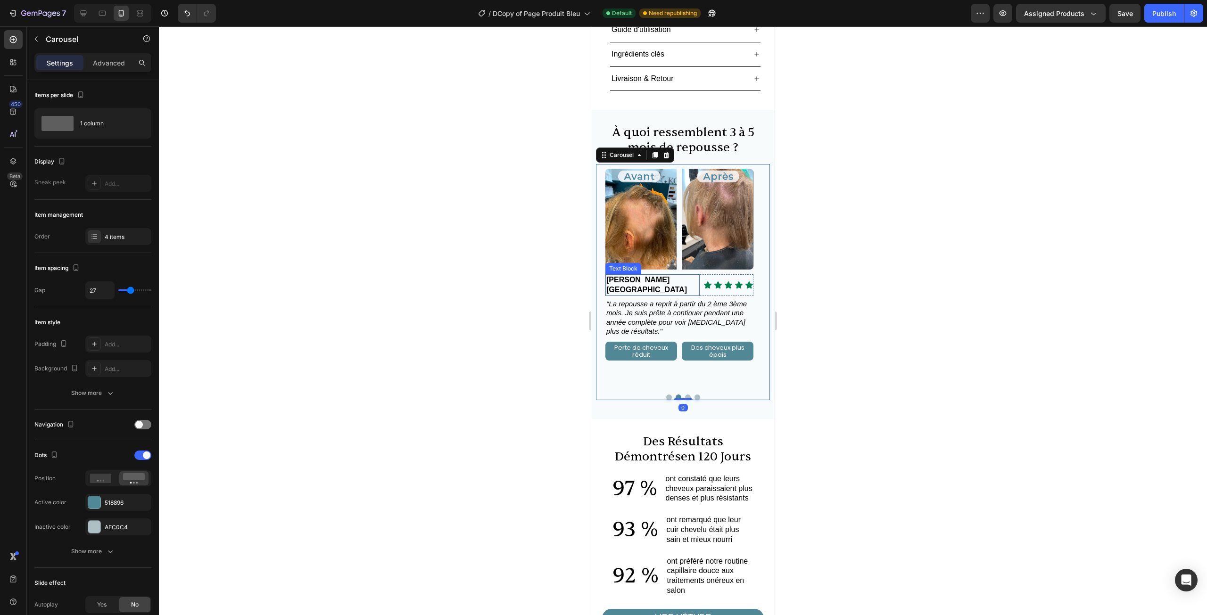
click at [649, 276] on strong "Anna A. France" at bounding box center [646, 285] width 81 height 18
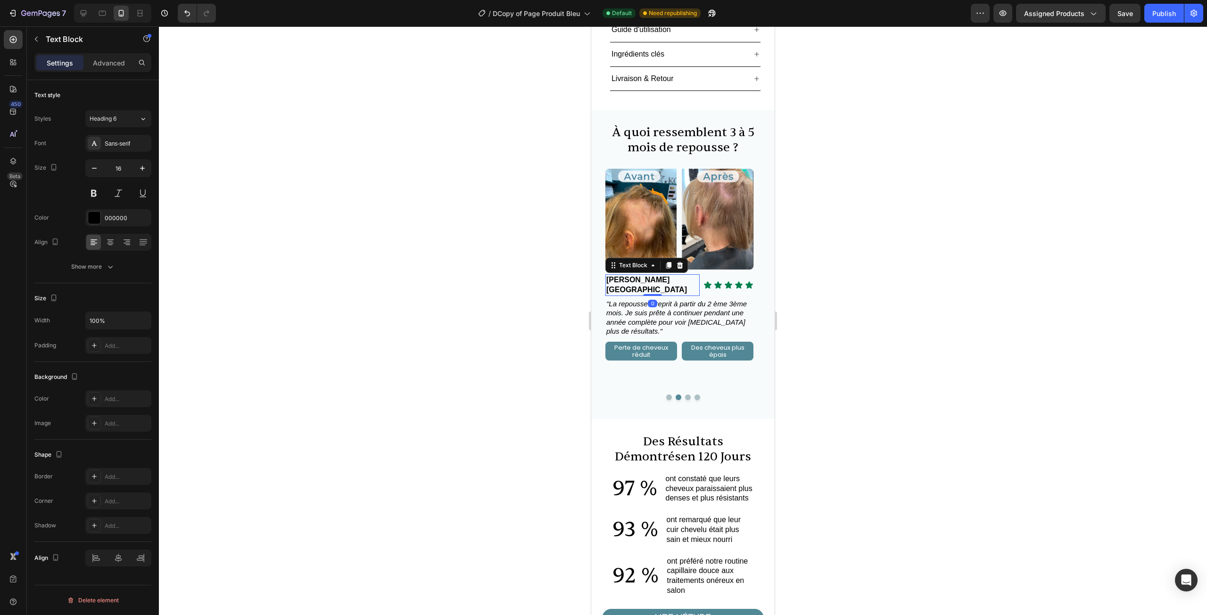
click at [649, 276] on strong "Anna A. France" at bounding box center [646, 285] width 81 height 18
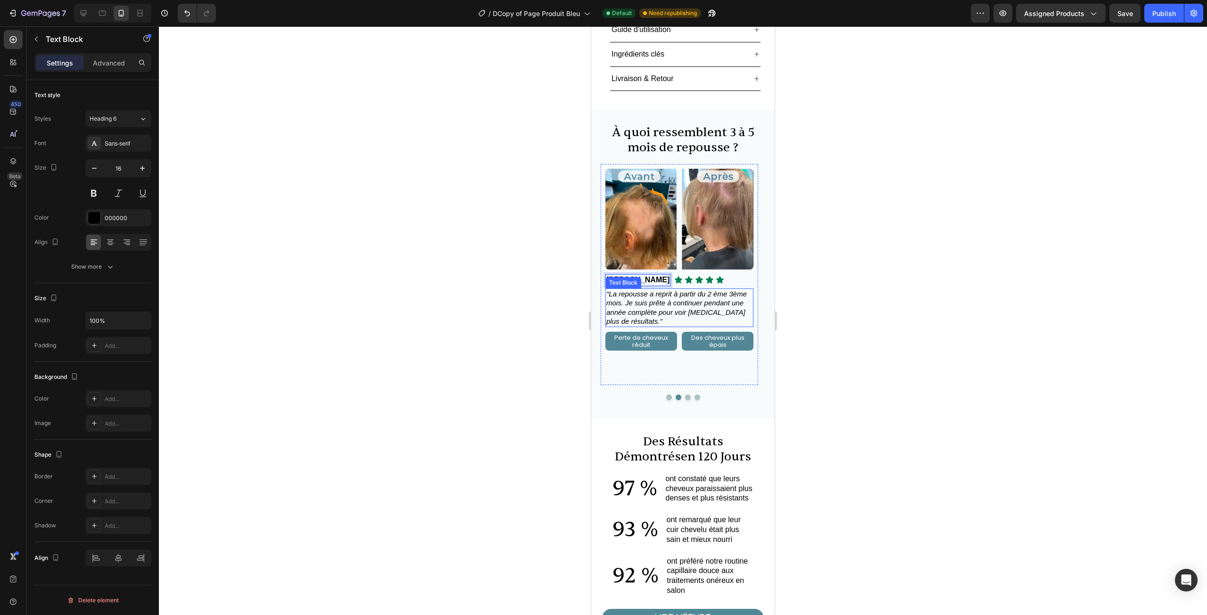
click at [860, 285] on div at bounding box center [683, 320] width 1048 height 589
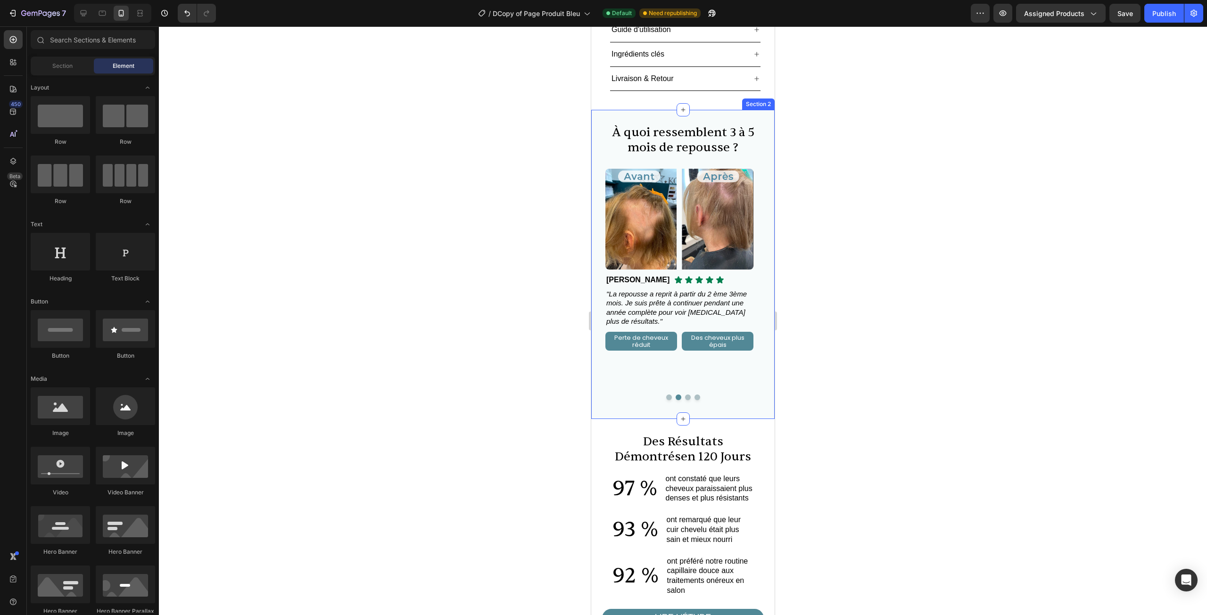
click at [668, 395] on div at bounding box center [683, 398] width 165 height 6
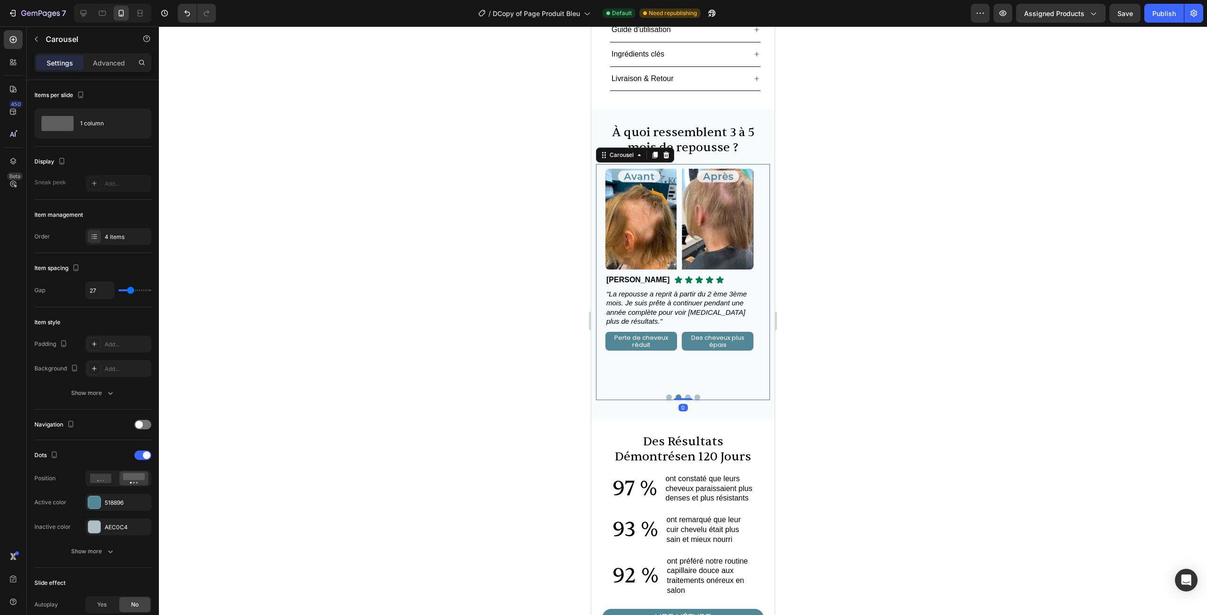
click at [668, 395] on button "Dot" at bounding box center [669, 398] width 6 height 6
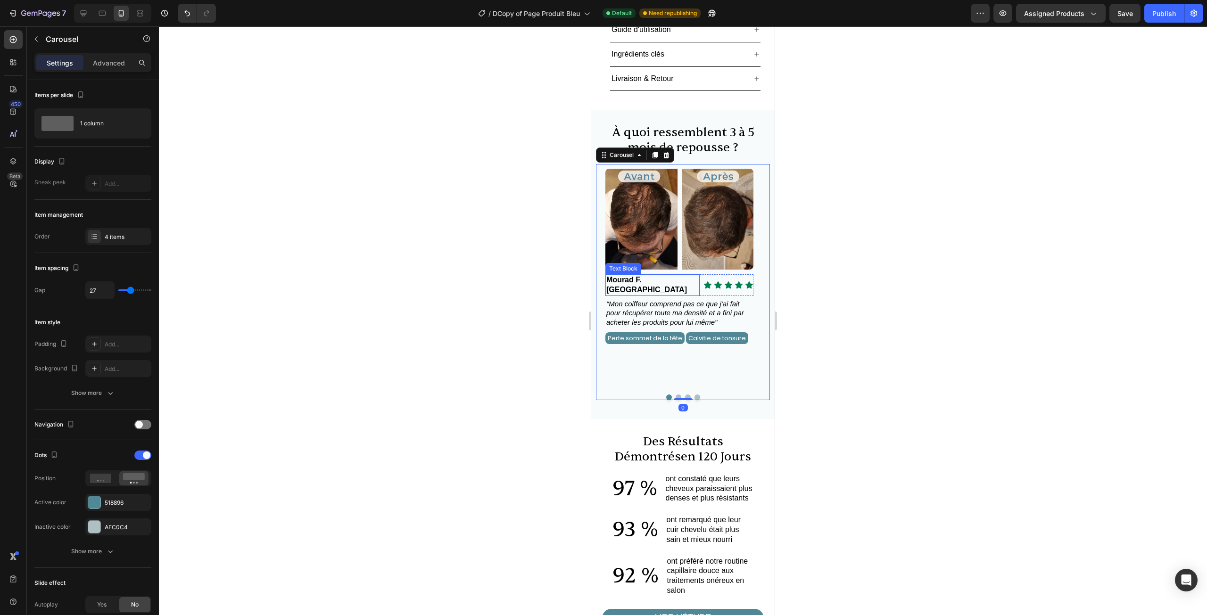
click at [646, 276] on strong "Mourad F. France" at bounding box center [646, 285] width 81 height 18
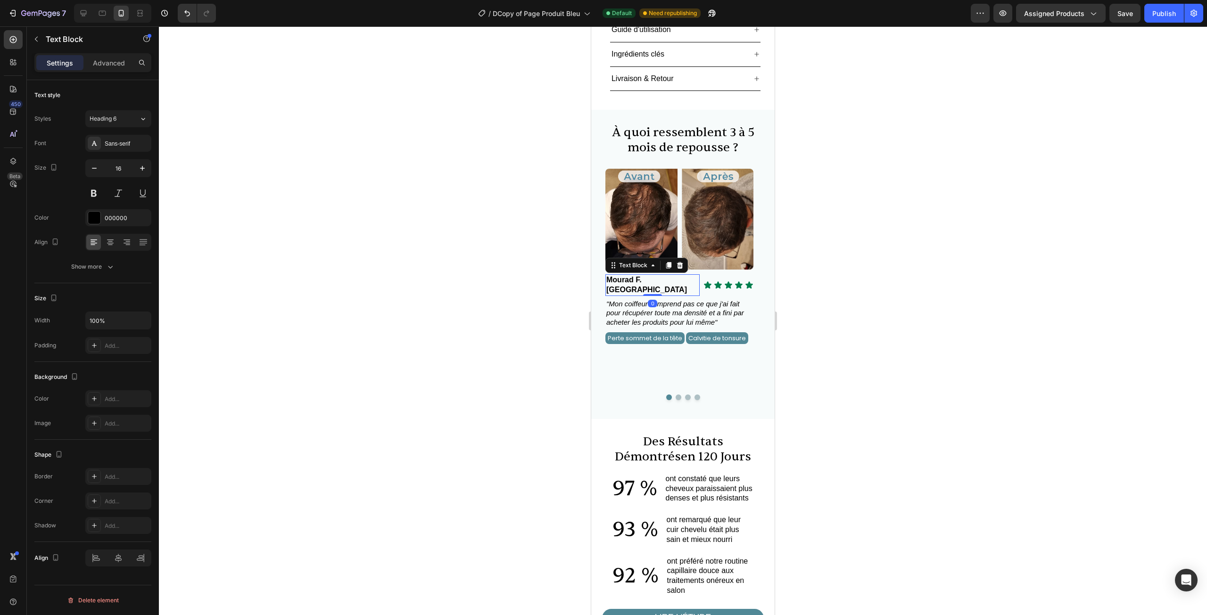
click at [657, 276] on strong "Mourad F. France" at bounding box center [646, 285] width 81 height 18
click at [821, 265] on div at bounding box center [683, 320] width 1048 height 589
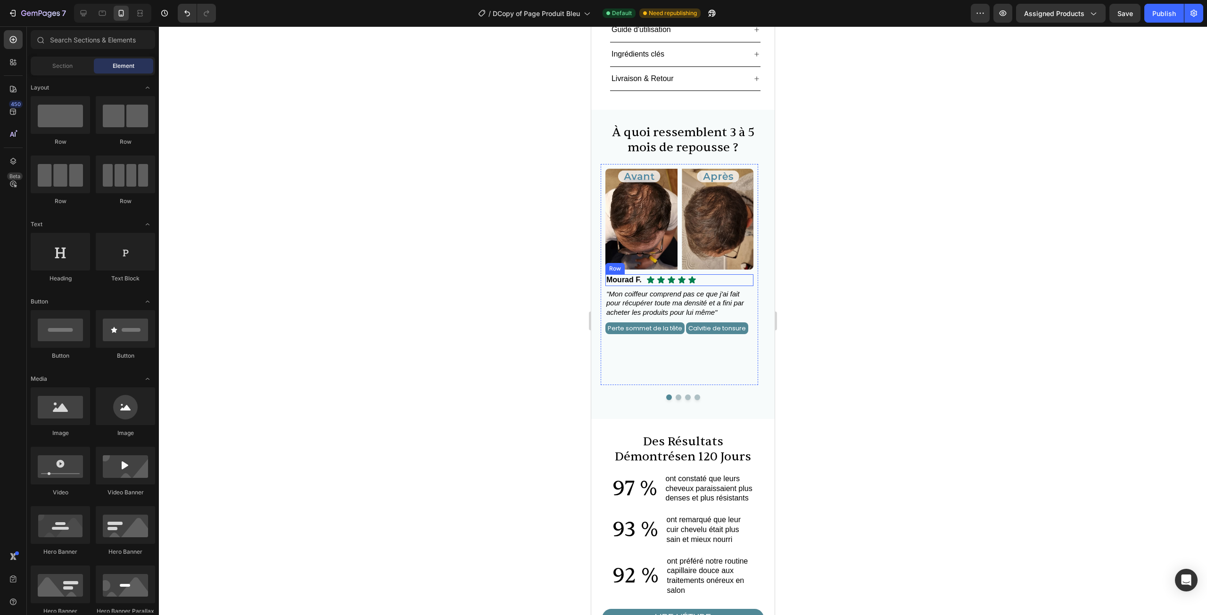
click at [716, 274] on div "Icon Icon Icon Icon Icon Icon List Mourad F. Text Block Row" at bounding box center [679, 280] width 148 height 12
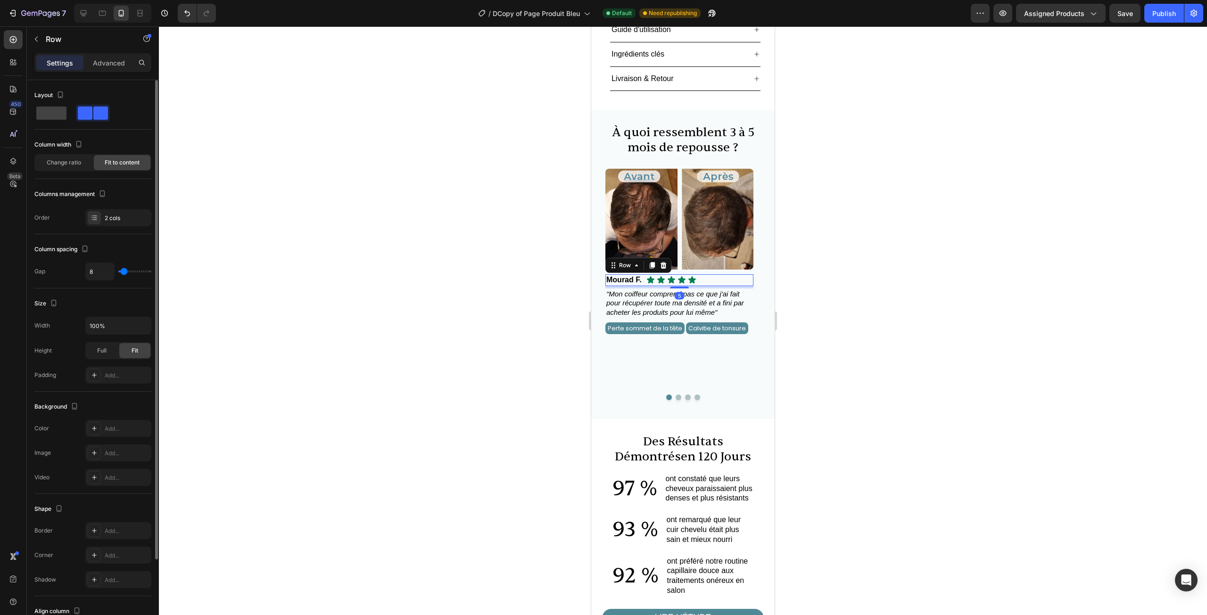
scroll to position [96, 0]
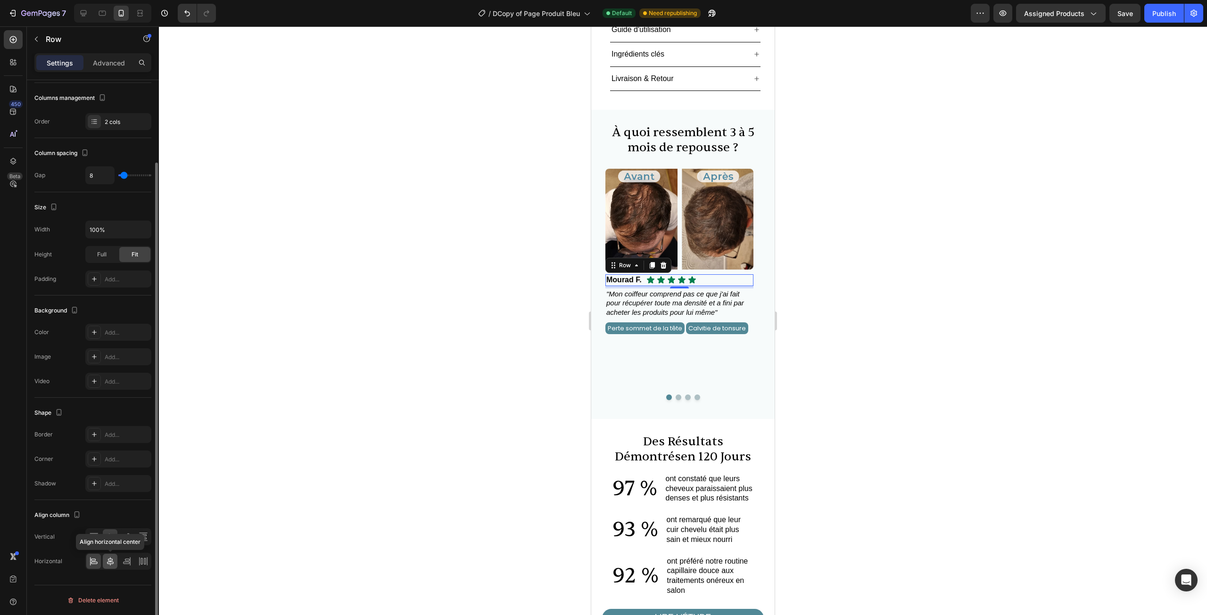
click at [111, 559] on icon at bounding box center [110, 561] width 7 height 8
click at [265, 446] on div at bounding box center [683, 320] width 1048 height 589
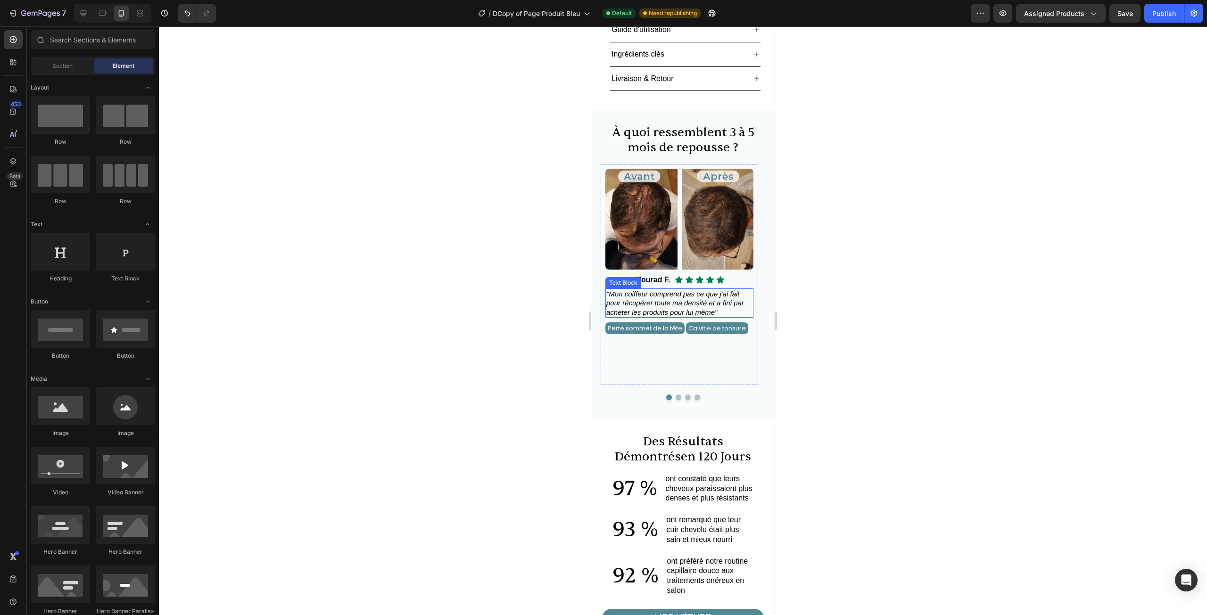
click at [693, 290] on span ""Mon coiffeur comprend pas ce que j'ai fait pour récupérer toute ma densité et …" at bounding box center [675, 303] width 138 height 26
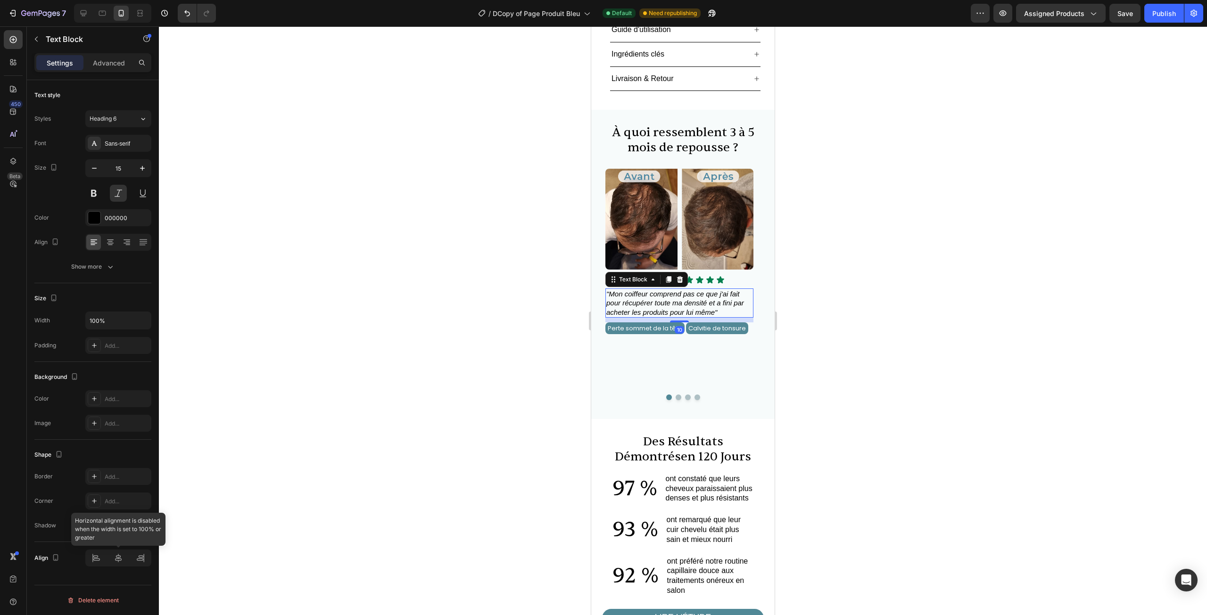
click at [118, 555] on div at bounding box center [118, 558] width 66 height 17
click at [599, 275] on div "Image Icon Icon Icon Icon Icon Icon List Mourad F. Text Block Row "Mon coiffeur…" at bounding box center [683, 282] width 174 height 236
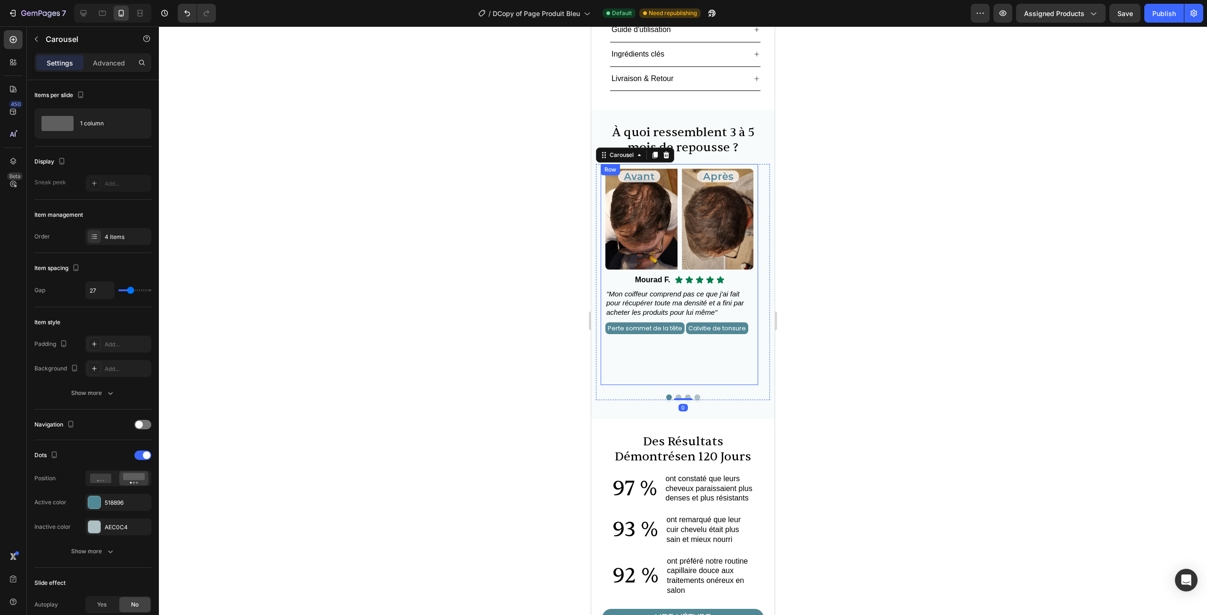
click at [605, 274] on div "Image Icon Icon Icon Icon Icon Icon List Mourad F. Text Block Row "Mon coiffeur…" at bounding box center [679, 274] width 157 height 221
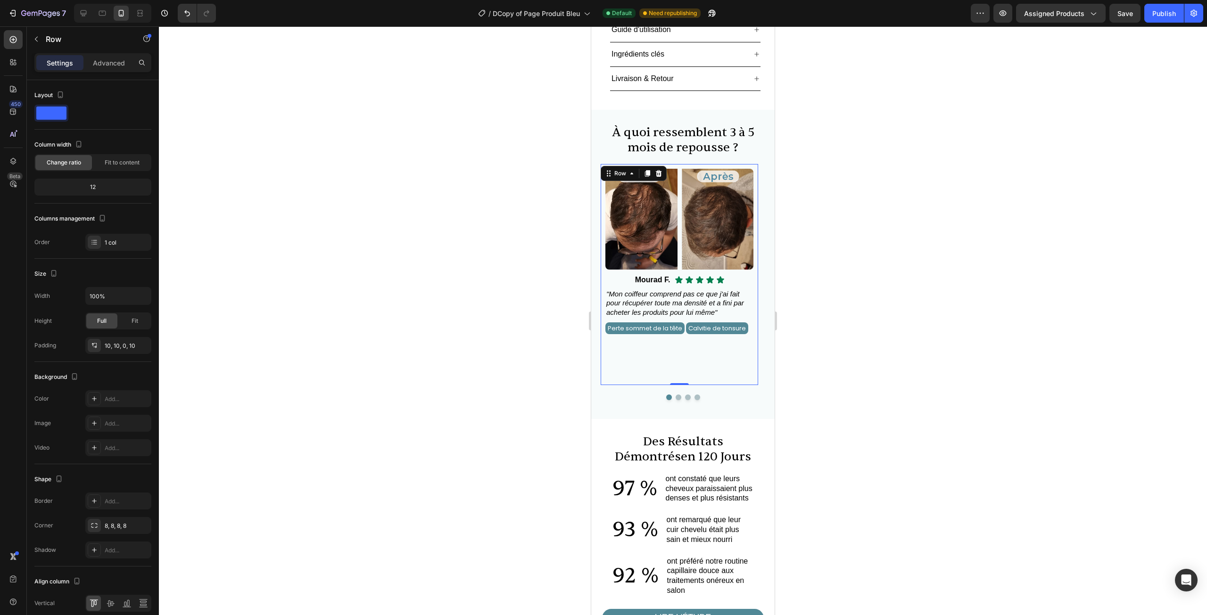
click at [610, 290] on span ""Mon coiffeur comprend pas ce que j'ai fait pour récupérer toute ma densité et …" at bounding box center [675, 303] width 138 height 26
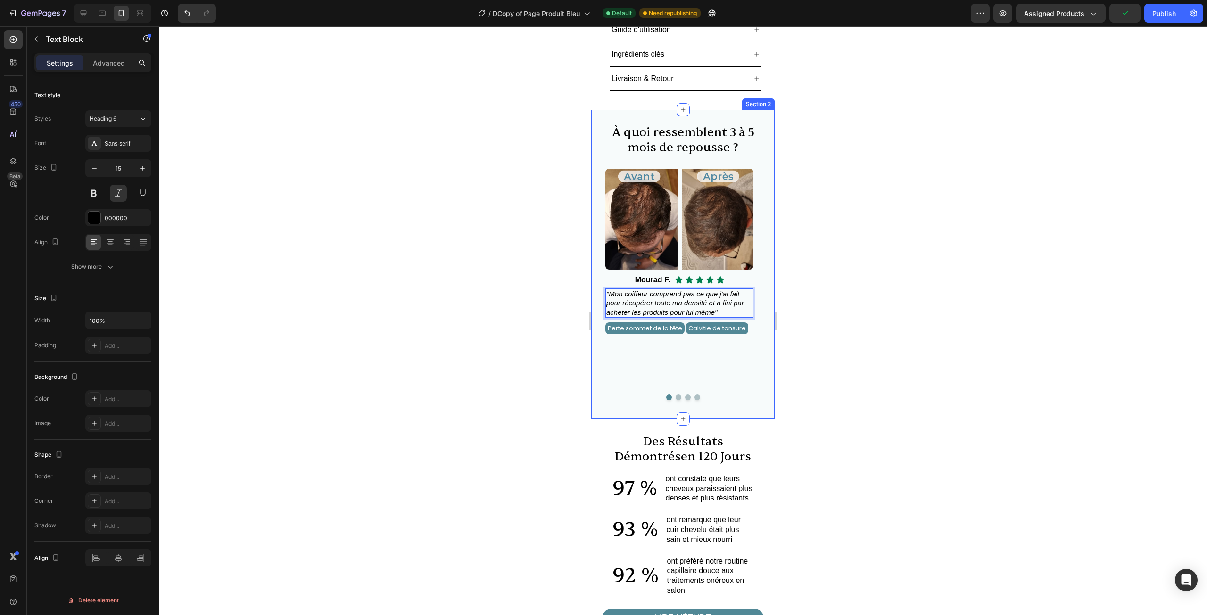
drag, startPoint x: 334, startPoint y: 303, endPoint x: 363, endPoint y: 297, distance: 30.2
click at [334, 303] on div at bounding box center [683, 320] width 1048 height 589
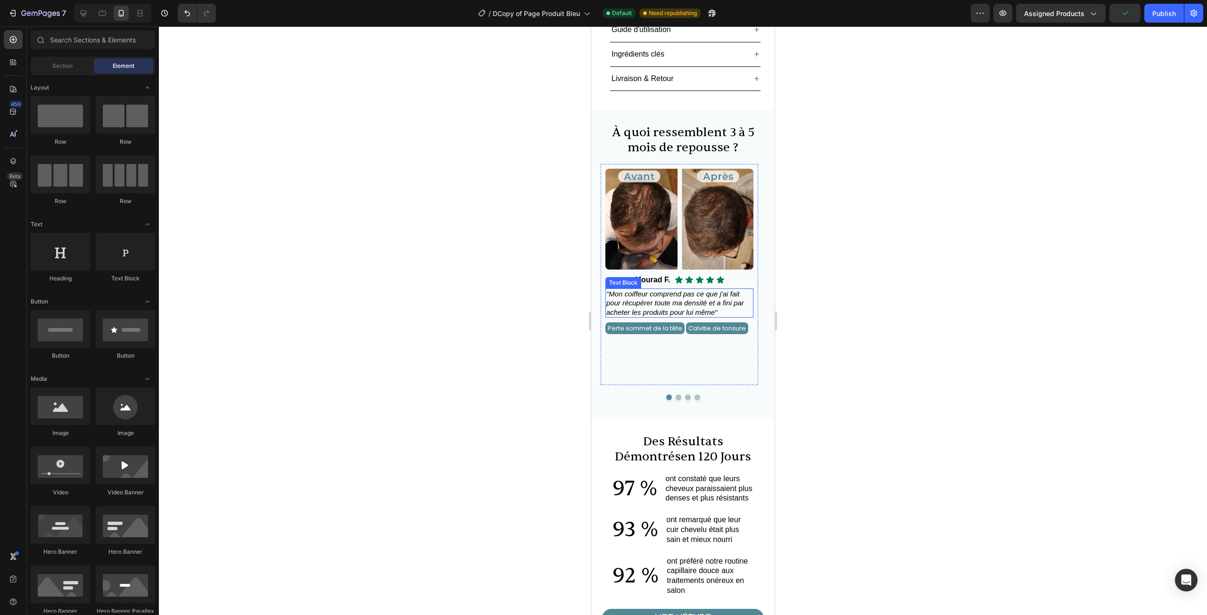
click at [696, 290] on span ""Mon coiffeur comprend pas ce que j'ai fait pour récupérer toute ma densité et …" at bounding box center [675, 303] width 138 height 26
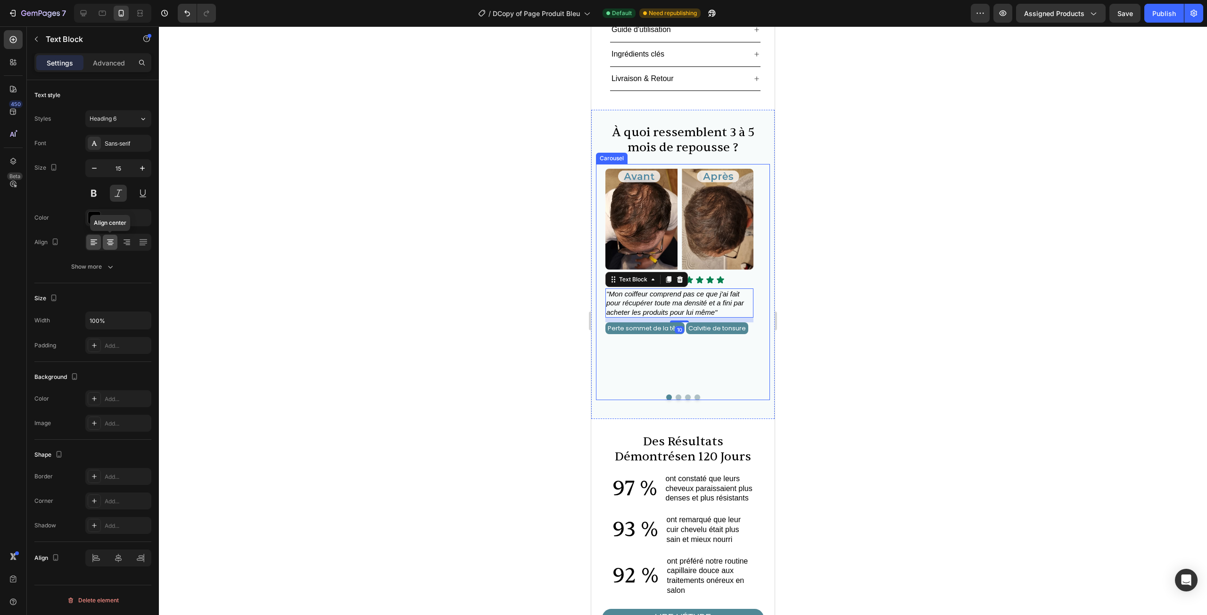
click at [110, 243] on icon at bounding box center [110, 243] width 7 height 1
click at [263, 276] on div at bounding box center [683, 320] width 1048 height 589
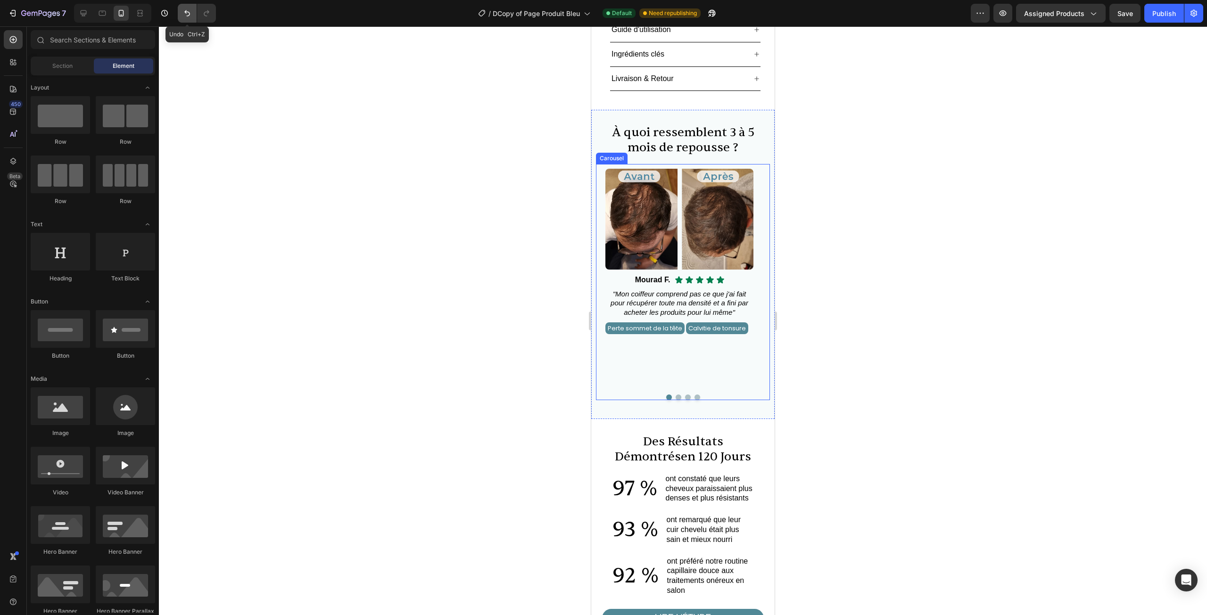
click at [194, 14] on button "Undo/Redo" at bounding box center [187, 13] width 19 height 19
click at [190, 13] on icon "Undo/Redo" at bounding box center [187, 13] width 6 height 6
click at [200, 10] on button "Undo/Redo" at bounding box center [206, 13] width 19 height 19
click at [653, 289] on p ""Mon coiffeur comprend pas ce que j'ai fait pour récupérer toute ma densité et …" at bounding box center [679, 303] width 146 height 28
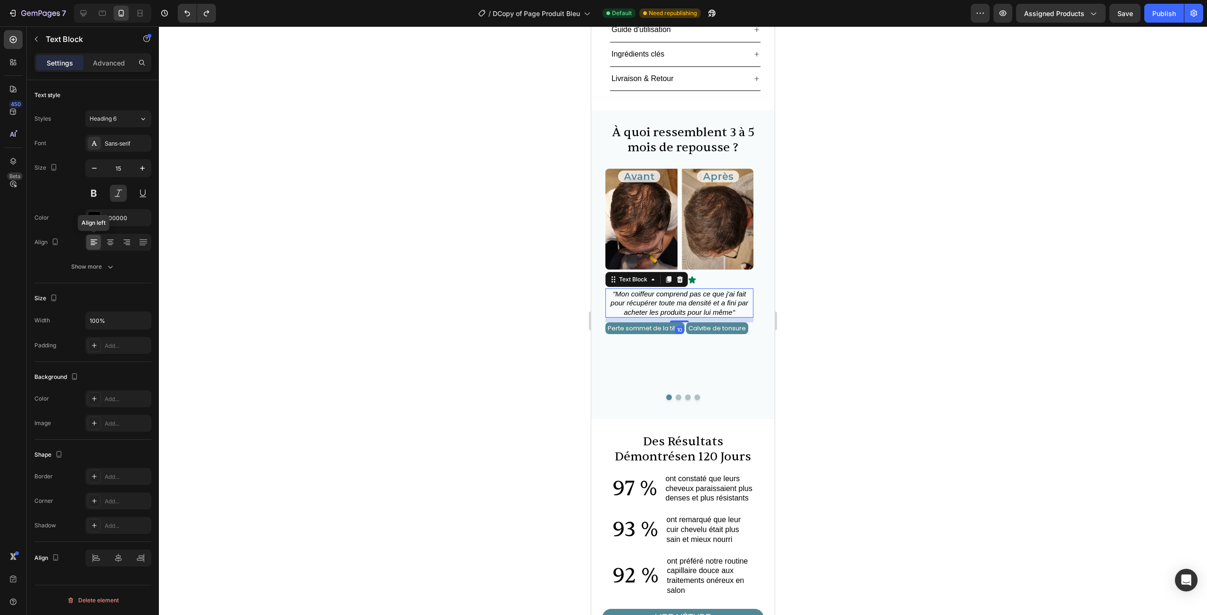
click at [99, 243] on div at bounding box center [93, 242] width 15 height 15
click at [109, 243] on icon at bounding box center [110, 243] width 7 height 1
click at [95, 241] on icon at bounding box center [93, 242] width 9 height 9
click at [346, 259] on div at bounding box center [683, 320] width 1048 height 589
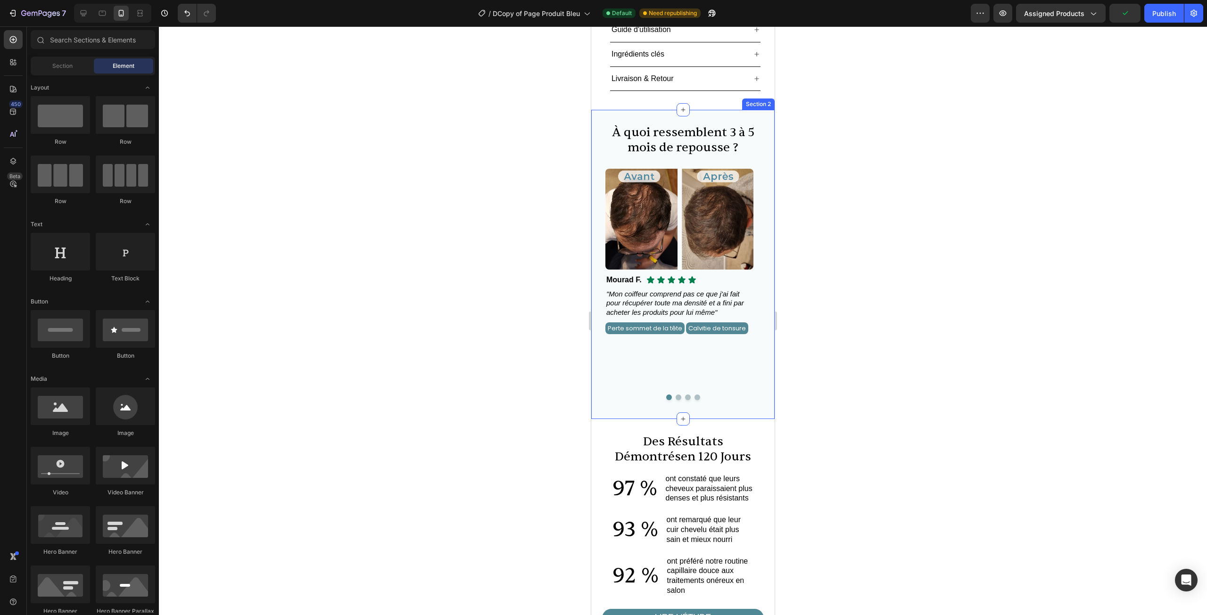
click at [676, 395] on button "Dot" at bounding box center [679, 398] width 6 height 6
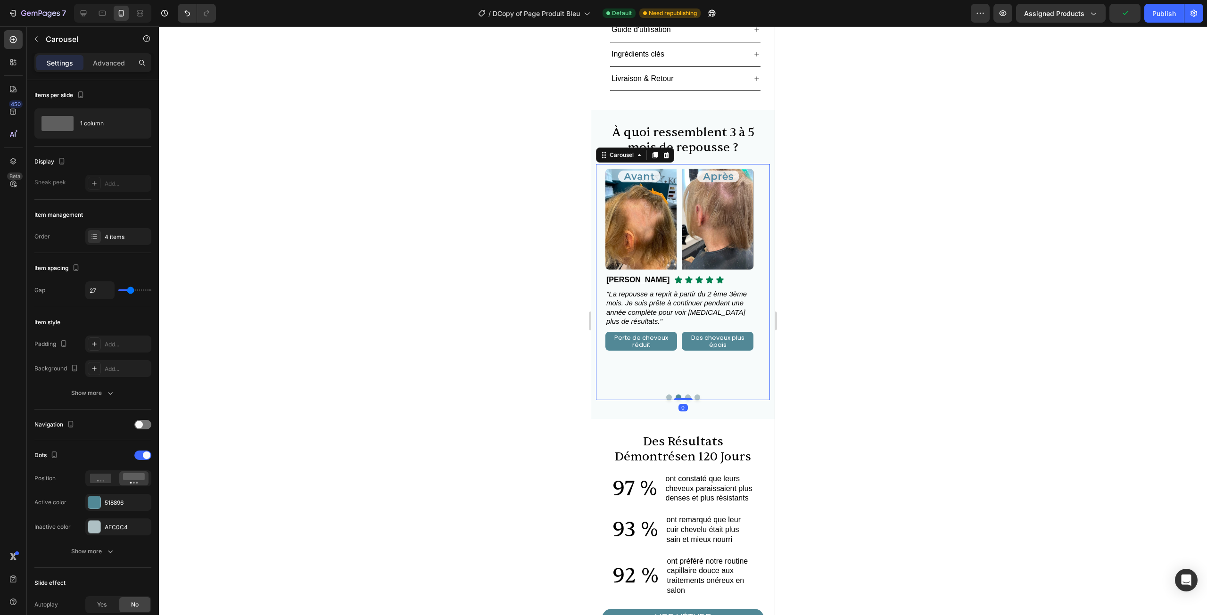
click at [685, 395] on button "Dot" at bounding box center [688, 398] width 6 height 6
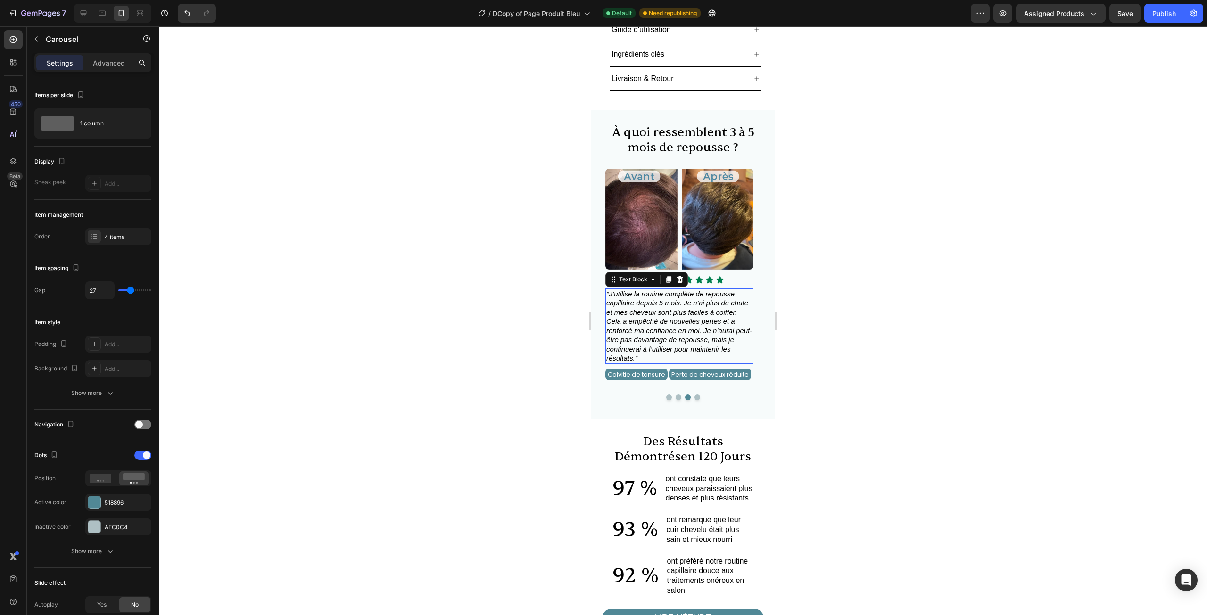
click at [669, 305] on p ""J’utilise la routine complète de repousse capillaire depuis 5 mois. Je n’ai pl…" at bounding box center [679, 326] width 146 height 74
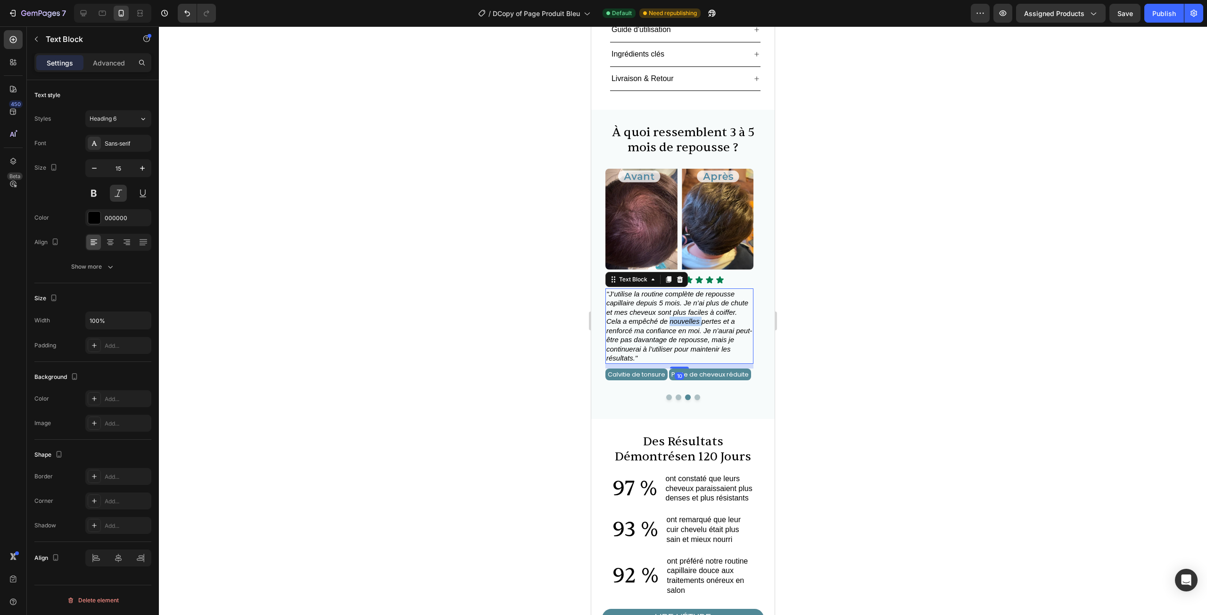
click at [669, 305] on p ""J’utilise la routine complète de repousse capillaire depuis 5 mois. Je n’ai pl…" at bounding box center [679, 326] width 146 height 74
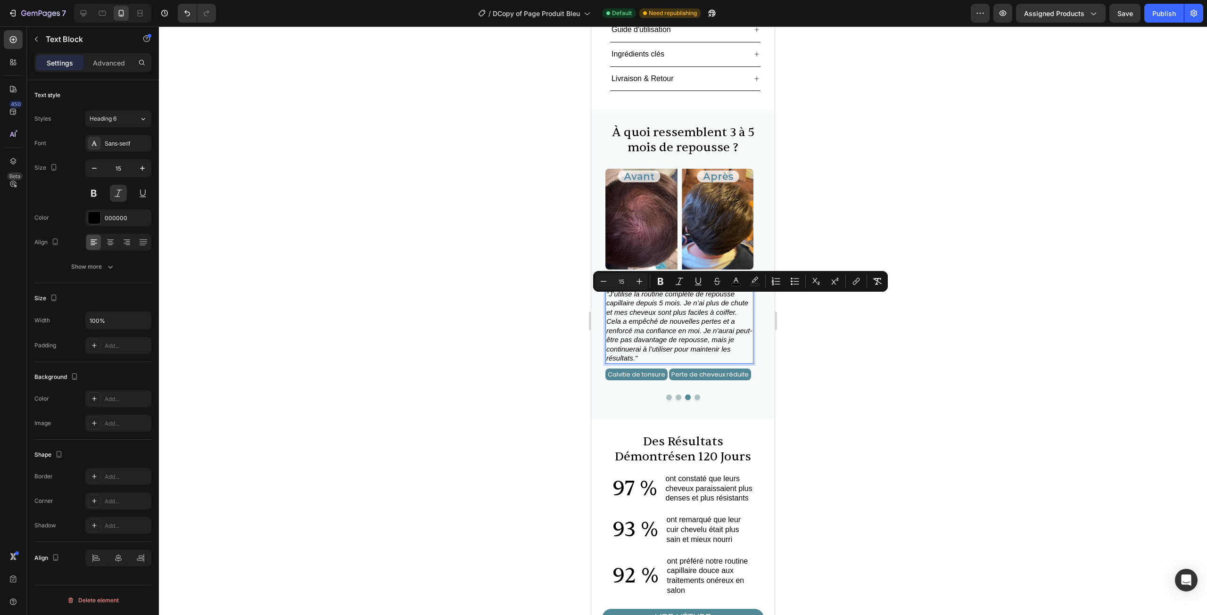
click at [709, 312] on span ""J’utilise la routine complète de repousse capillaire depuis 5 mois. Je n’ai pl…" at bounding box center [679, 326] width 146 height 73
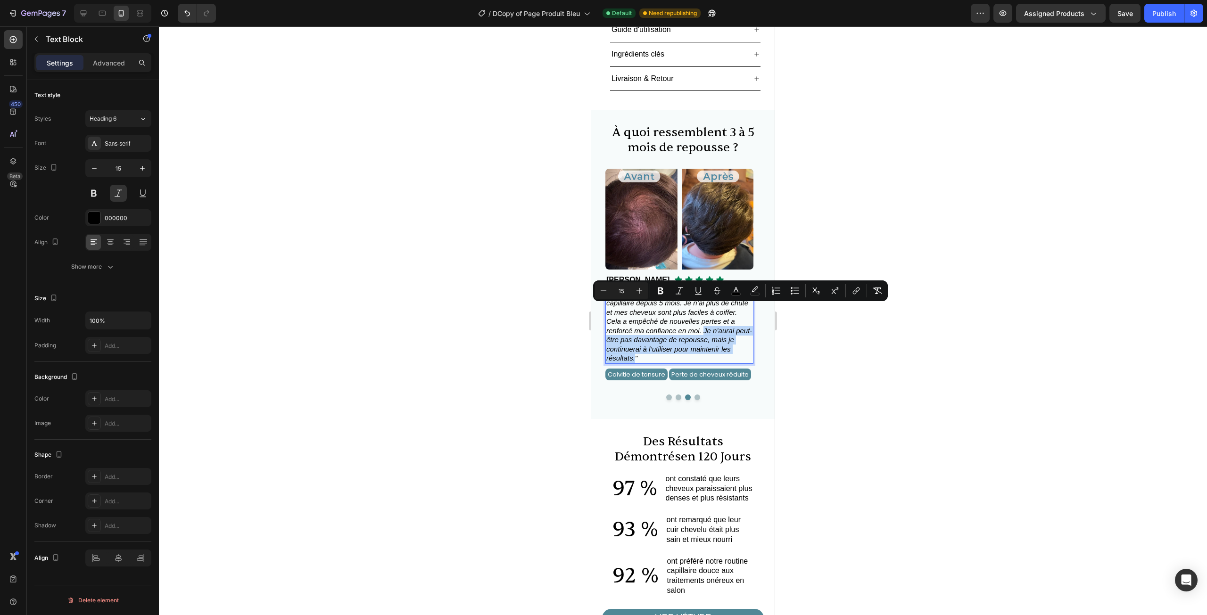
drag, startPoint x: 635, startPoint y: 338, endPoint x: 705, endPoint y: 310, distance: 75.7
click at [705, 310] on span ""J’utilise la routine complète de repousse capillaire depuis 5 mois. Je n’ai pl…" at bounding box center [679, 326] width 146 height 73
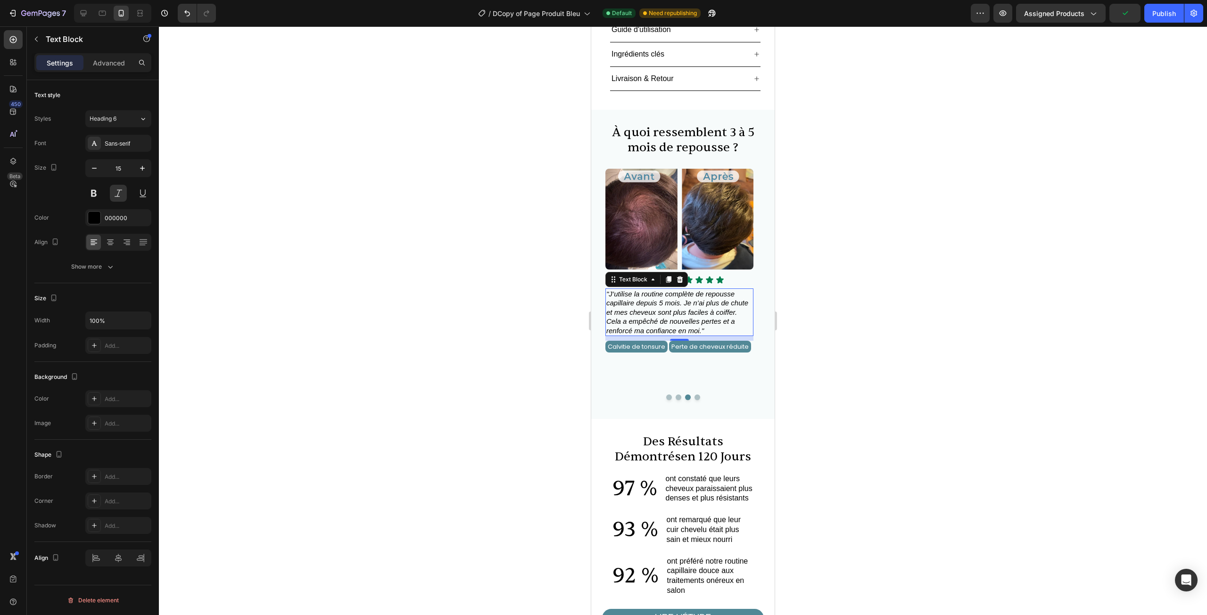
click at [833, 313] on div at bounding box center [683, 320] width 1048 height 589
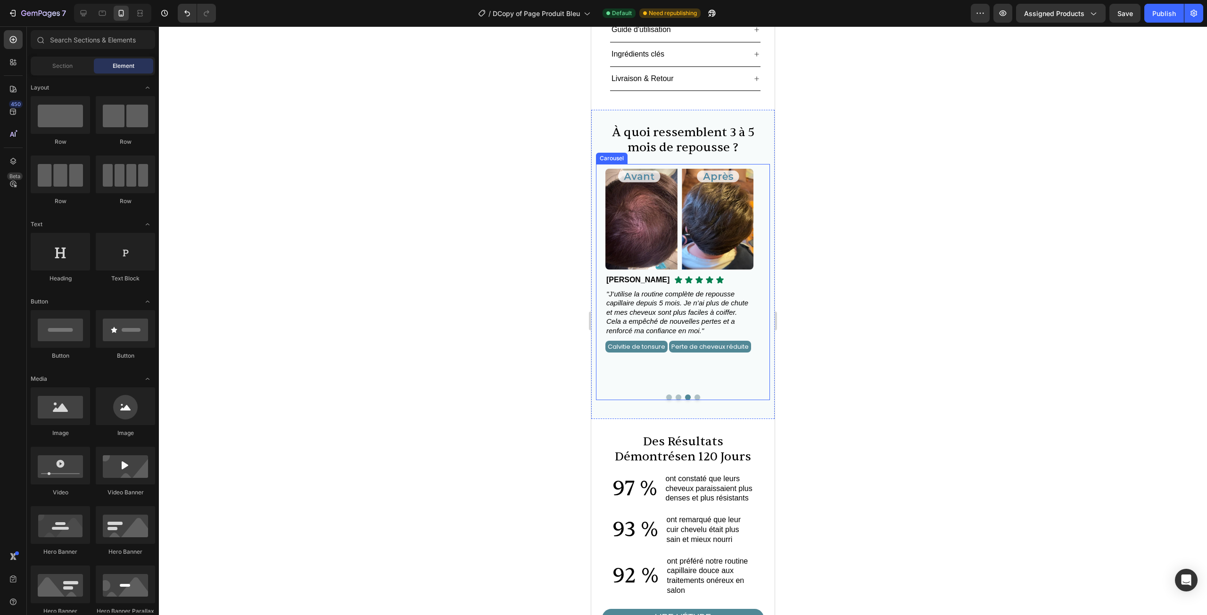
click at [694, 395] on button "Dot" at bounding box center [697, 398] width 6 height 6
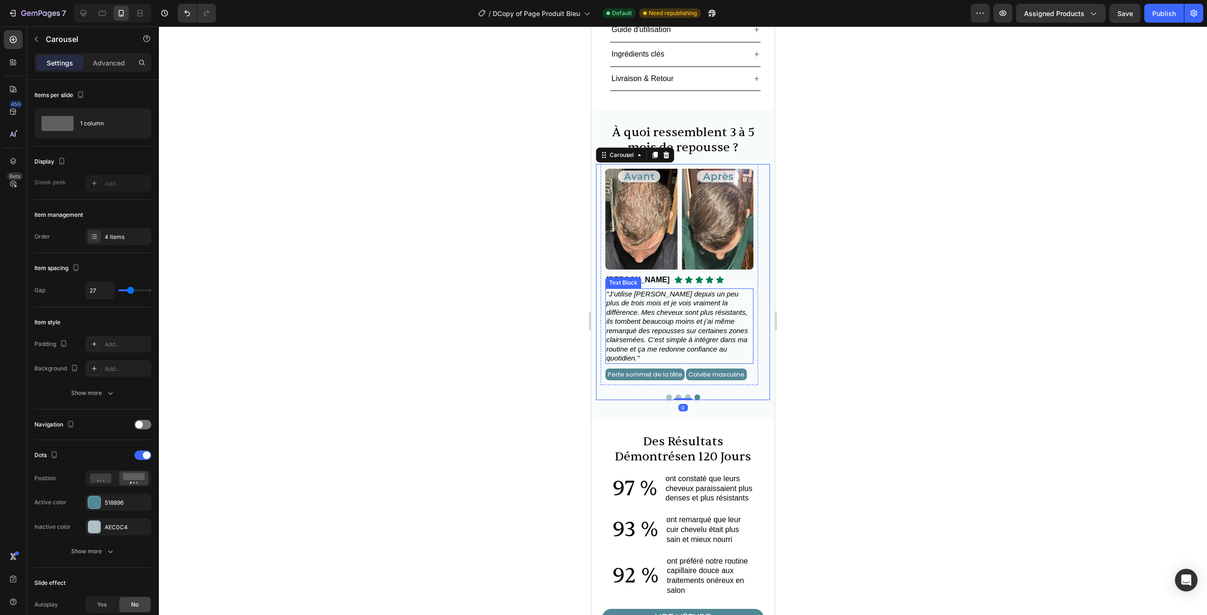
click at [717, 289] on p ""J’utilise Novalia Derma depuis un peu plus de trois mois et je vois vraiment l…" at bounding box center [679, 326] width 146 height 74
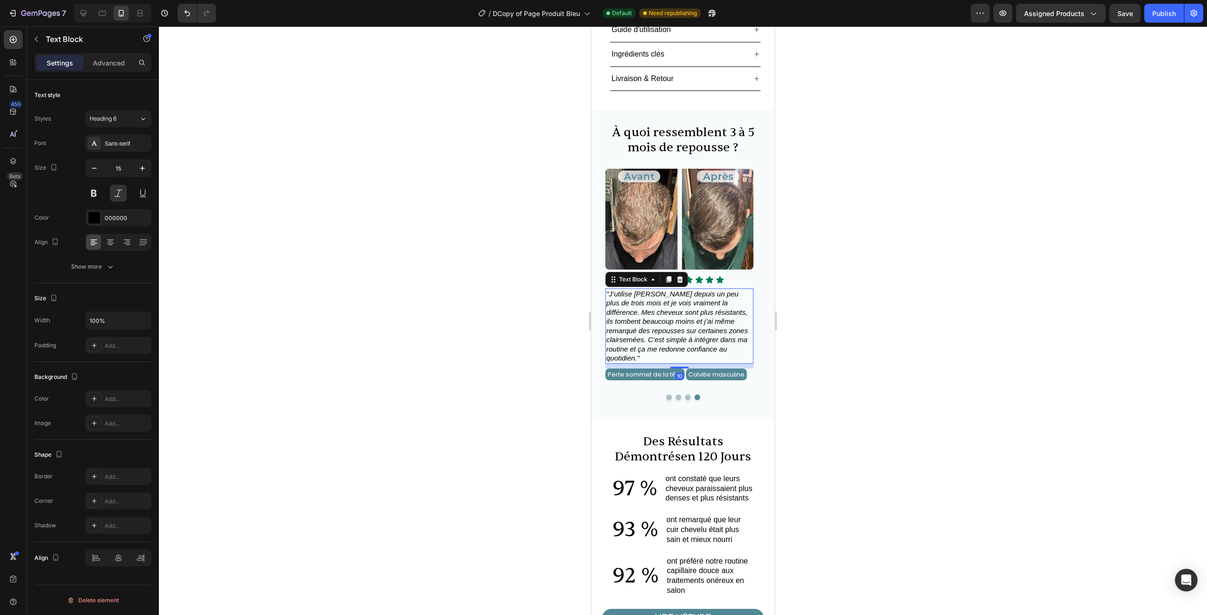
click at [697, 305] on span ""J’utilise Novalia Derma depuis un peu plus de trois mois et je vois vraiment l…" at bounding box center [676, 326] width 141 height 73
click at [681, 309] on span ""J’utilise Novalia Derma depuis un peu plus de trois mois et je vois vraiment l…" at bounding box center [676, 326] width 141 height 73
click at [643, 290] on span ""J’utilise Novalia Derma depuis un peu plus de trois mois et je vois vraiment l…" at bounding box center [676, 326] width 141 height 73
drag, startPoint x: 719, startPoint y: 329, endPoint x: 683, endPoint y: 323, distance: 36.7
click at [683, 323] on p ""J’utilise Novalia Derma depuis un peu plus de trois mois et je vois vraiment l…" at bounding box center [679, 326] width 146 height 74
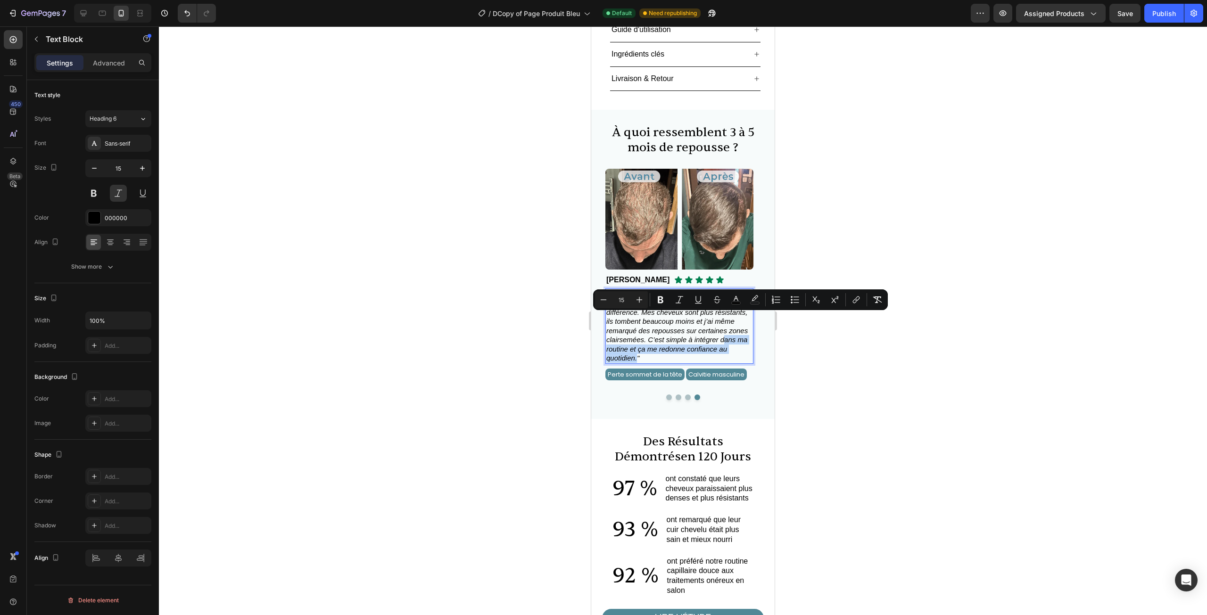
click at [658, 324] on span ""J’utilise Novalia Derma depuis un peu plus de trois mois et je vois vraiment l…" at bounding box center [676, 326] width 141 height 73
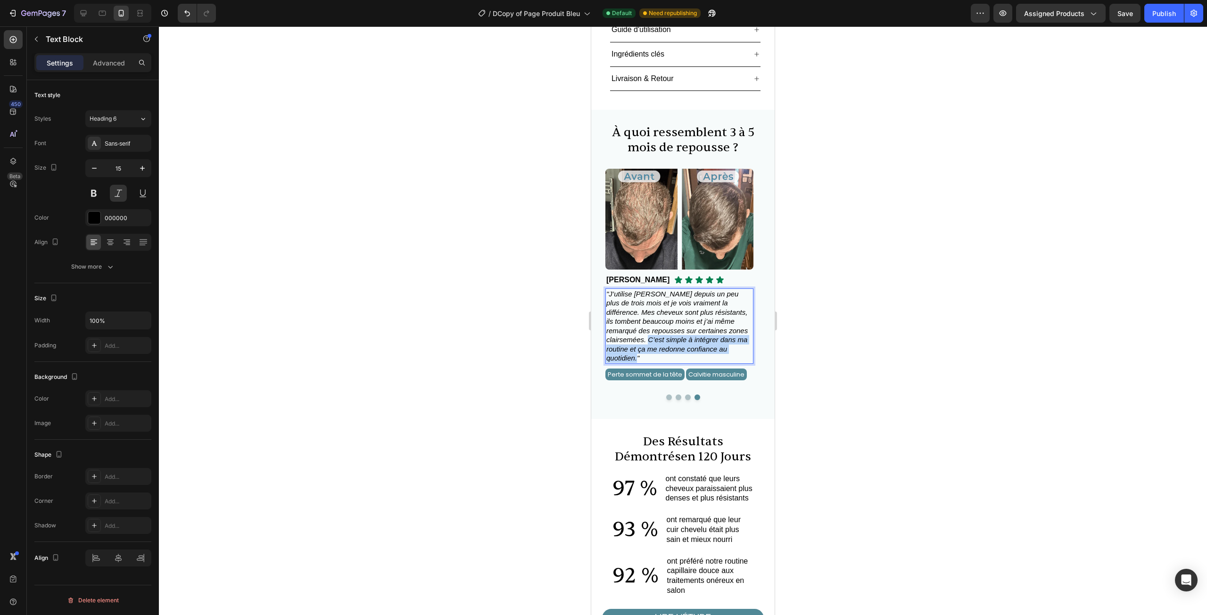
drag, startPoint x: 719, startPoint y: 330, endPoint x: 608, endPoint y: 318, distance: 112.4
click at [608, 318] on span ""J’utilise Novalia Derma depuis un peu plus de trois mois et je vois vraiment l…" at bounding box center [676, 326] width 141 height 73
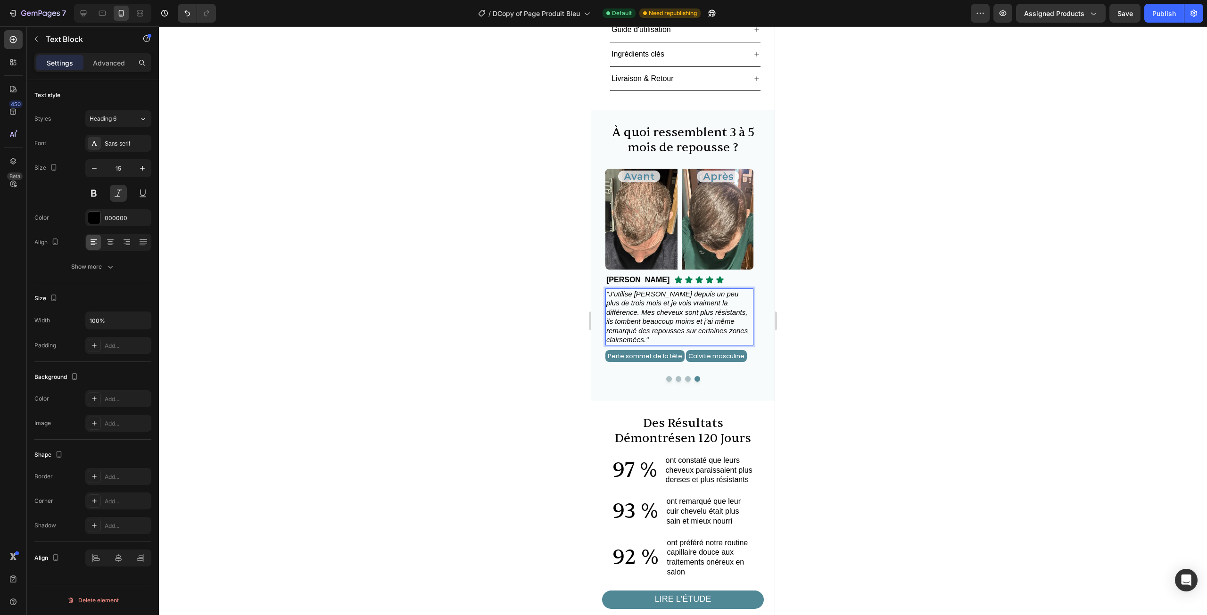
click at [845, 304] on div at bounding box center [683, 320] width 1048 height 589
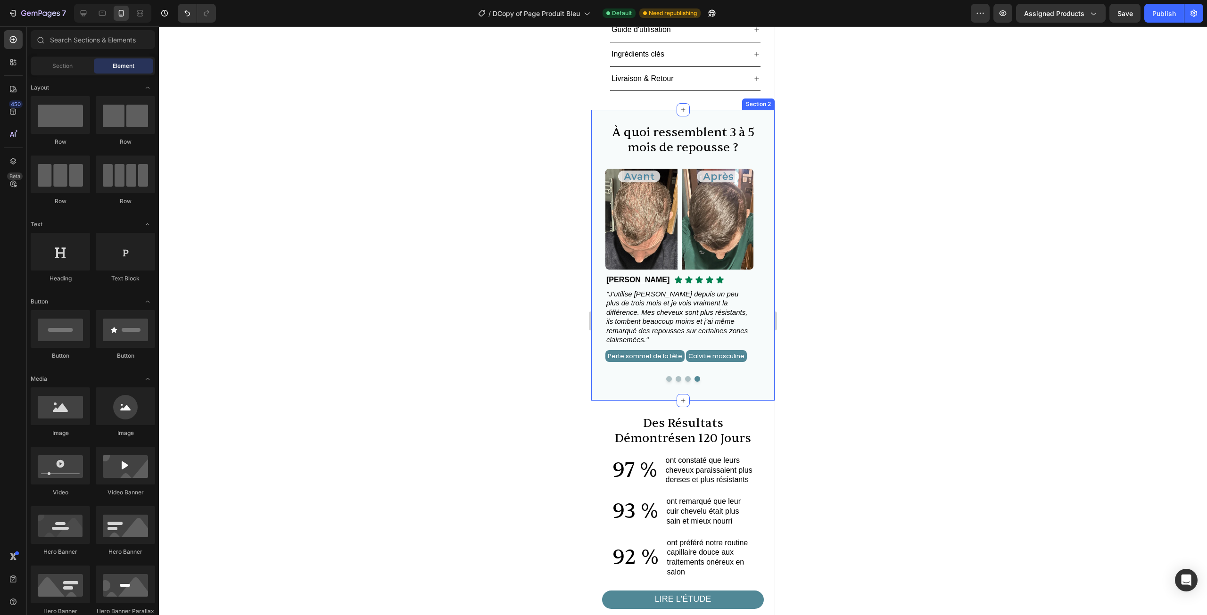
click at [686, 376] on button "Dot" at bounding box center [688, 379] width 6 height 6
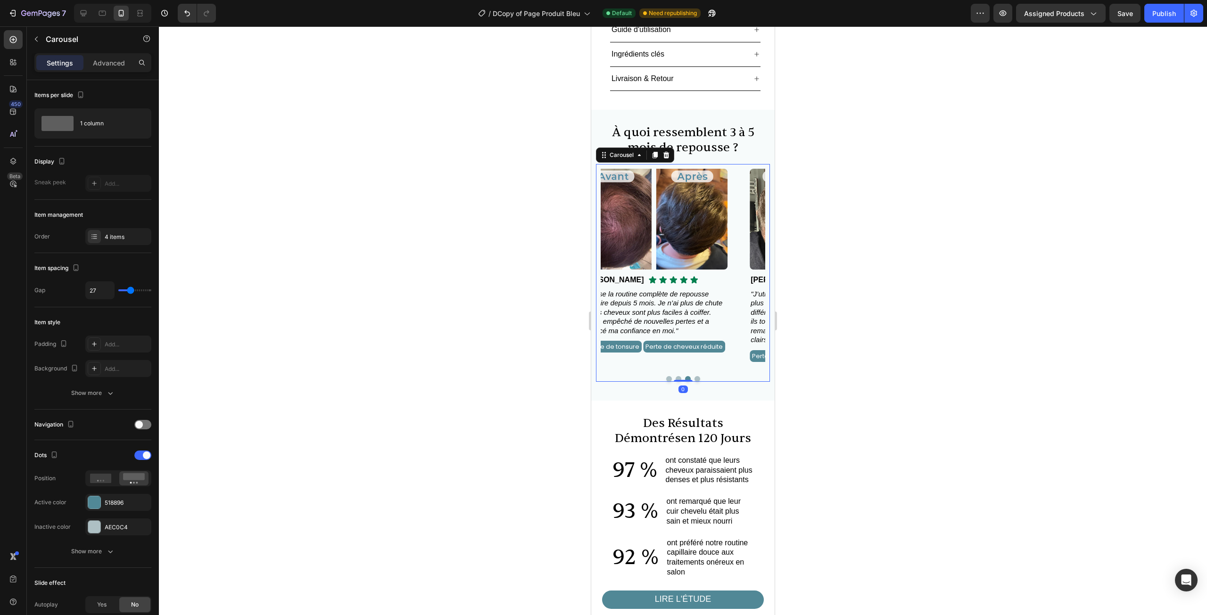
click at [676, 376] on button "Dot" at bounding box center [679, 379] width 6 height 6
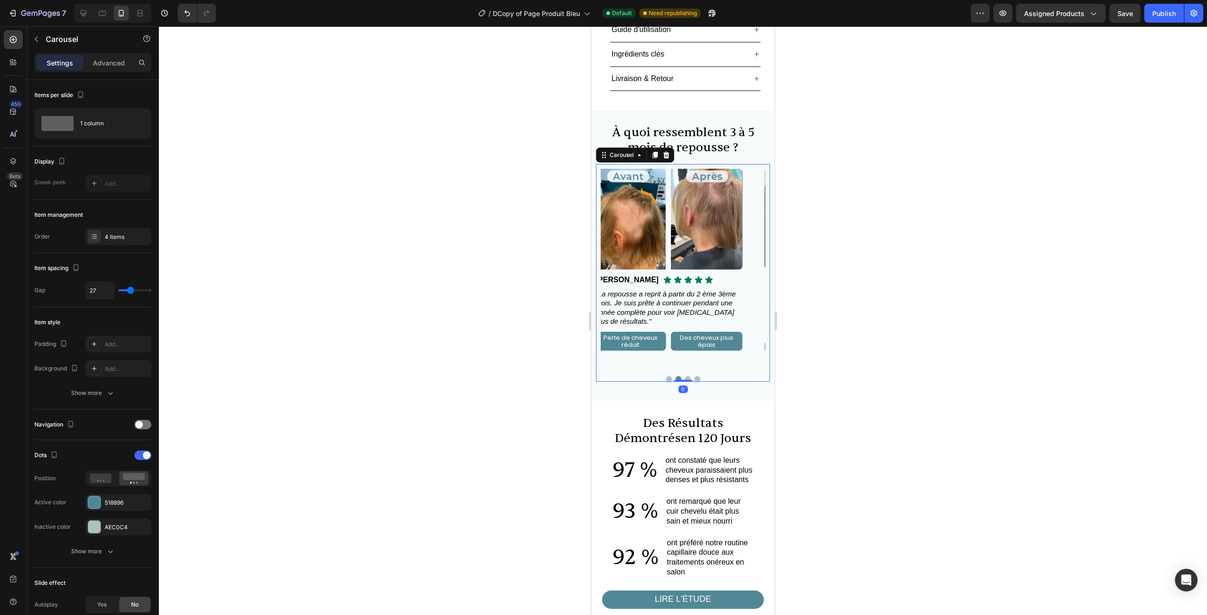
click at [666, 376] on button "Dot" at bounding box center [669, 379] width 6 height 6
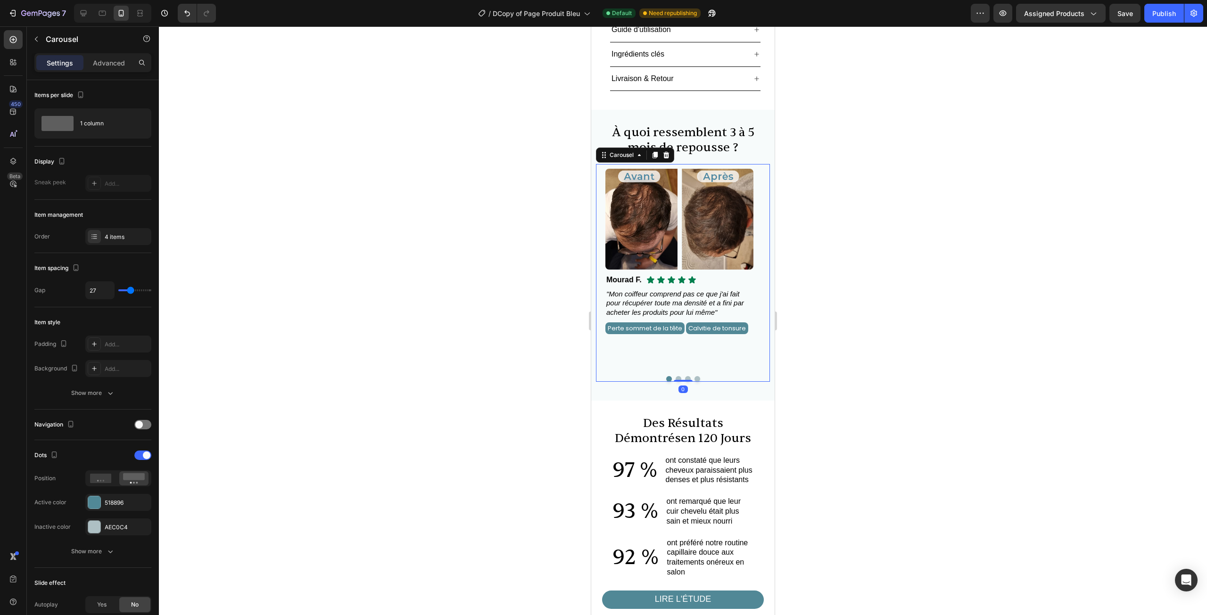
click at [675, 344] on div "Image Icon Icon Icon Icon Icon Icon List Mourad F. Text Block Row "Mon coiffeur…" at bounding box center [683, 273] width 174 height 218
click at [676, 376] on button "Dot" at bounding box center [679, 379] width 6 height 6
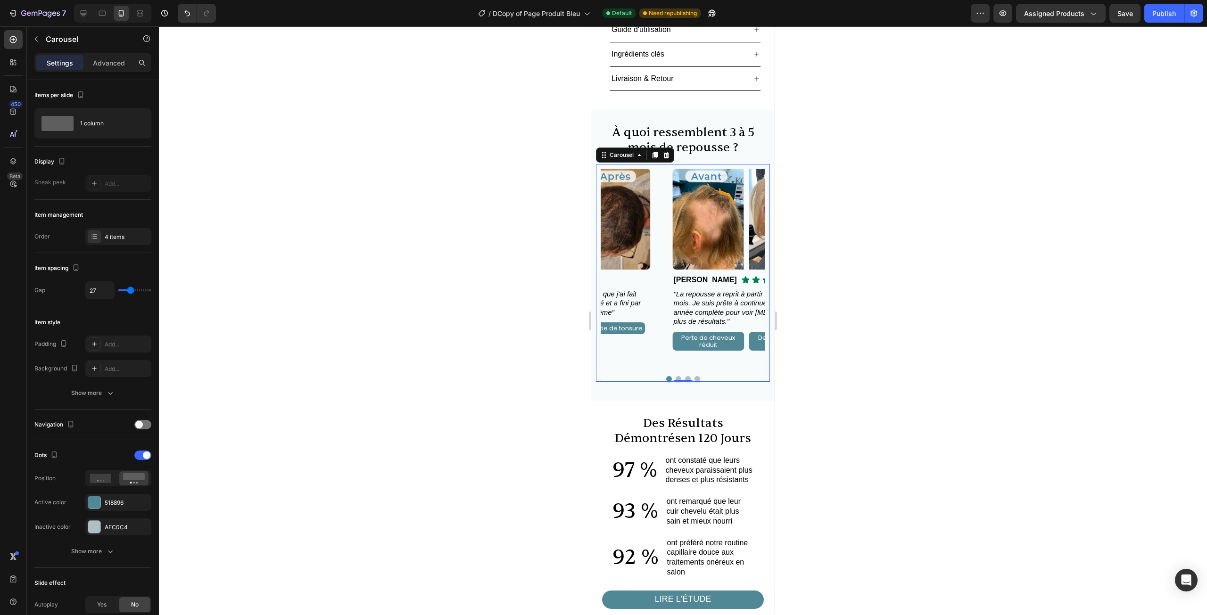
click at [685, 376] on button "Dot" at bounding box center [688, 379] width 6 height 6
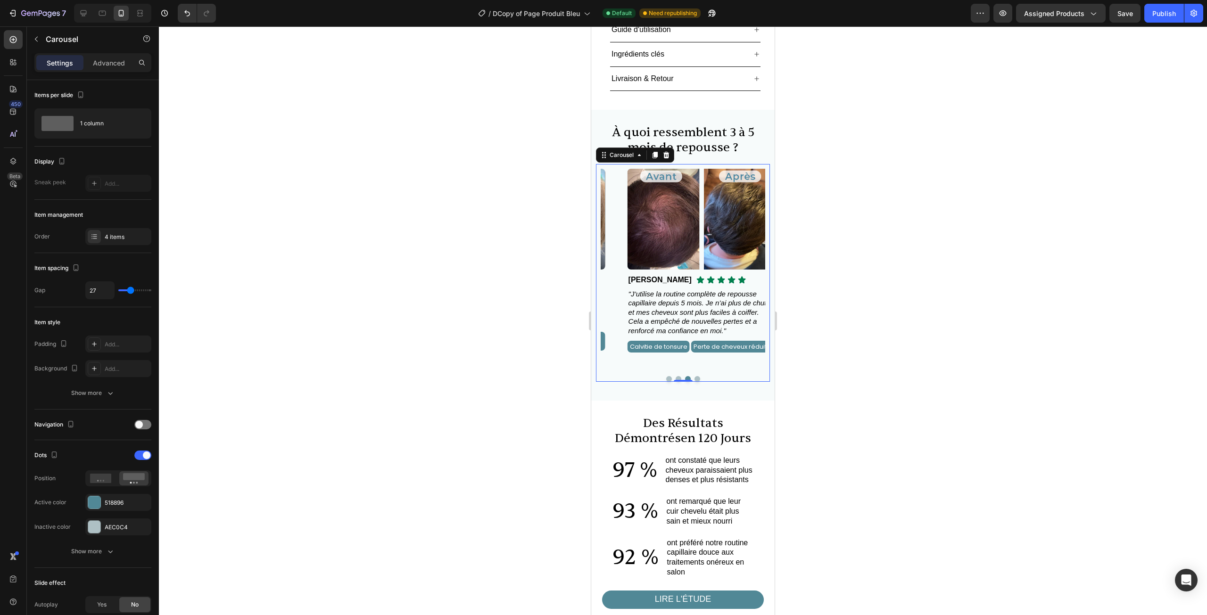
drag, startPoint x: 698, startPoint y: 346, endPoint x: 693, endPoint y: 346, distance: 5.7
click at [698, 376] on div at bounding box center [683, 379] width 165 height 6
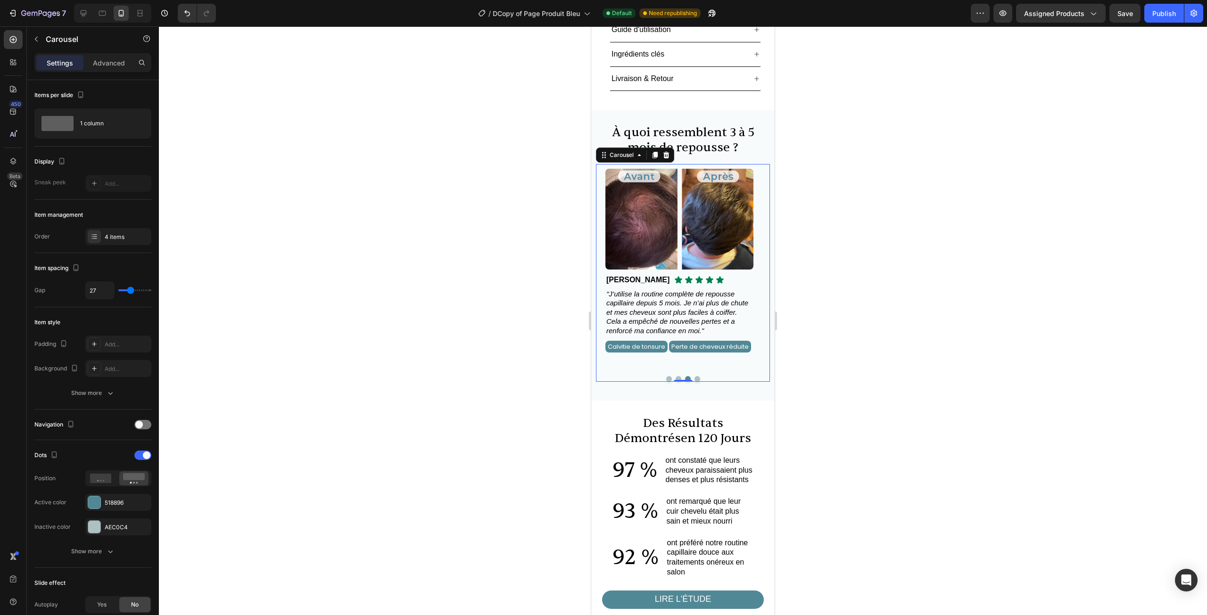
click at [694, 376] on button "Dot" at bounding box center [697, 379] width 6 height 6
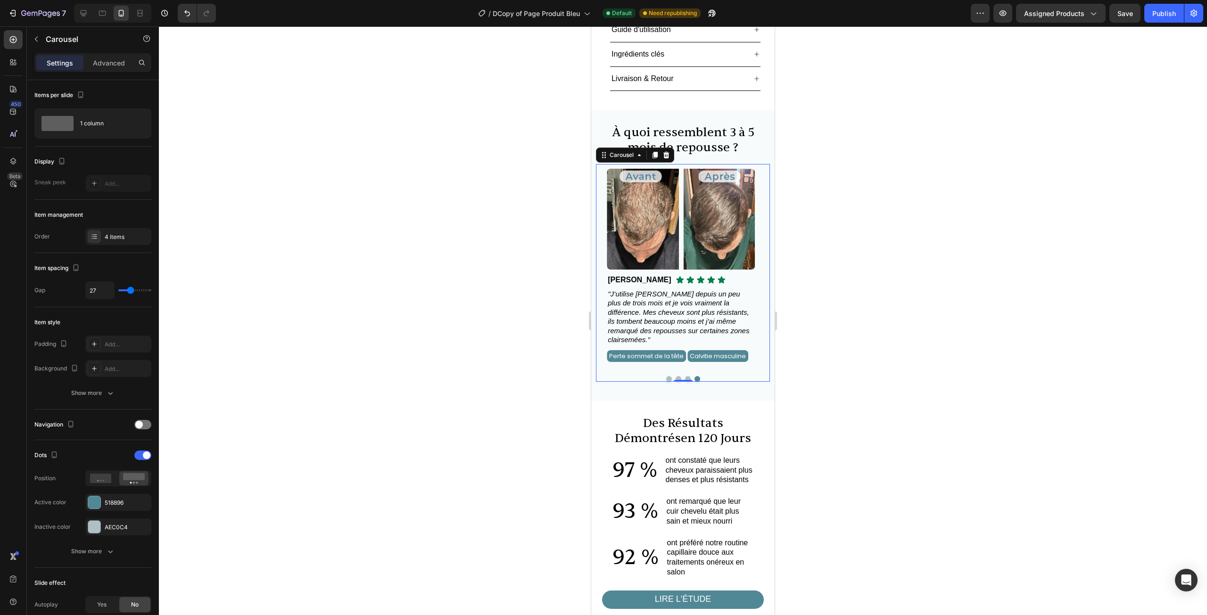
click at [685, 376] on button "Dot" at bounding box center [688, 379] width 6 height 6
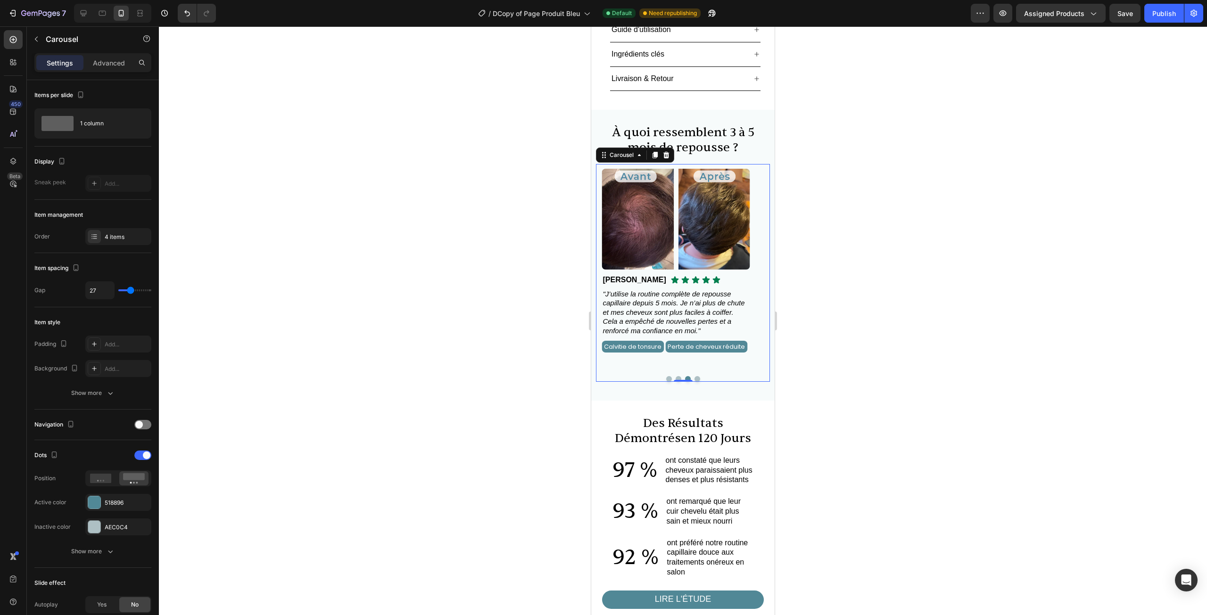
click at [677, 376] on div at bounding box center [683, 379] width 165 height 6
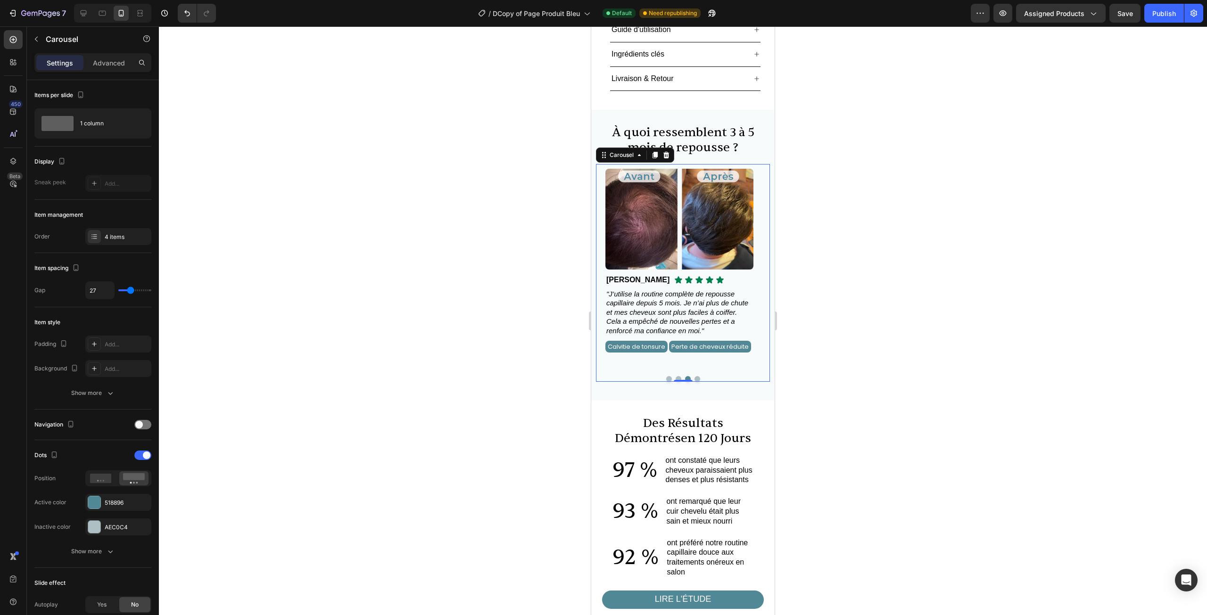
click at [676, 376] on button "Dot" at bounding box center [679, 379] width 6 height 6
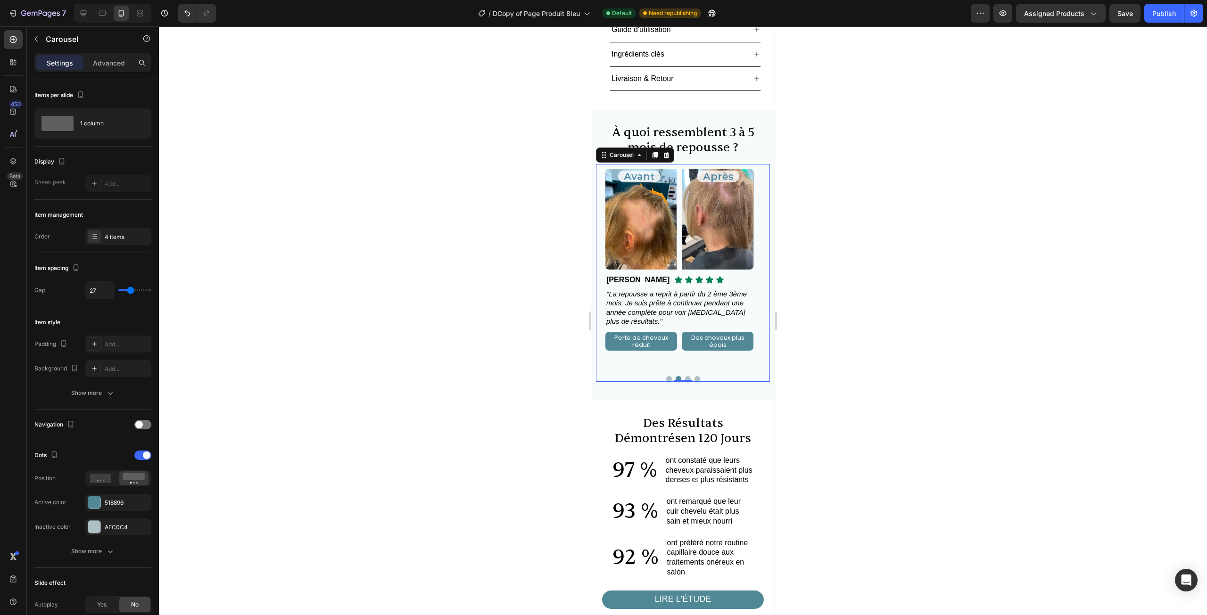
click at [666, 376] on button "Dot" at bounding box center [669, 379] width 6 height 6
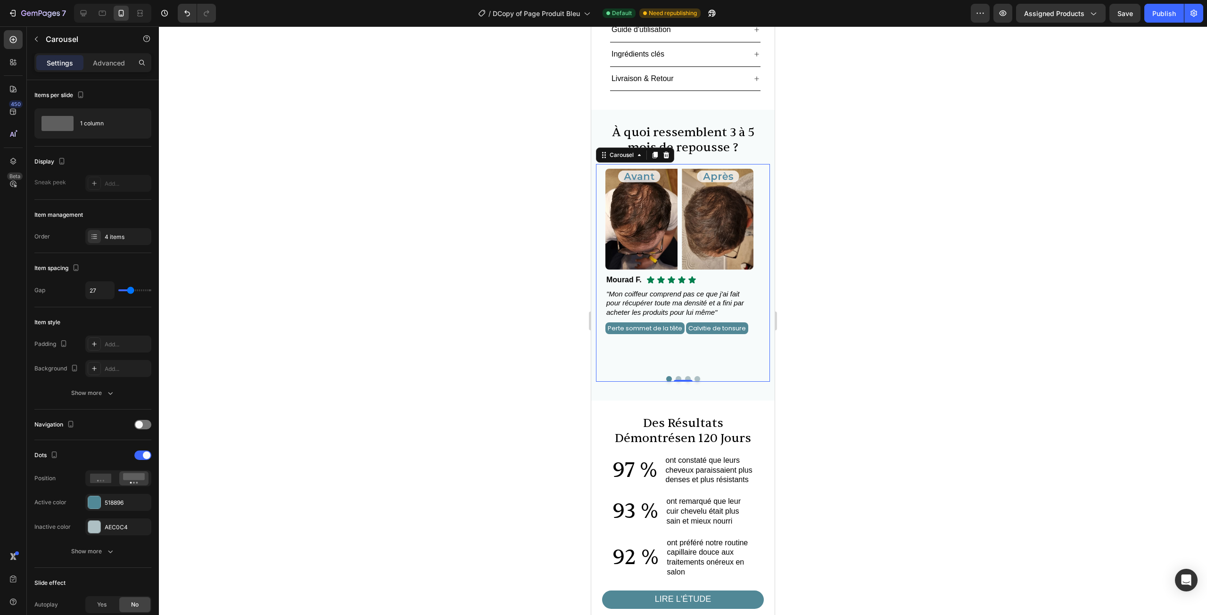
click at [676, 344] on div "Image Icon Icon Icon Icon Icon Icon List Mourad F. Text Block Row "Mon coiffeur…" at bounding box center [683, 273] width 174 height 218
click at [672, 344] on div "Image Icon Icon Icon Icon Icon Icon List Mourad F. Text Block Row "Mon coiffeur…" at bounding box center [683, 273] width 174 height 218
click at [676, 376] on button "Dot" at bounding box center [679, 379] width 6 height 6
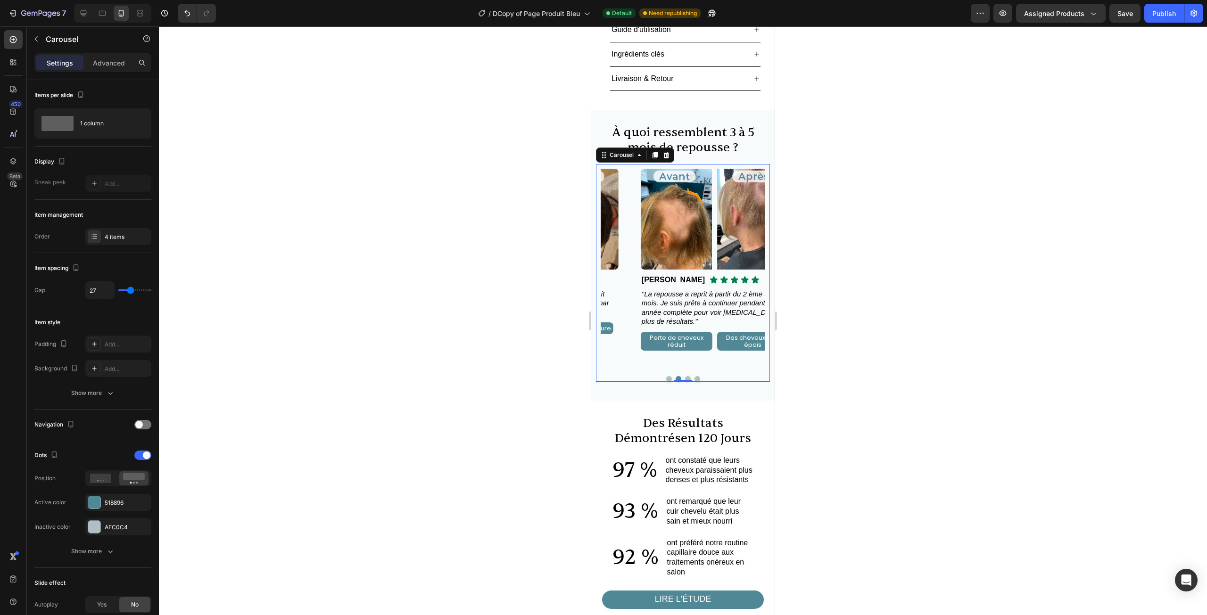
click at [688, 376] on div at bounding box center [683, 379] width 165 height 6
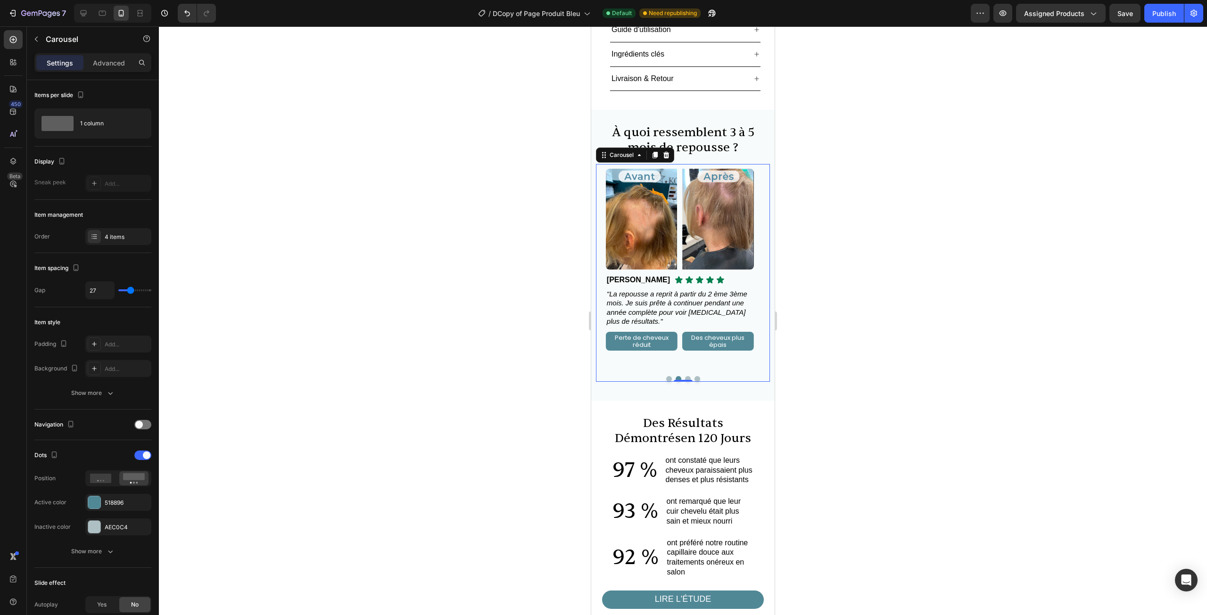
click at [685, 376] on button "Dot" at bounding box center [688, 379] width 6 height 6
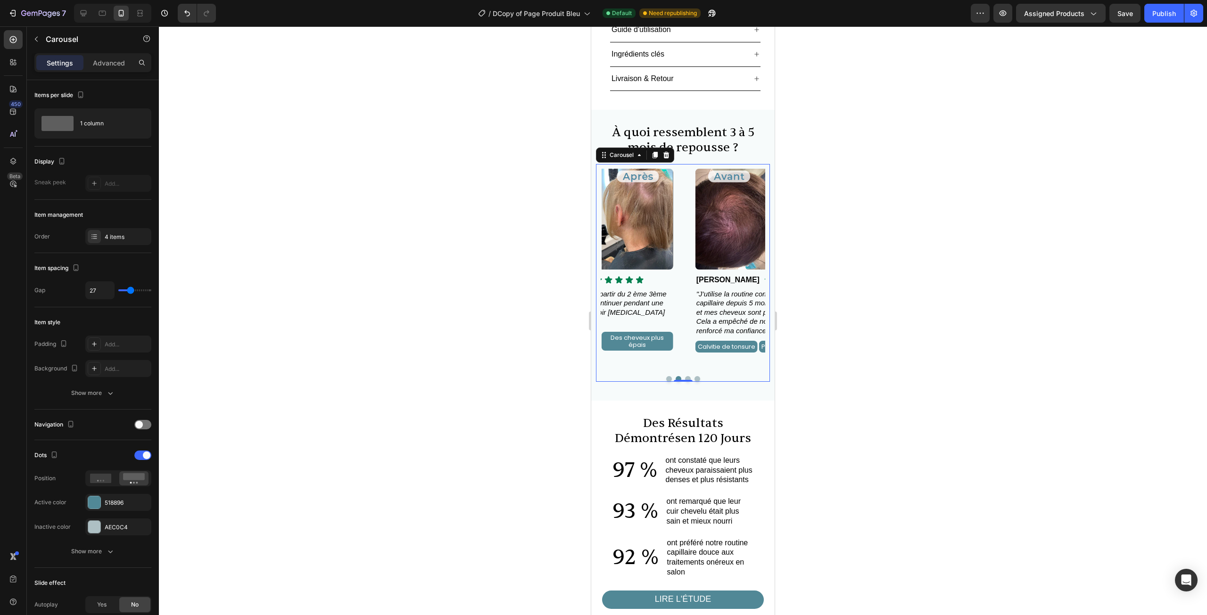
click at [691, 376] on div at bounding box center [683, 379] width 165 height 6
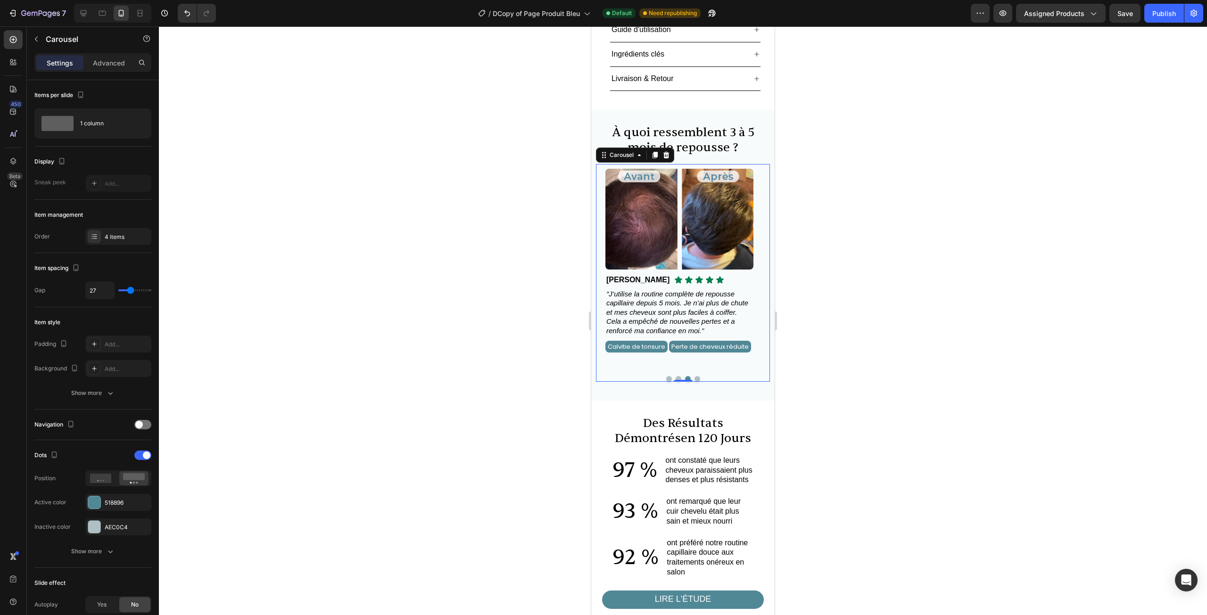
click at [694, 376] on button "Dot" at bounding box center [697, 379] width 6 height 6
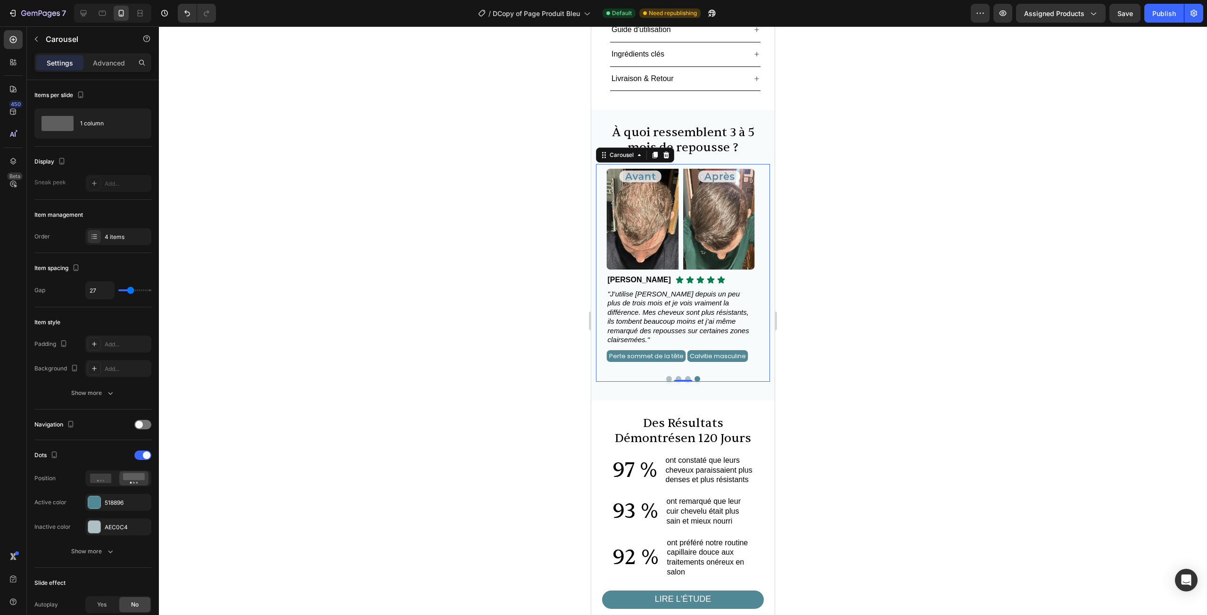
click at [668, 376] on div at bounding box center [683, 379] width 165 height 6
click at [666, 376] on button "Dot" at bounding box center [669, 379] width 6 height 6
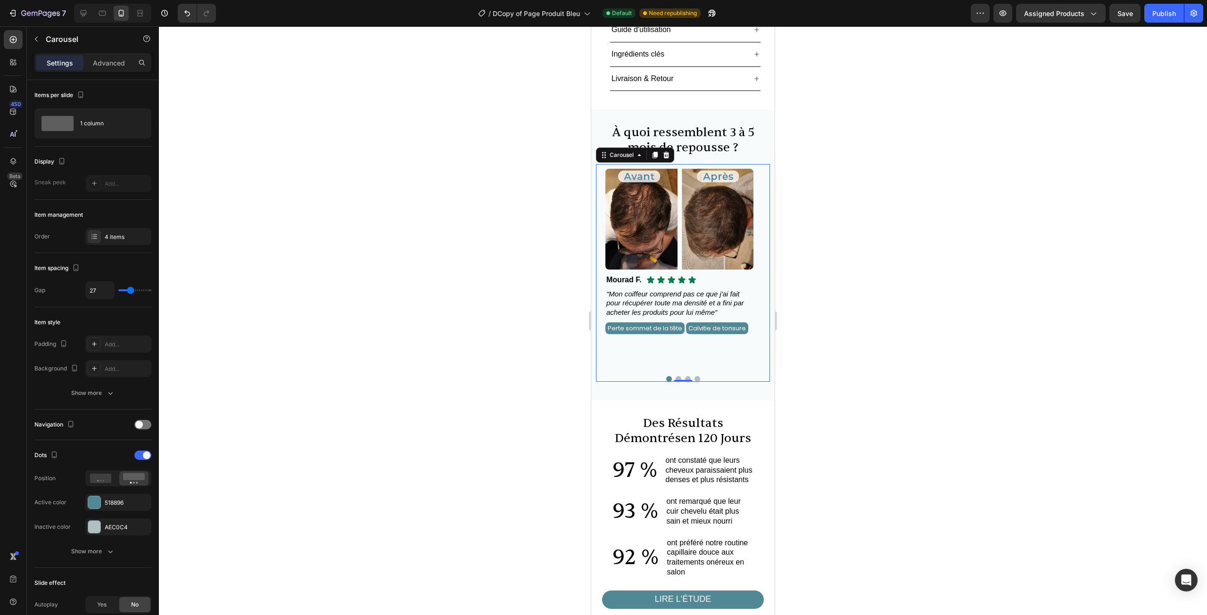
click at [876, 298] on div at bounding box center [683, 320] width 1048 height 589
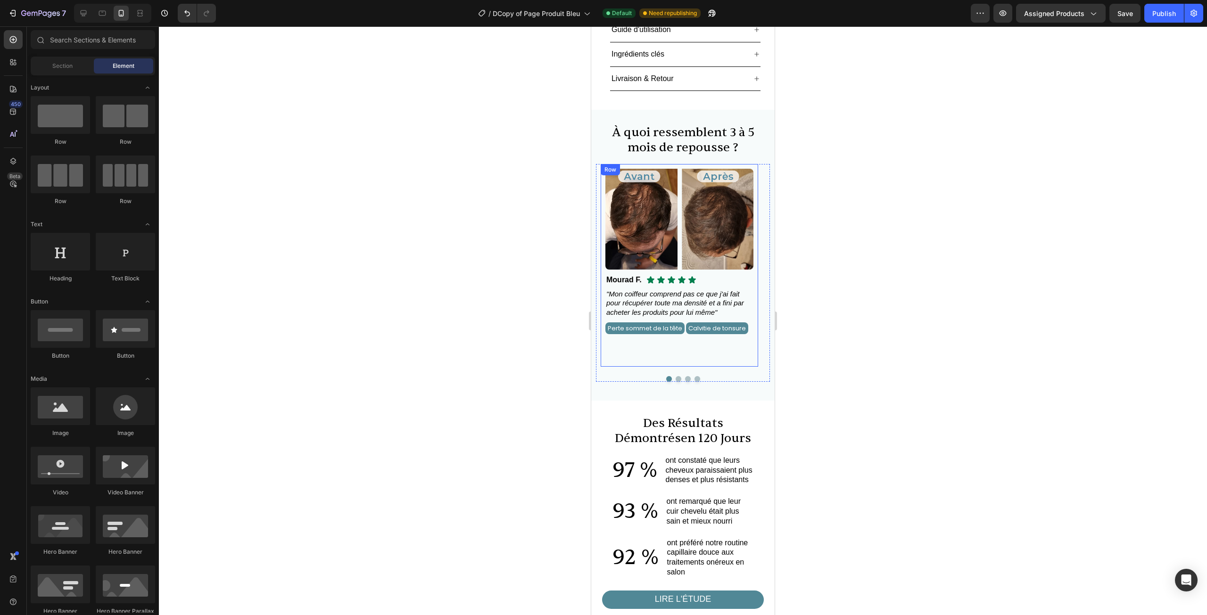
click at [721, 338] on div "Image Icon Icon Icon Icon Icon Icon List Mourad F. Text Block Row "Mon coiffeur…" at bounding box center [683, 273] width 174 height 218
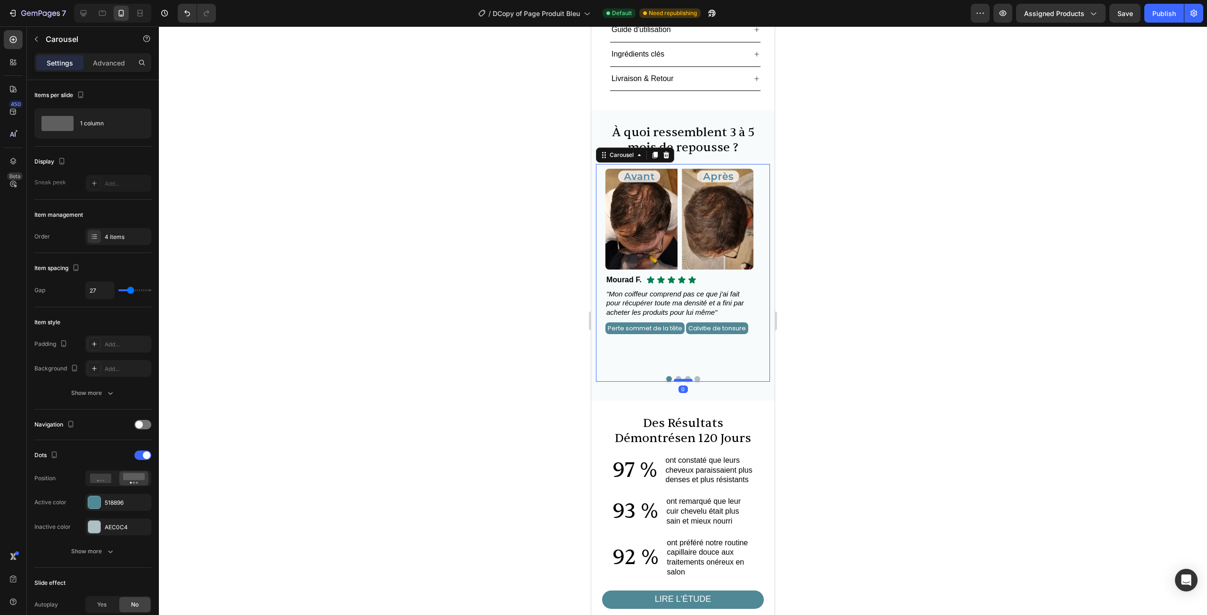
click at [685, 379] on div at bounding box center [683, 380] width 19 height 3
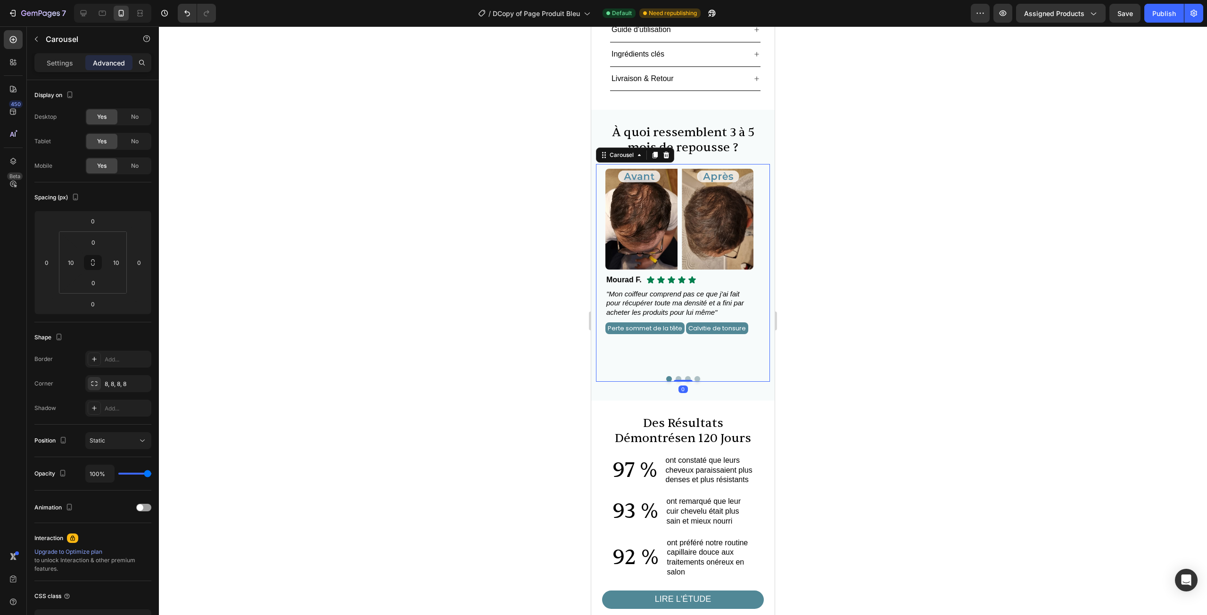
click at [685, 376] on button "Dot" at bounding box center [688, 379] width 6 height 6
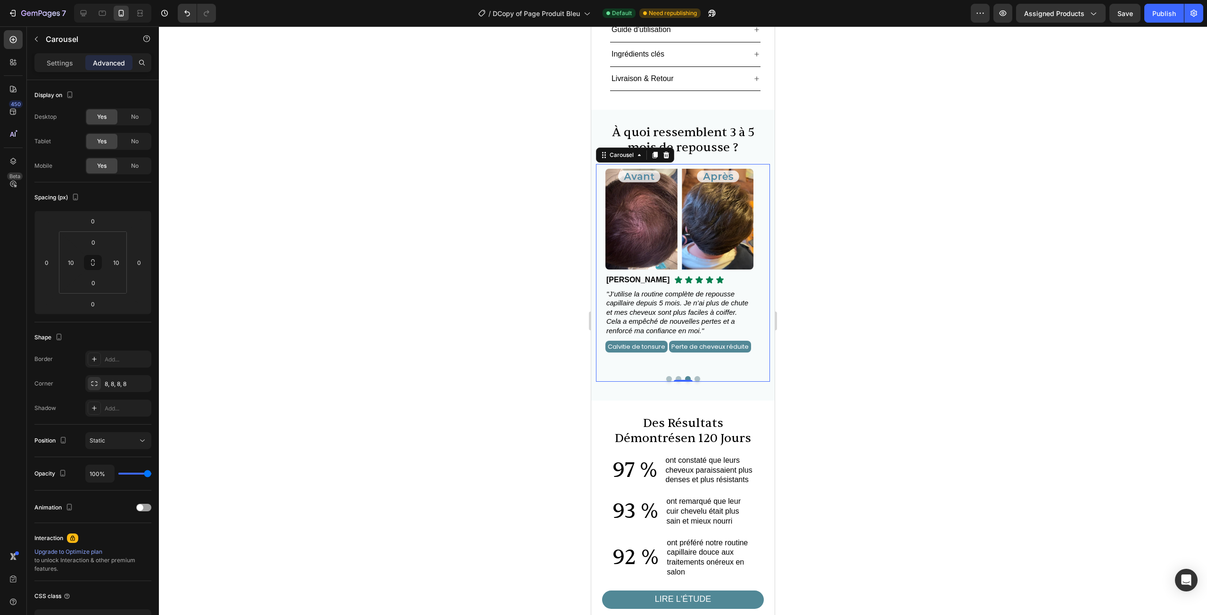
click at [676, 376] on div at bounding box center [683, 379] width 165 height 6
click at [676, 376] on button "Dot" at bounding box center [679, 379] width 6 height 6
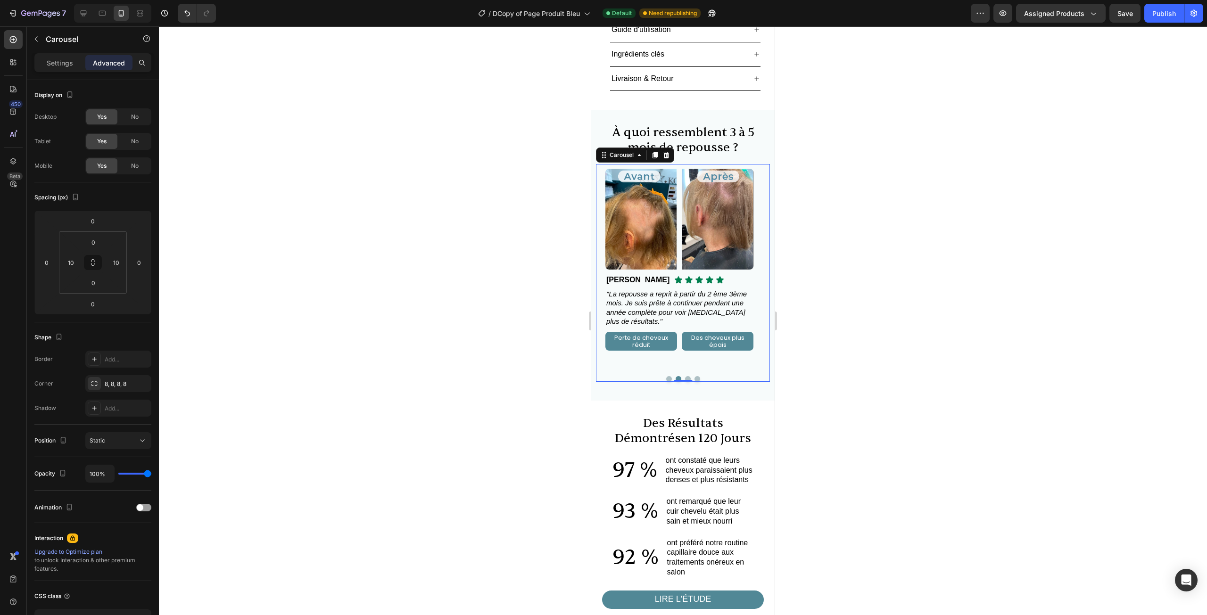
click at [670, 376] on div at bounding box center [683, 379] width 165 height 6
click at [666, 376] on button "Dot" at bounding box center [669, 379] width 6 height 6
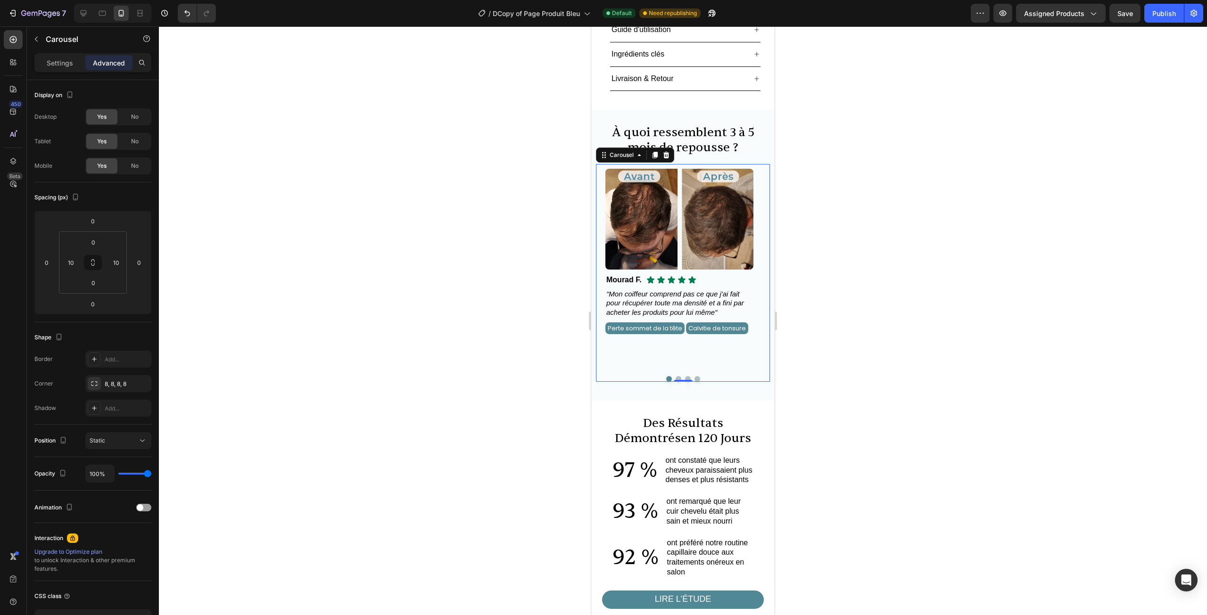
click at [685, 376] on button "Dot" at bounding box center [688, 379] width 6 height 6
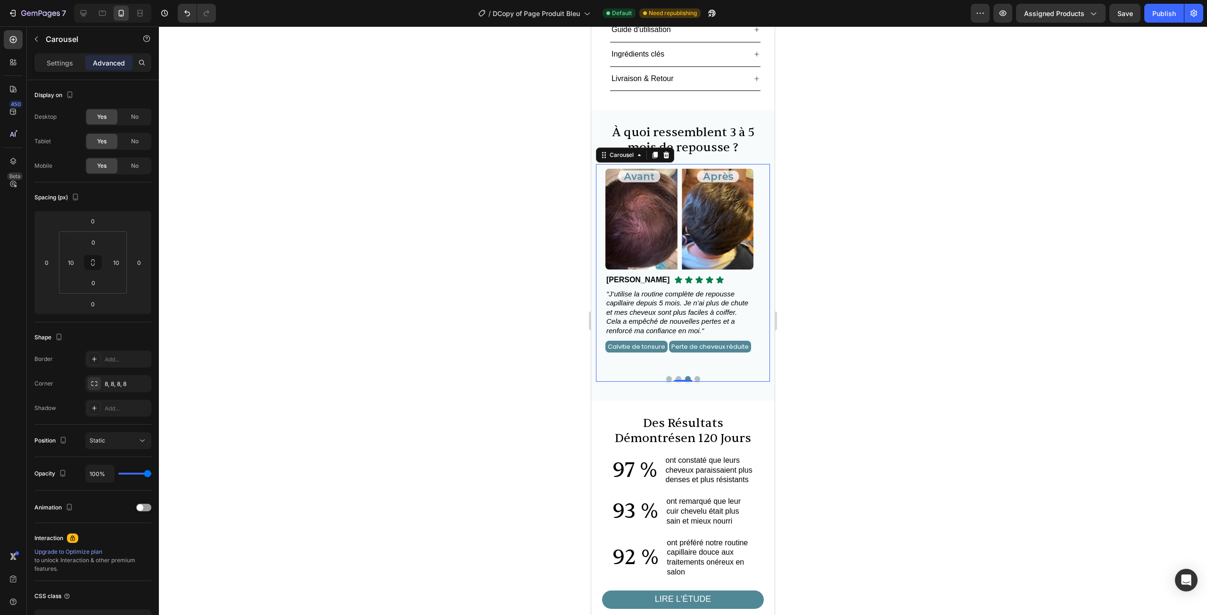
click at [694, 376] on button "Dot" at bounding box center [697, 379] width 6 height 6
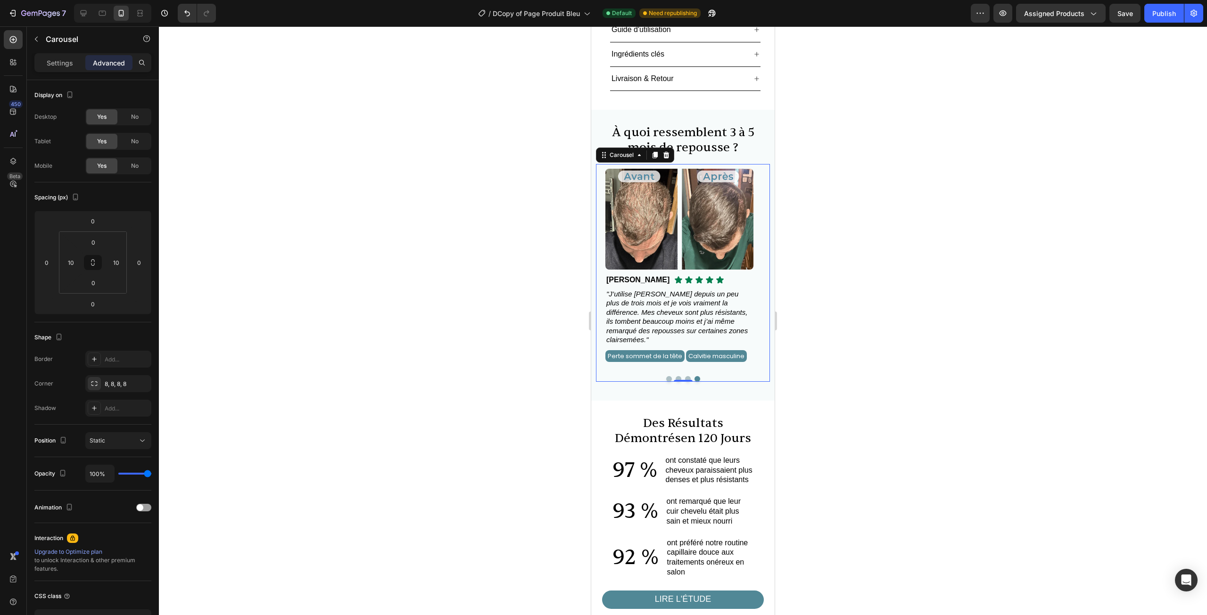
click at [685, 343] on div "Image Icon Icon Icon Icon Icon Icon List Mourad F. Text Block Row "Mon coiffeur…" at bounding box center [683, 273] width 174 height 218
click at [685, 376] on button "Dot" at bounding box center [688, 379] width 6 height 6
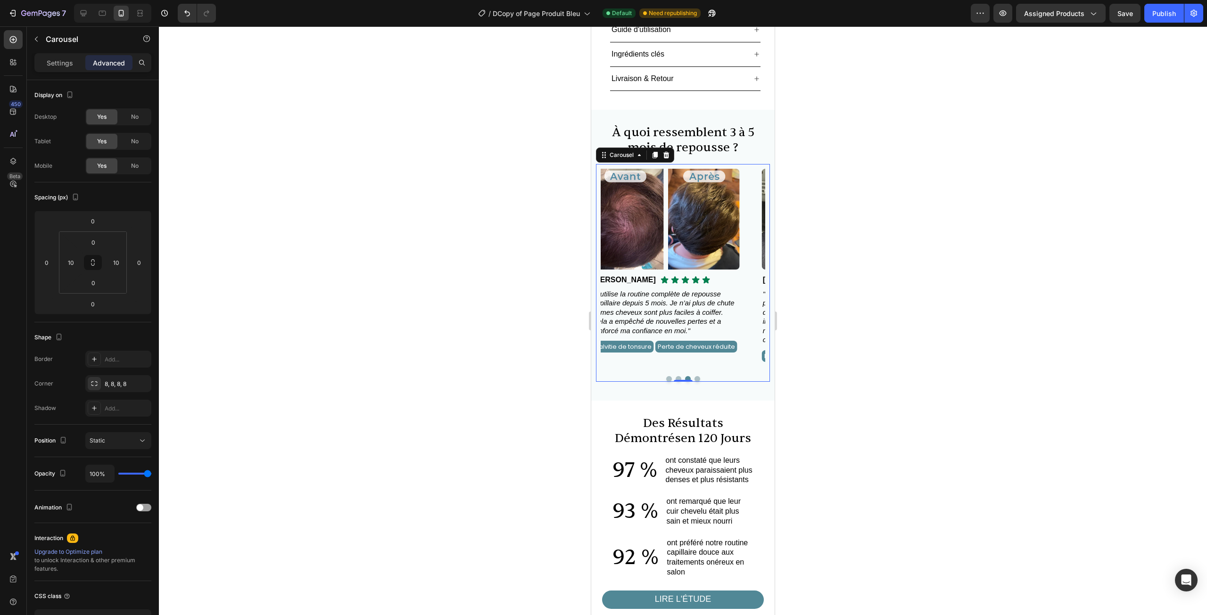
click at [676, 376] on button "Dot" at bounding box center [679, 379] width 6 height 6
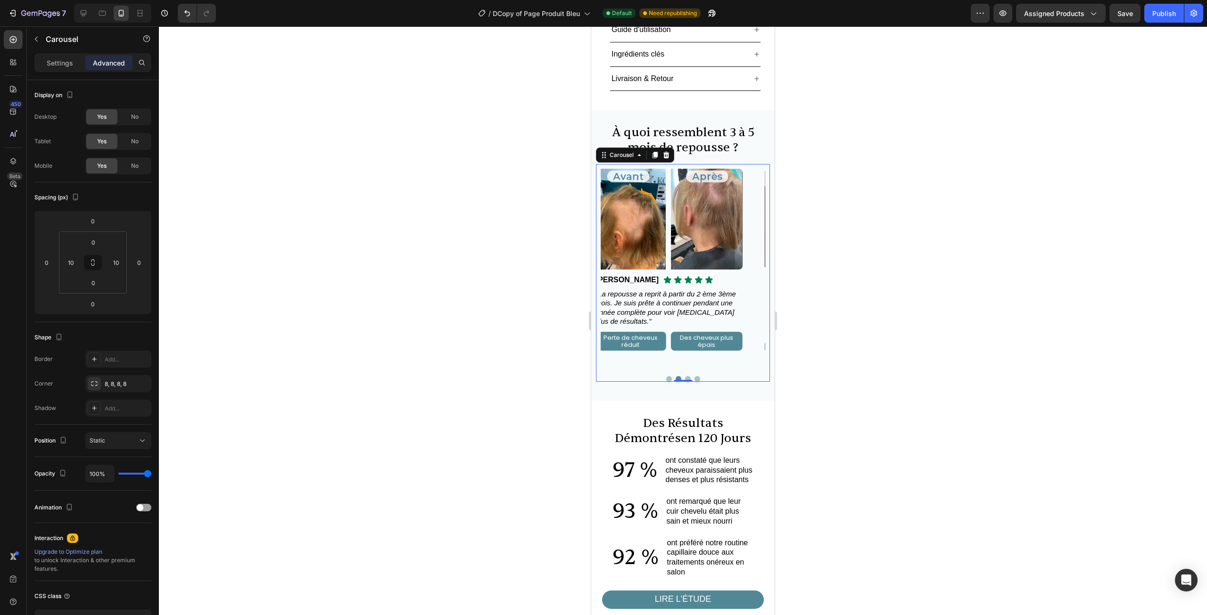
click at [661, 376] on div at bounding box center [683, 379] width 165 height 6
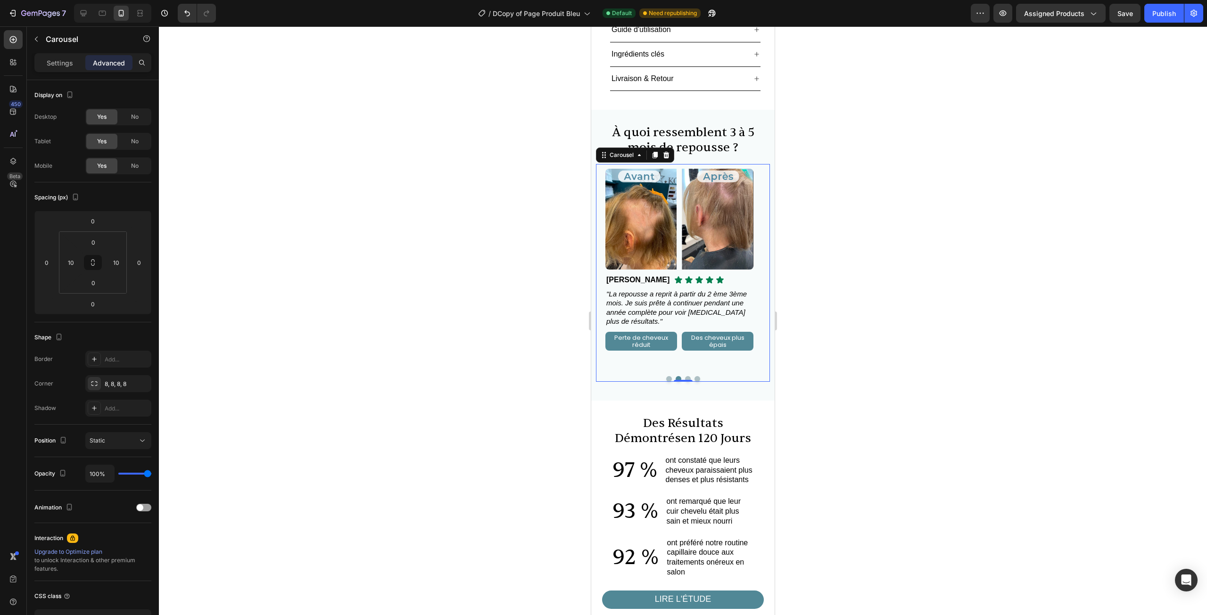
click at [666, 376] on button "Dot" at bounding box center [669, 379] width 6 height 6
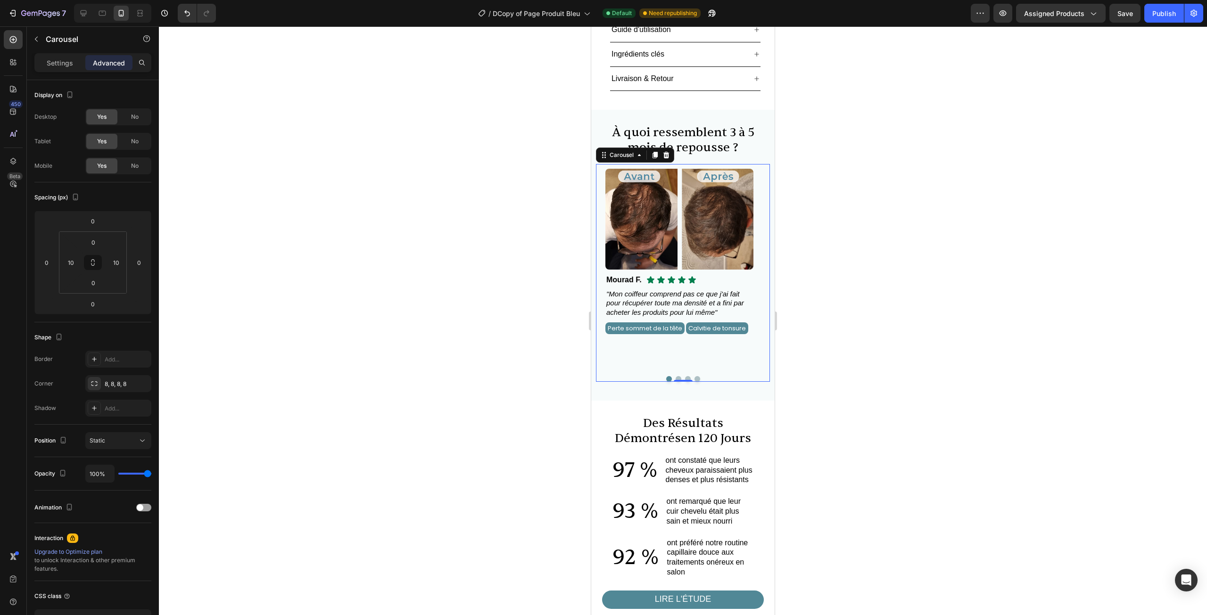
click at [676, 376] on button "Dot" at bounding box center [679, 379] width 6 height 6
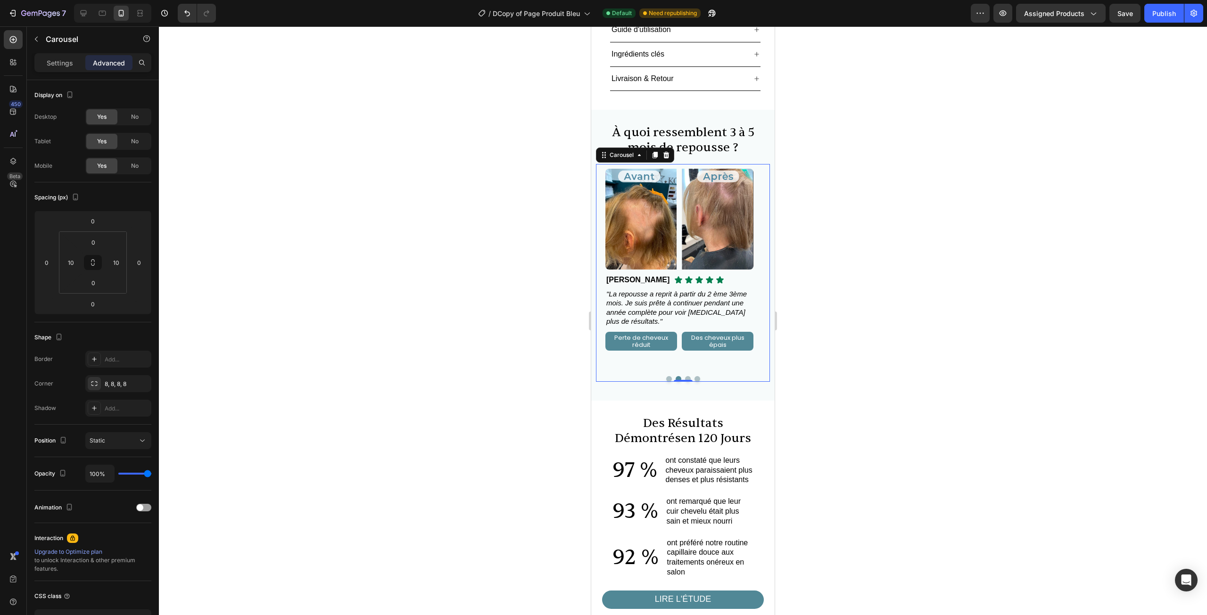
click at [685, 376] on button "Dot" at bounding box center [688, 379] width 6 height 6
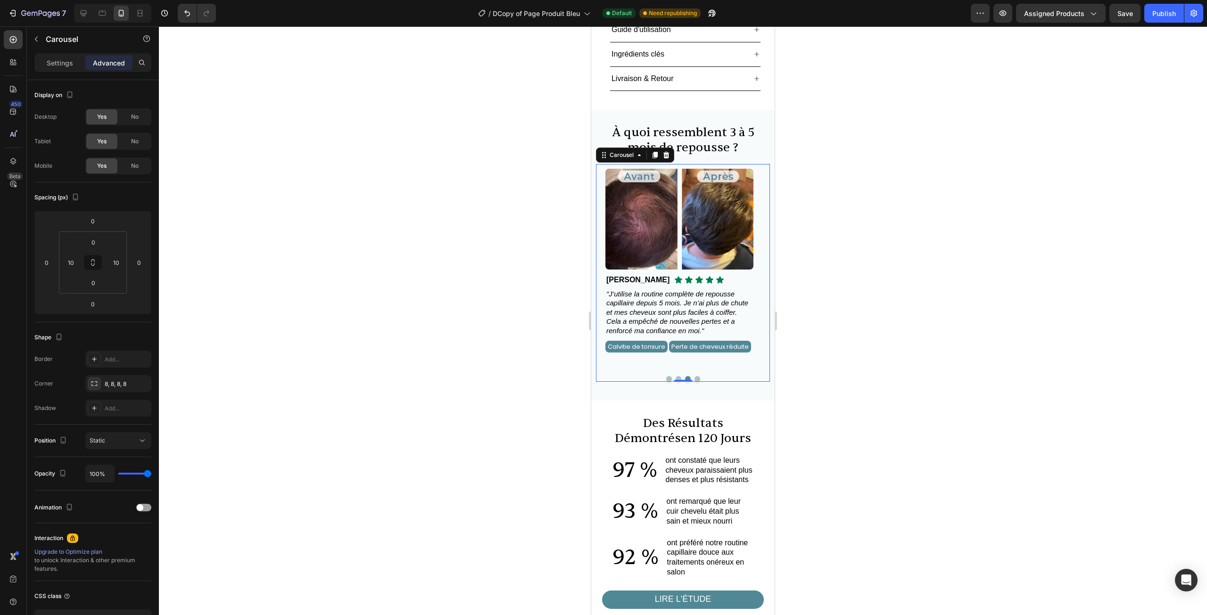
click at [659, 376] on div at bounding box center [683, 379] width 165 height 6
click at [666, 376] on button "Dot" at bounding box center [669, 379] width 6 height 6
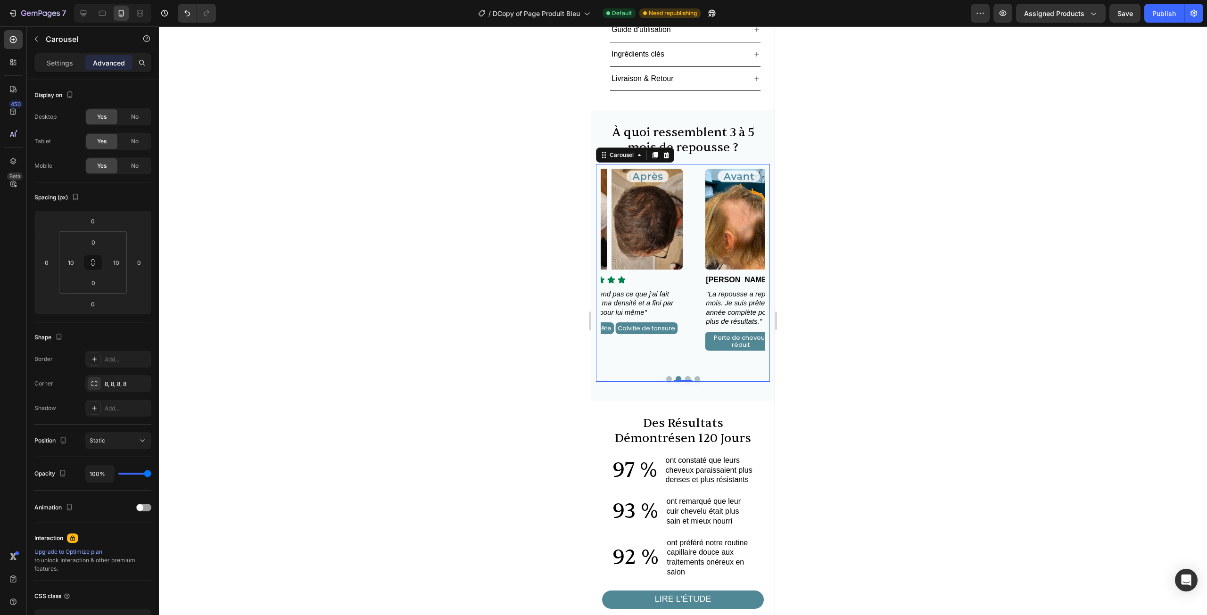
click at [678, 376] on div at bounding box center [683, 379] width 165 height 6
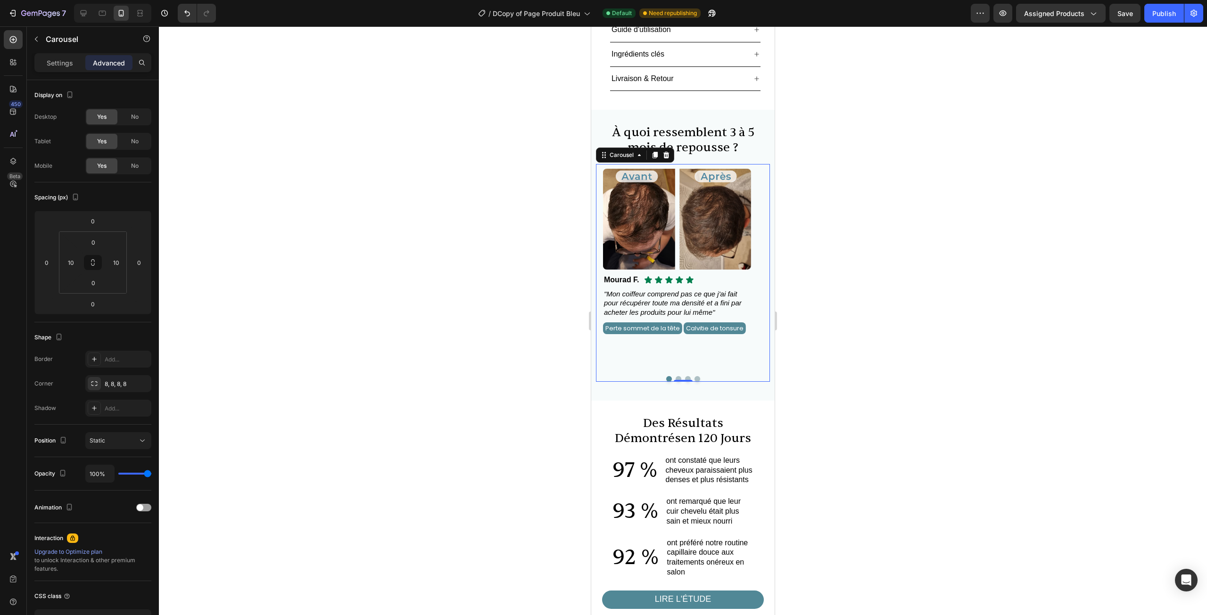
click at [676, 376] on button "Dot" at bounding box center [679, 379] width 6 height 6
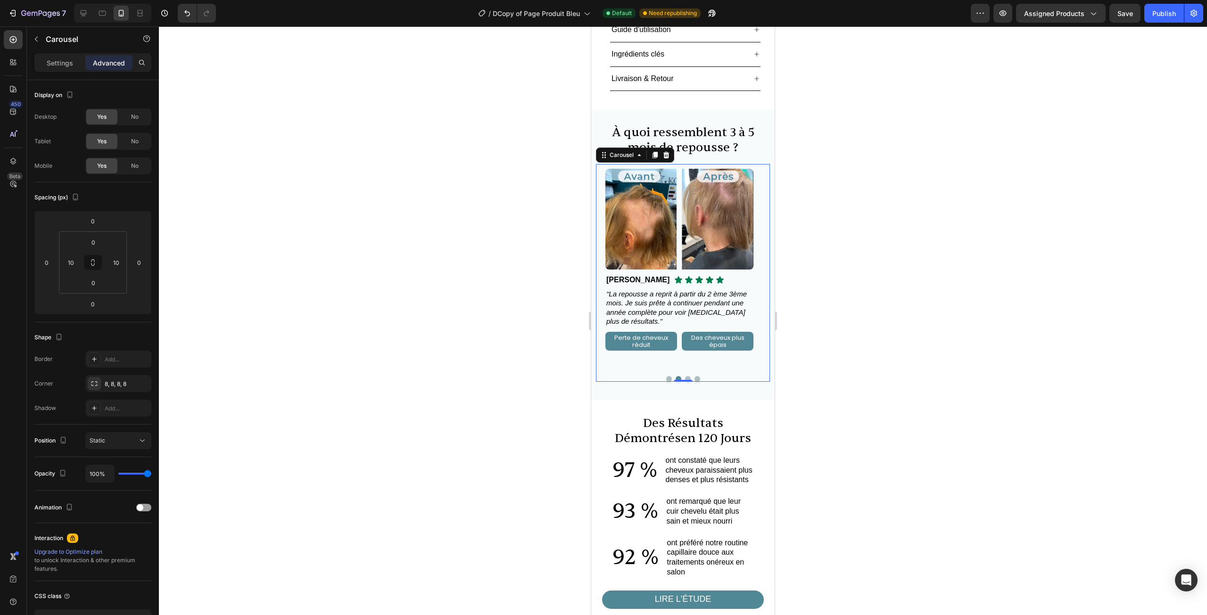
click at [666, 376] on button "Dot" at bounding box center [669, 379] width 6 height 6
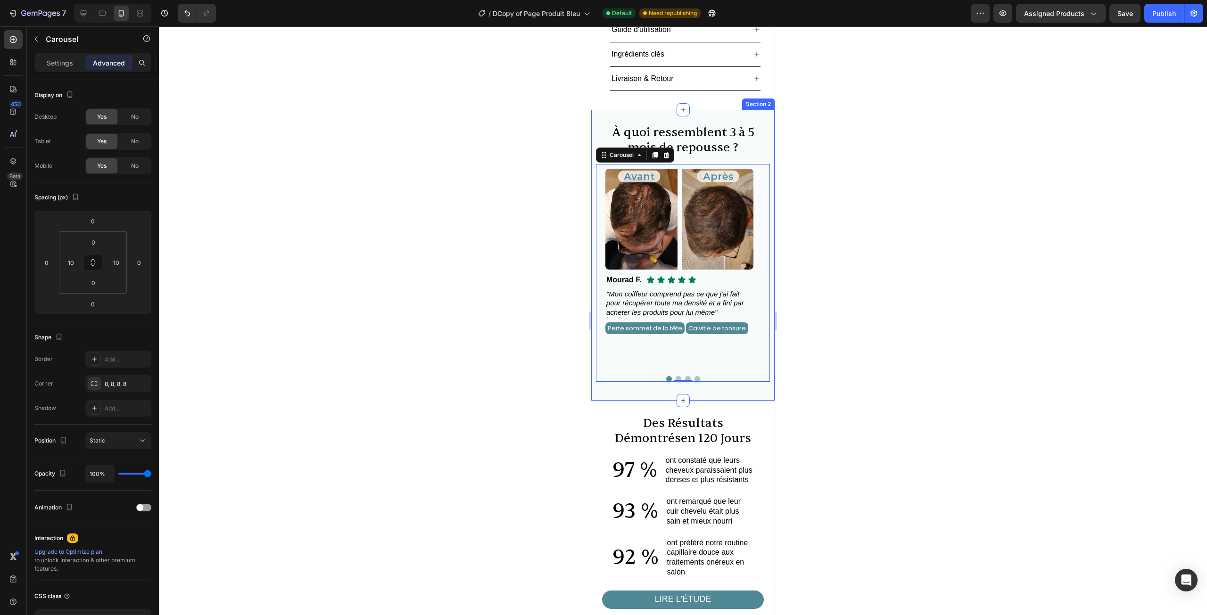
click at [487, 305] on div at bounding box center [683, 320] width 1048 height 589
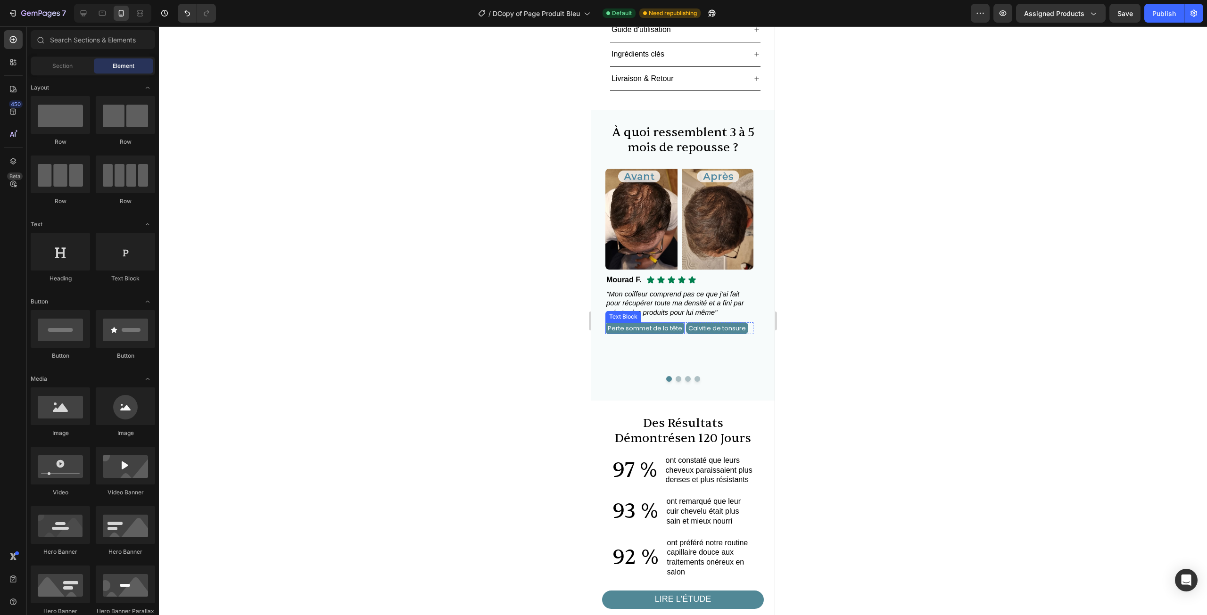
click at [651, 324] on span "Perte sommet de la tête" at bounding box center [645, 328] width 74 height 9
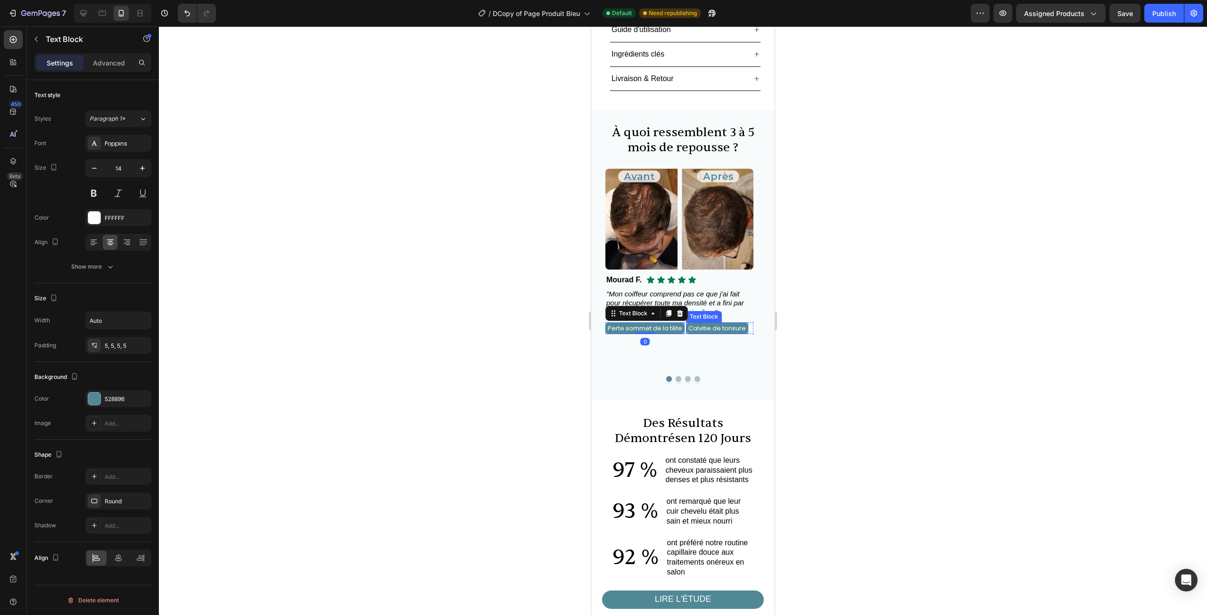
click at [739, 324] on span "Calvitie de tonsure" at bounding box center [717, 328] width 58 height 9
click at [668, 324] on span "Perte sommet de la tête" at bounding box center [645, 328] width 74 height 9
click at [671, 376] on div at bounding box center [683, 379] width 165 height 6
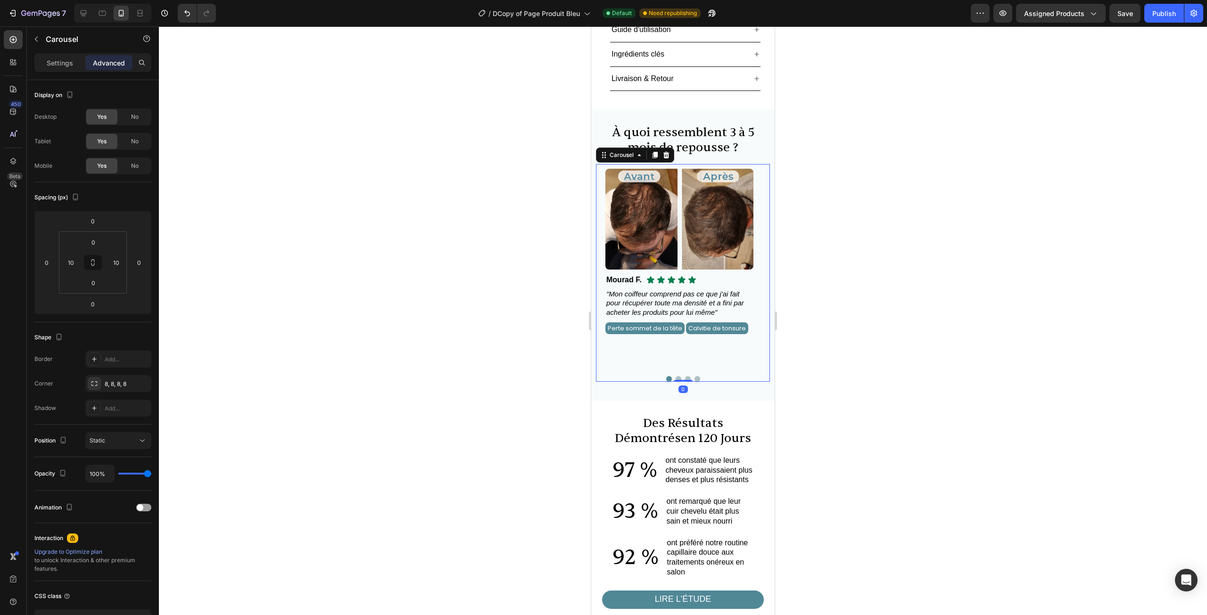
click at [676, 376] on button "Dot" at bounding box center [679, 379] width 6 height 6
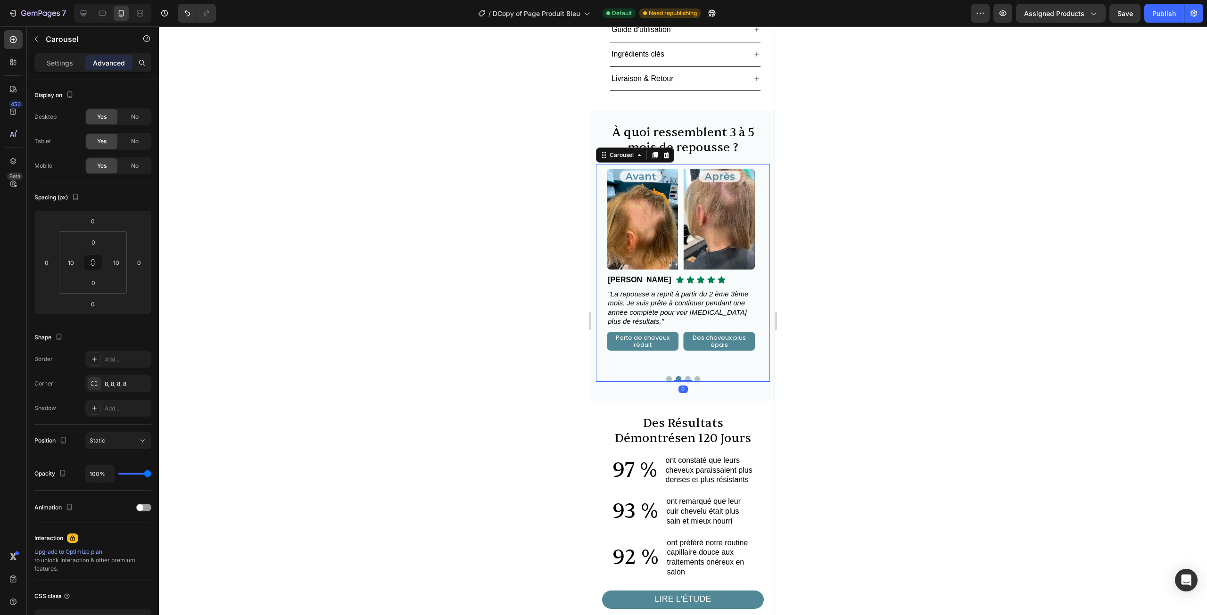
click at [678, 376] on div at bounding box center [683, 379] width 165 height 6
click at [653, 334] on p "Perte de cheveux réduit" at bounding box center [641, 341] width 67 height 14
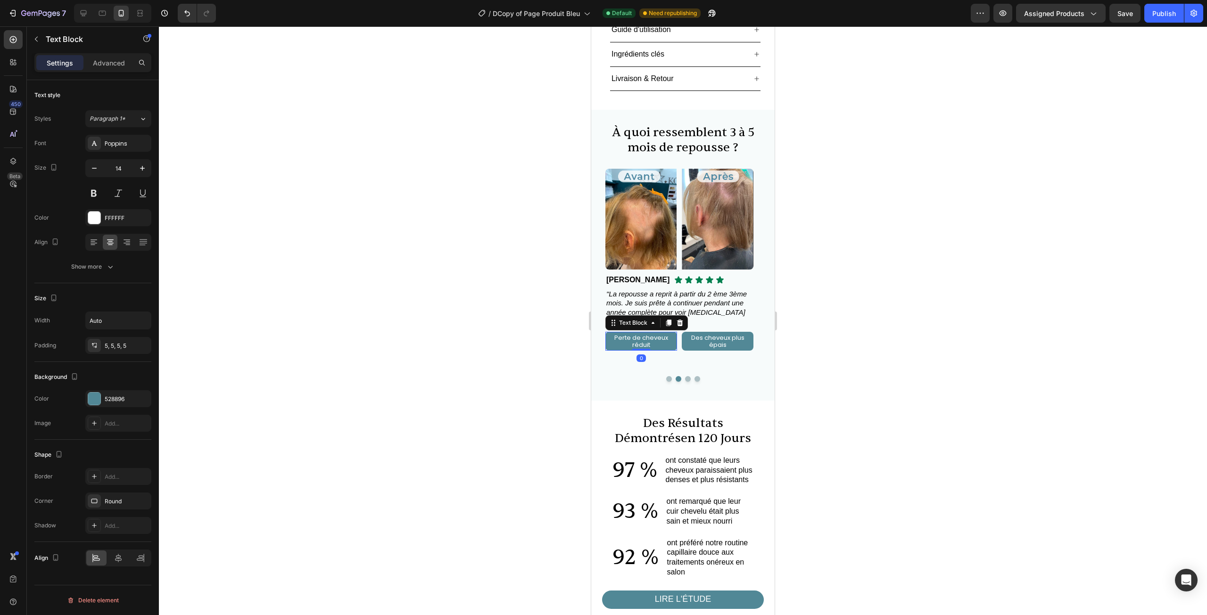
click at [654, 334] on p "Perte de cheveux réduit" at bounding box center [641, 341] width 67 height 14
click at [608, 334] on p "Perte de cheveux réduit" at bounding box center [641, 341] width 67 height 14
drag, startPoint x: 654, startPoint y: 322, endPoint x: 618, endPoint y: 322, distance: 36.3
click at [618, 334] on p "Perte de cheveux réduit" at bounding box center [641, 341] width 67 height 14
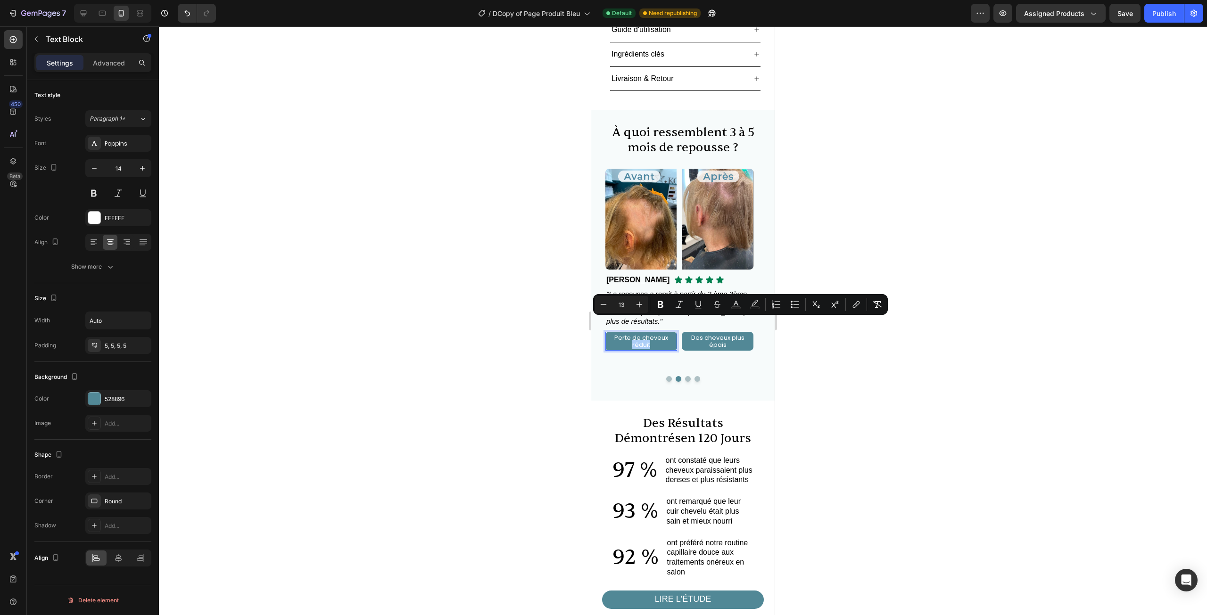
click at [852, 352] on div at bounding box center [683, 320] width 1048 height 589
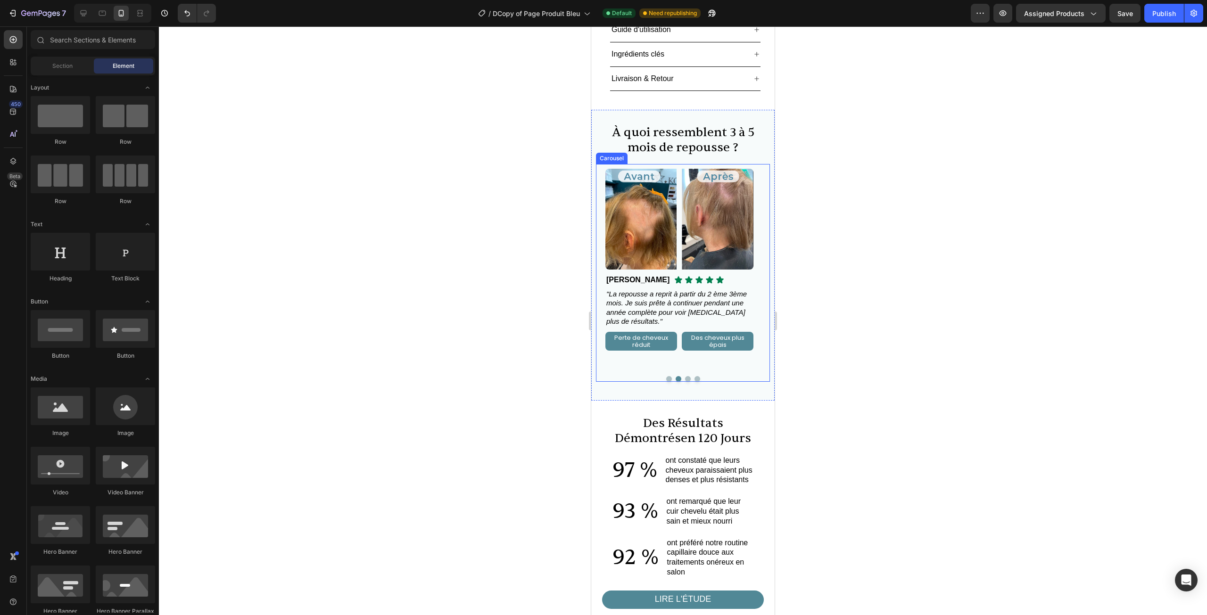
click at [685, 376] on button "Dot" at bounding box center [688, 379] width 6 height 6
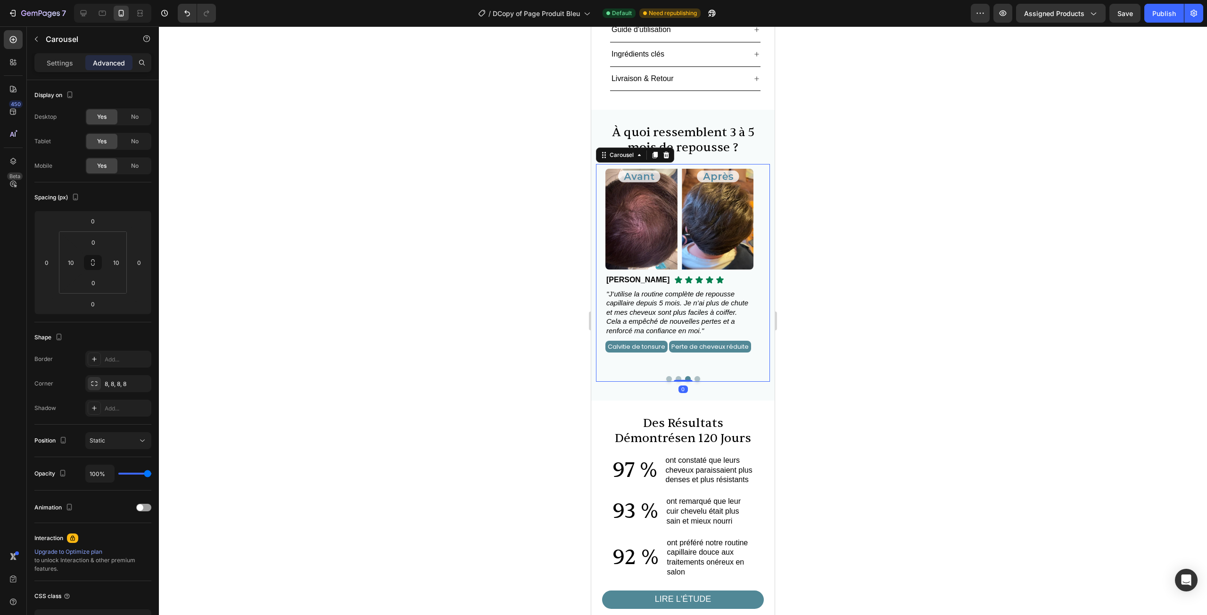
click at [694, 376] on button "Dot" at bounding box center [697, 379] width 6 height 6
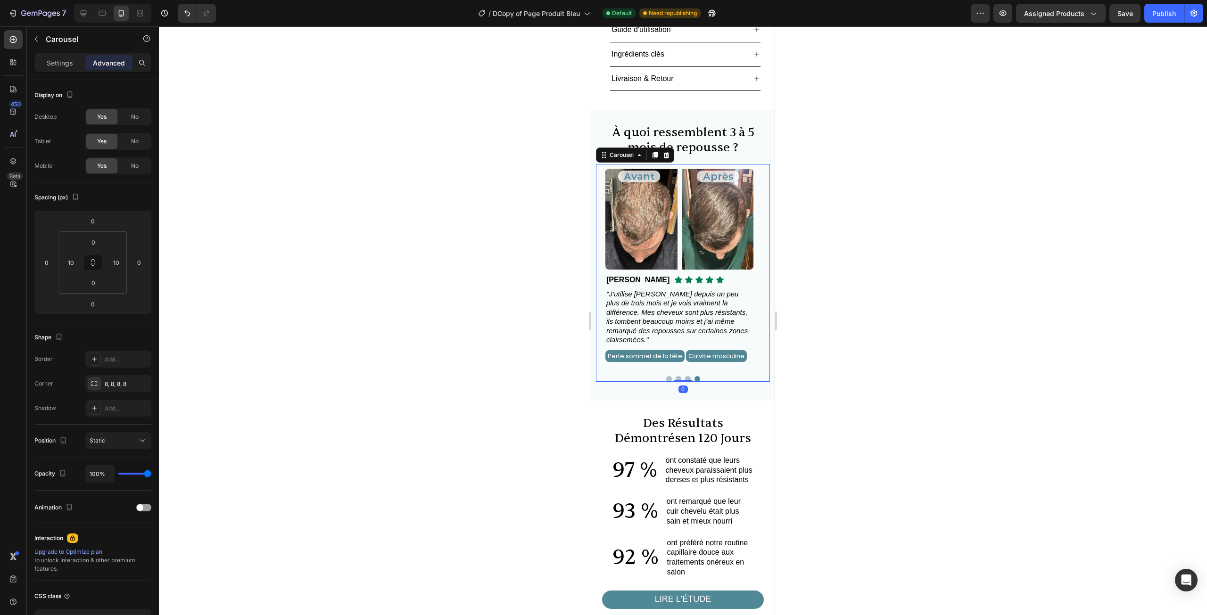
click at [666, 376] on button "Dot" at bounding box center [669, 379] width 6 height 6
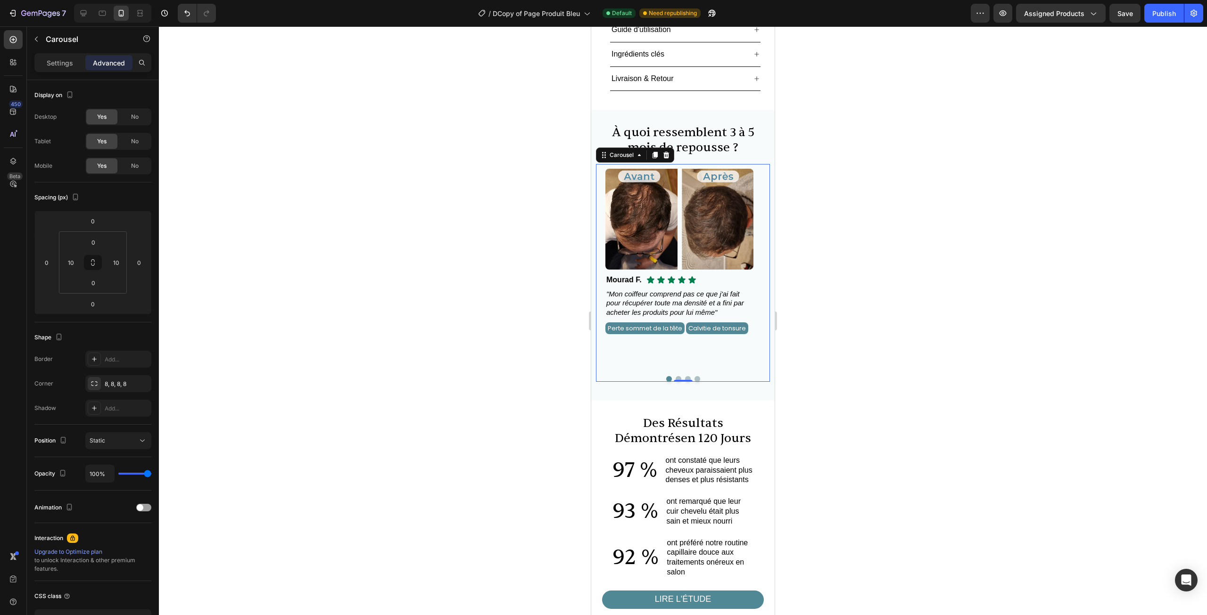
click at [429, 269] on div at bounding box center [683, 320] width 1048 height 589
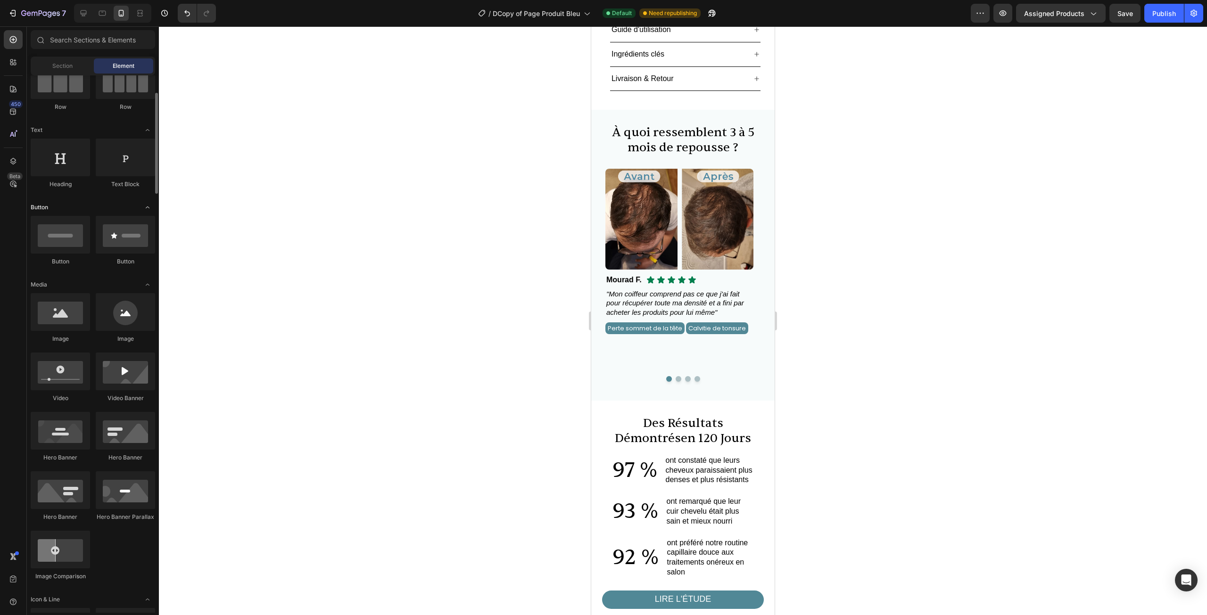
scroll to position [141, 0]
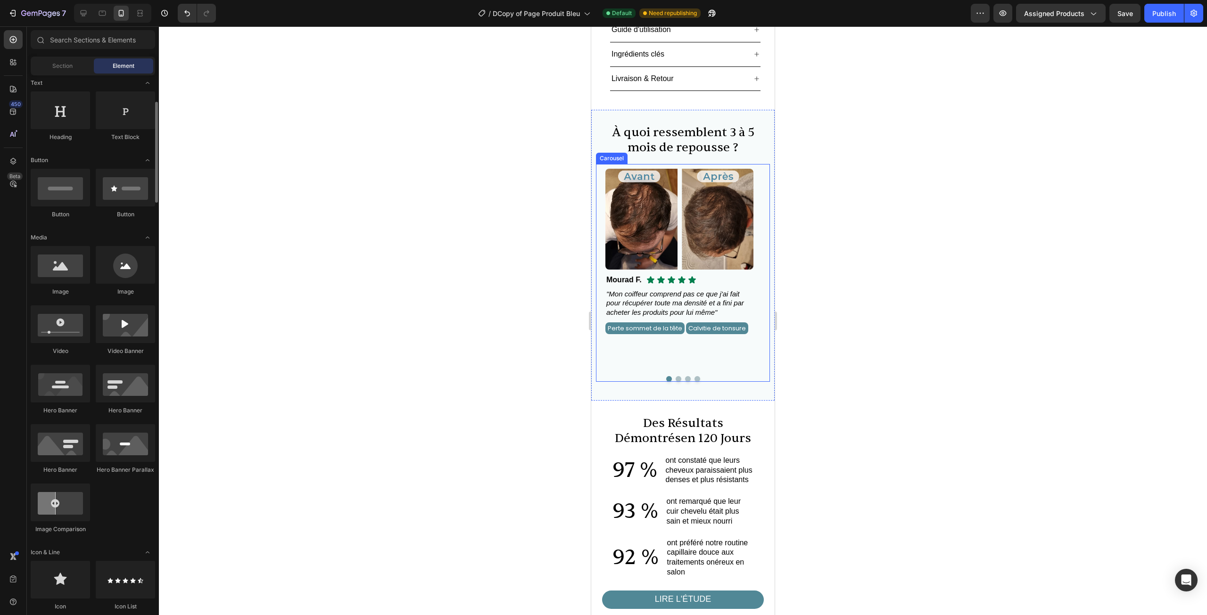
click at [676, 376] on button "Dot" at bounding box center [679, 379] width 6 height 6
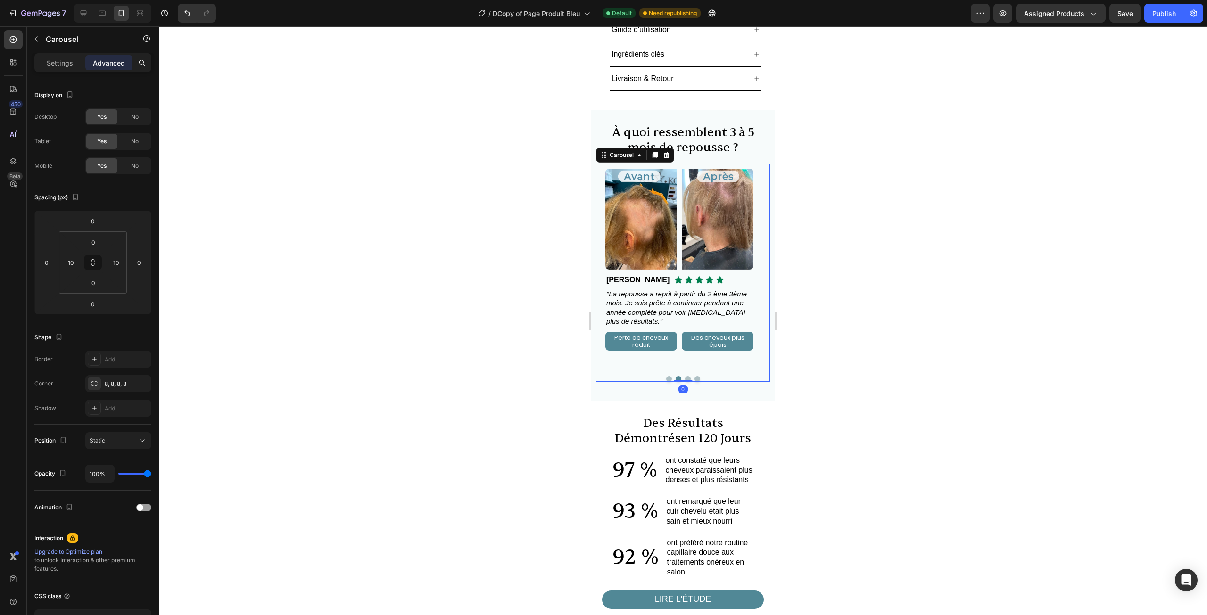
click at [686, 376] on button "Dot" at bounding box center [688, 379] width 6 height 6
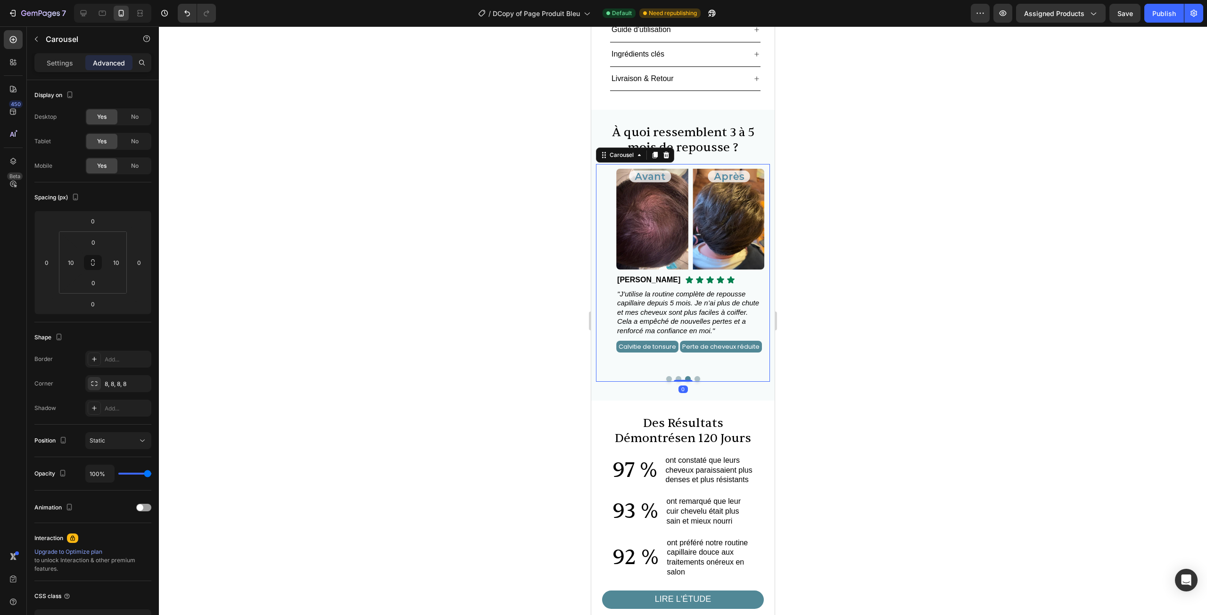
click at [694, 376] on button "Dot" at bounding box center [697, 379] width 6 height 6
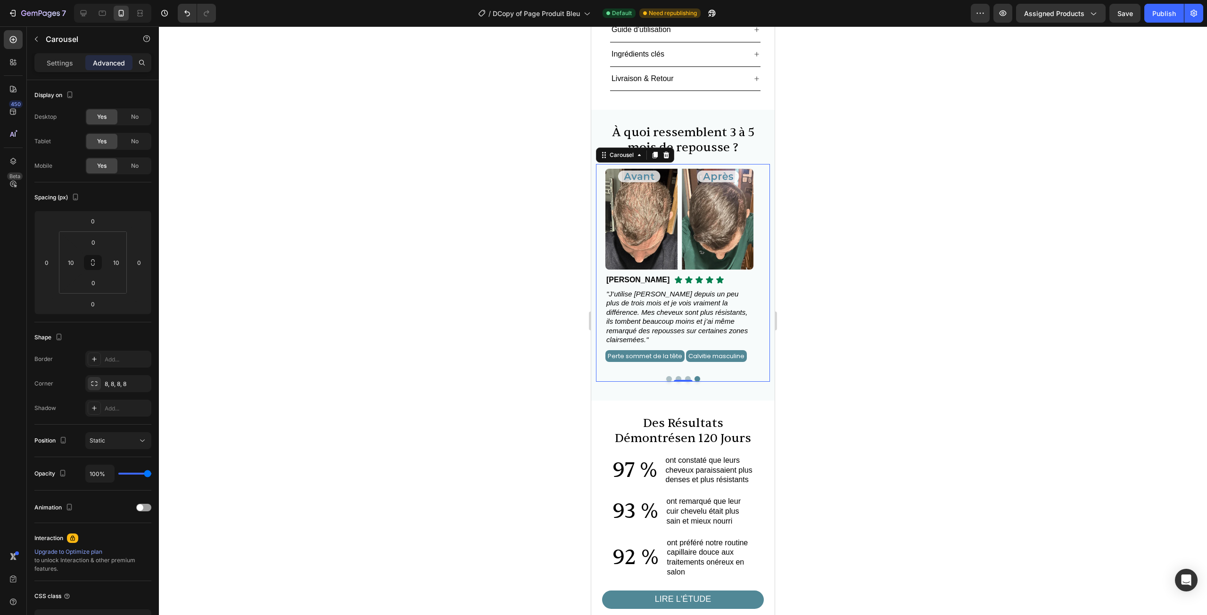
click at [666, 376] on button "Dot" at bounding box center [669, 379] width 6 height 6
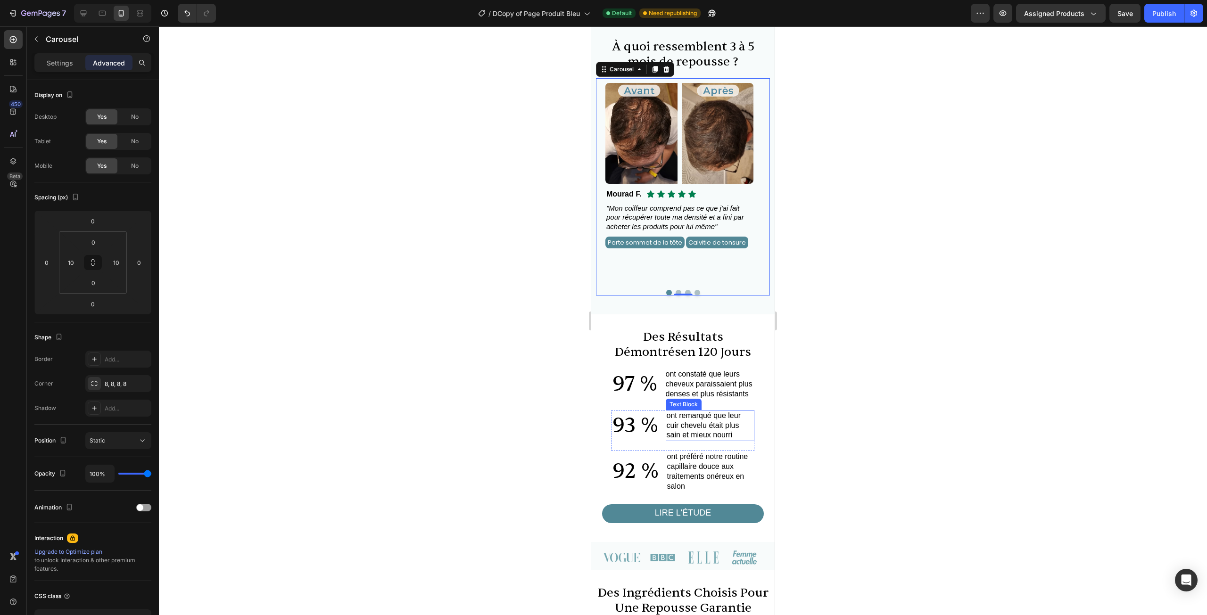
scroll to position [613, 0]
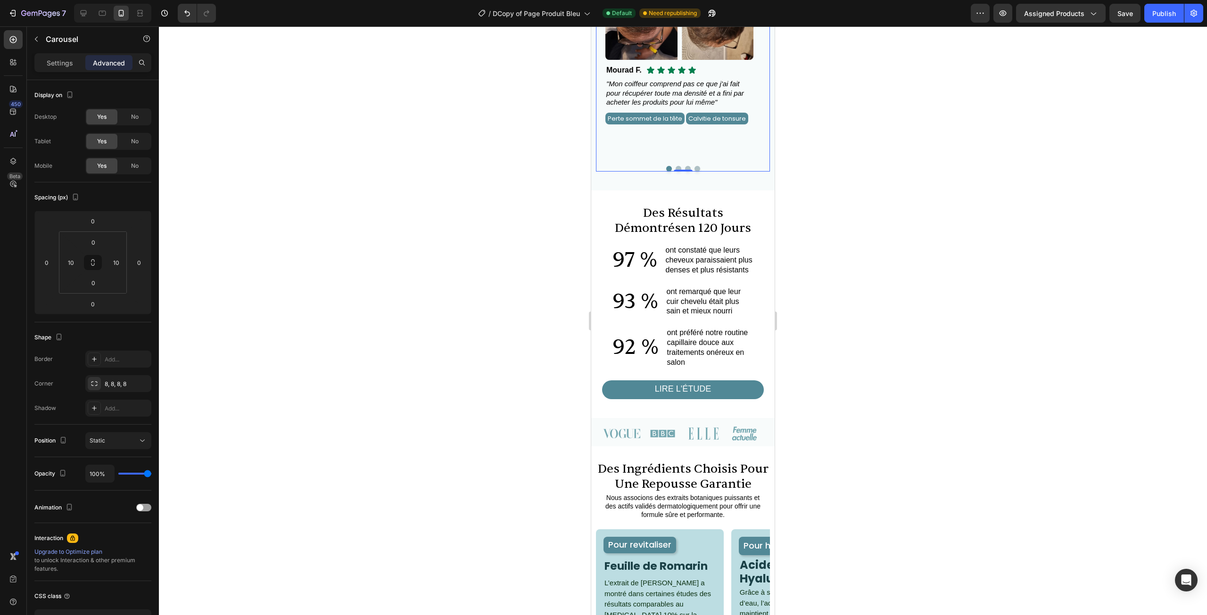
click at [902, 212] on div at bounding box center [683, 320] width 1048 height 589
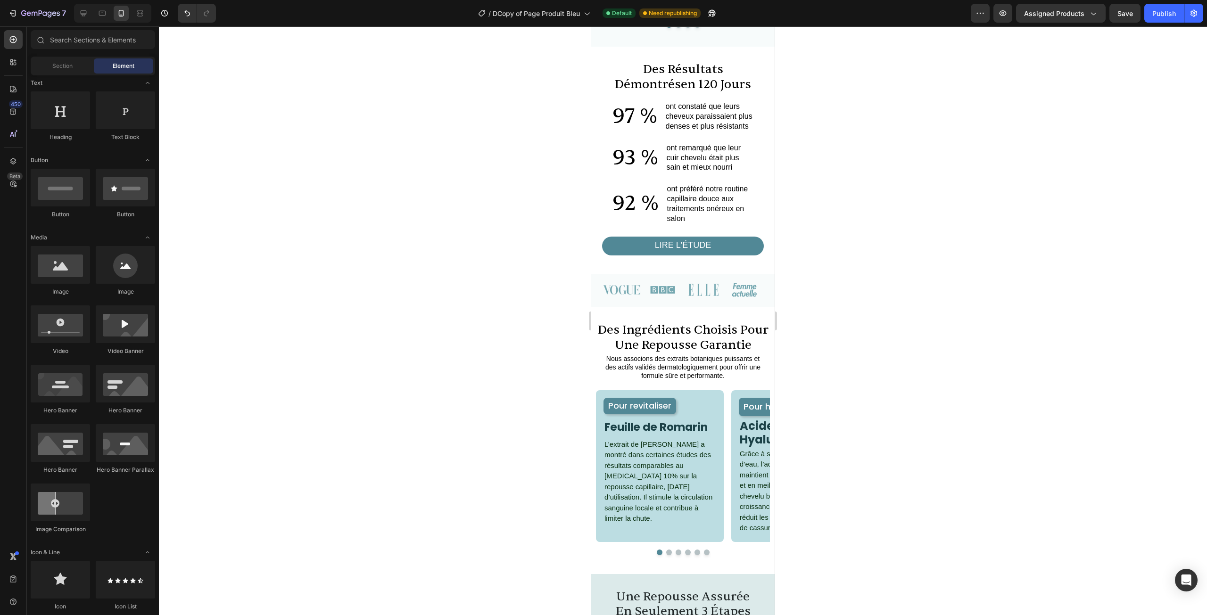
scroll to position [764, 0]
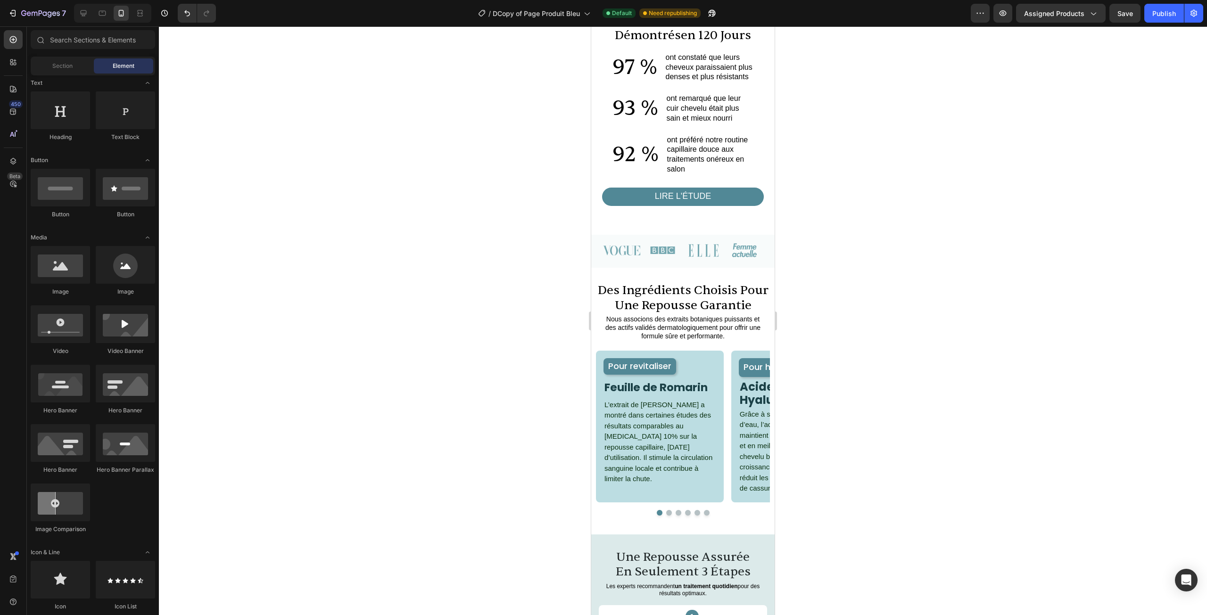
drag, startPoint x: 770, startPoint y: 243, endPoint x: 1412, endPoint y: 195, distance: 643.9
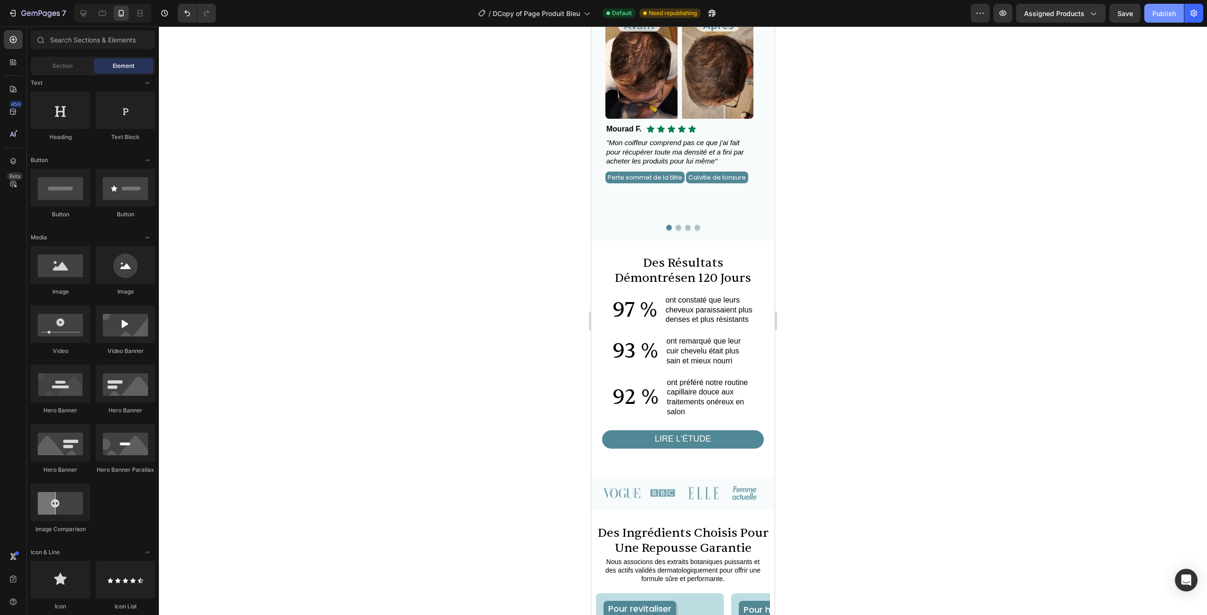
click at [1156, 16] on div "Publish" at bounding box center [1164, 13] width 24 height 10
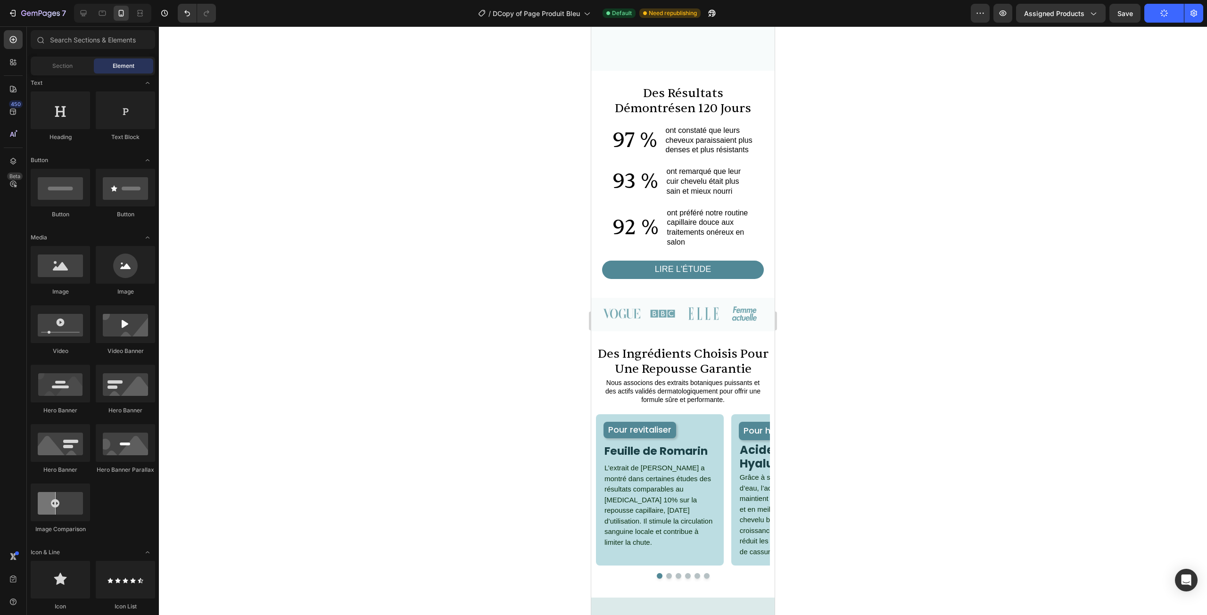
scroll to position [839, 0]
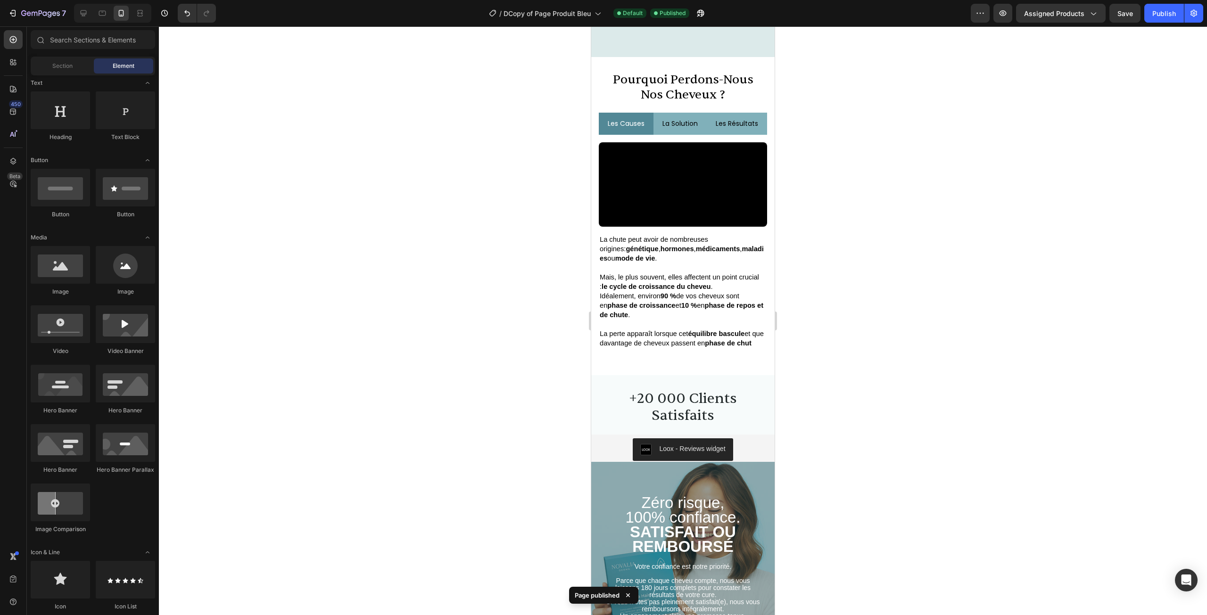
scroll to position [1785, 0]
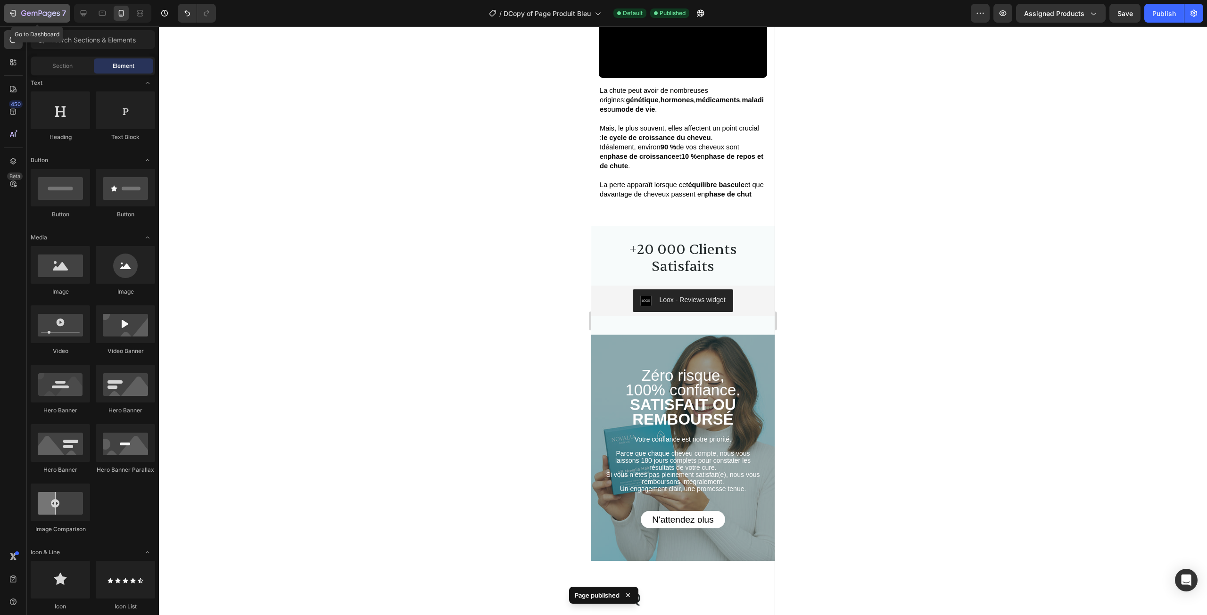
click at [49, 13] on icon "button" at bounding box center [40, 14] width 39 height 8
